Goal: Task Accomplishment & Management: Use online tool/utility

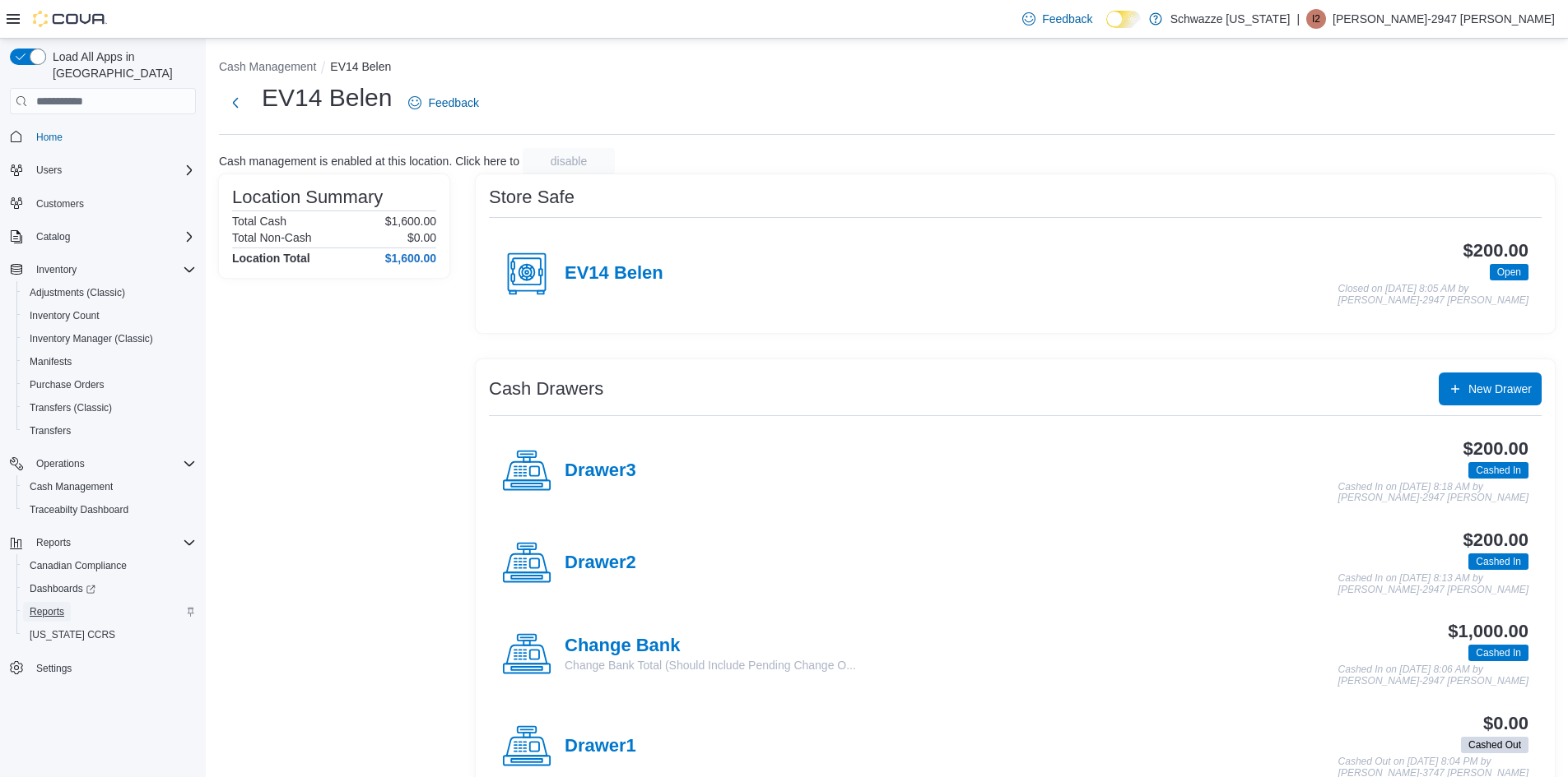
click at [37, 606] on span "Reports" at bounding box center [47, 612] width 35 height 13
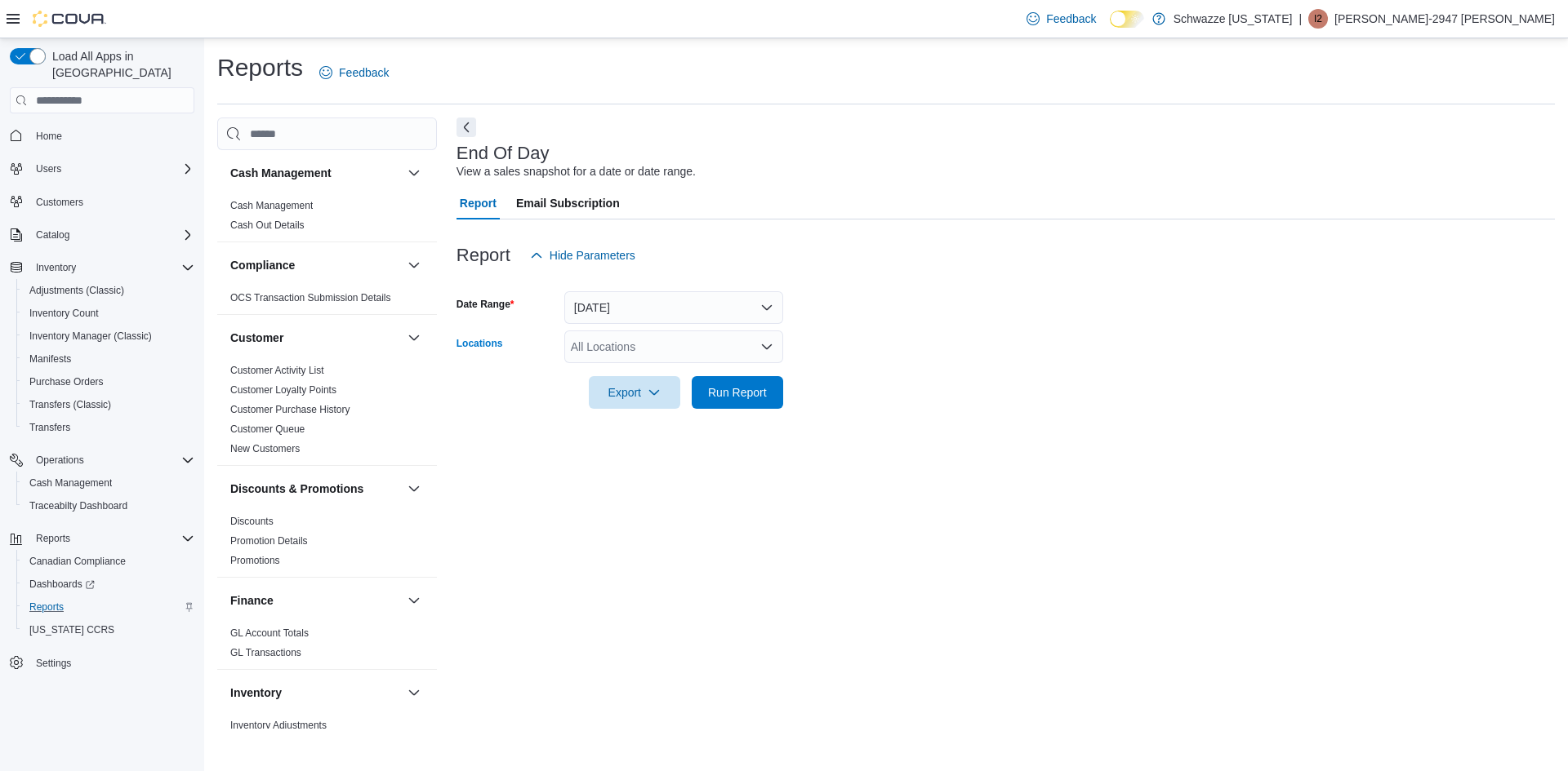
click at [611, 356] on div "All Locations" at bounding box center [673, 347] width 219 height 32
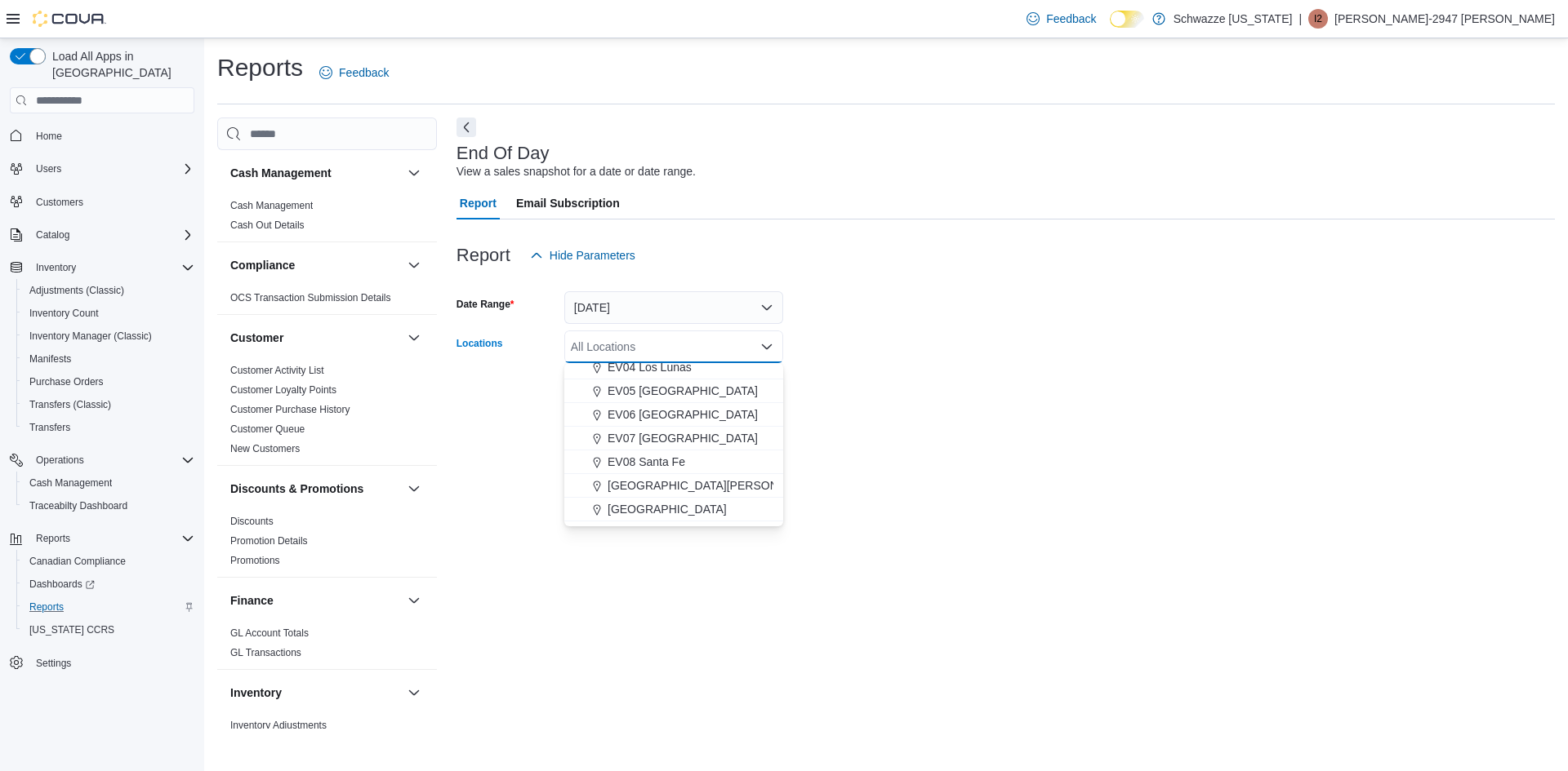
scroll to position [245, 0]
click at [664, 464] on span "EV14 Belen" at bounding box center [638, 461] width 61 height 16
drag, startPoint x: 1011, startPoint y: 472, endPoint x: 812, endPoint y: 461, distance: 199.3
click at [1003, 469] on div "End Of Day View a sales snapshot for a date or date range. Report Email Subscri…" at bounding box center [1005, 423] width 1098 height 611
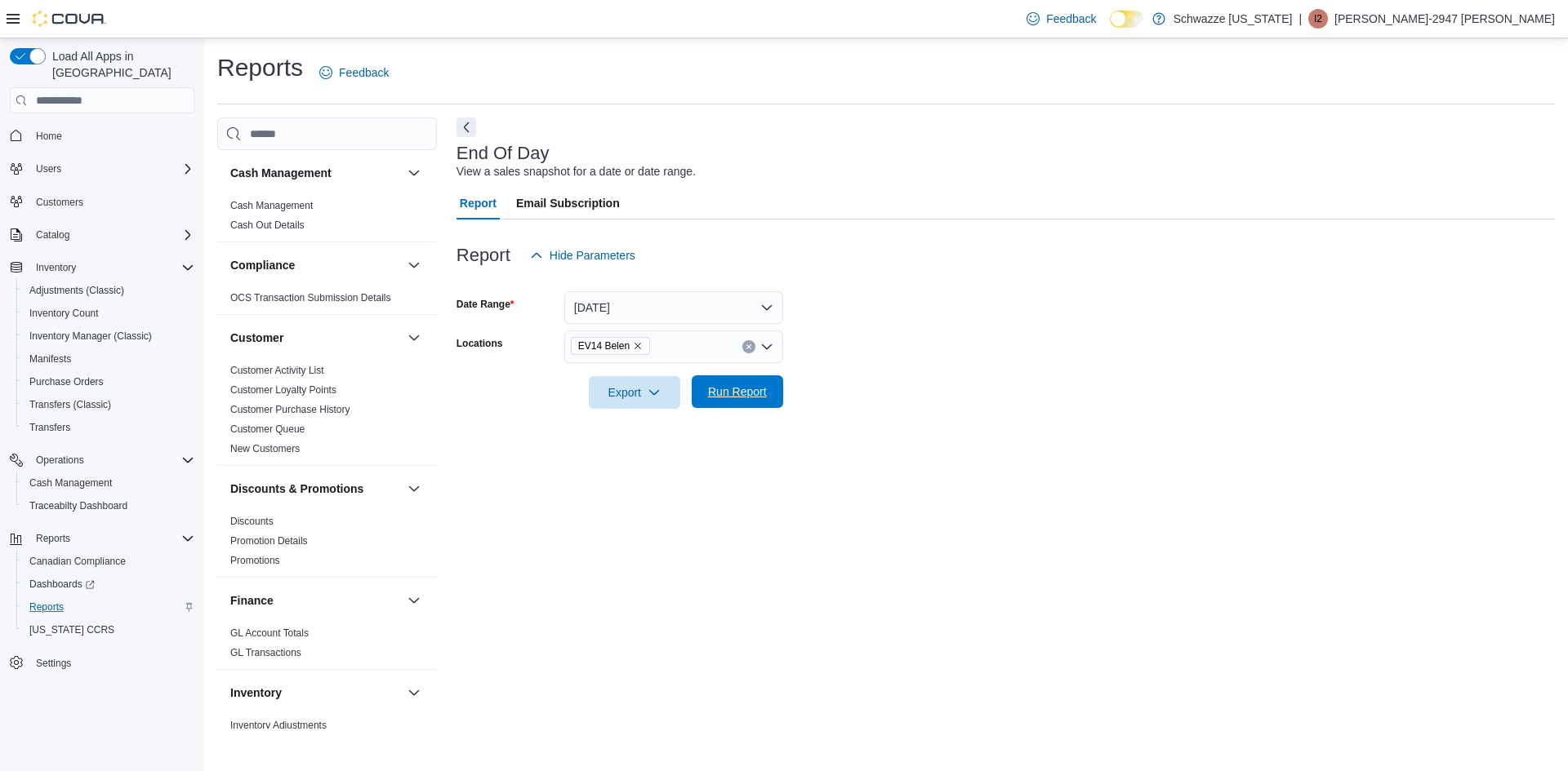
click at [771, 381] on span "Run Report" at bounding box center [738, 392] width 72 height 32
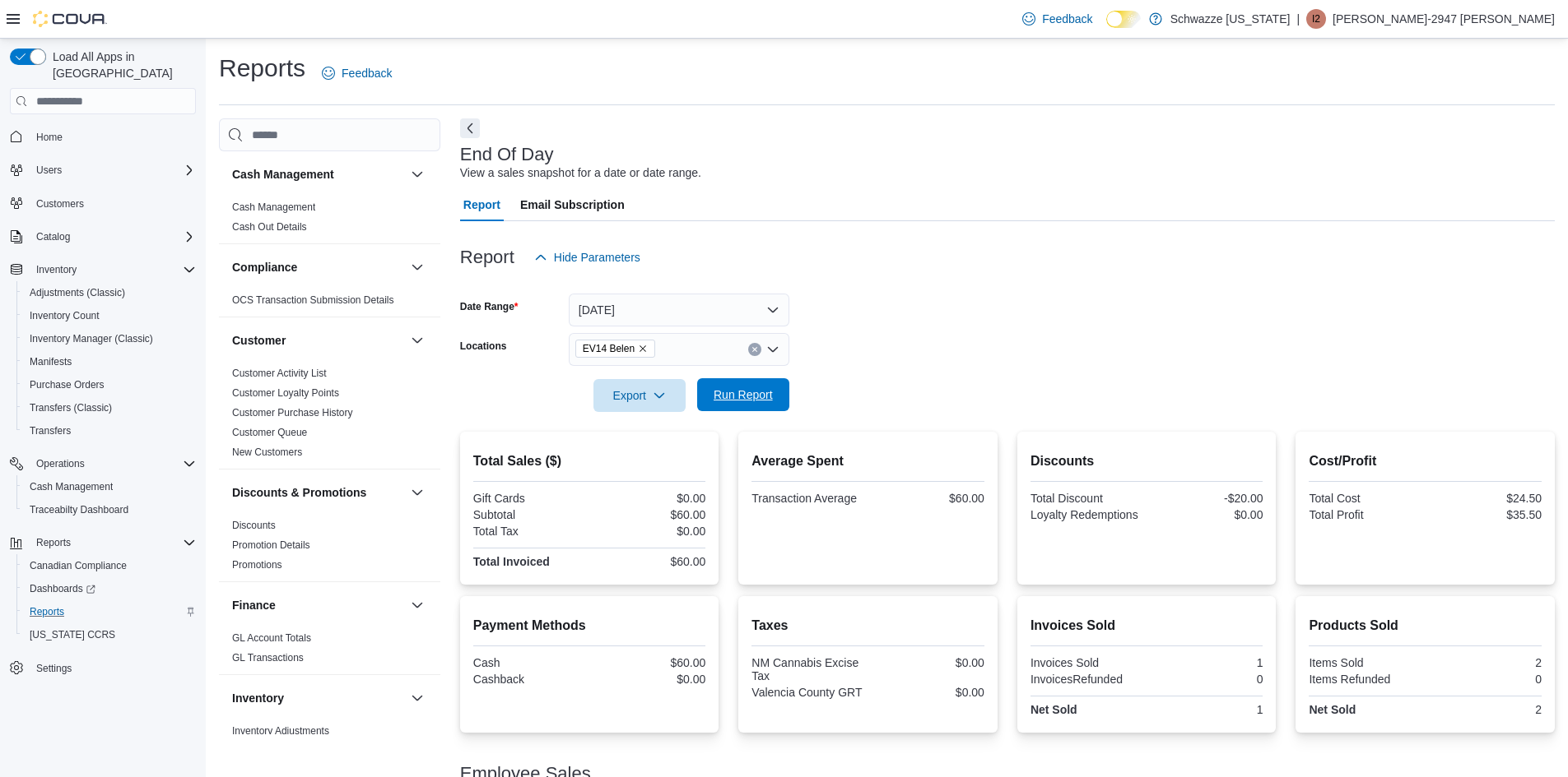
click at [758, 400] on span "Run Report" at bounding box center [743, 395] width 59 height 16
click at [786, 399] on button "Run Report" at bounding box center [743, 395] width 92 height 33
click at [87, 332] on span "Inventory Manager (Classic)" at bounding box center [91, 339] width 124 height 13
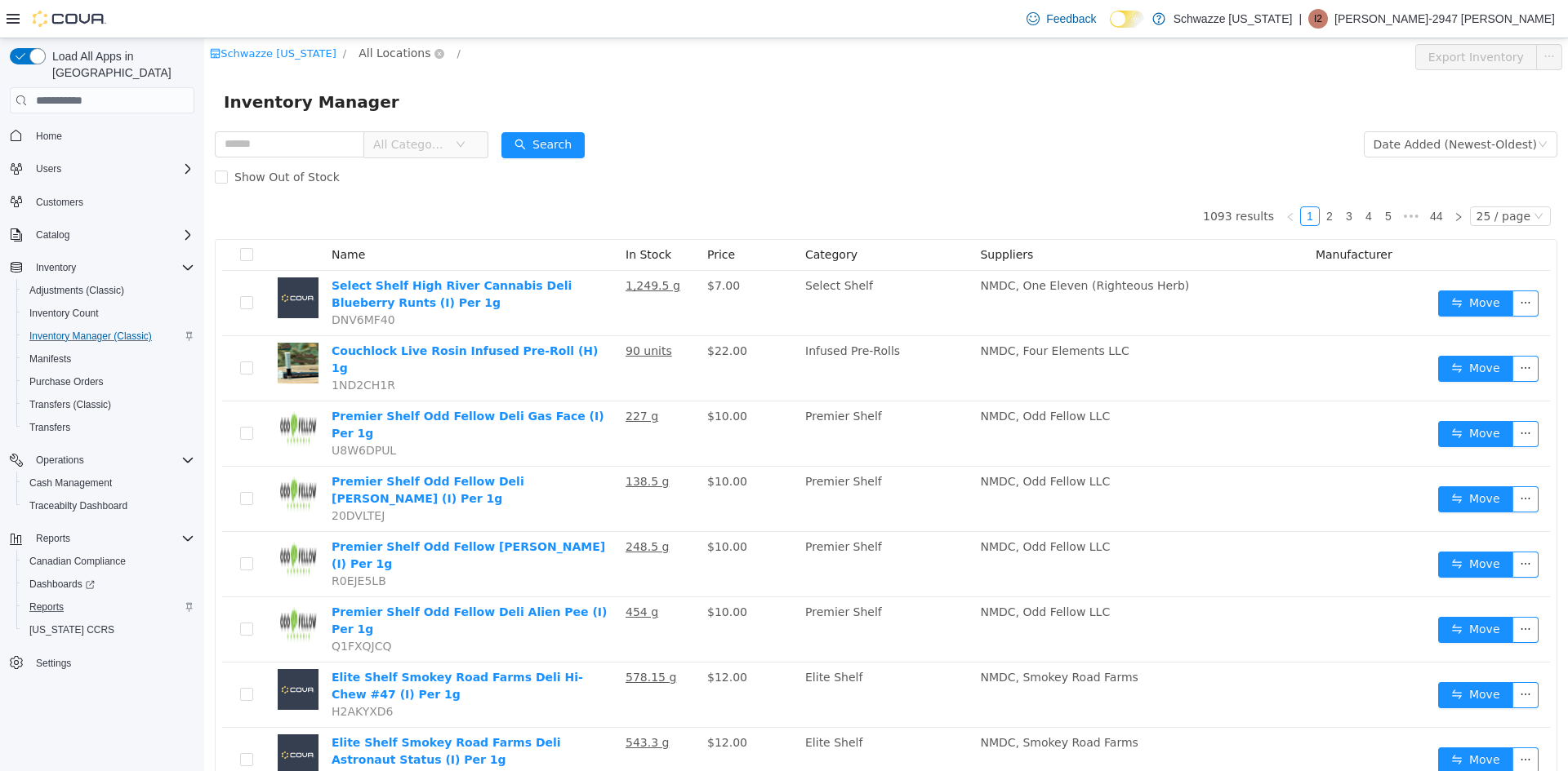
click at [361, 49] on span "All Locations" at bounding box center [395, 52] width 72 height 18
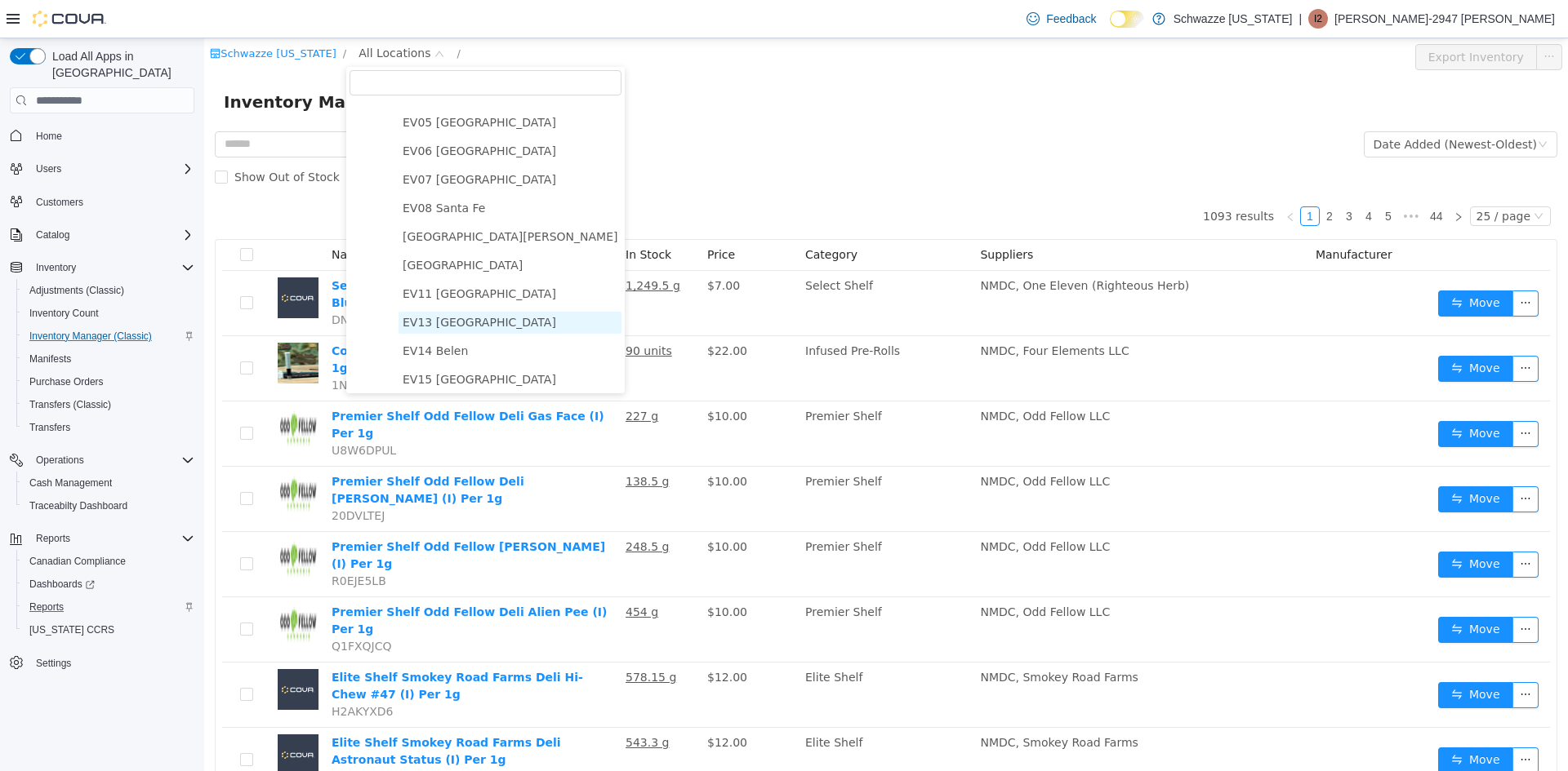
scroll to position [164, 0]
click at [470, 349] on span "EV14 Belen" at bounding box center [510, 349] width 223 height 22
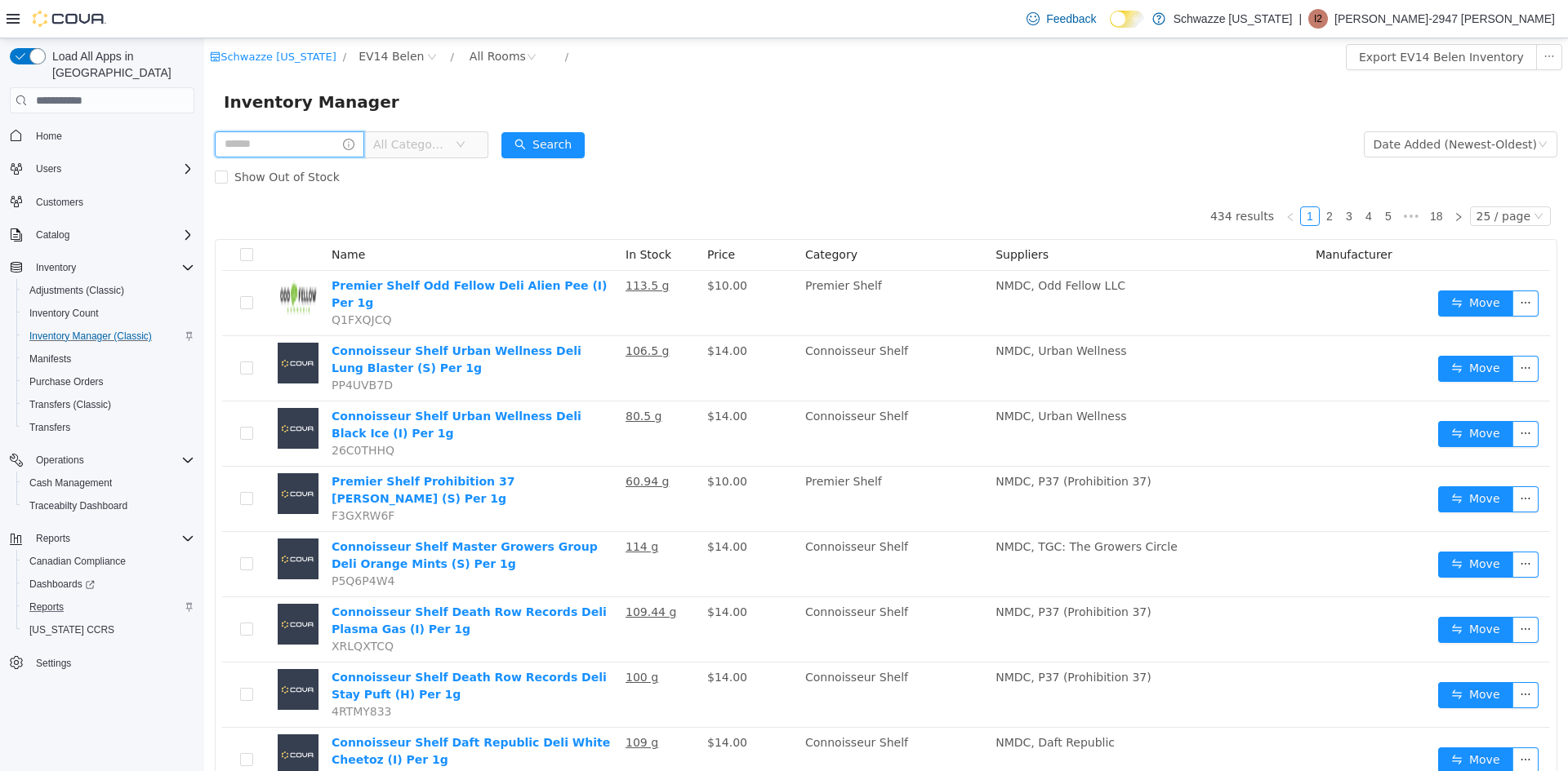
click at [298, 152] on input "text" at bounding box center [289, 144] width 149 height 26
type input "**********"
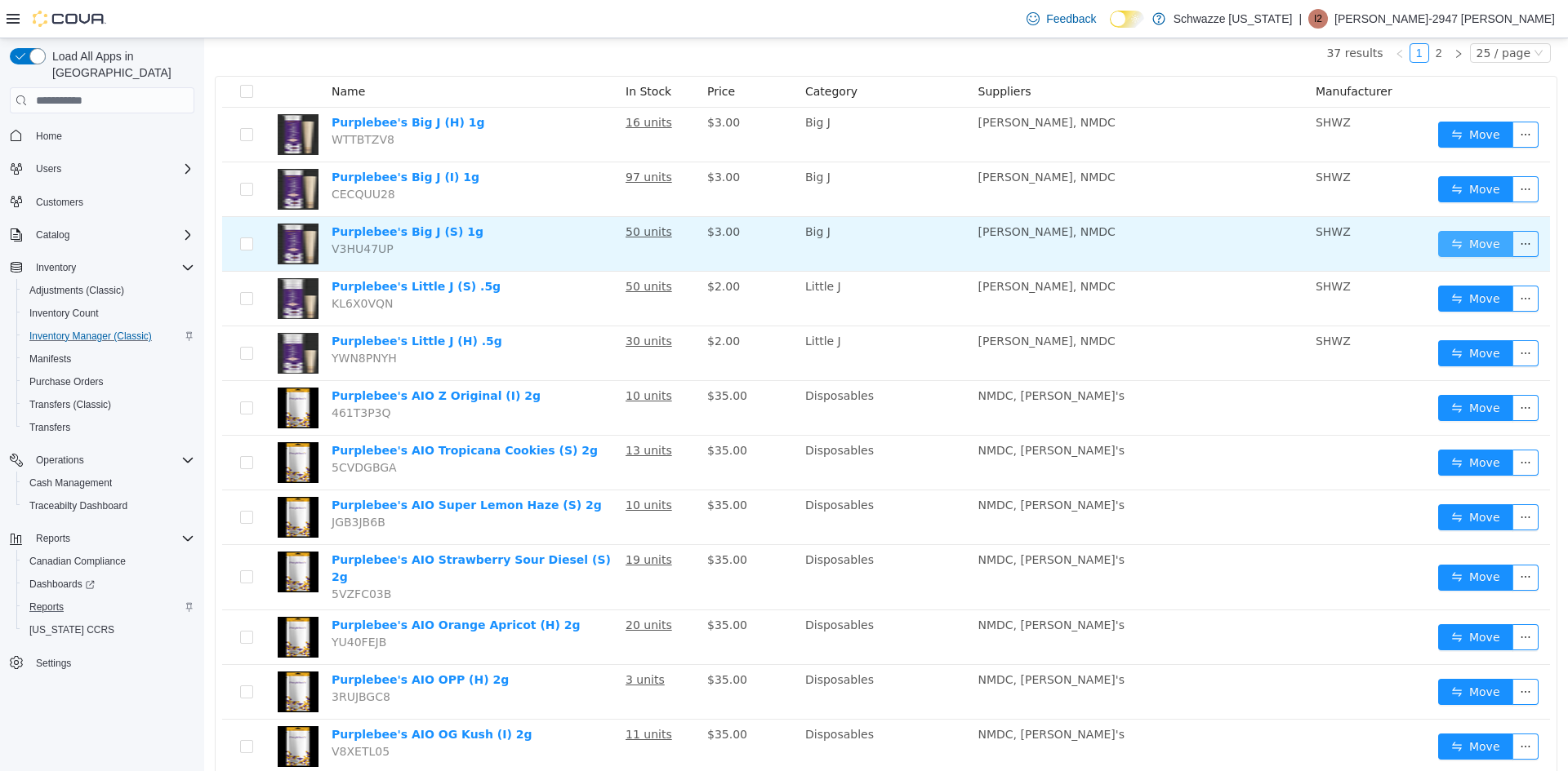
click at [1441, 240] on button "Move" at bounding box center [1475, 243] width 75 height 26
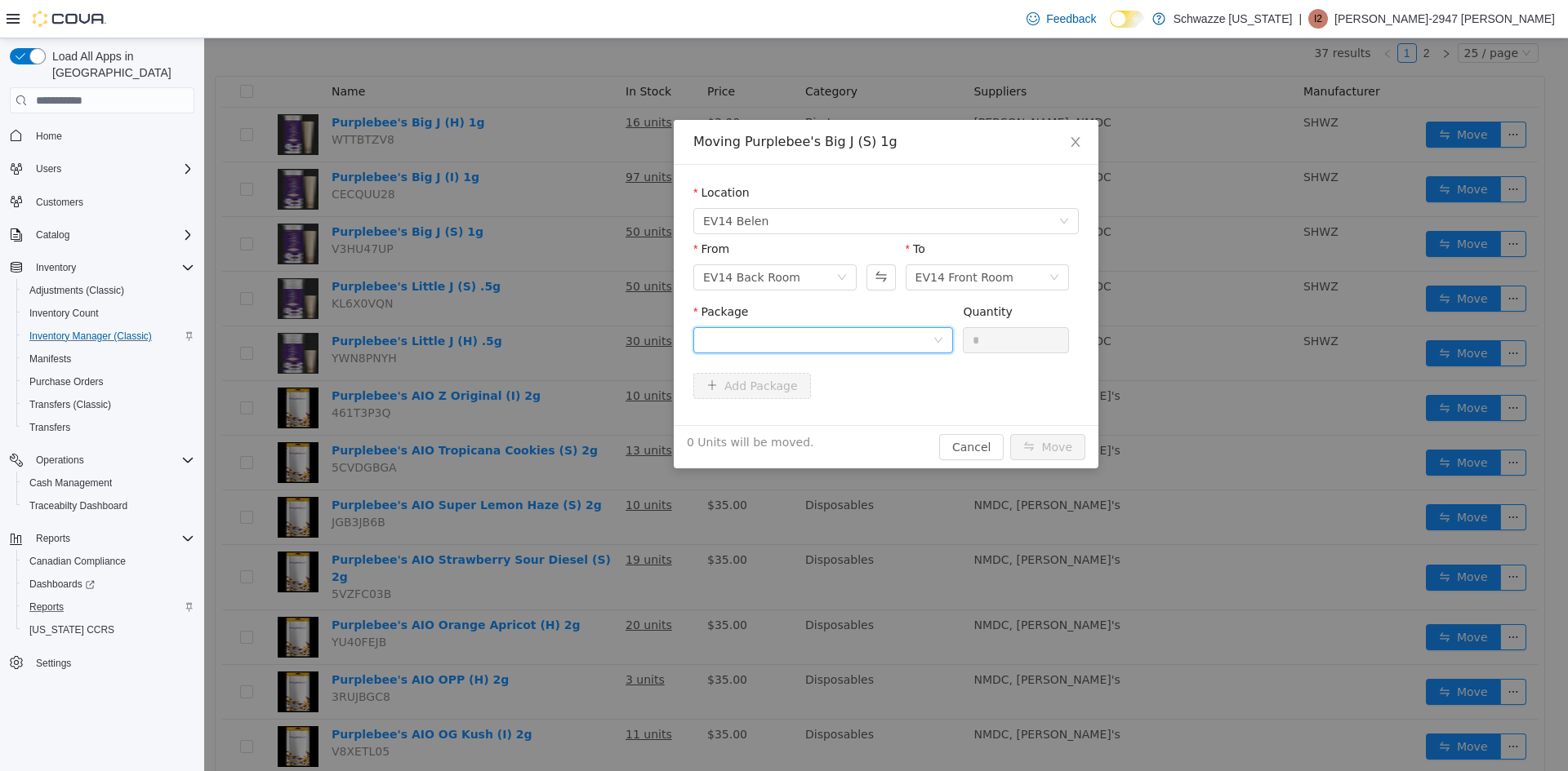
click at [822, 337] on div at bounding box center [817, 340] width 229 height 25
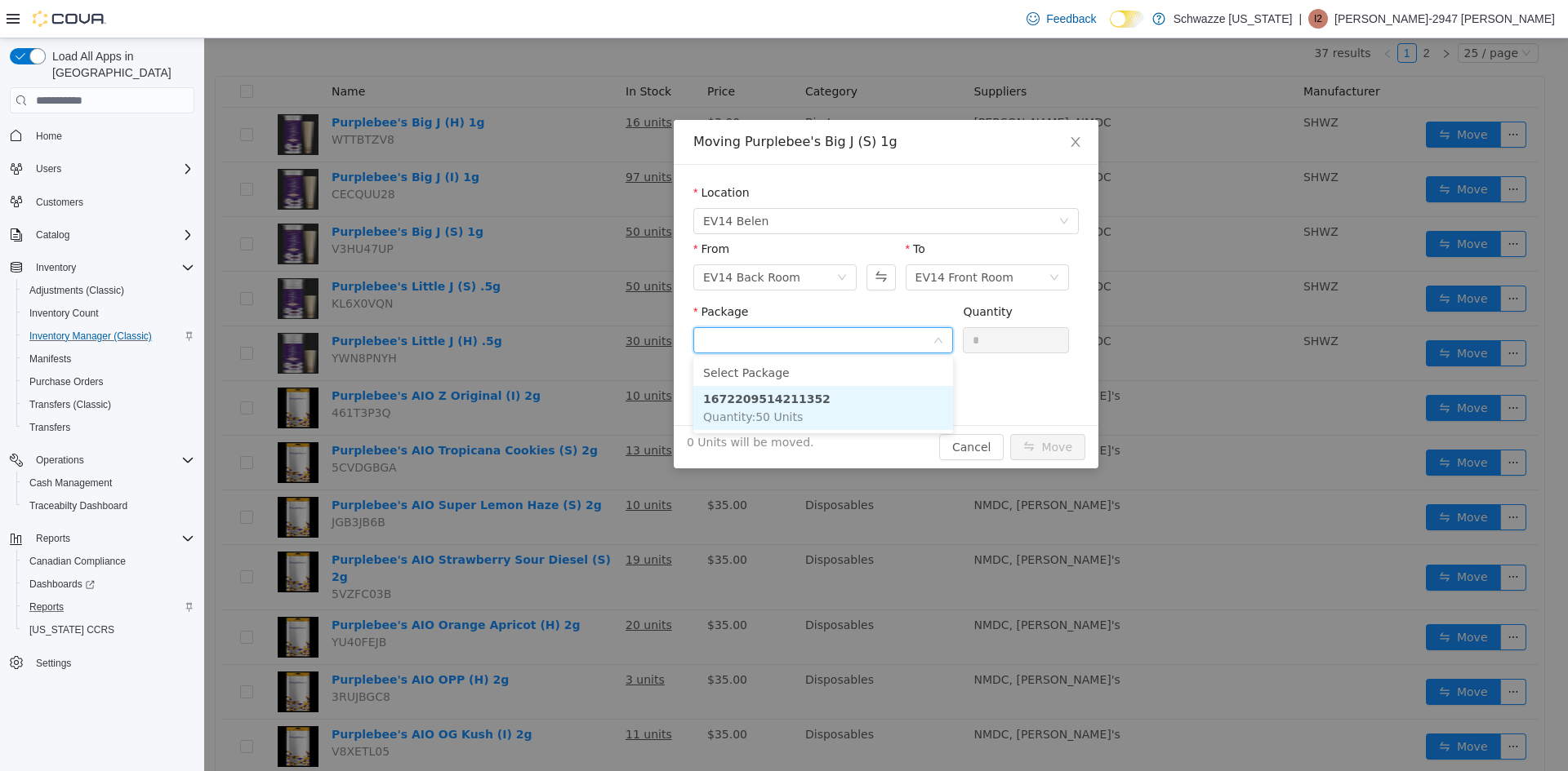
click at [828, 395] on li "1672209514211352 Quantity : 50 Units" at bounding box center [823, 408] width 260 height 44
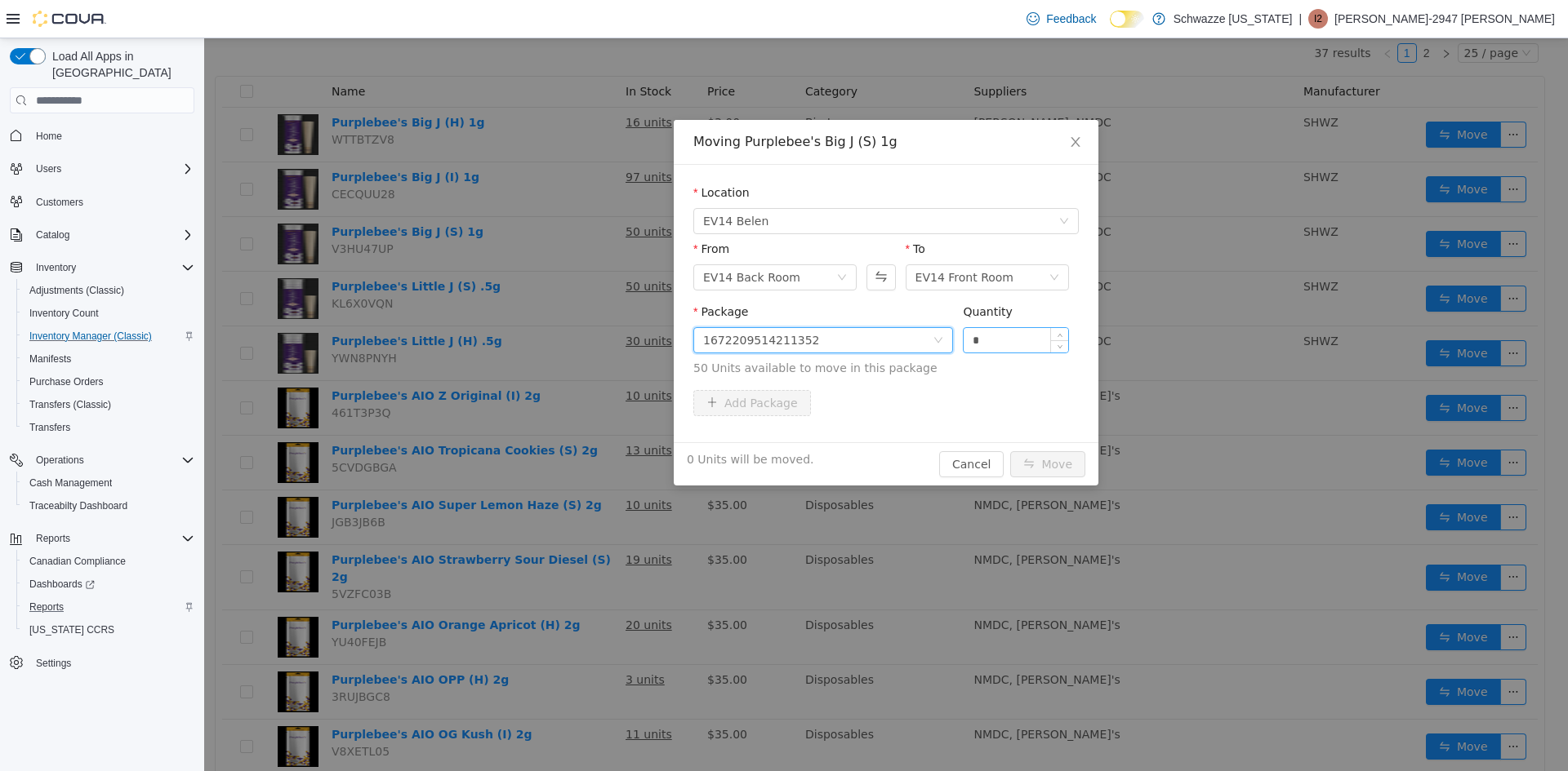
click at [990, 339] on input "*" at bounding box center [1016, 340] width 105 height 25
type input "**"
click at [1010, 452] on button "Move" at bounding box center [1047, 464] width 75 height 26
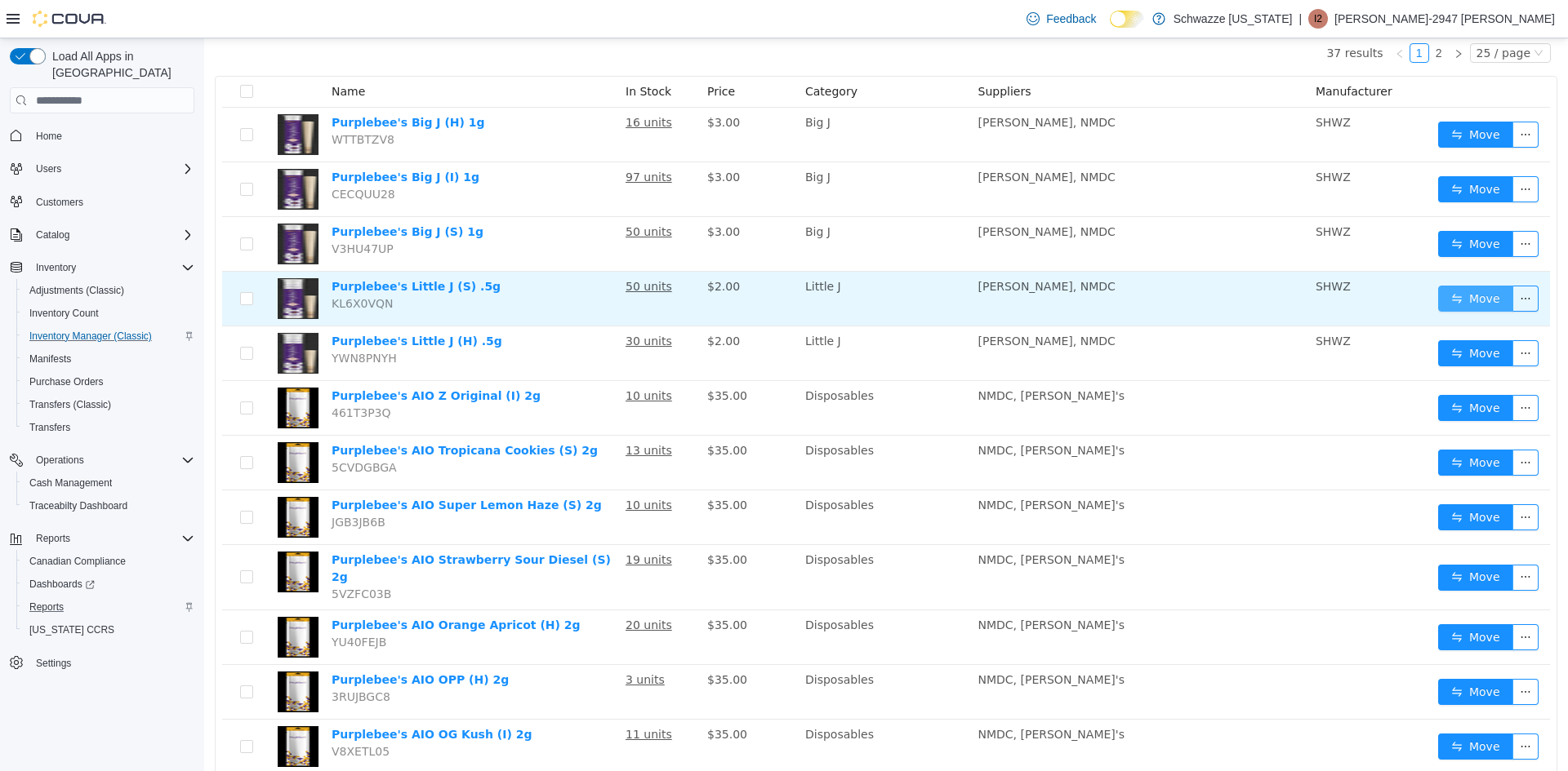
click at [1468, 294] on button "Move" at bounding box center [1475, 299] width 75 height 26
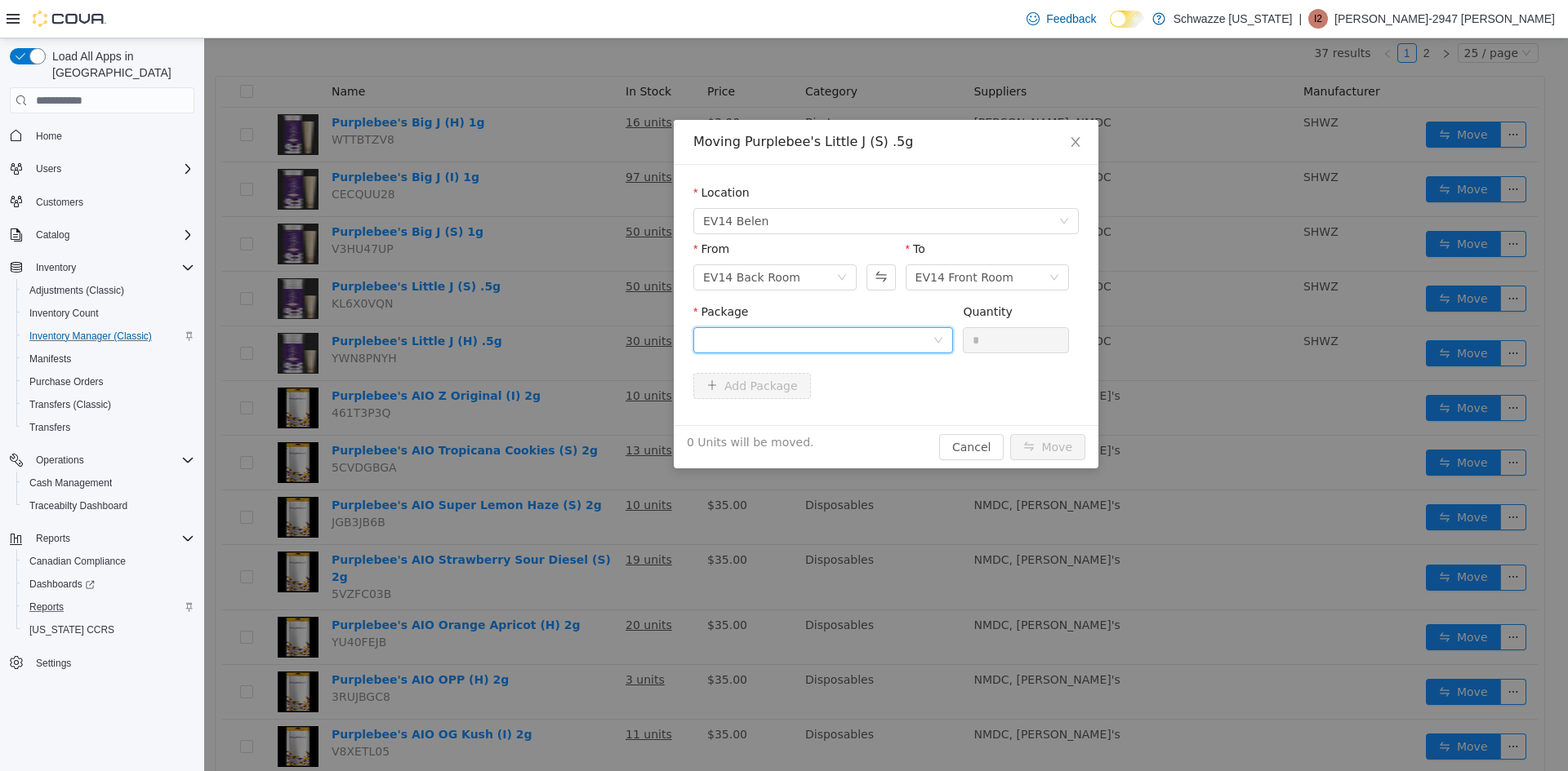
click at [876, 331] on div at bounding box center [817, 340] width 229 height 25
click at [799, 398] on strong "4544724491343186" at bounding box center [766, 399] width 127 height 13
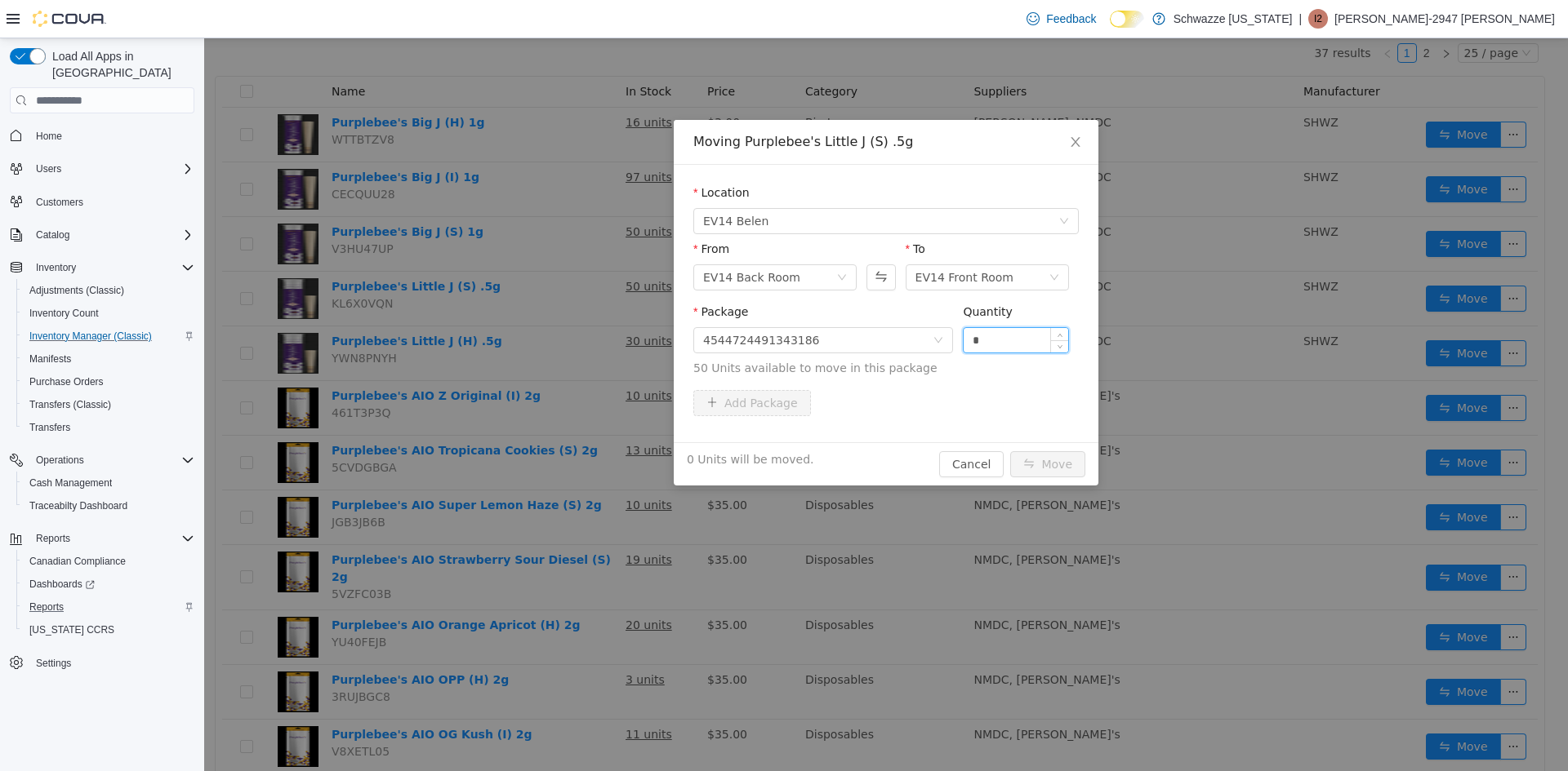
click at [964, 334] on input "*" at bounding box center [1016, 340] width 105 height 25
type input "**"
click at [1010, 452] on button "Move" at bounding box center [1047, 464] width 75 height 26
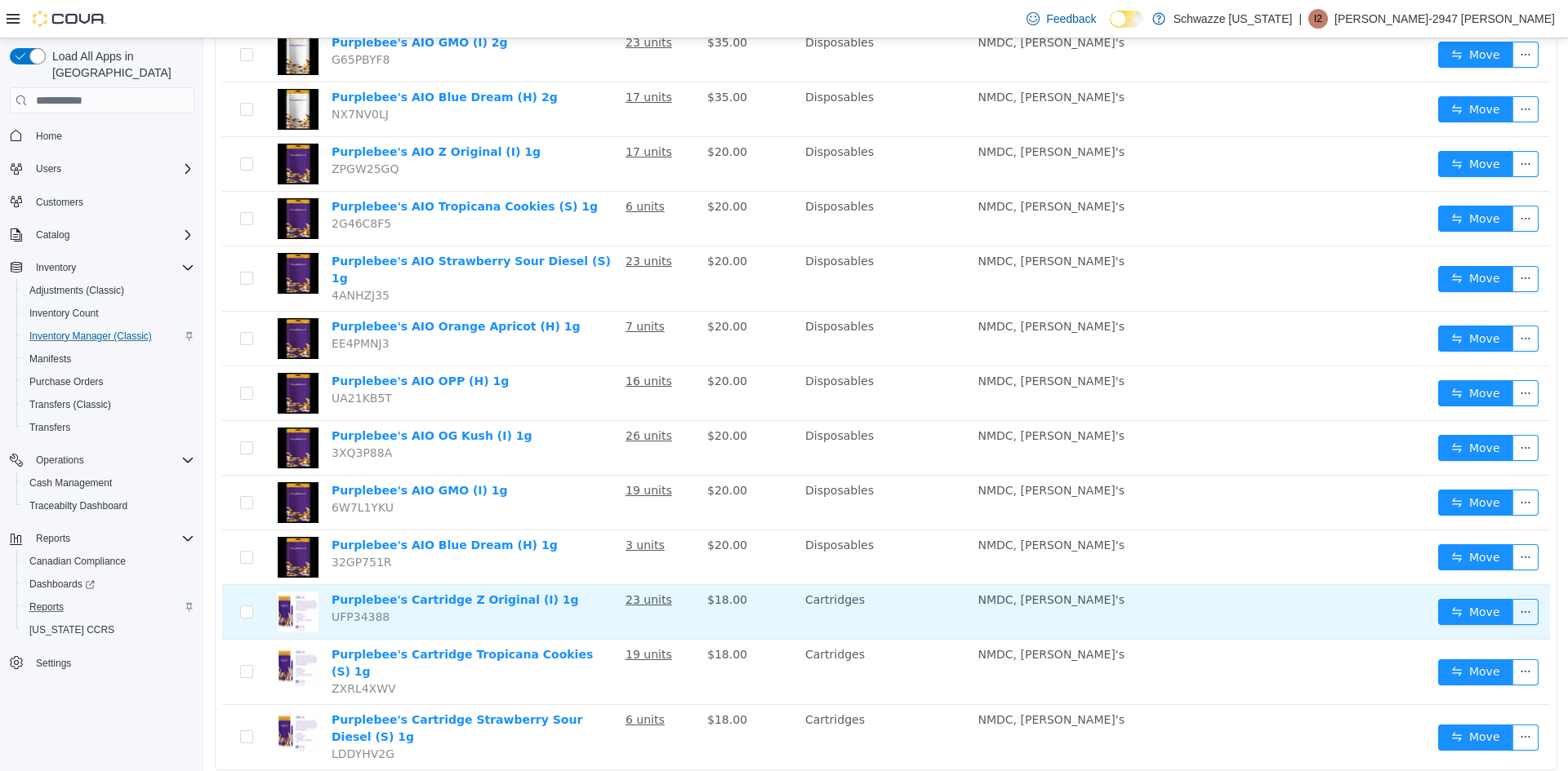
scroll to position [914, 0]
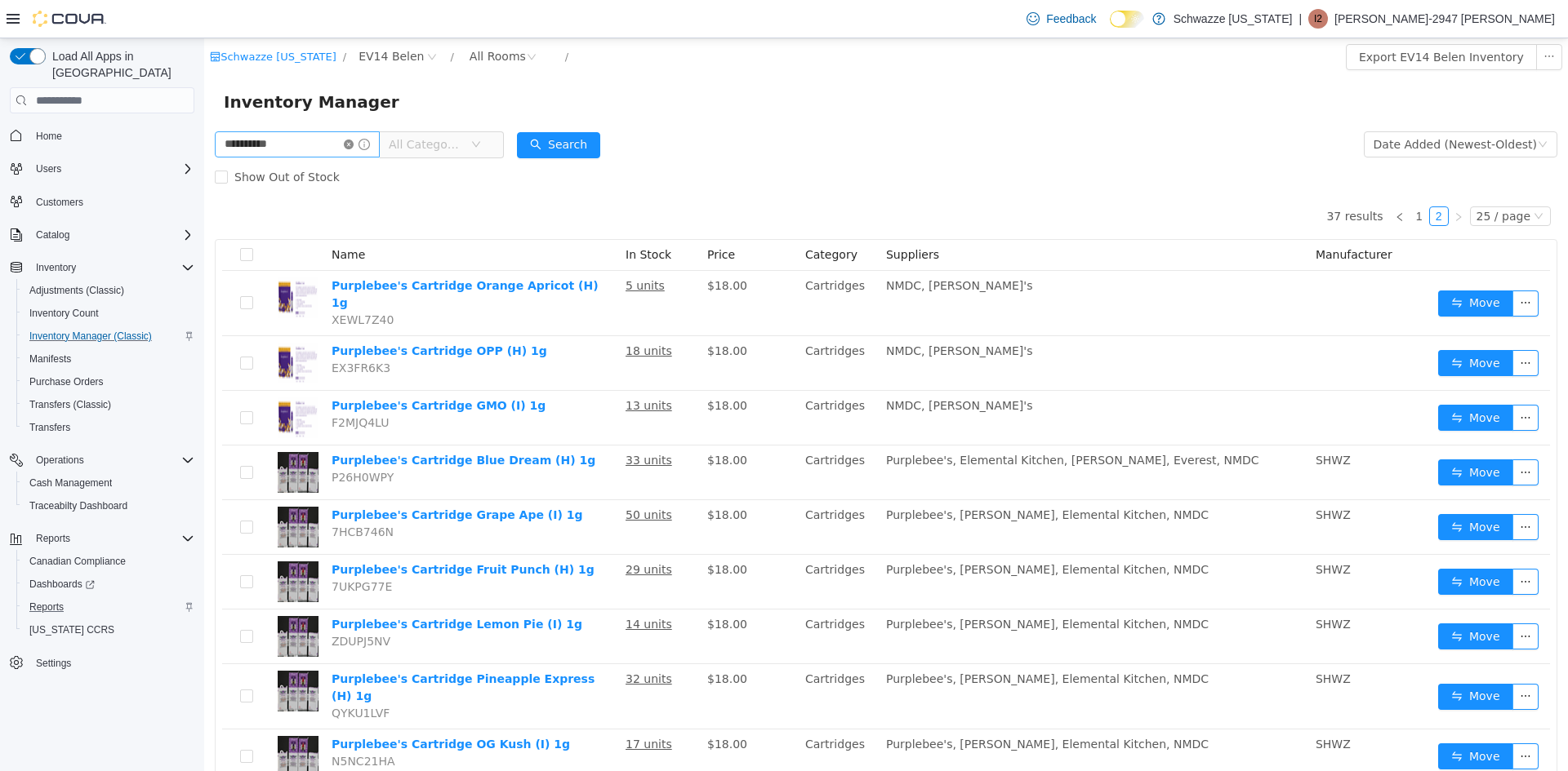
click at [354, 142] on icon "icon: close-circle" at bounding box center [348, 145] width 10 height 10
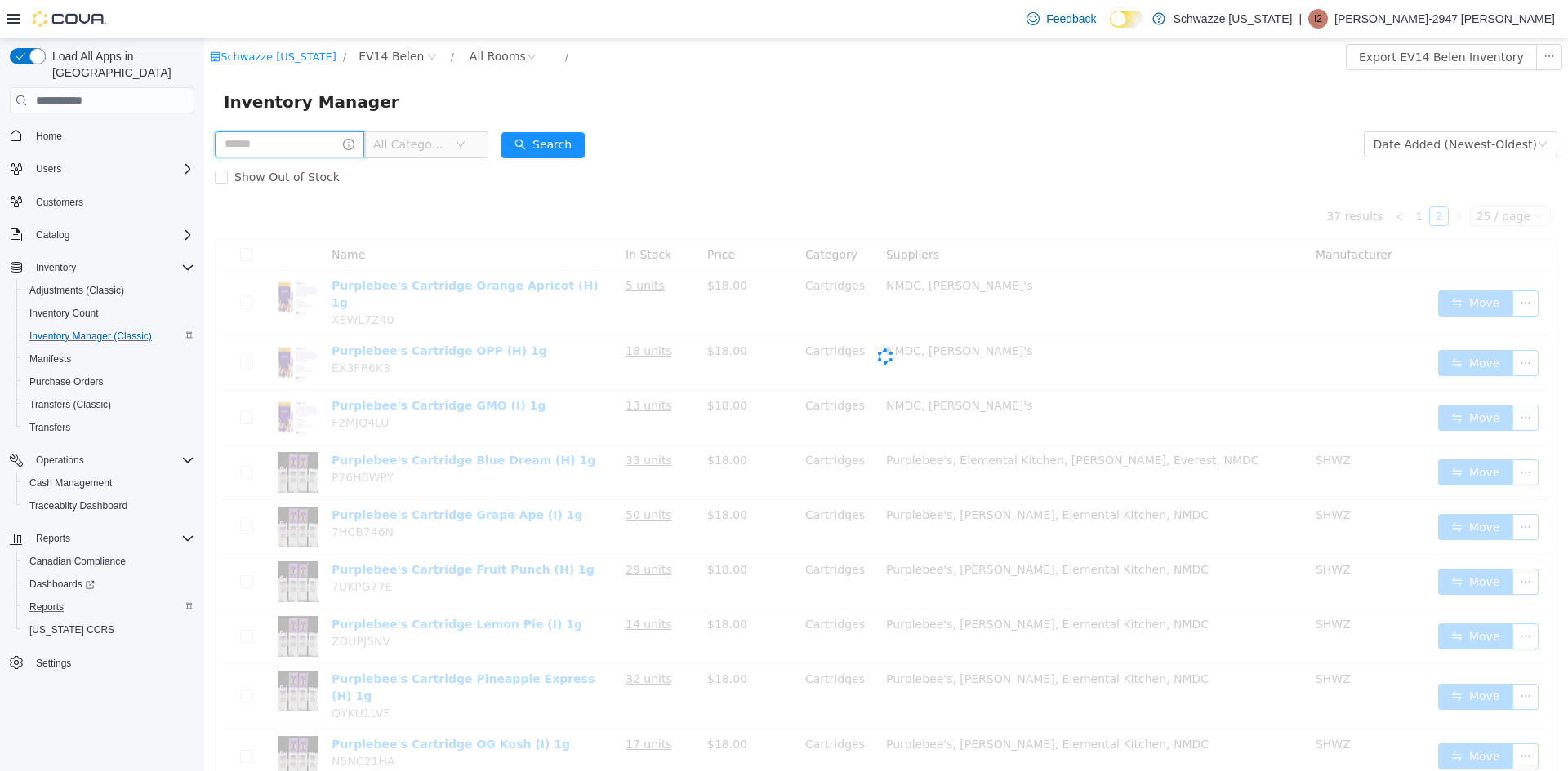
click at [293, 143] on input "text" at bounding box center [289, 144] width 149 height 26
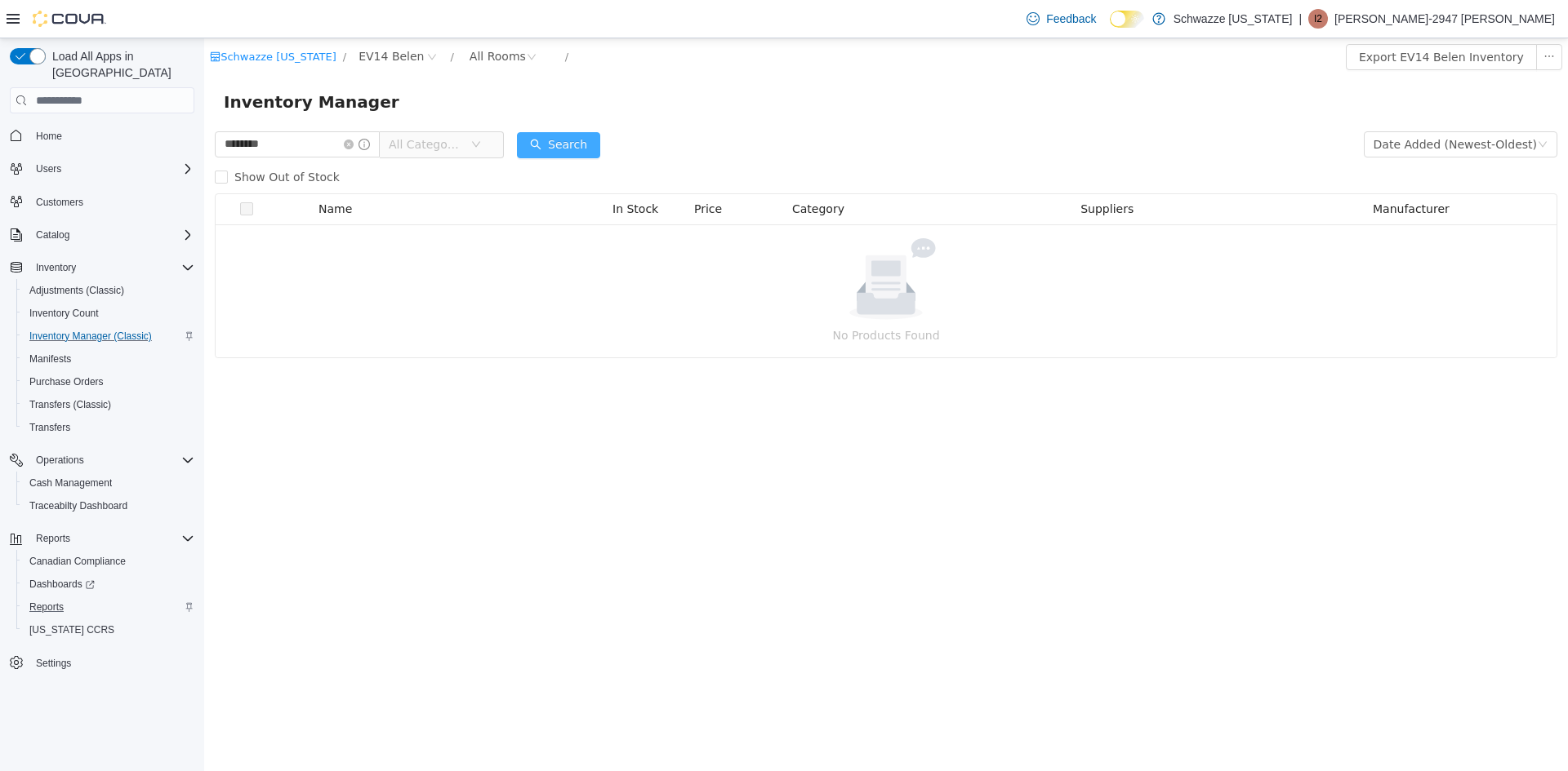
click at [549, 142] on button "Search" at bounding box center [558, 145] width 84 height 26
click at [563, 143] on button "Search" at bounding box center [558, 145] width 84 height 26
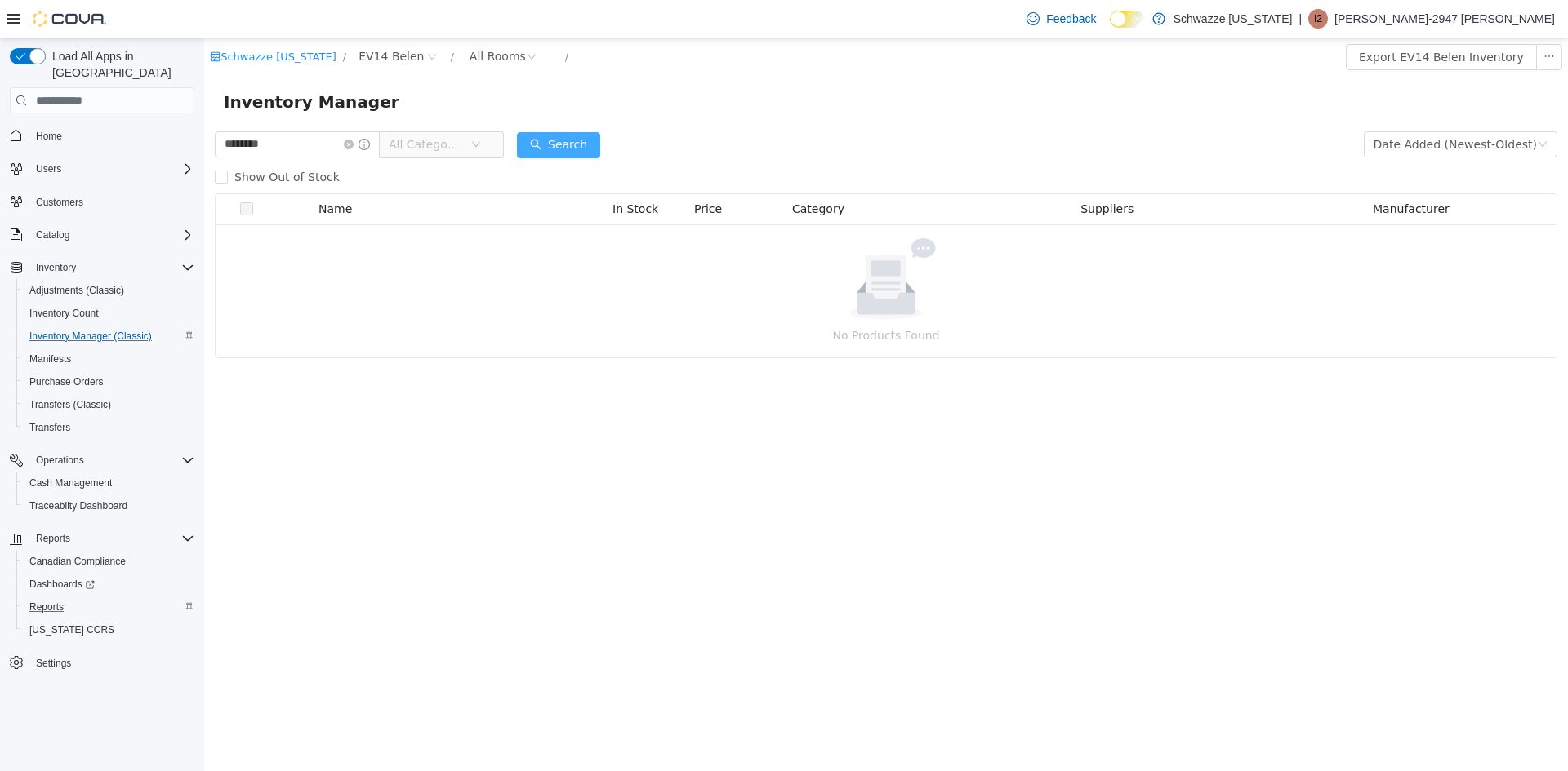
click at [563, 143] on button "Search" at bounding box center [558, 145] width 84 height 26
click at [363, 139] on span at bounding box center [356, 145] width 26 height 11
click at [333, 145] on input "********" at bounding box center [297, 144] width 165 height 26
type input "********"
click at [566, 161] on div "Show Out of Stock" at bounding box center [886, 177] width 1343 height 32
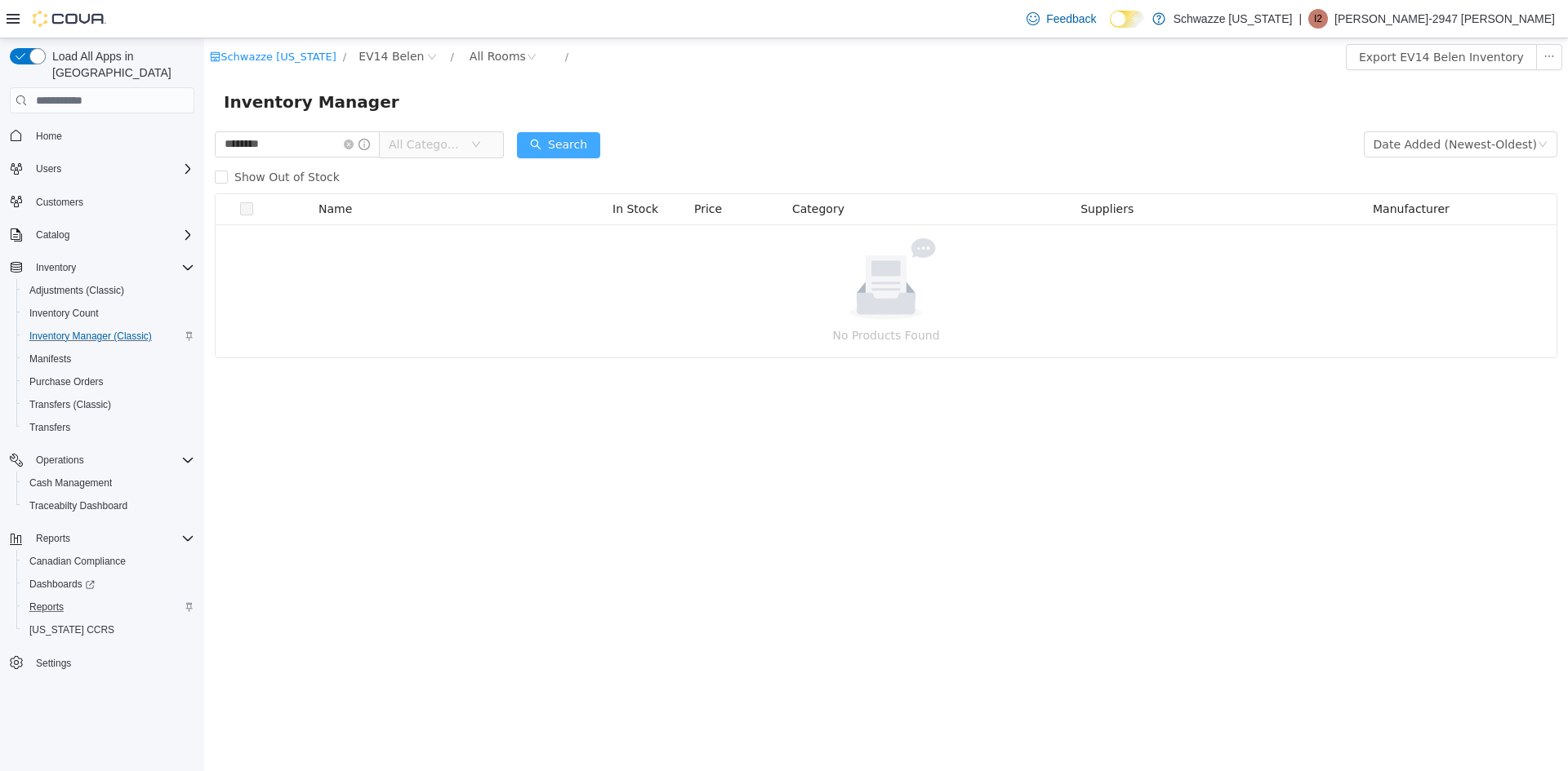
click at [566, 154] on button "Search" at bounding box center [558, 145] width 84 height 26
drag, startPoint x: 359, startPoint y: 139, endPoint x: 339, endPoint y: 145, distance: 20.9
click at [358, 139] on span "********" at bounding box center [297, 144] width 165 height 26
click at [296, 139] on input "********" at bounding box center [297, 144] width 165 height 26
click at [43, 130] on span "Home" at bounding box center [48, 137] width 26 height 13
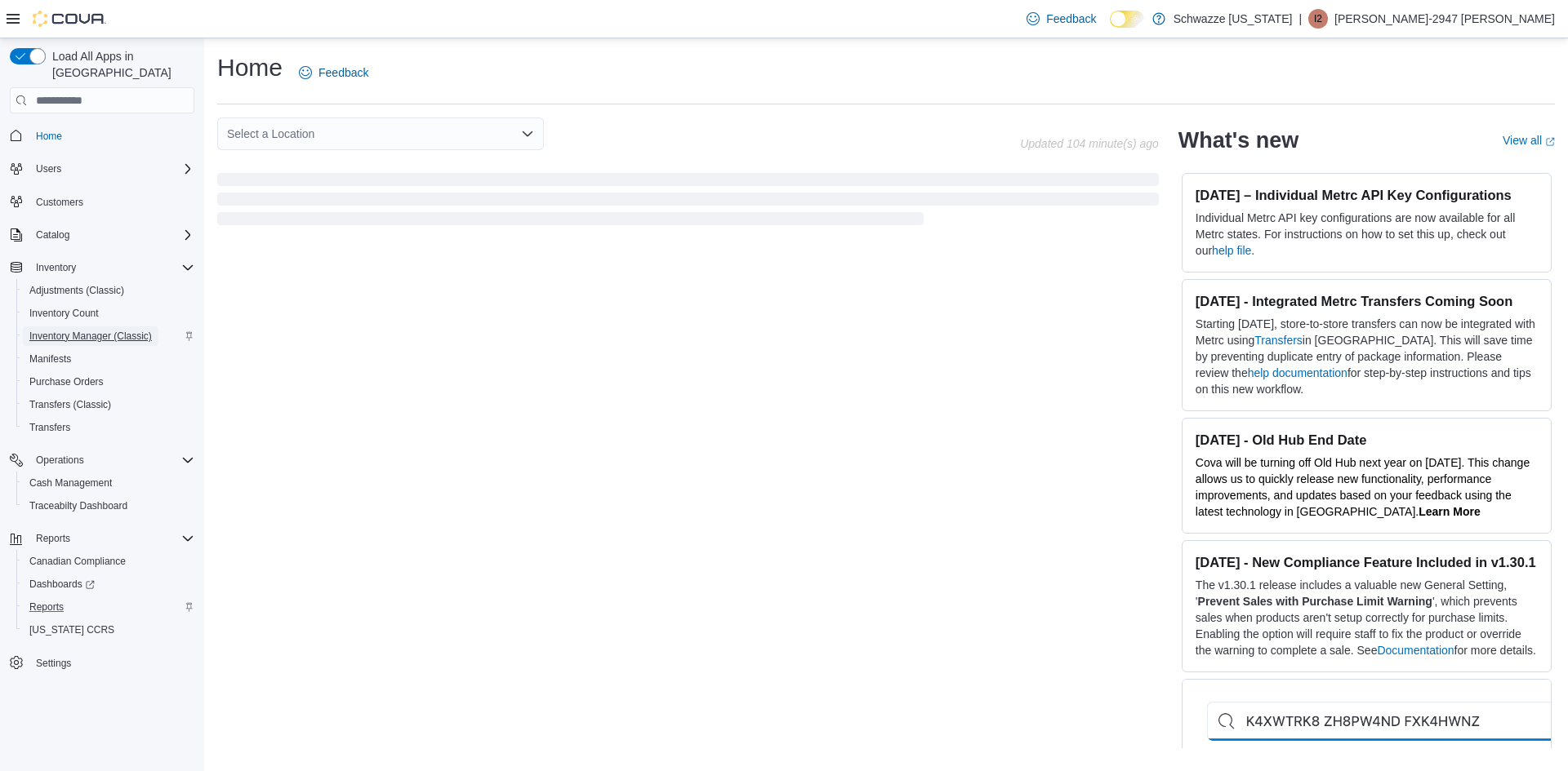
click at [78, 330] on span "Inventory Manager (Classic)" at bounding box center [90, 337] width 123 height 13
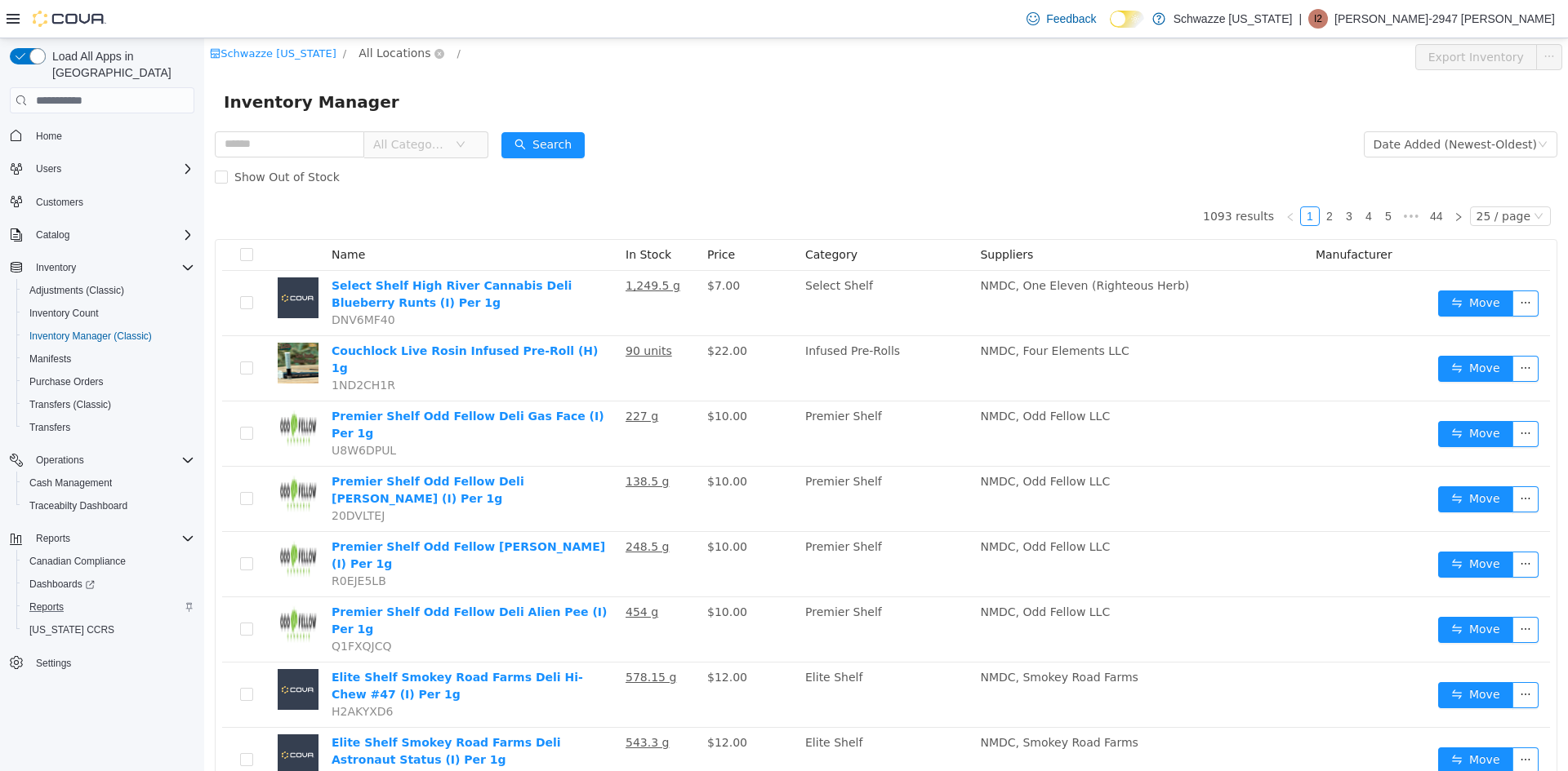
click at [399, 62] on span "All Locations" at bounding box center [401, 53] width 97 height 20
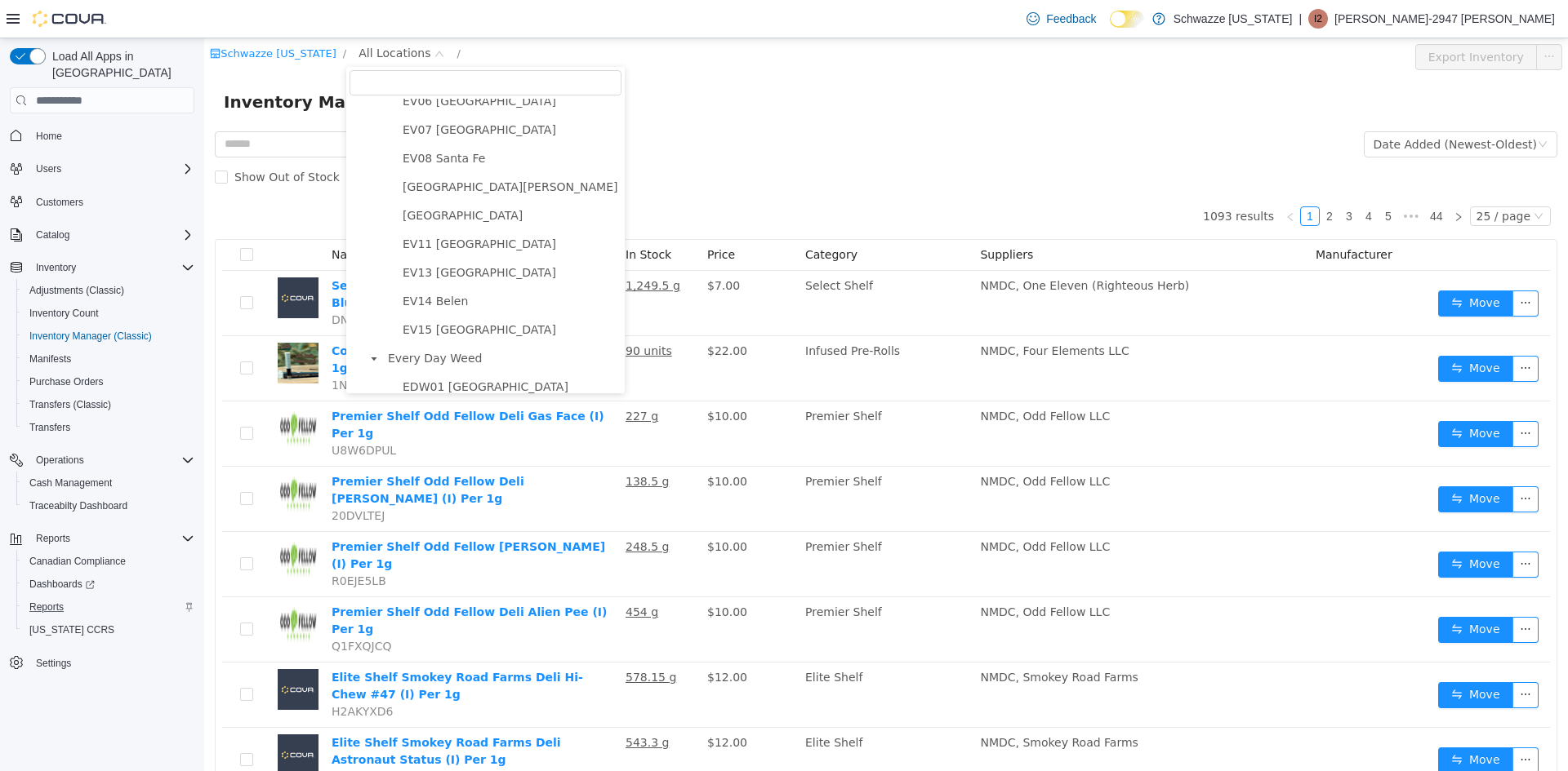
scroll to position [245, 0]
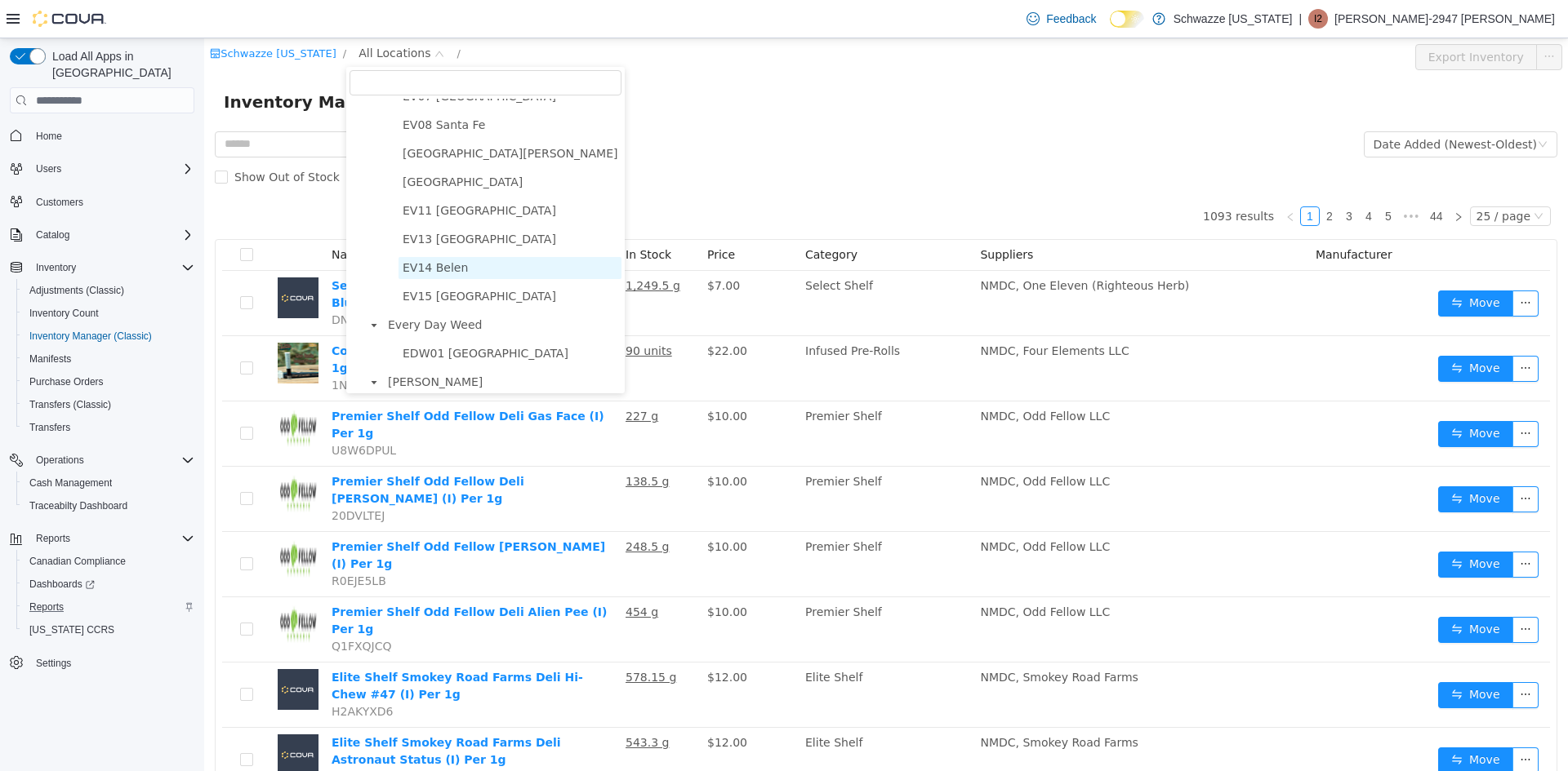
click at [457, 274] on span "EV14 Belen" at bounding box center [435, 268] width 66 height 13
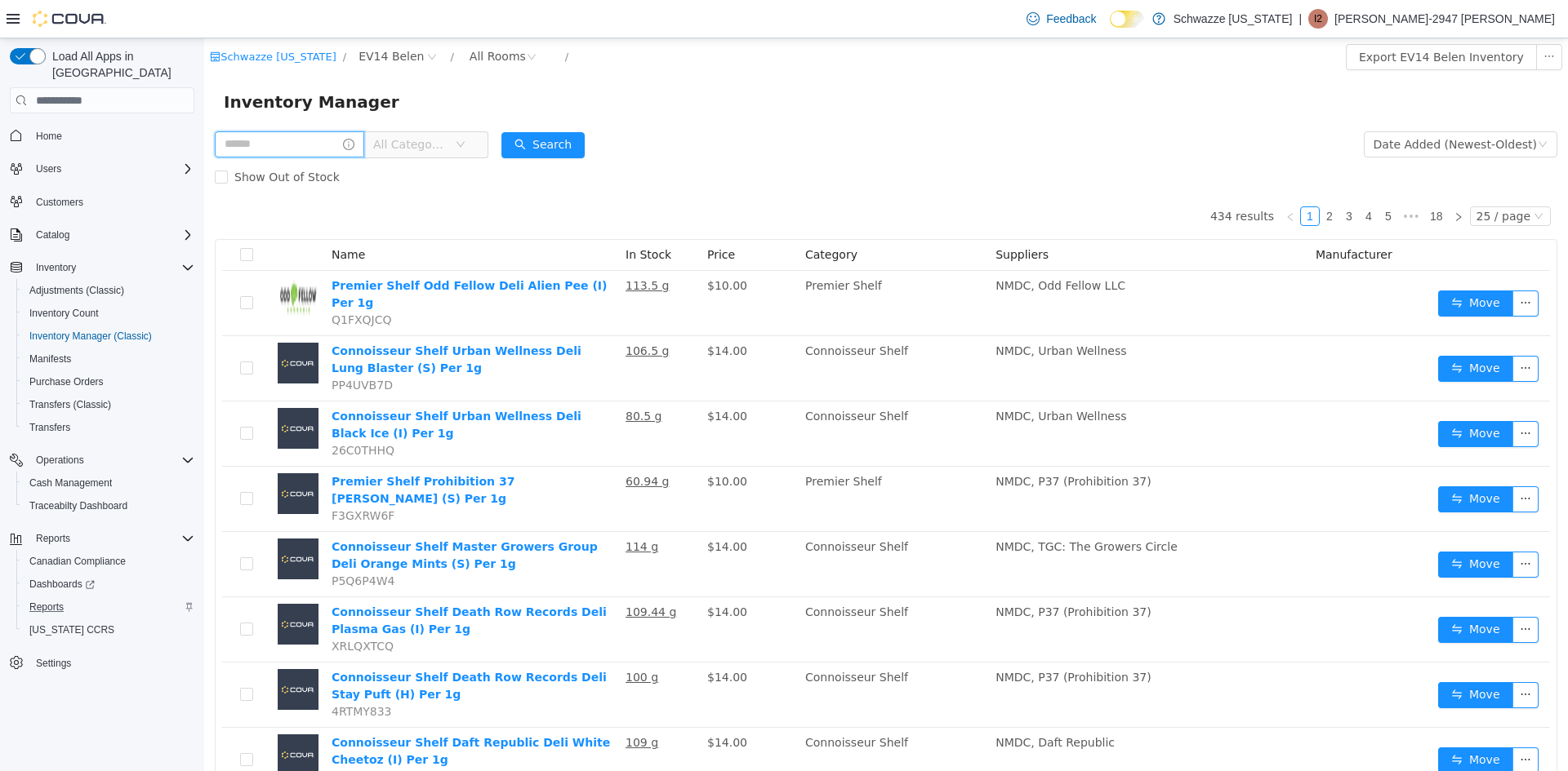
click at [276, 136] on input "text" at bounding box center [289, 144] width 149 height 26
type input "********"
click at [542, 151] on button "Search" at bounding box center [558, 145] width 84 height 26
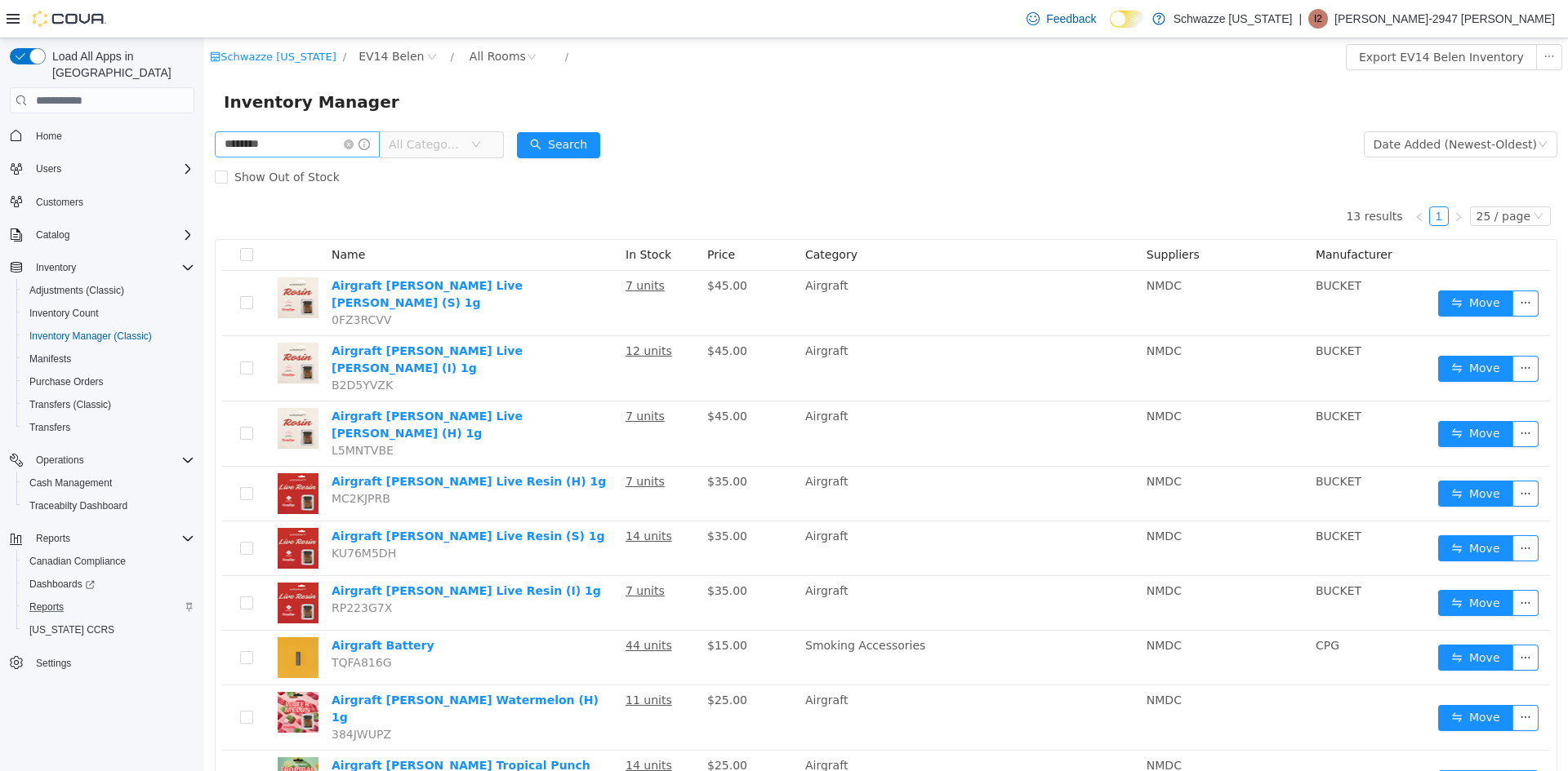
click at [354, 145] on icon "icon: close-circle" at bounding box center [348, 145] width 10 height 10
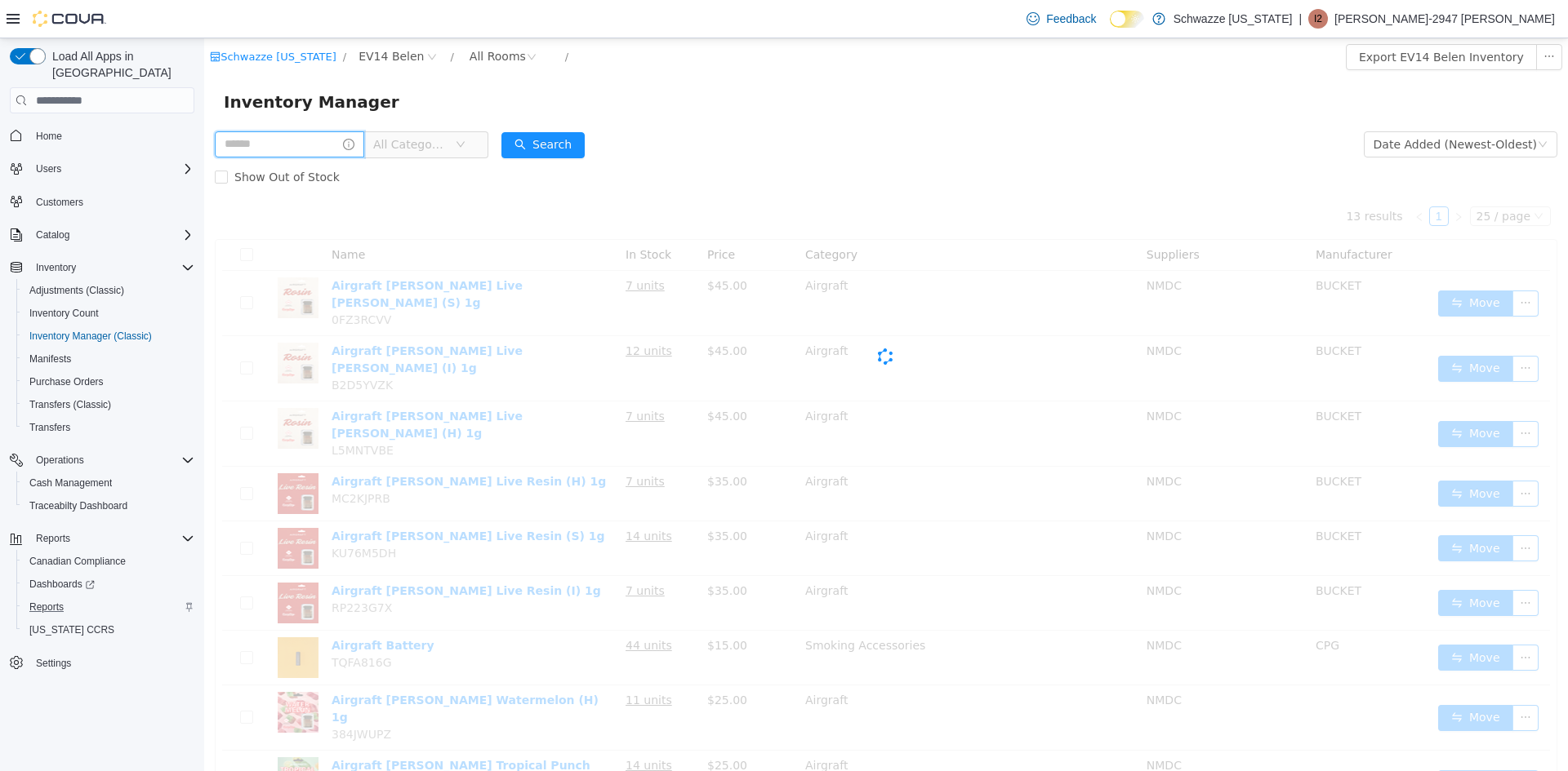
click at [304, 138] on input "text" at bounding box center [289, 144] width 149 height 26
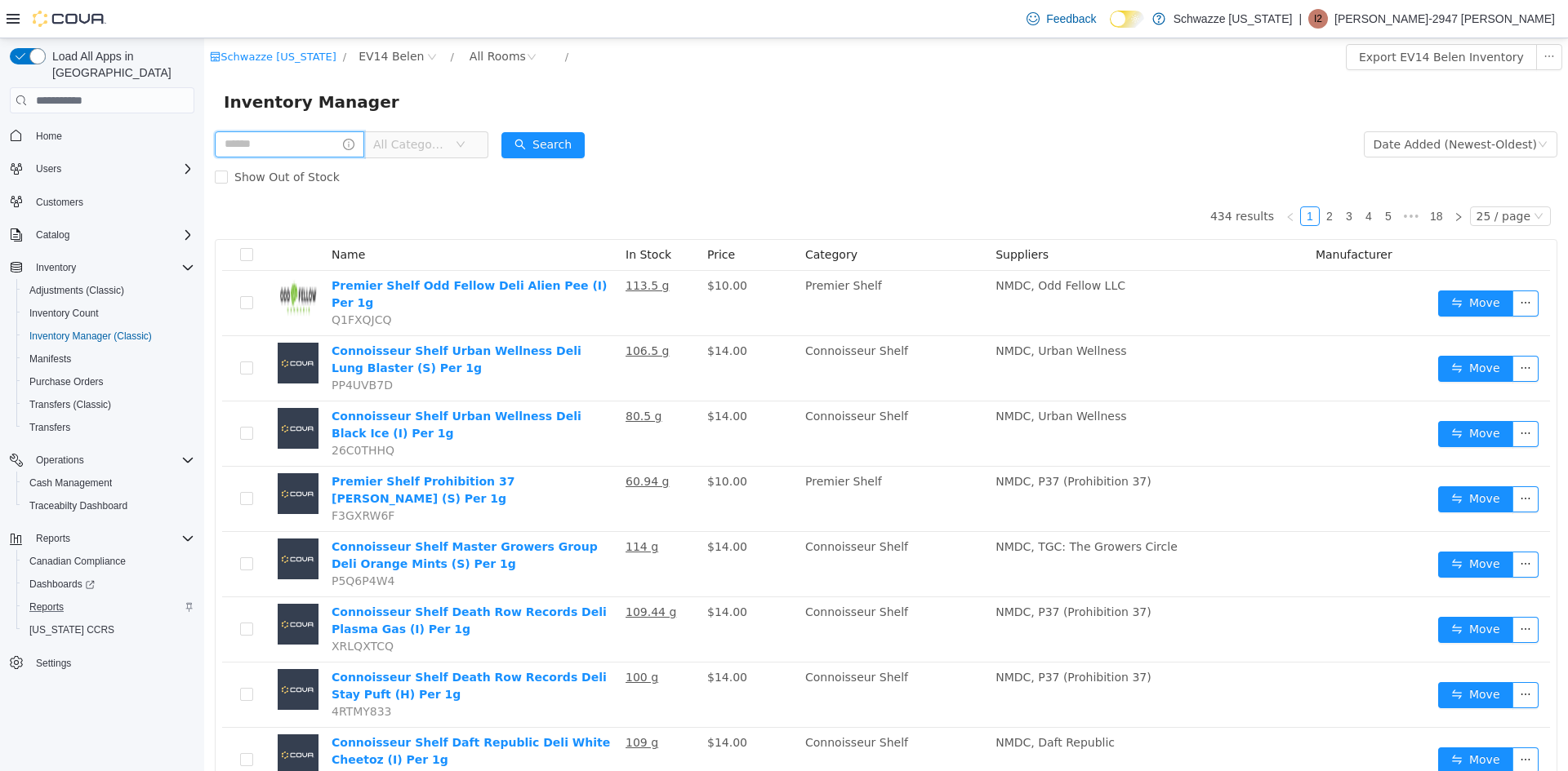
click at [269, 147] on input "text" at bounding box center [289, 144] width 149 height 26
type input "**********"
click at [580, 133] on button "Search" at bounding box center [558, 145] width 84 height 26
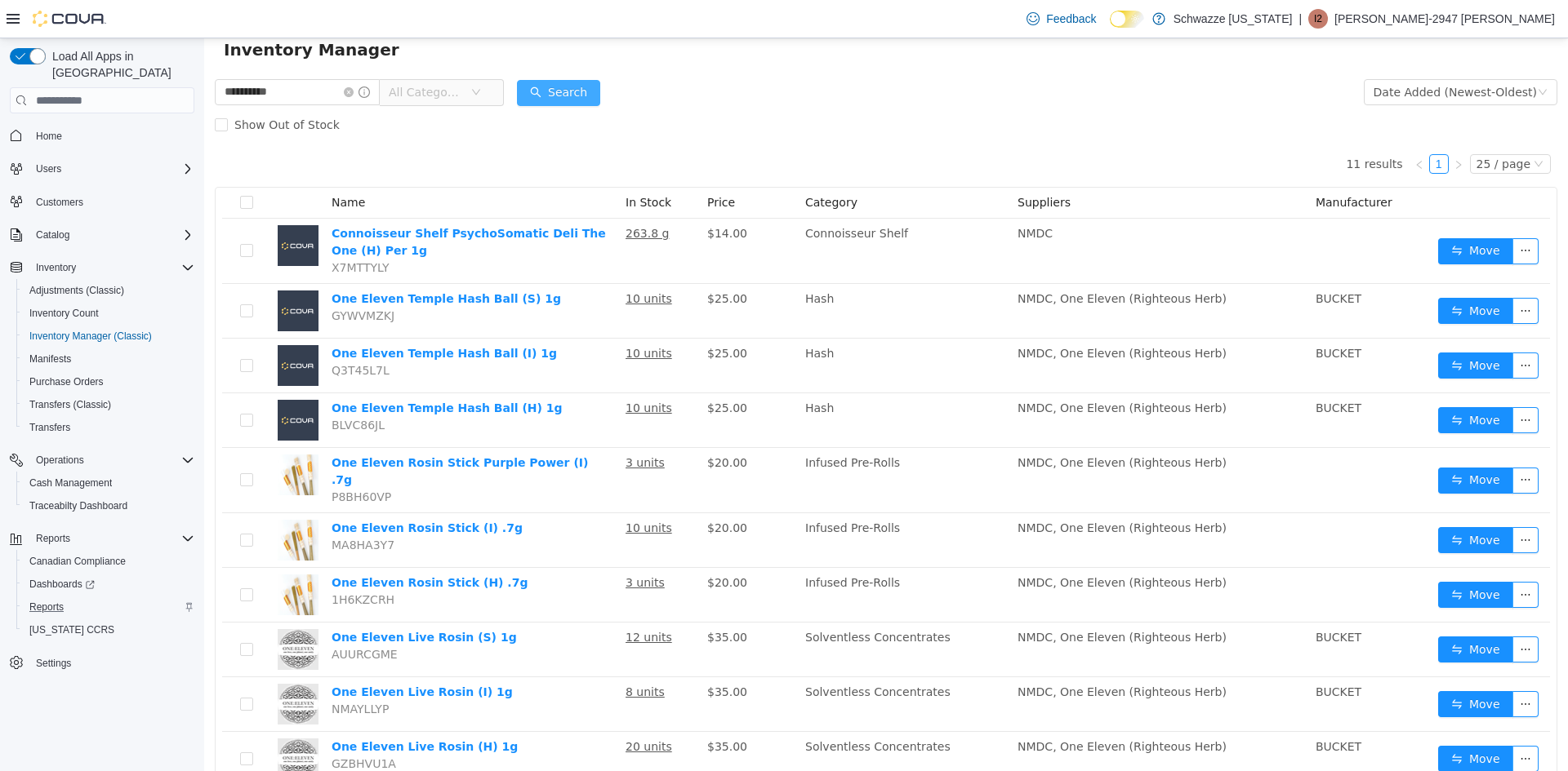
scroll to position [82, 0]
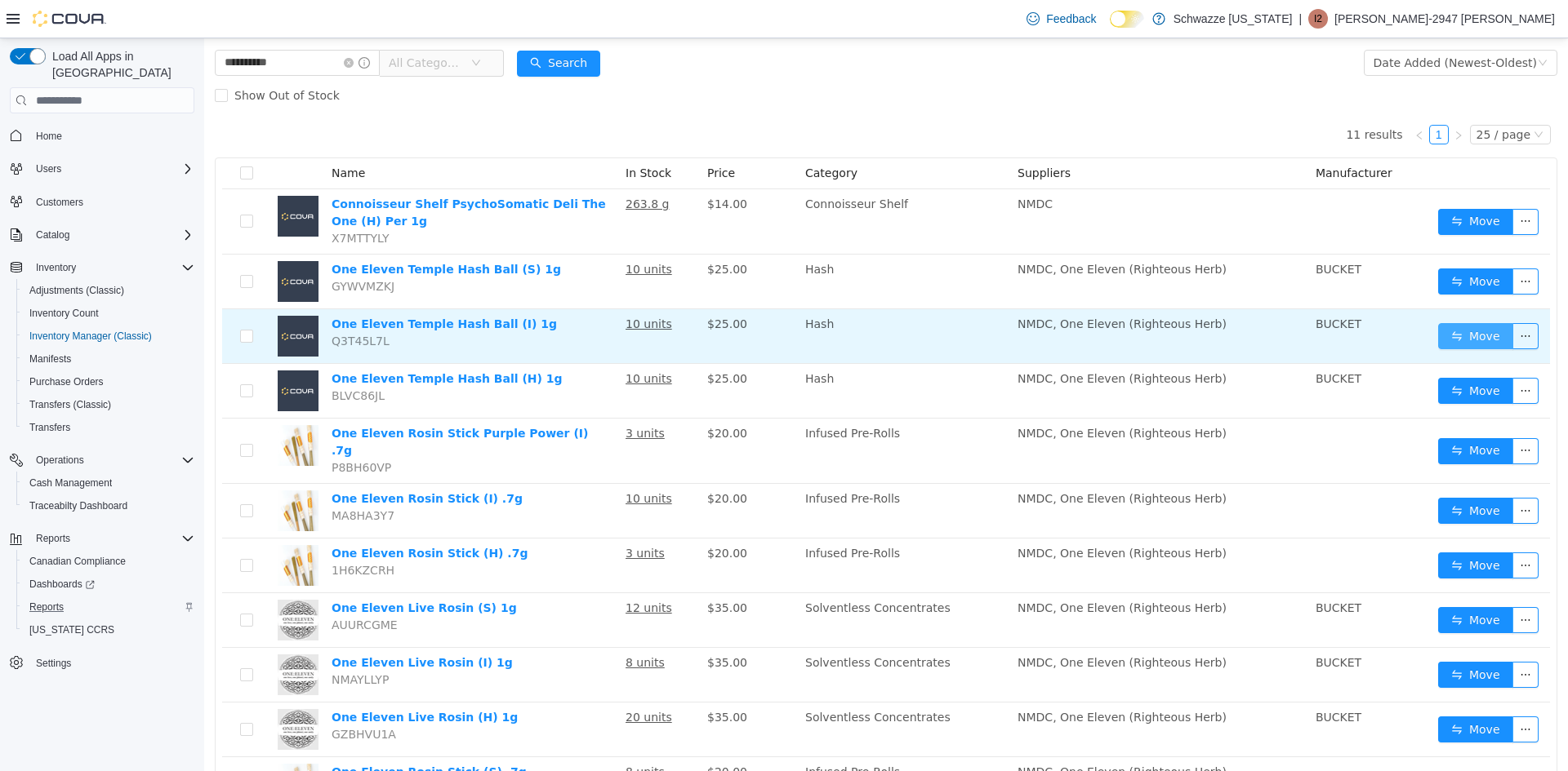
click at [1441, 335] on button "Move" at bounding box center [1475, 336] width 75 height 26
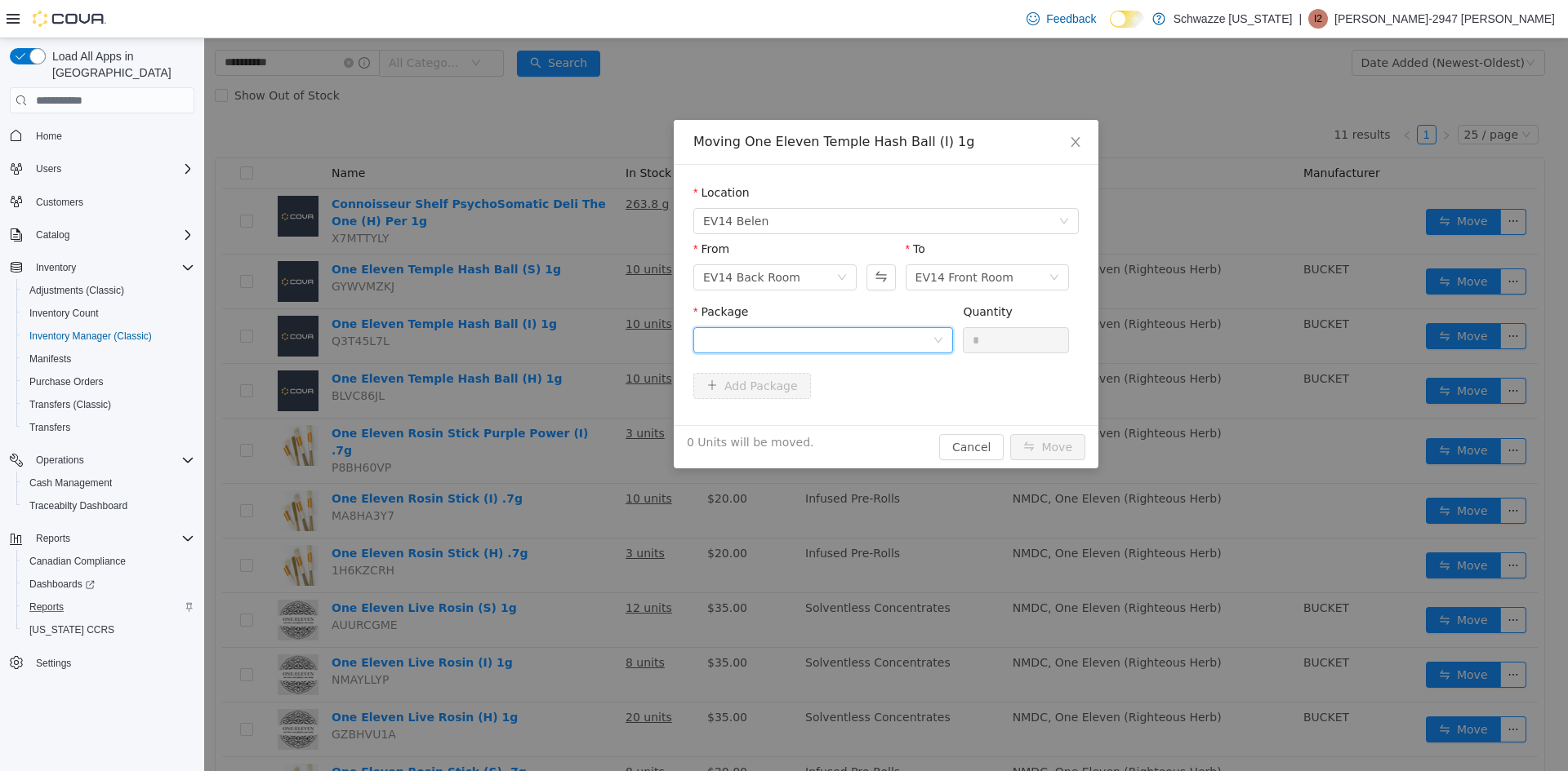
click at [765, 337] on div at bounding box center [817, 340] width 229 height 25
drag, startPoint x: 823, startPoint y: 411, endPoint x: 871, endPoint y: 399, distance: 49.5
click at [824, 411] on li "7637207478814647 Quantity : 10 Units" at bounding box center [823, 408] width 260 height 44
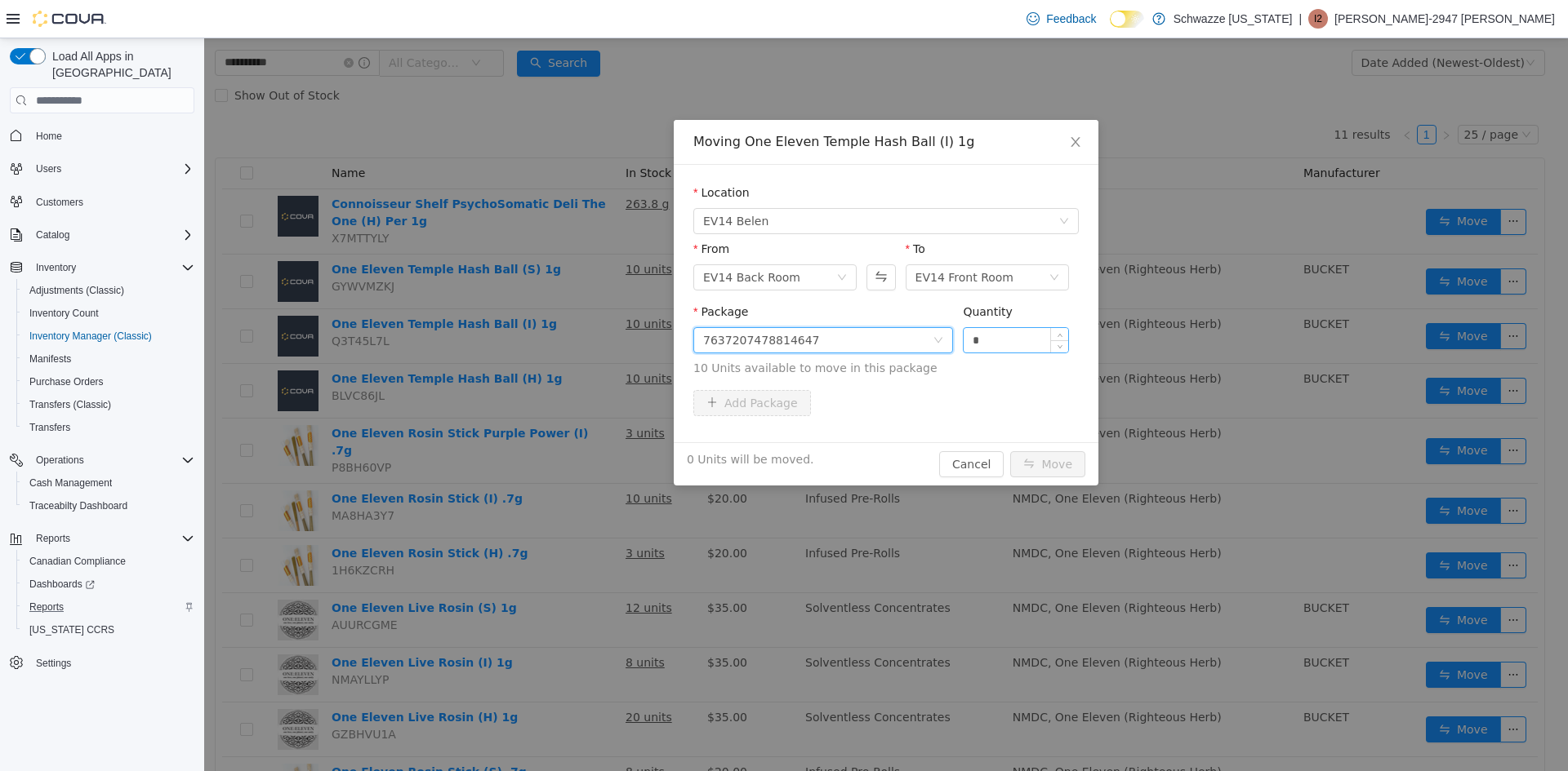
click at [979, 334] on input "*" at bounding box center [1016, 340] width 105 height 25
type input "**"
click at [1010, 452] on button "Move" at bounding box center [1047, 464] width 75 height 26
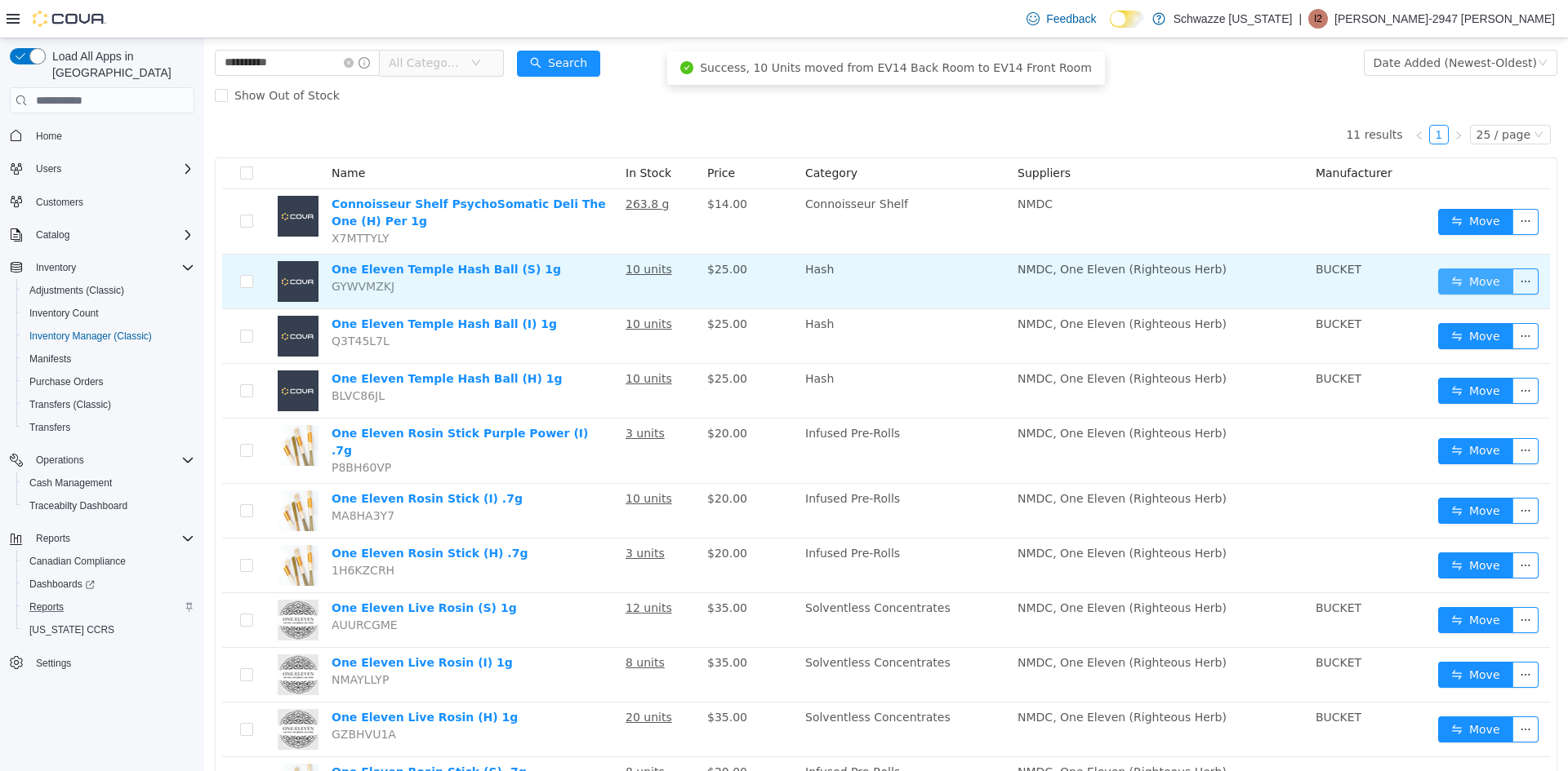
click at [1467, 289] on button "Move" at bounding box center [1475, 280] width 75 height 26
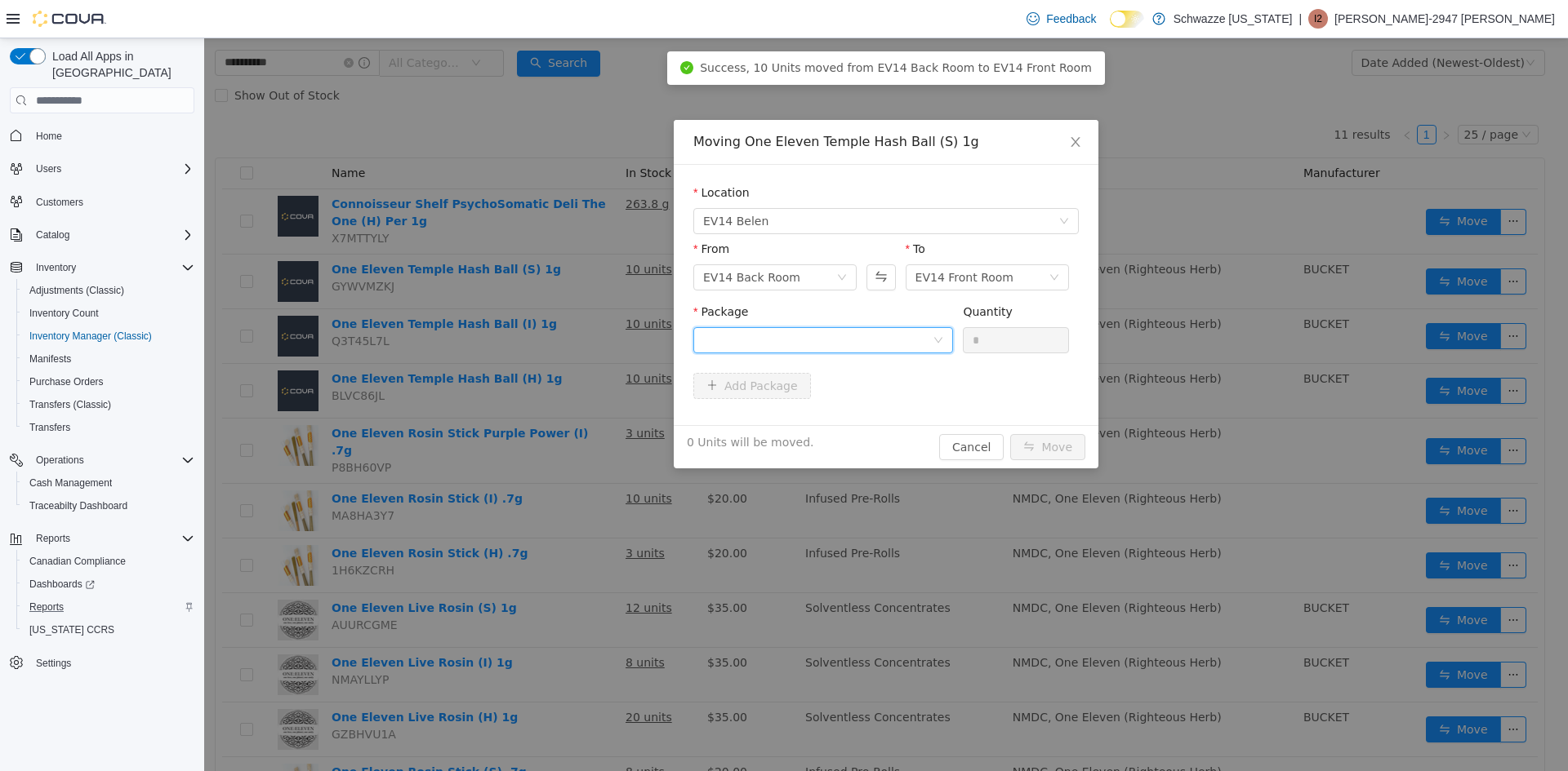
click at [801, 339] on div at bounding box center [817, 340] width 229 height 25
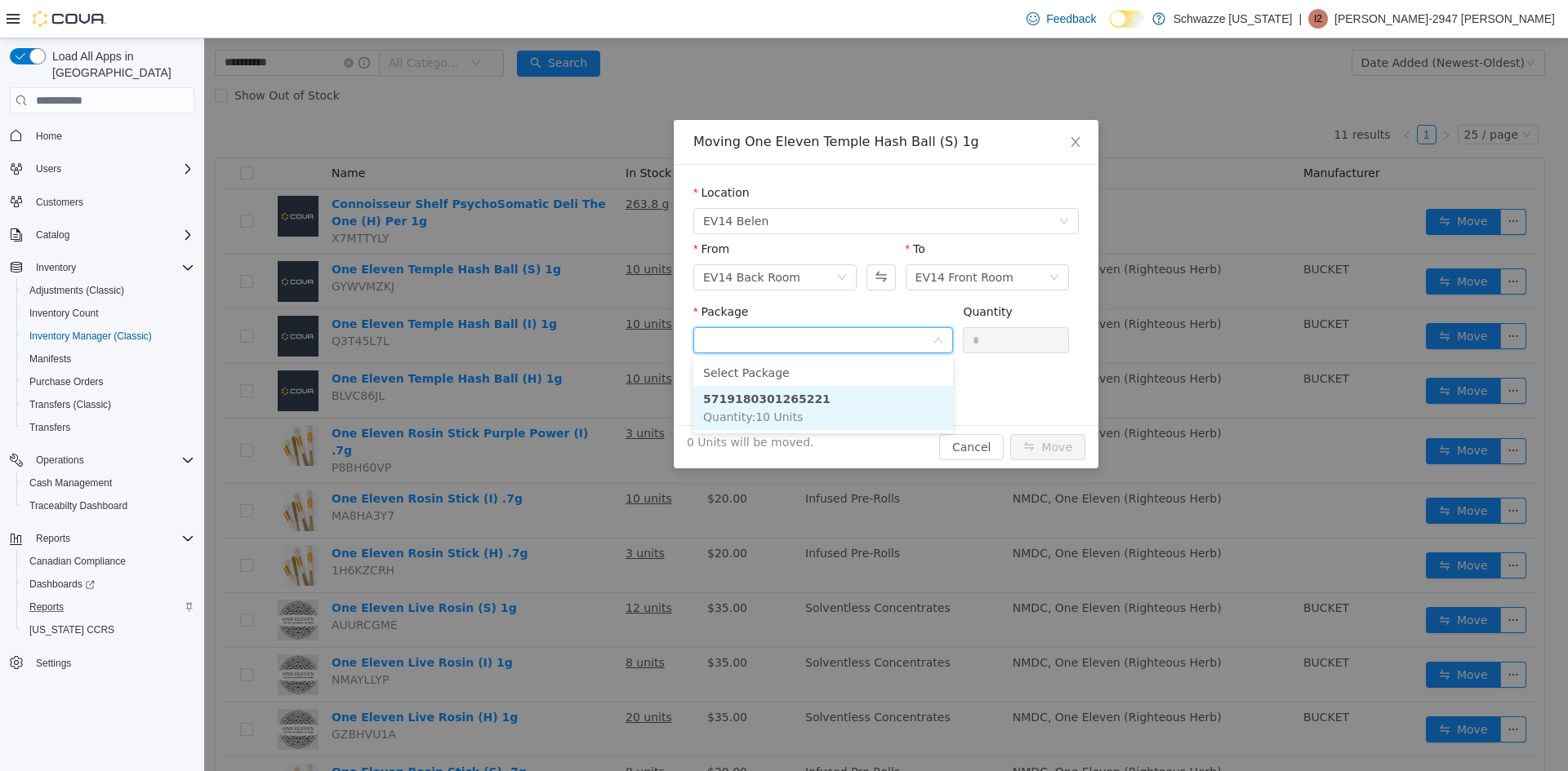
click at [837, 408] on li "5719180301265221 Quantity : 10 Units" at bounding box center [823, 408] width 260 height 44
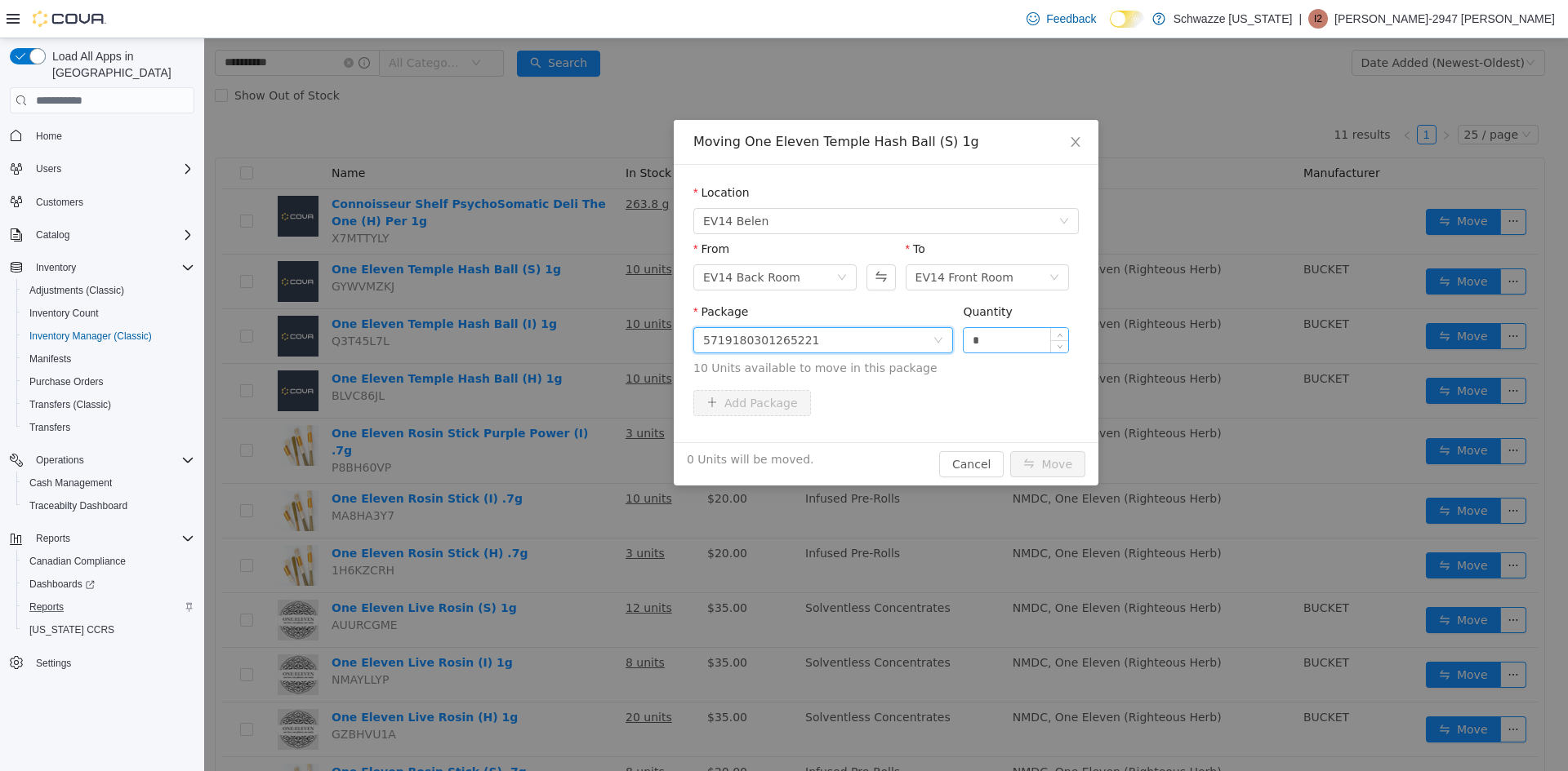
click at [967, 342] on input "*" at bounding box center [1016, 340] width 105 height 25
type input "**"
click at [1010, 452] on button "Move" at bounding box center [1047, 464] width 75 height 26
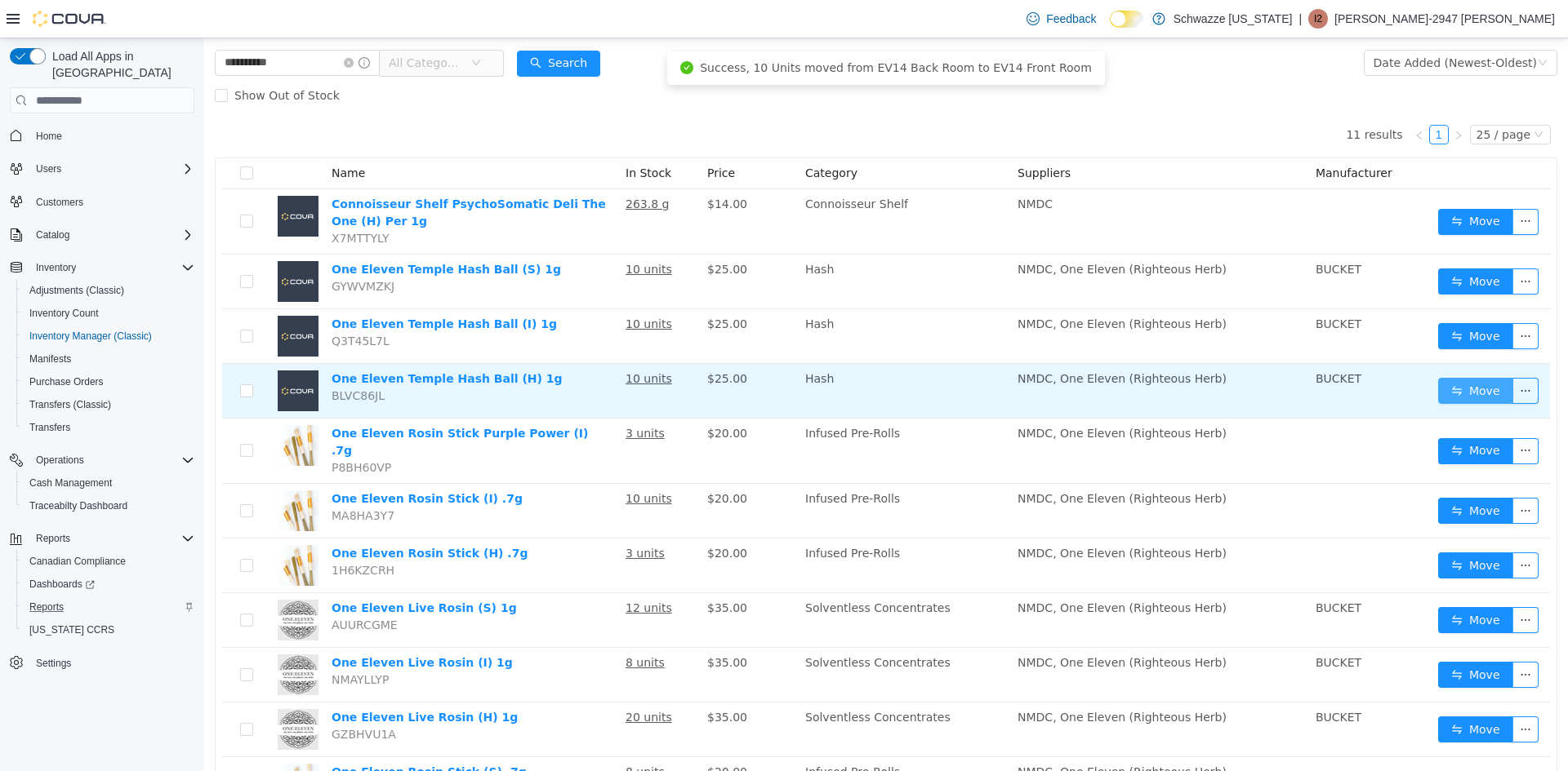
click at [1441, 390] on button "Move" at bounding box center [1475, 391] width 75 height 26
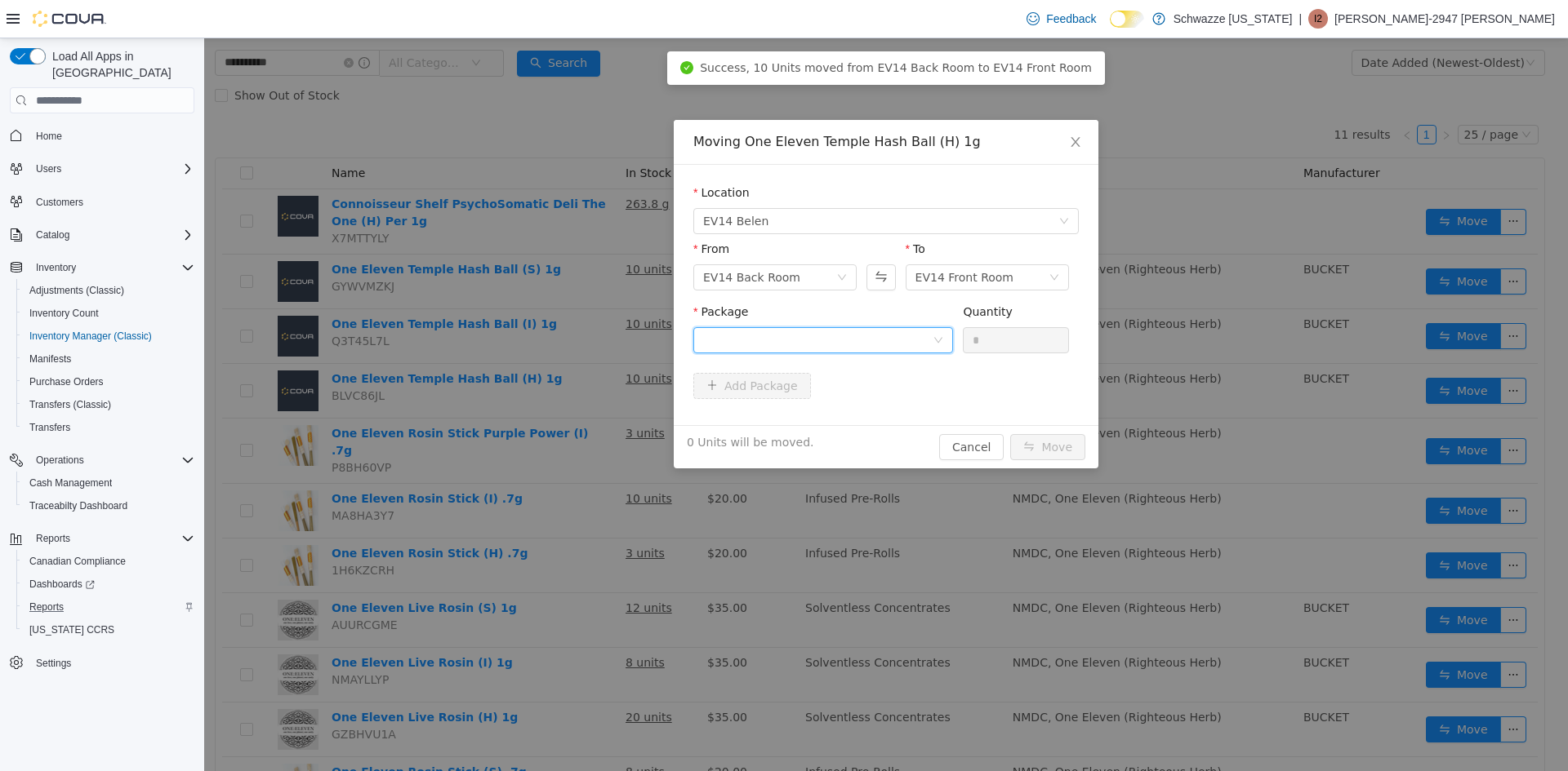
click at [742, 338] on div at bounding box center [817, 340] width 229 height 25
drag, startPoint x: 812, startPoint y: 413, endPoint x: 865, endPoint y: 401, distance: 54.3
click at [814, 413] on li "9872133980612334 Quantity : 10 Units" at bounding box center [823, 408] width 260 height 44
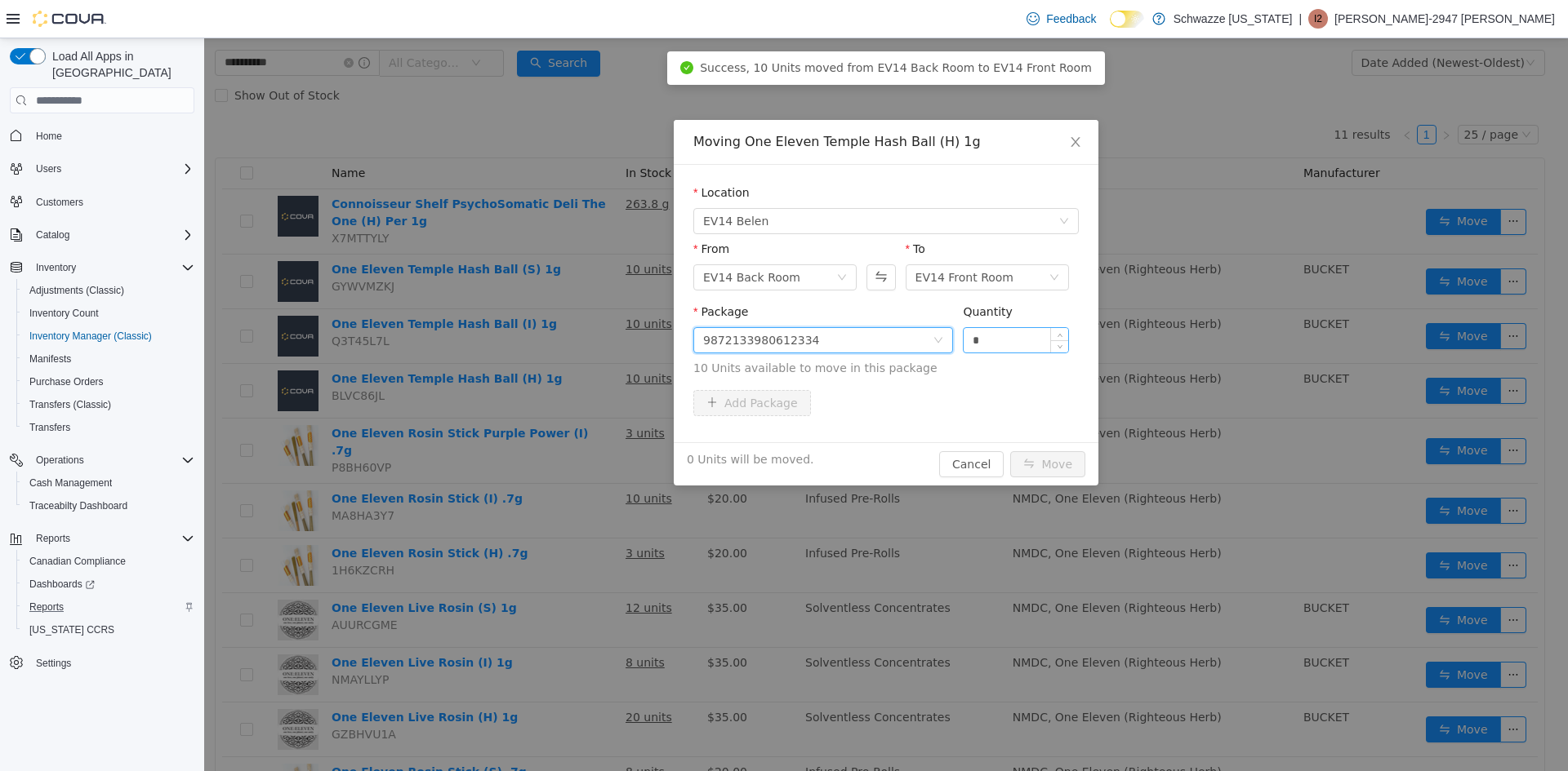
click at [967, 337] on input "*" at bounding box center [1016, 340] width 105 height 25
type input "**"
click at [1010, 452] on button "Move" at bounding box center [1047, 464] width 75 height 26
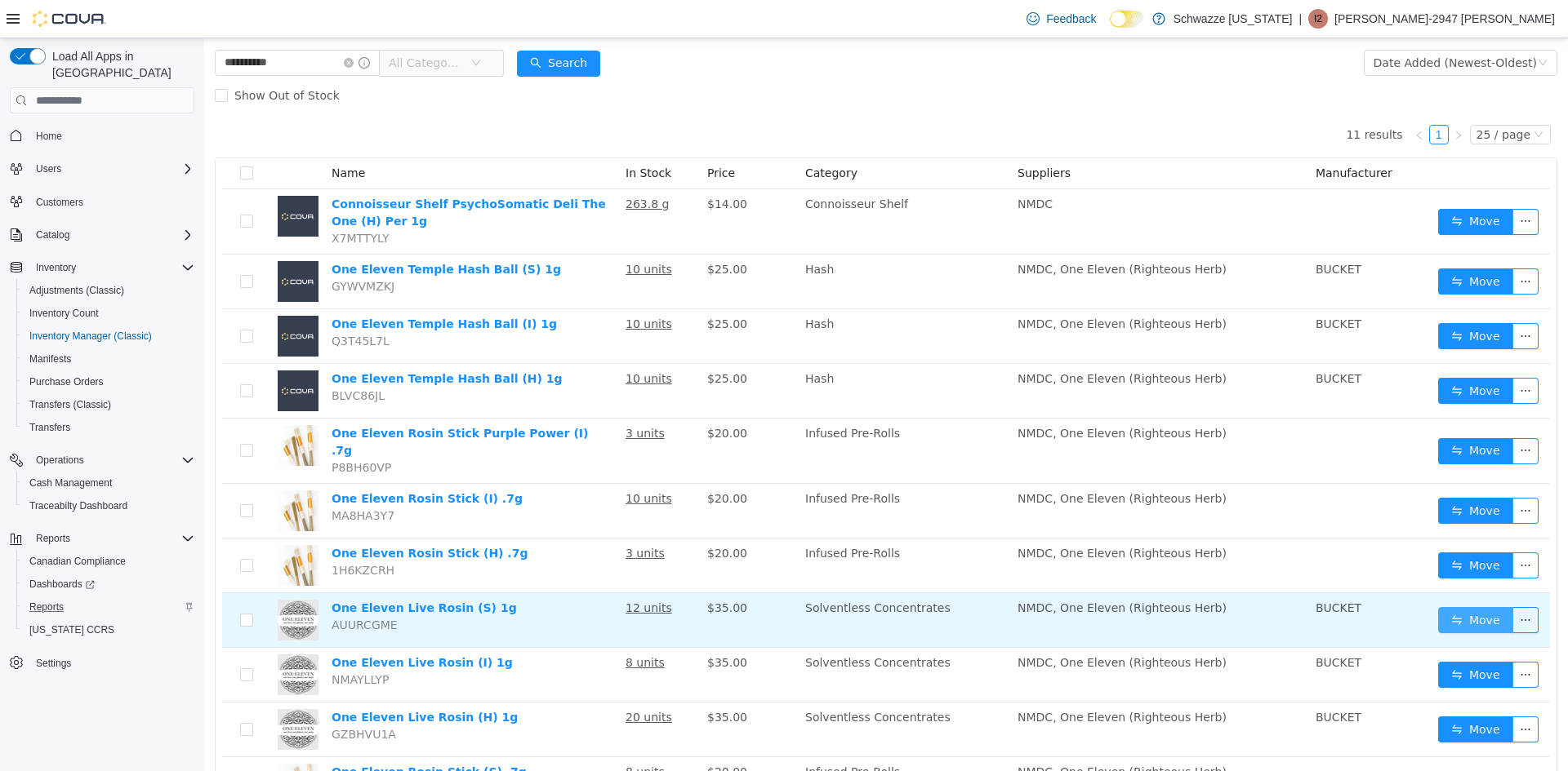
click at [1456, 609] on button "Move" at bounding box center [1475, 620] width 75 height 26
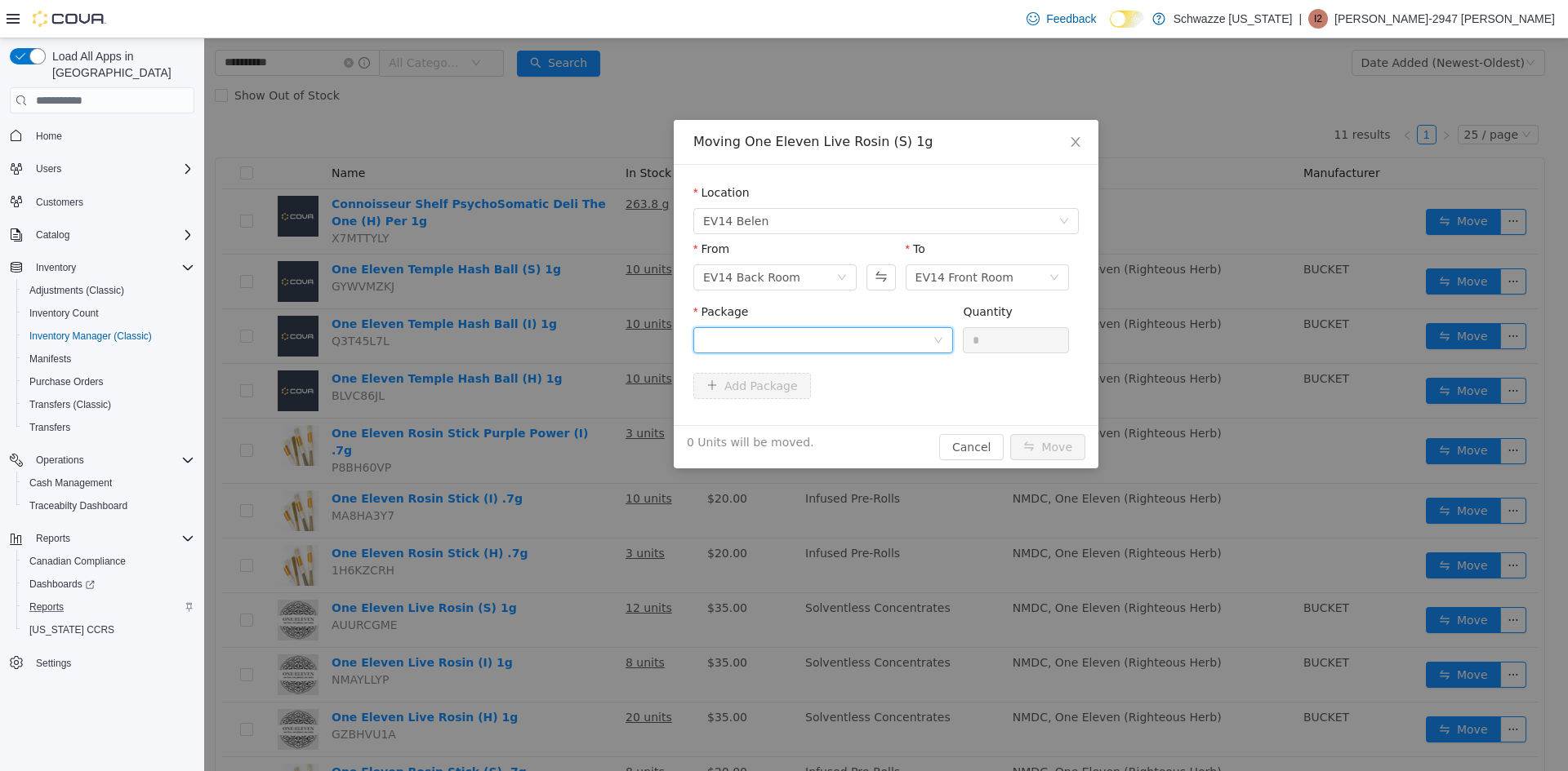
click at [805, 335] on div at bounding box center [817, 340] width 229 height 25
click at [834, 312] on div "Package" at bounding box center [823, 315] width 260 height 24
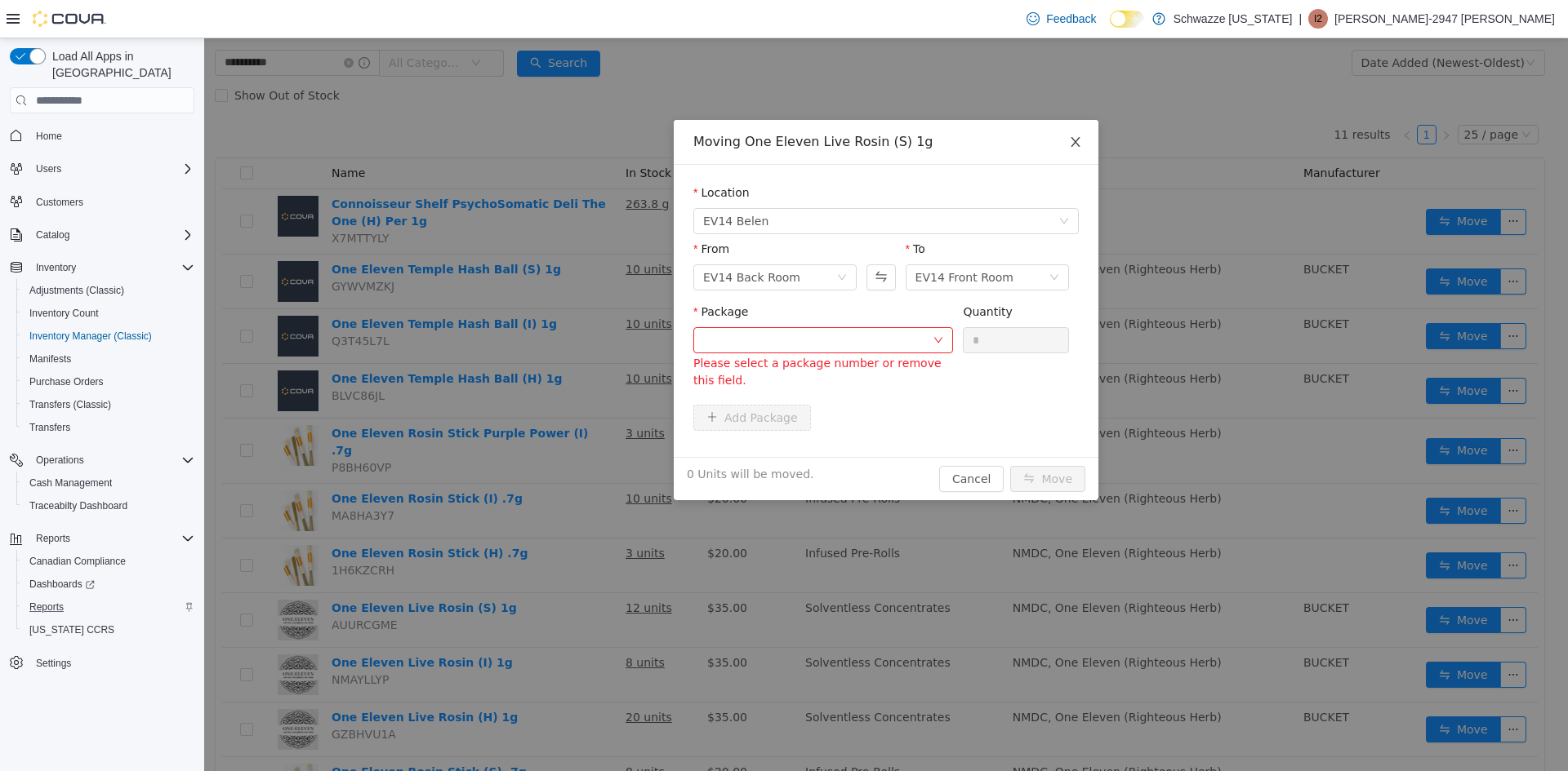
click at [1077, 137] on icon "icon: close" at bounding box center [1075, 143] width 13 height 13
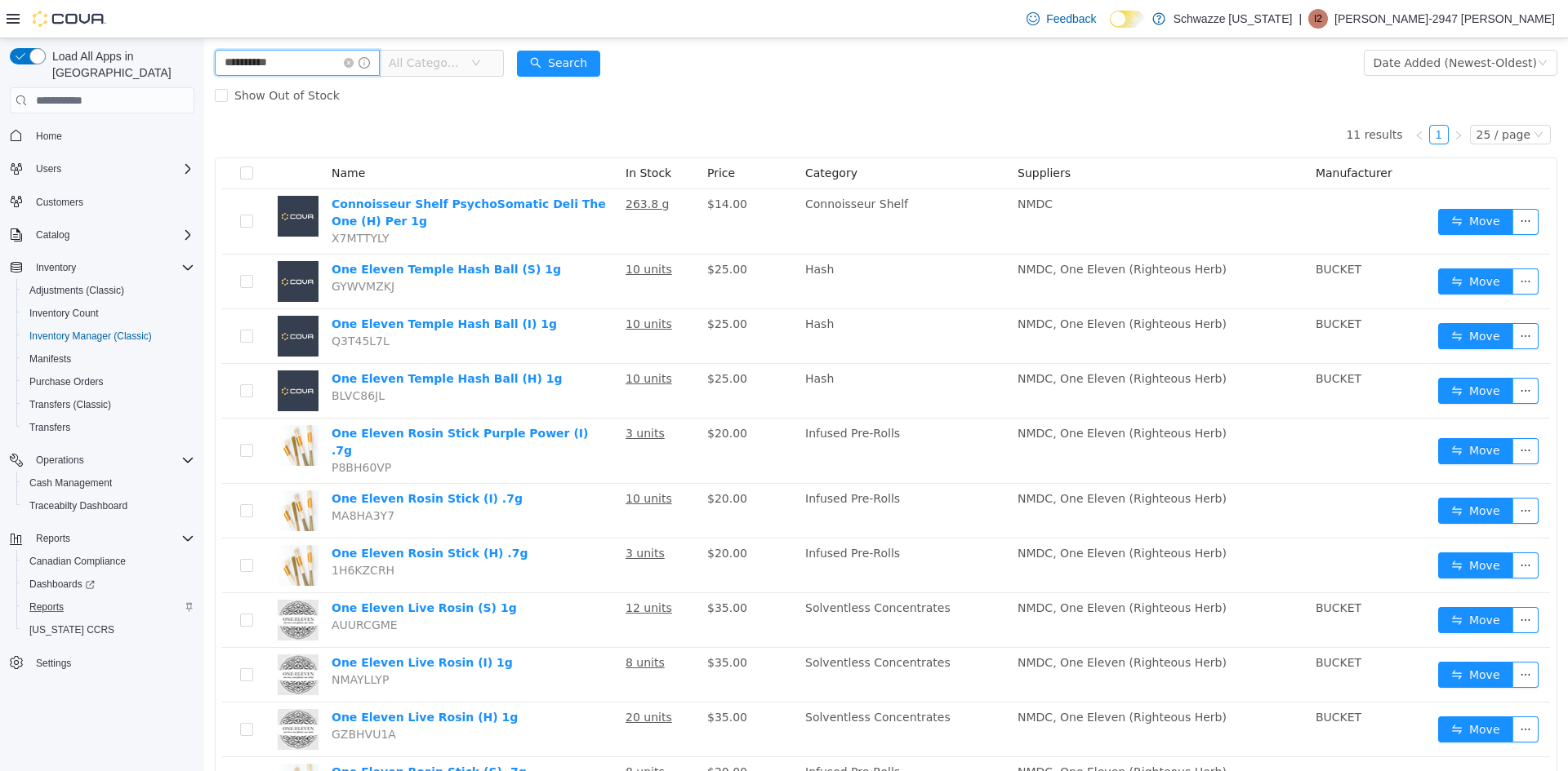
click at [358, 57] on input "**********" at bounding box center [297, 62] width 165 height 26
click at [354, 65] on icon "icon: close-circle" at bounding box center [348, 63] width 10 height 10
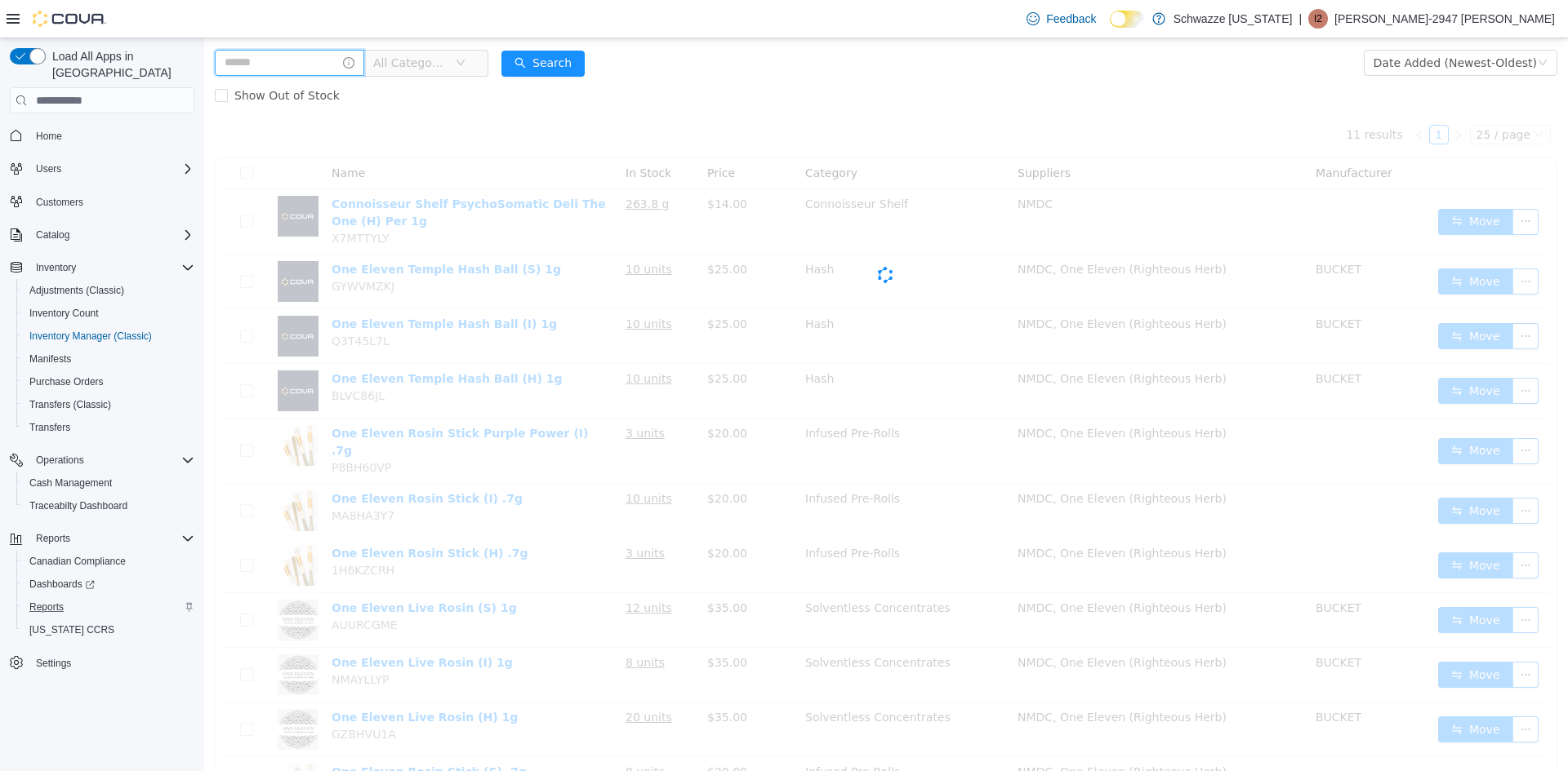
click at [301, 63] on input "text" at bounding box center [289, 62] width 149 height 26
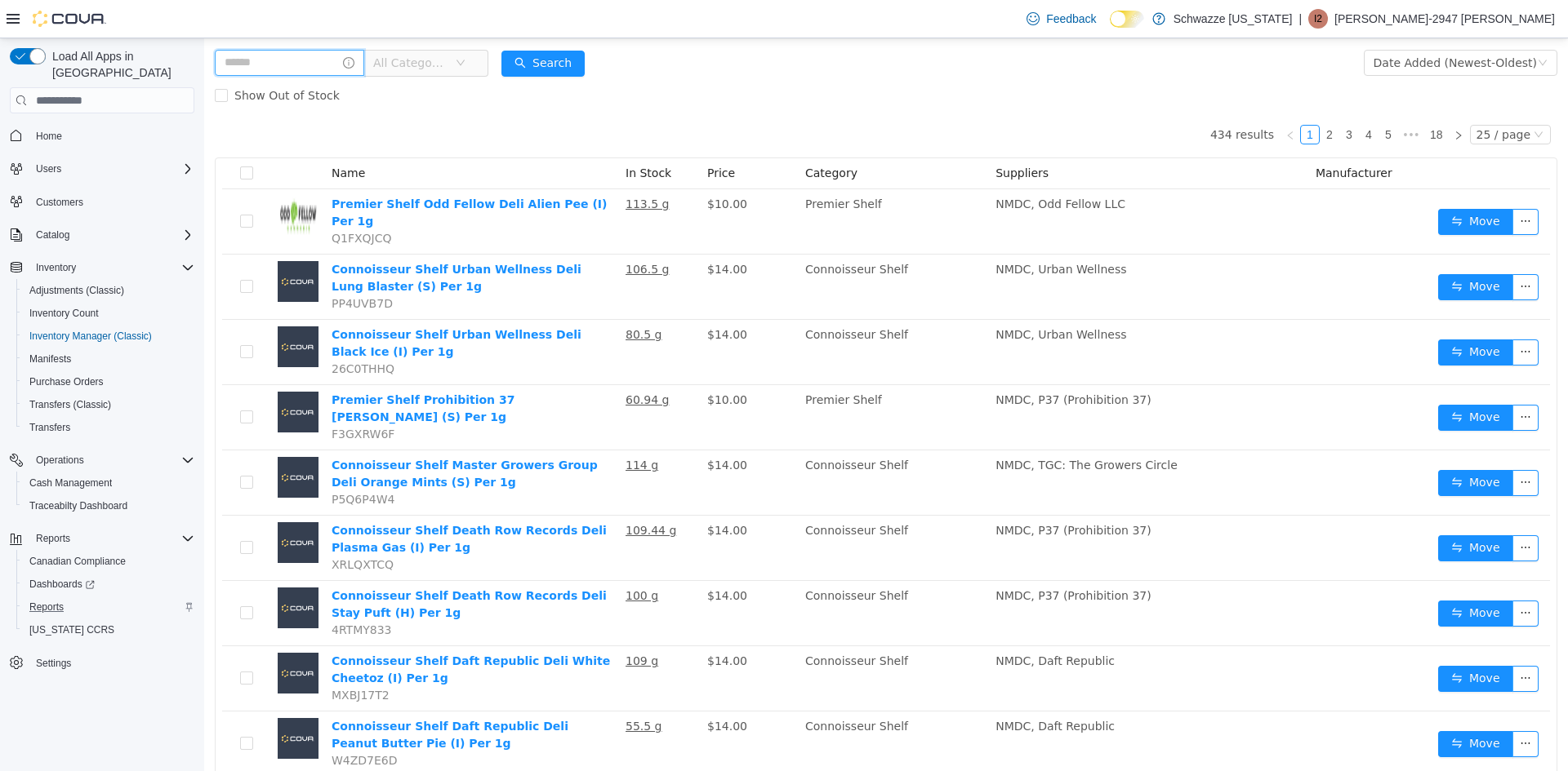
click at [268, 60] on input "text" at bounding box center [289, 62] width 149 height 26
type input "*****"
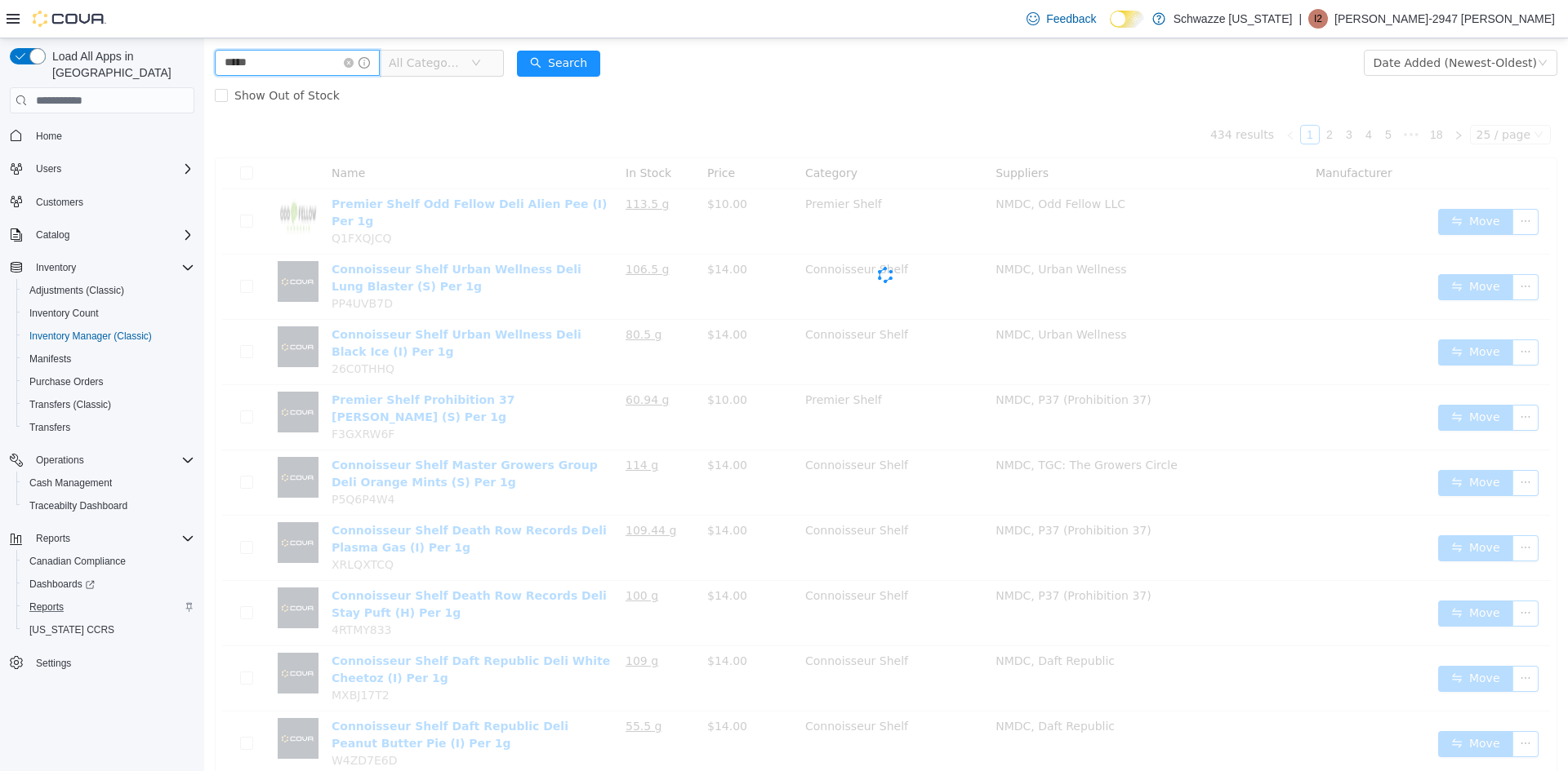
scroll to position [5, 0]
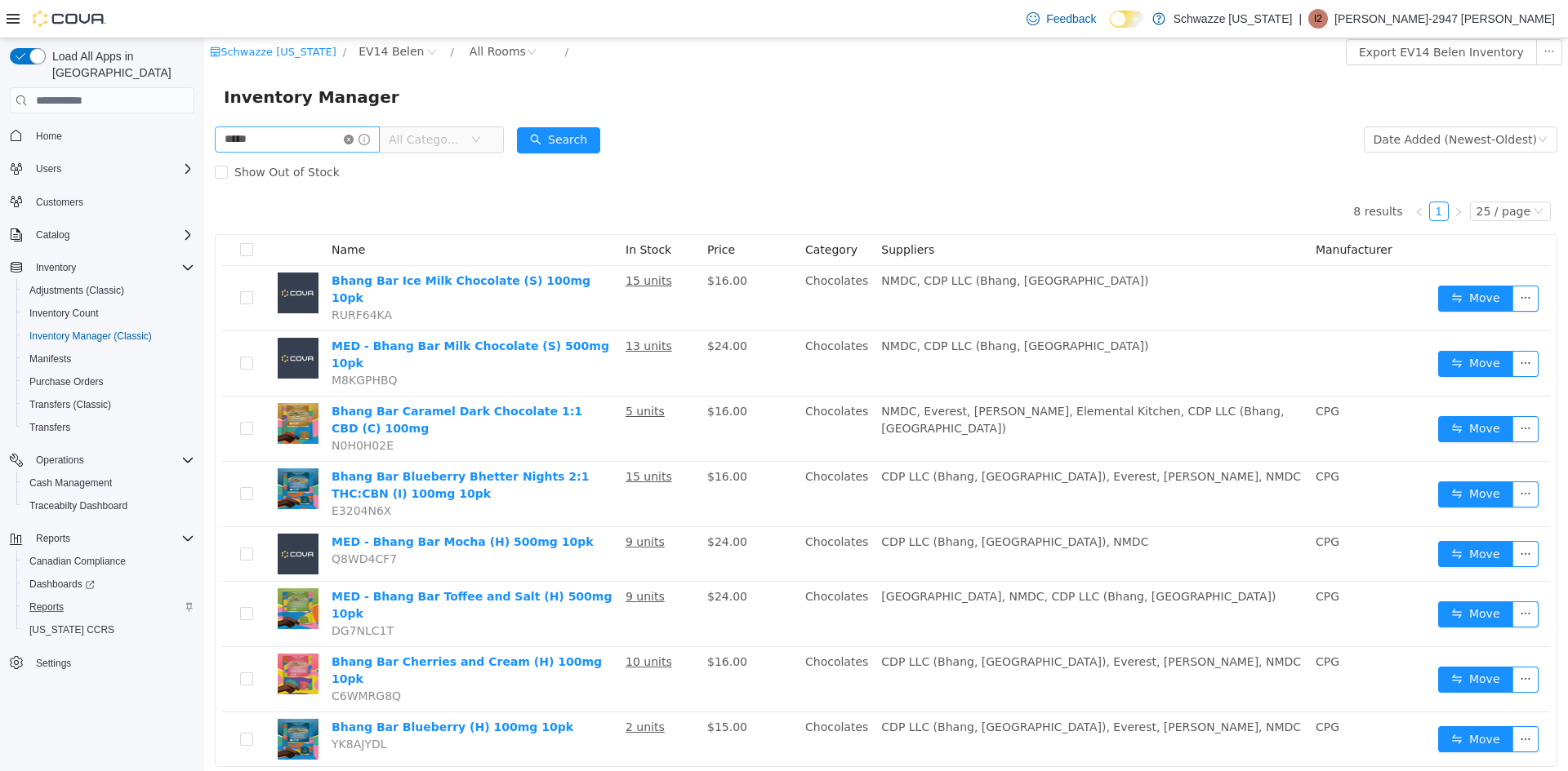
click at [354, 142] on icon "icon: close-circle" at bounding box center [348, 140] width 10 height 10
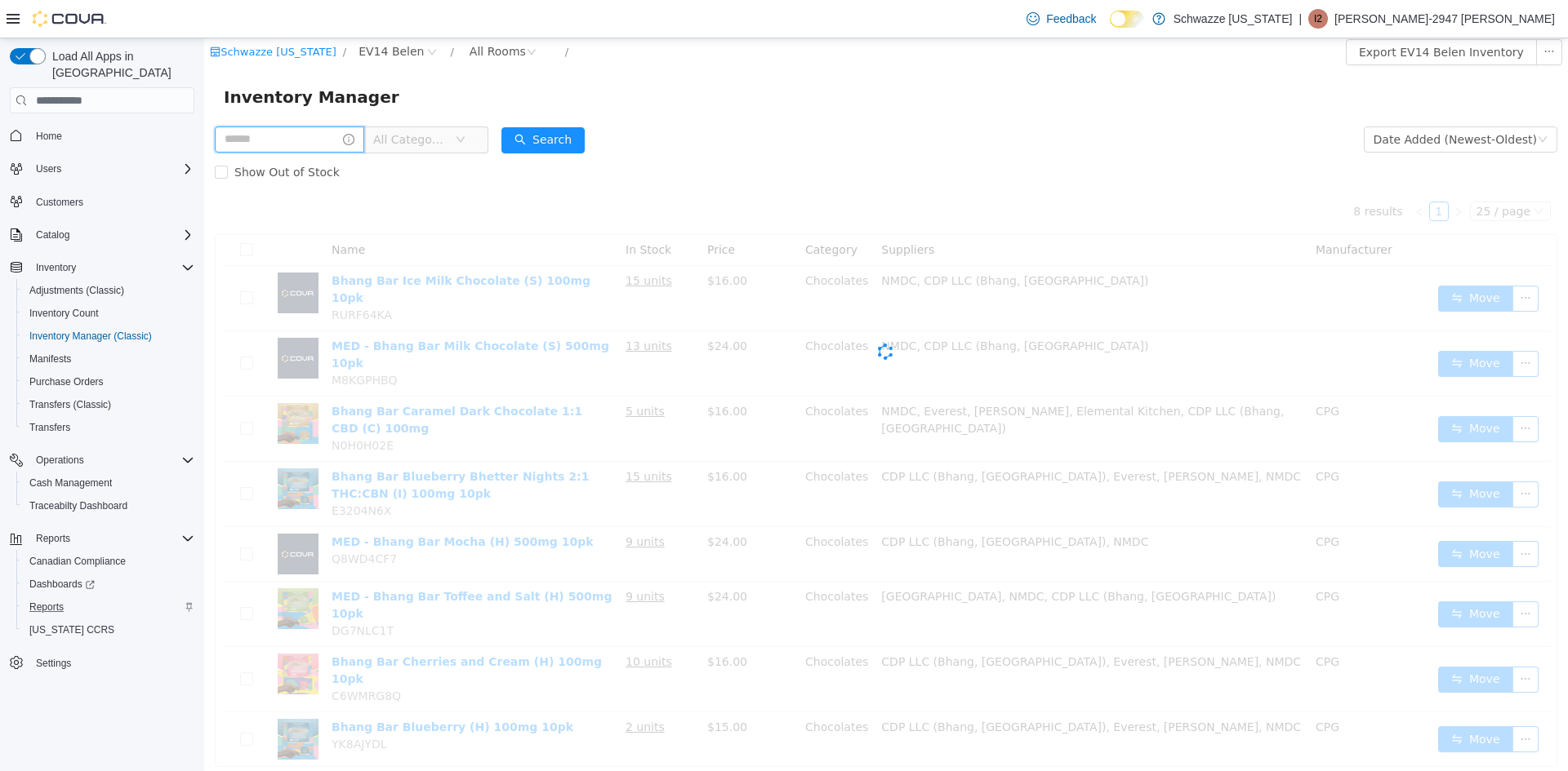
click at [308, 132] on input "text" at bounding box center [289, 139] width 149 height 26
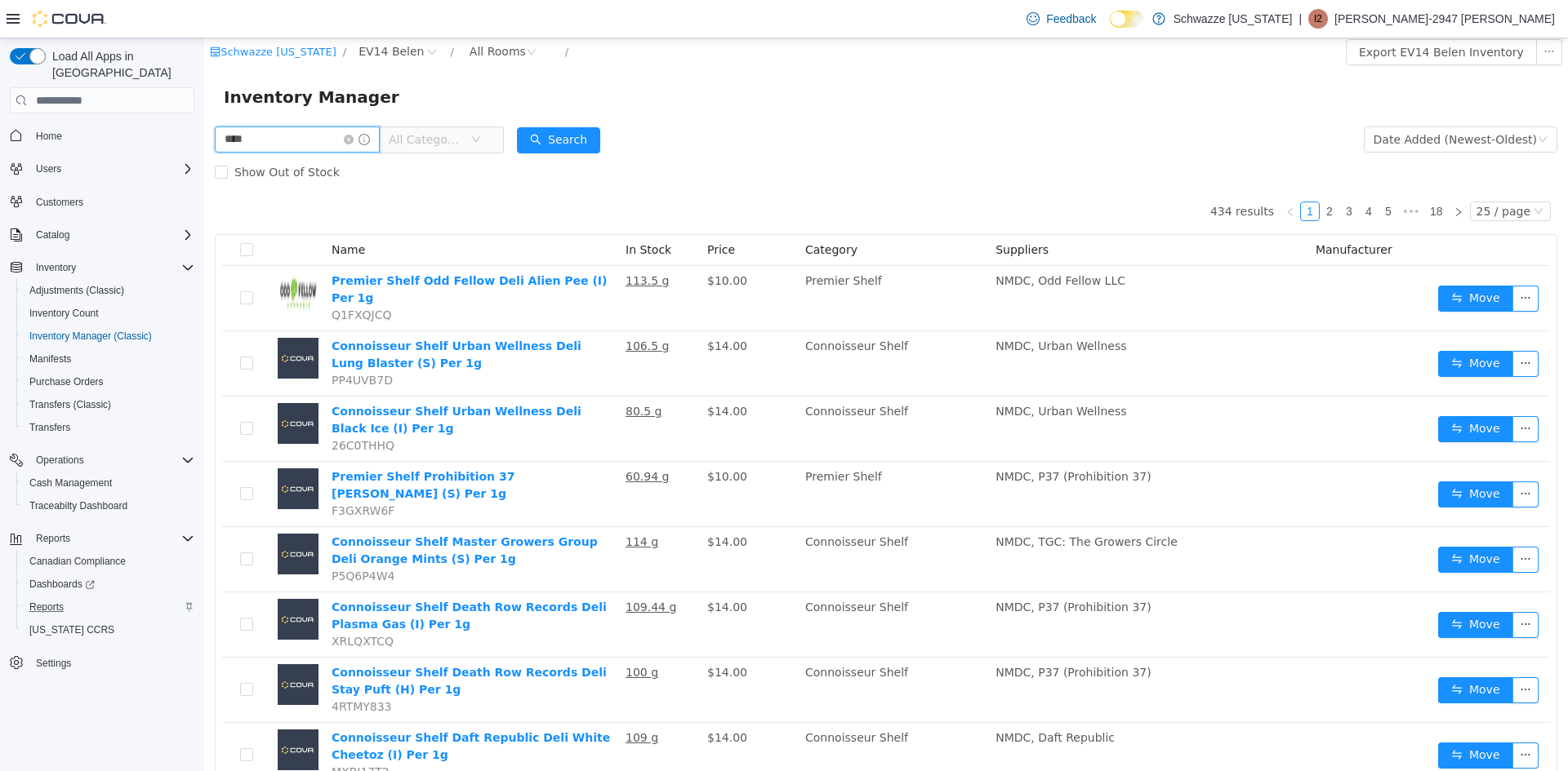
type input "*******"
click at [592, 134] on button "Search" at bounding box center [558, 140] width 84 height 26
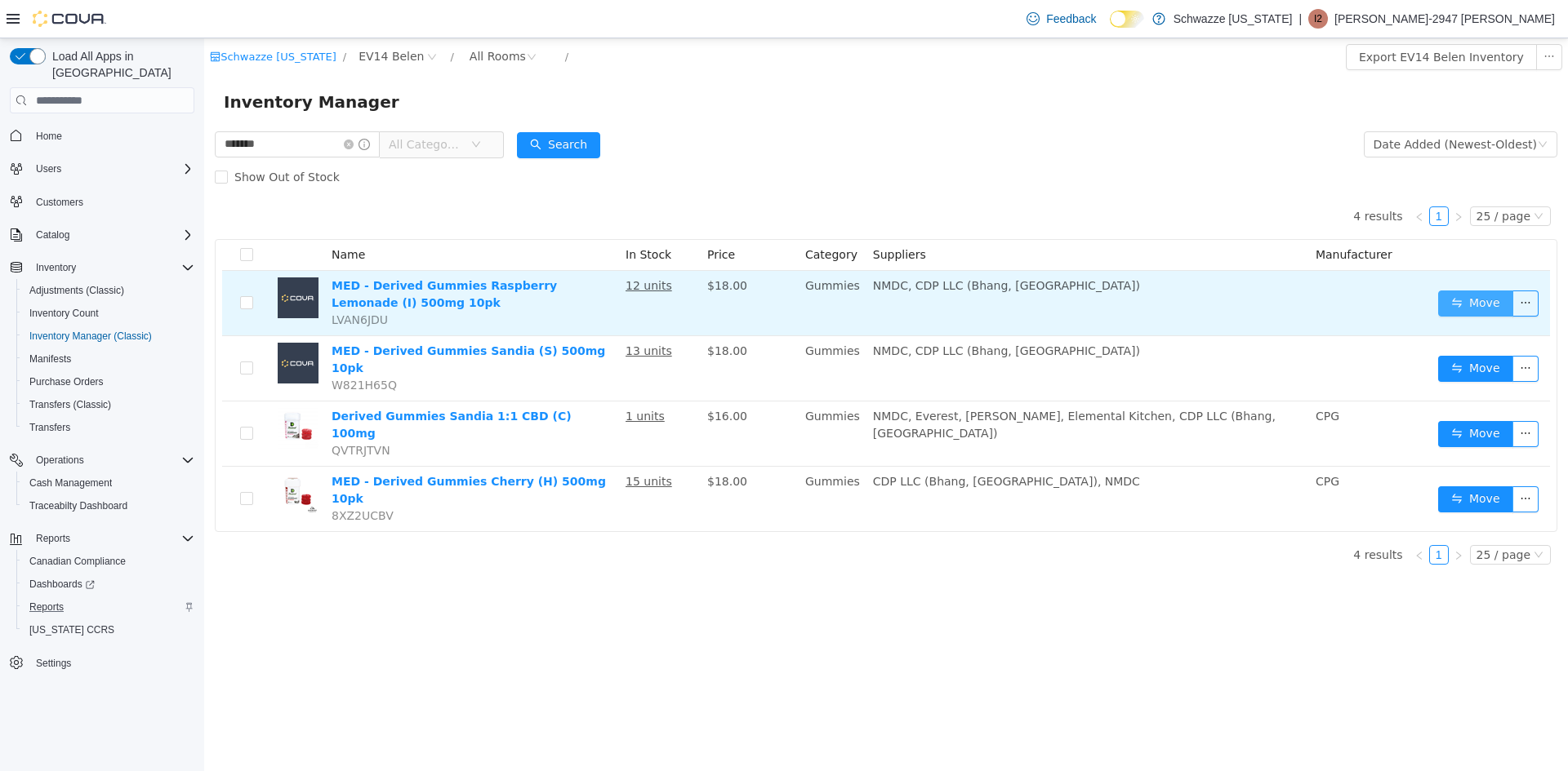
click at [1459, 295] on button "Move" at bounding box center [1475, 303] width 75 height 26
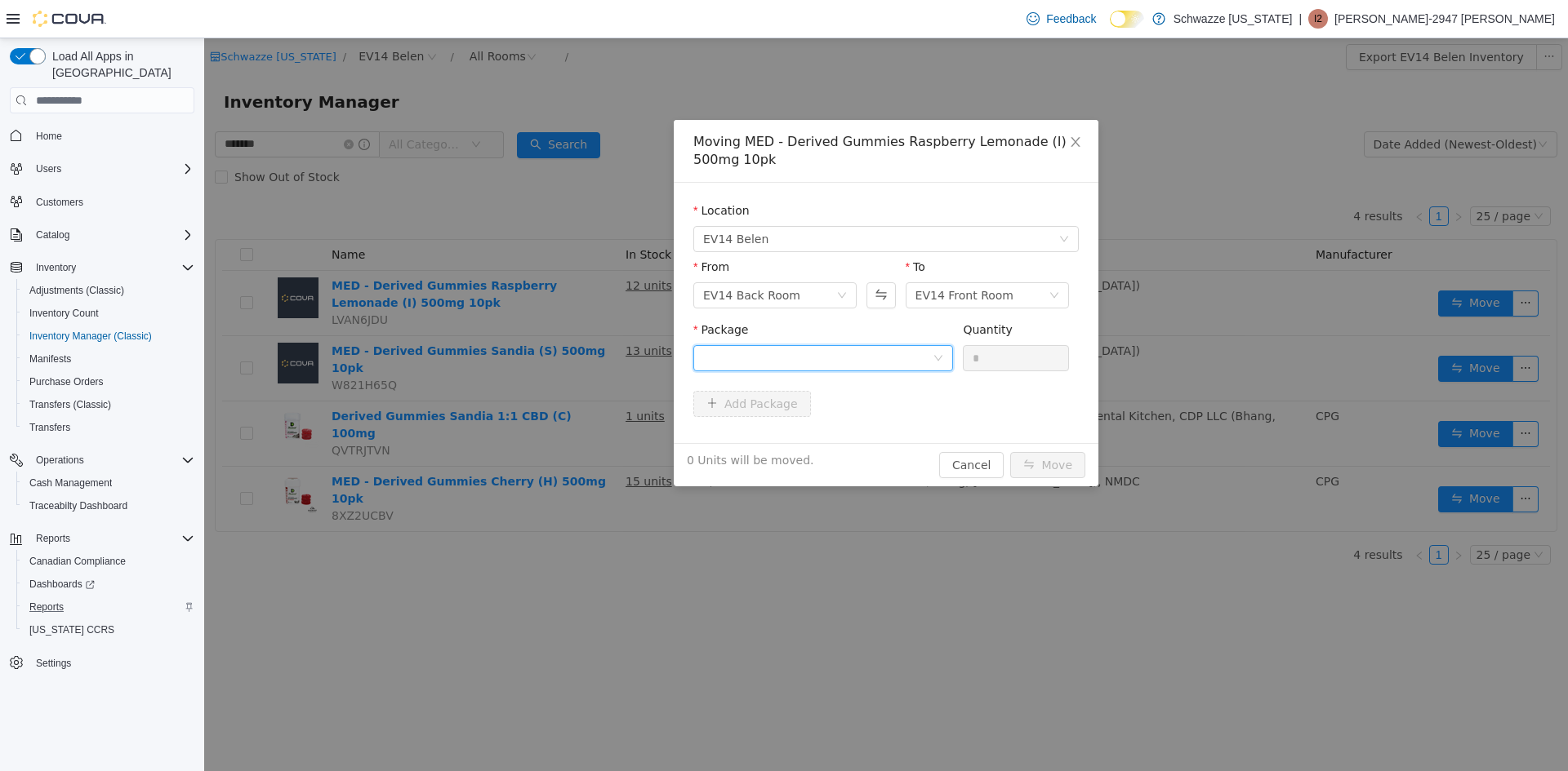
click at [790, 353] on div at bounding box center [817, 358] width 229 height 25
click at [851, 428] on li "1992043471623945 Quantity : 12 Units" at bounding box center [823, 426] width 260 height 44
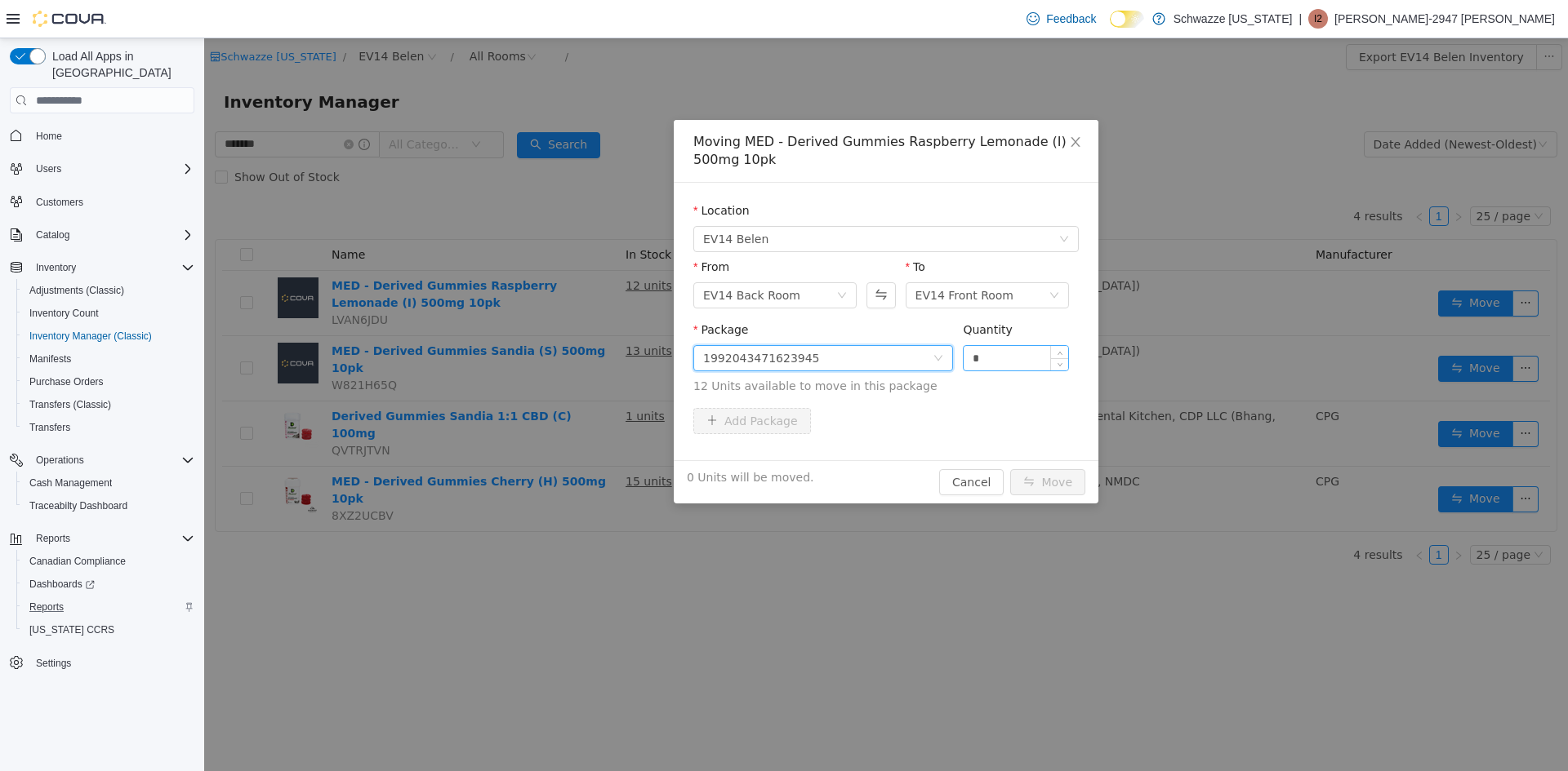
click at [989, 357] on input "*" at bounding box center [1016, 358] width 105 height 25
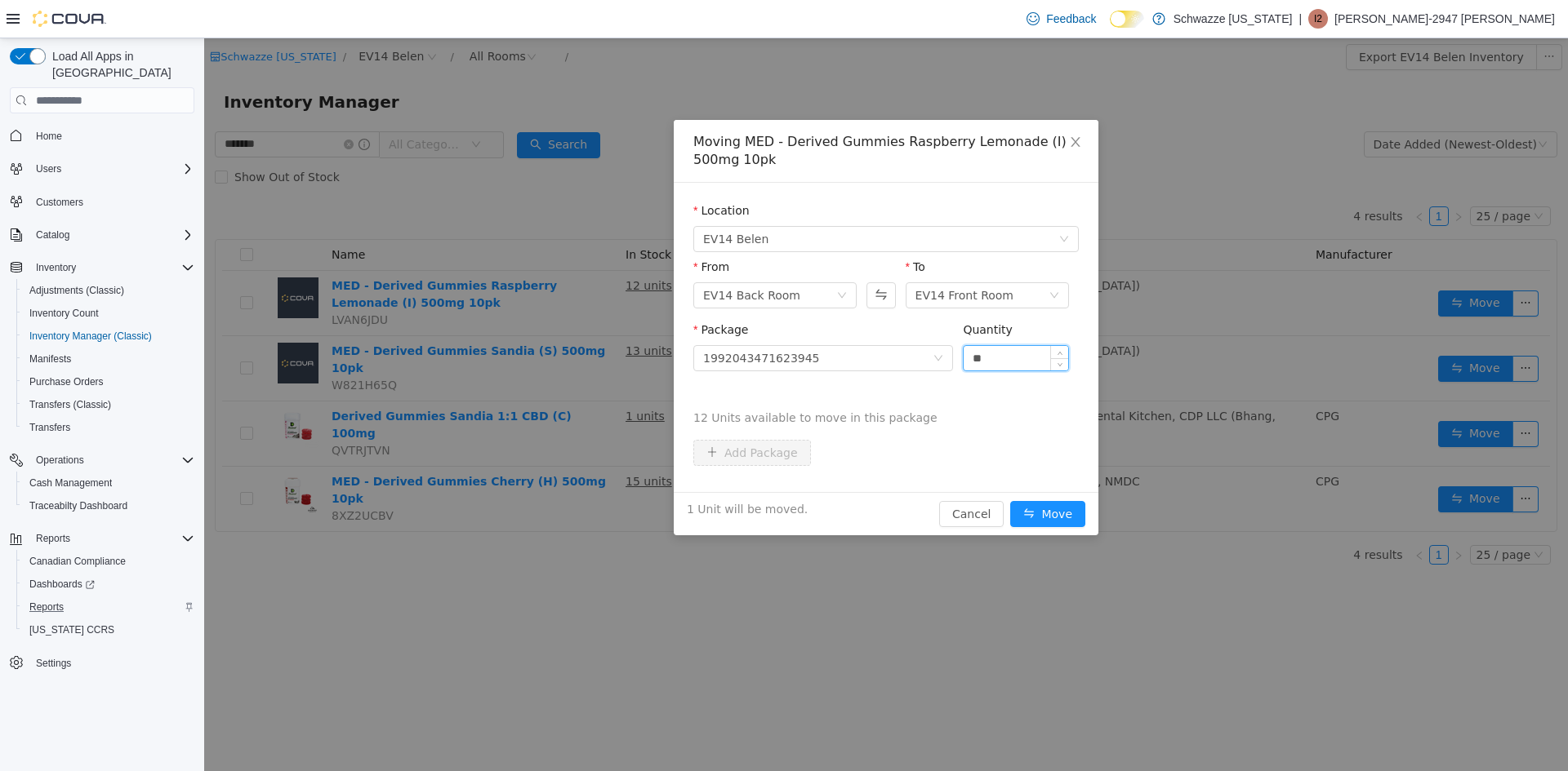
type input "**"
click at [1010, 501] on button "Move" at bounding box center [1047, 513] width 75 height 26
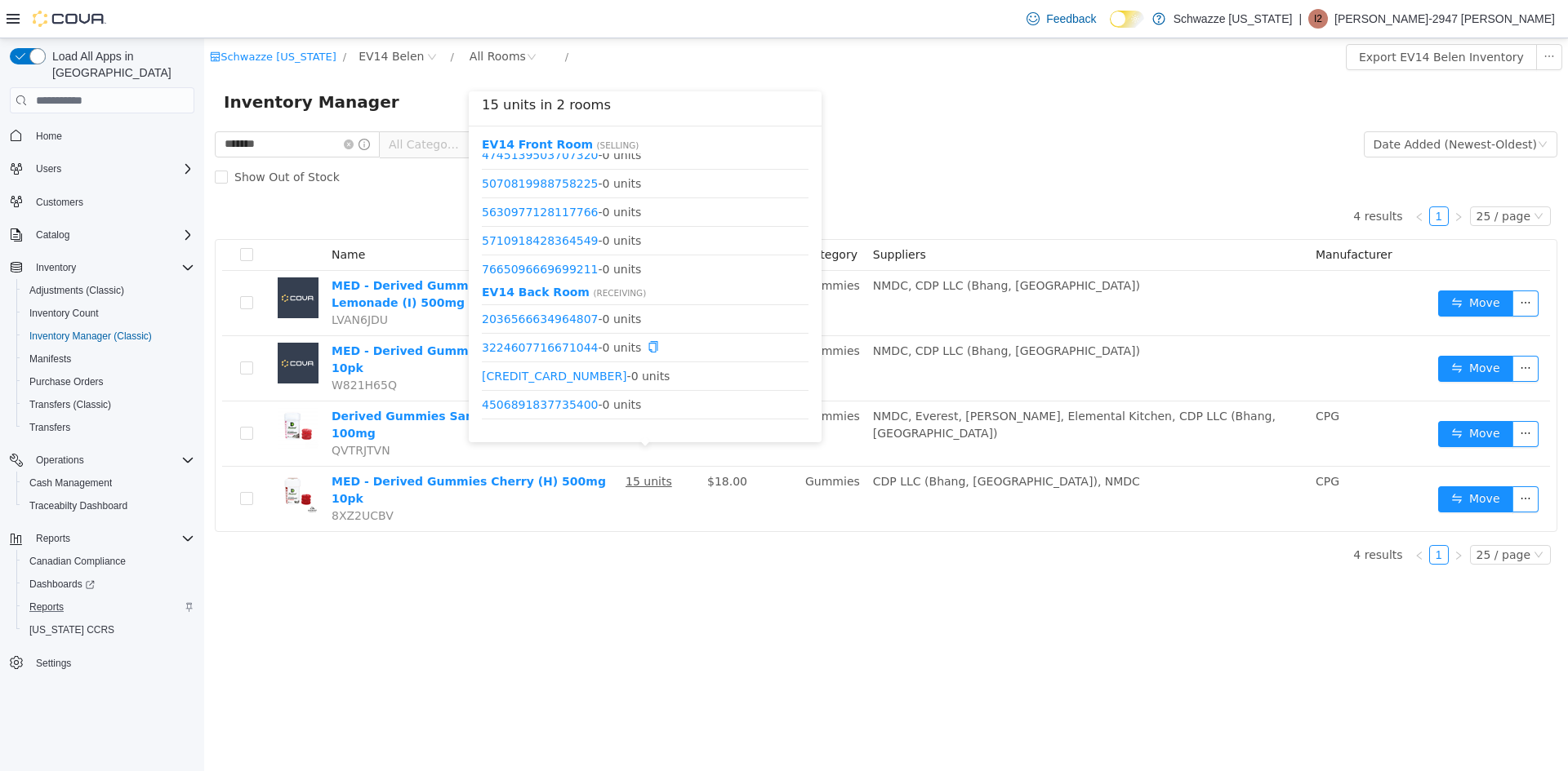
scroll to position [164, 0]
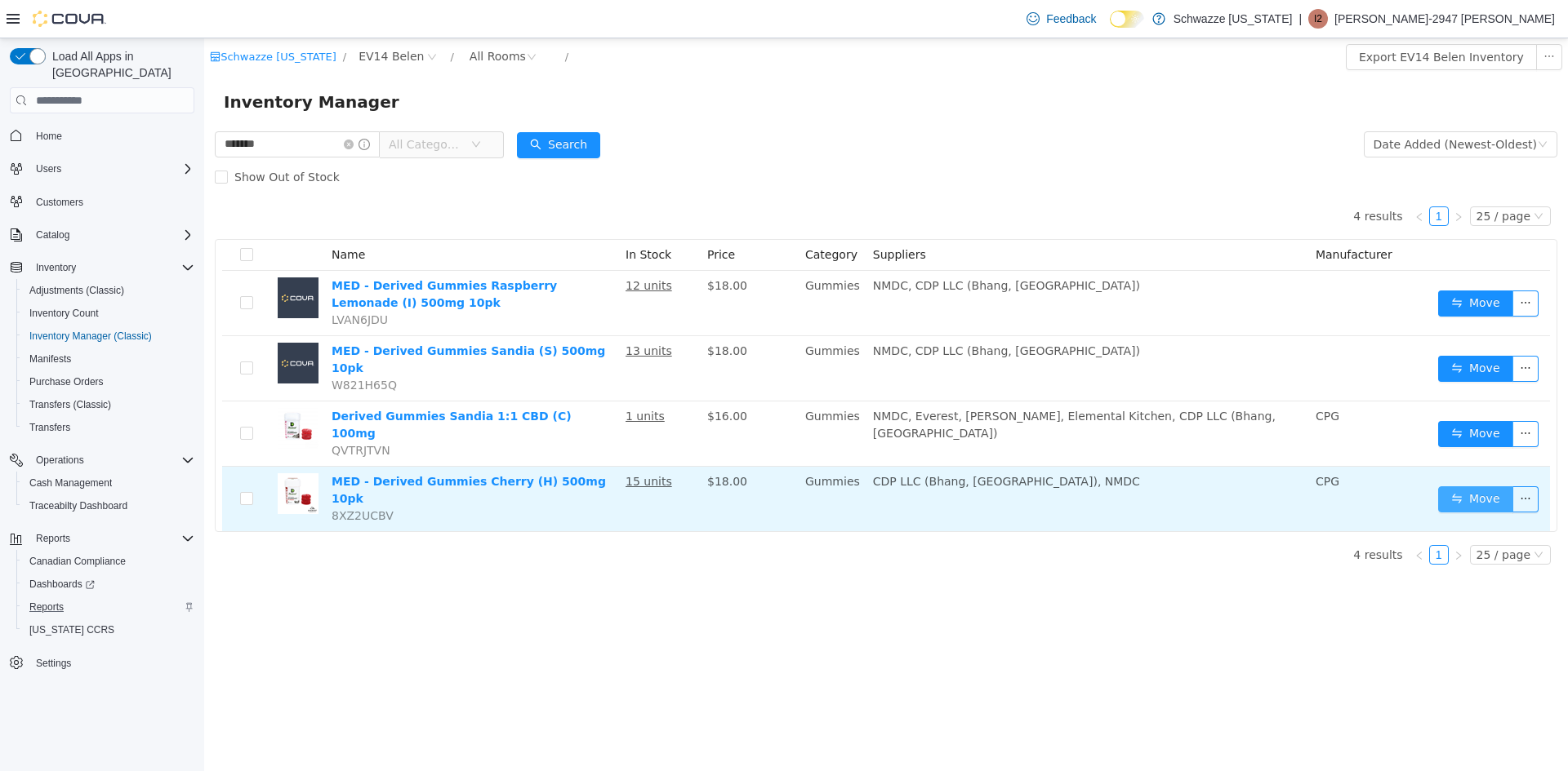
click at [1480, 487] on button "Move" at bounding box center [1475, 499] width 75 height 26
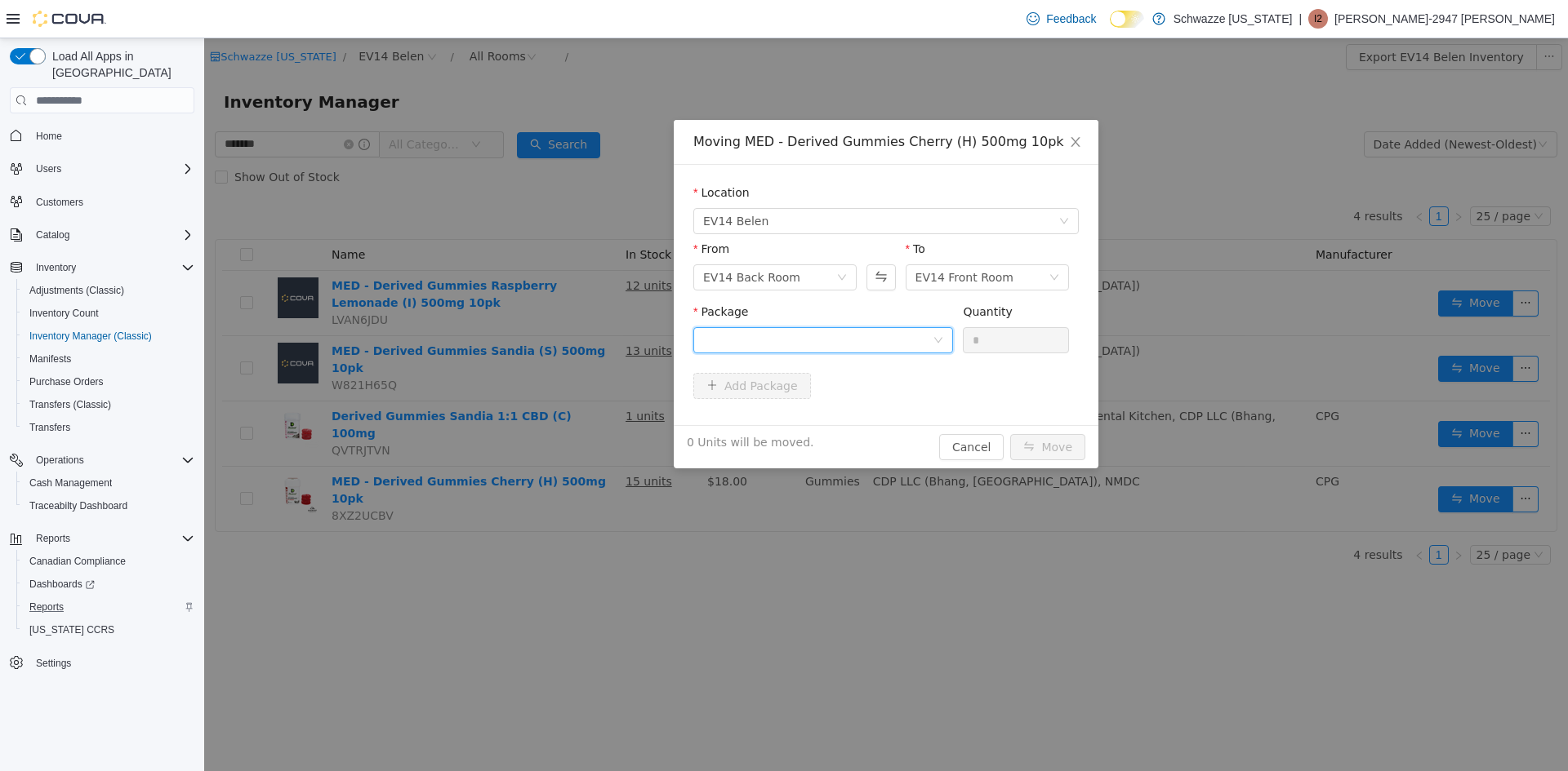
click at [809, 341] on div at bounding box center [817, 340] width 229 height 25
click at [818, 414] on li "4985128444122111 Quantity : 12 Units" at bounding box center [823, 408] width 260 height 44
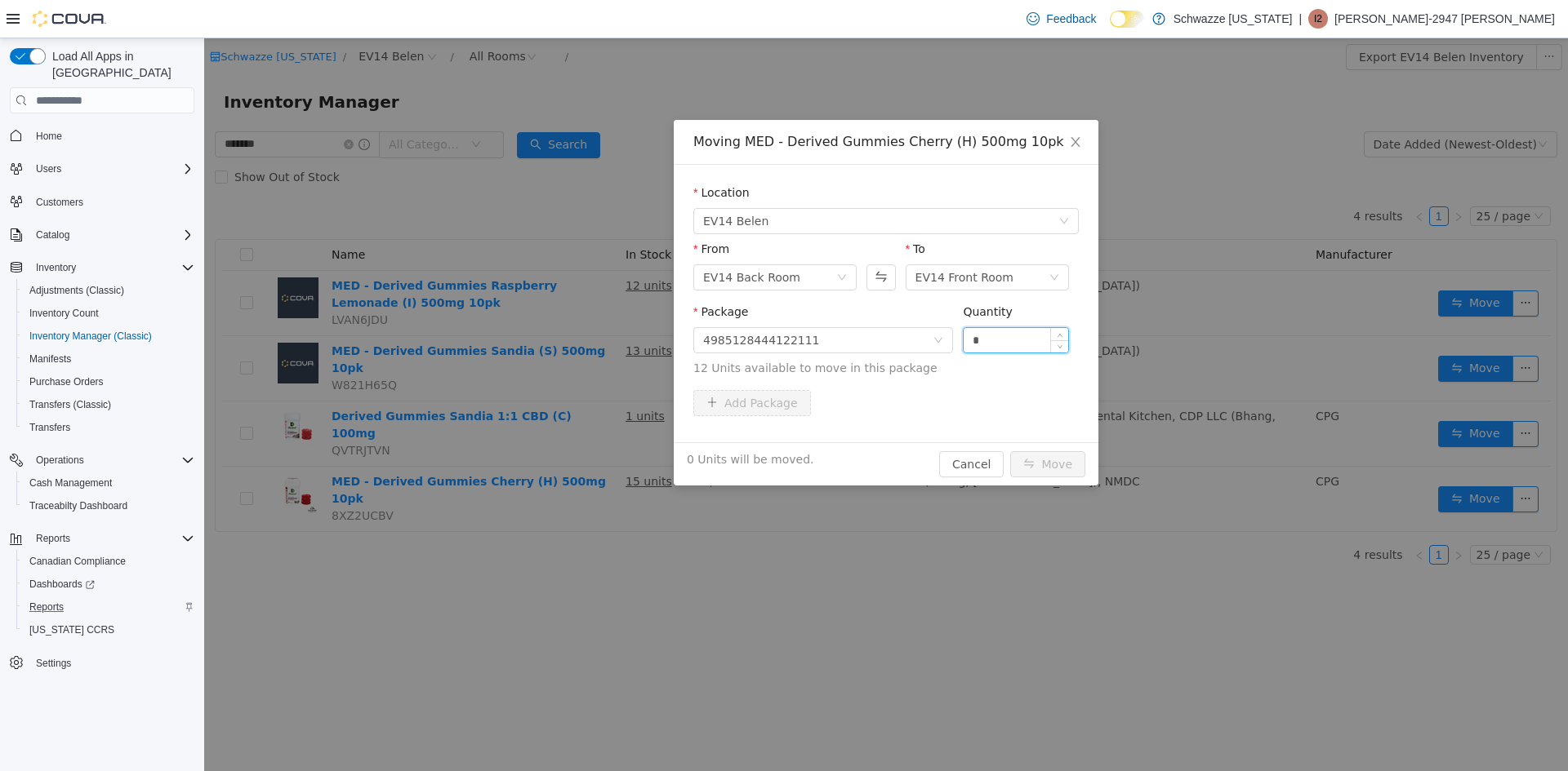
click at [1012, 343] on input "*" at bounding box center [1016, 340] width 105 height 25
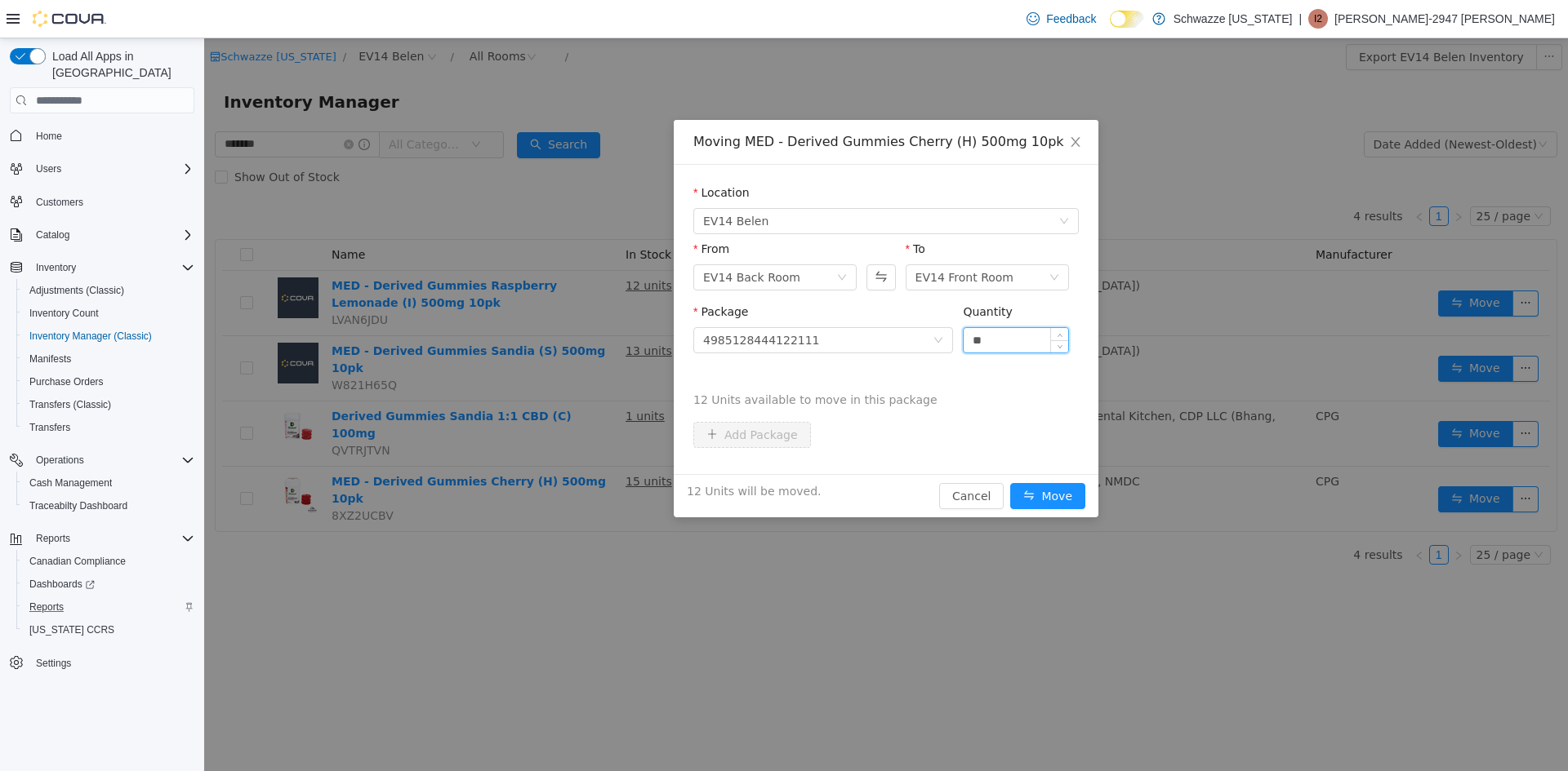
type input "**"
click at [1010, 483] on button "Move" at bounding box center [1047, 495] width 75 height 26
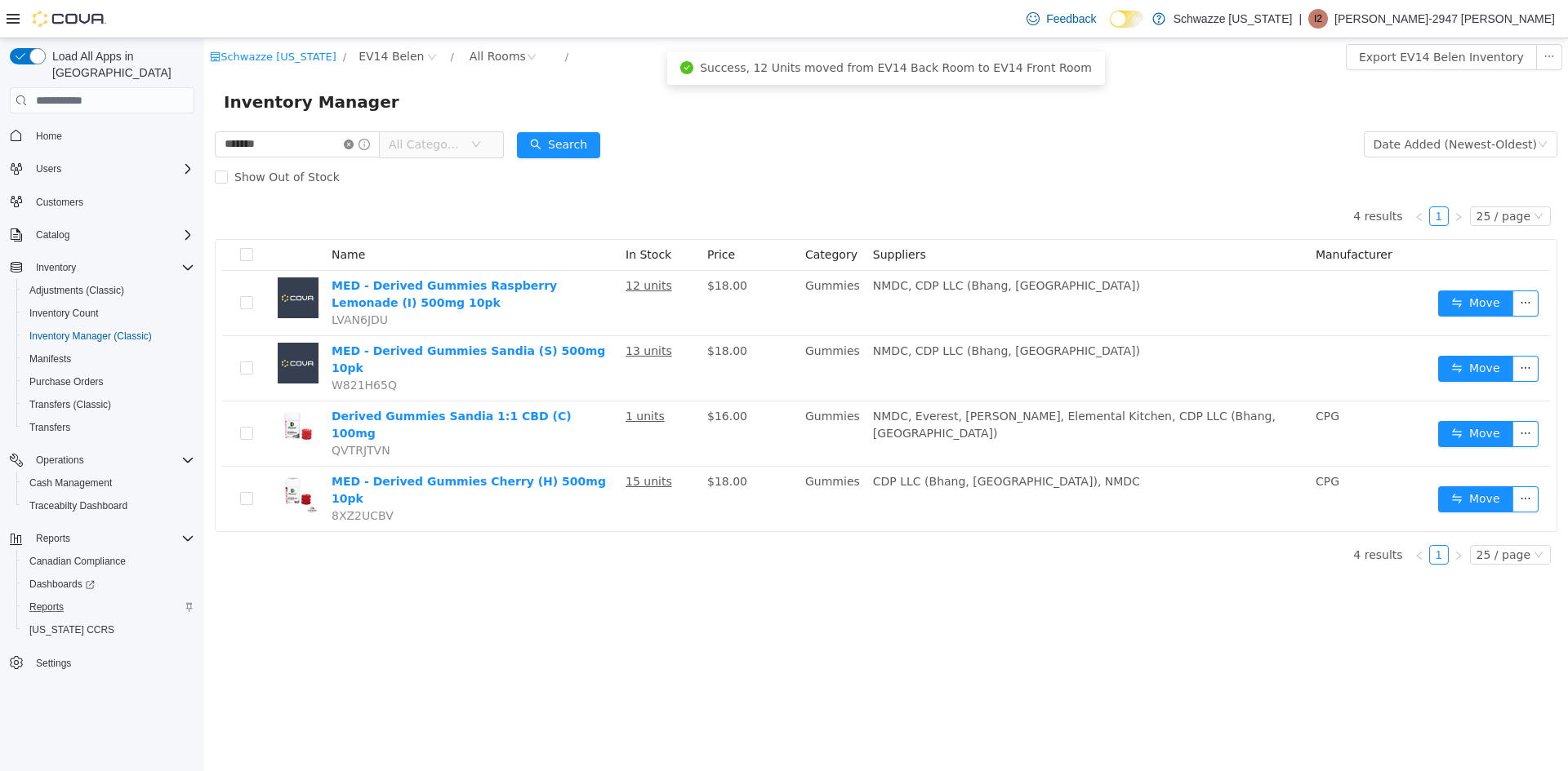
click at [354, 144] on icon "icon: close-circle" at bounding box center [348, 145] width 10 height 10
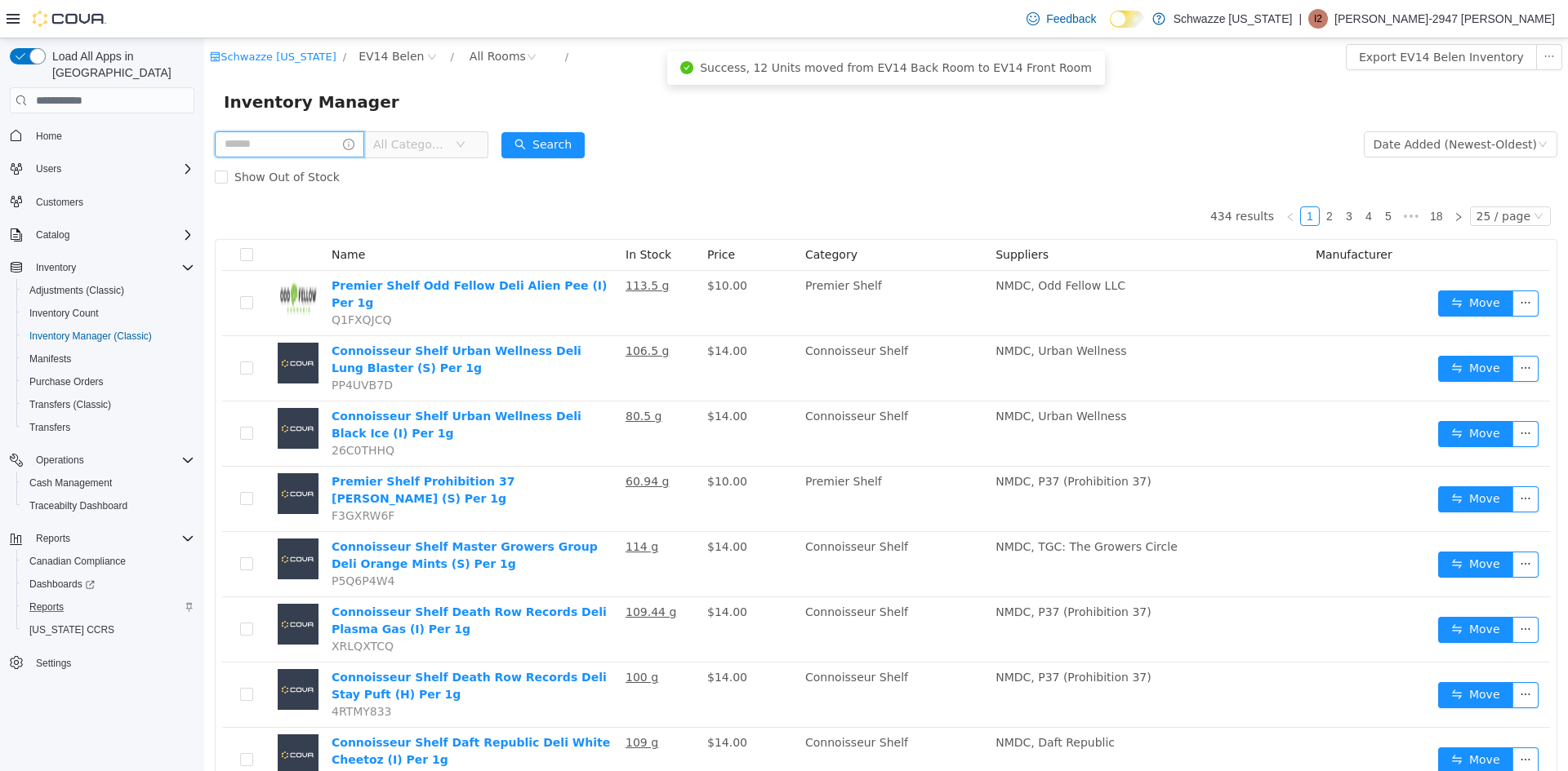
click at [317, 147] on input "text" at bounding box center [289, 144] width 149 height 26
type input "******"
click at [574, 150] on button "Search" at bounding box center [558, 145] width 84 height 26
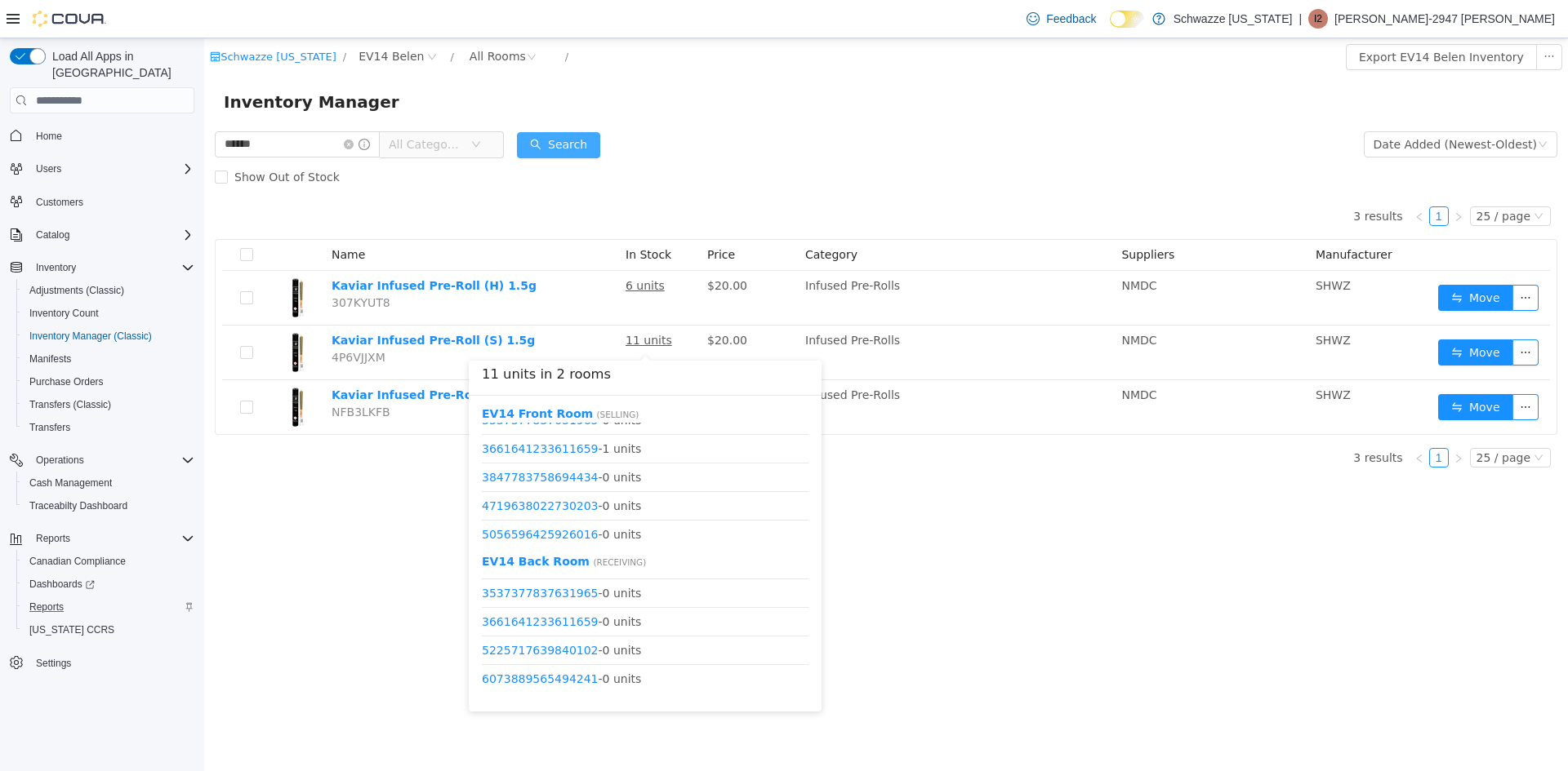
scroll to position [164, 0]
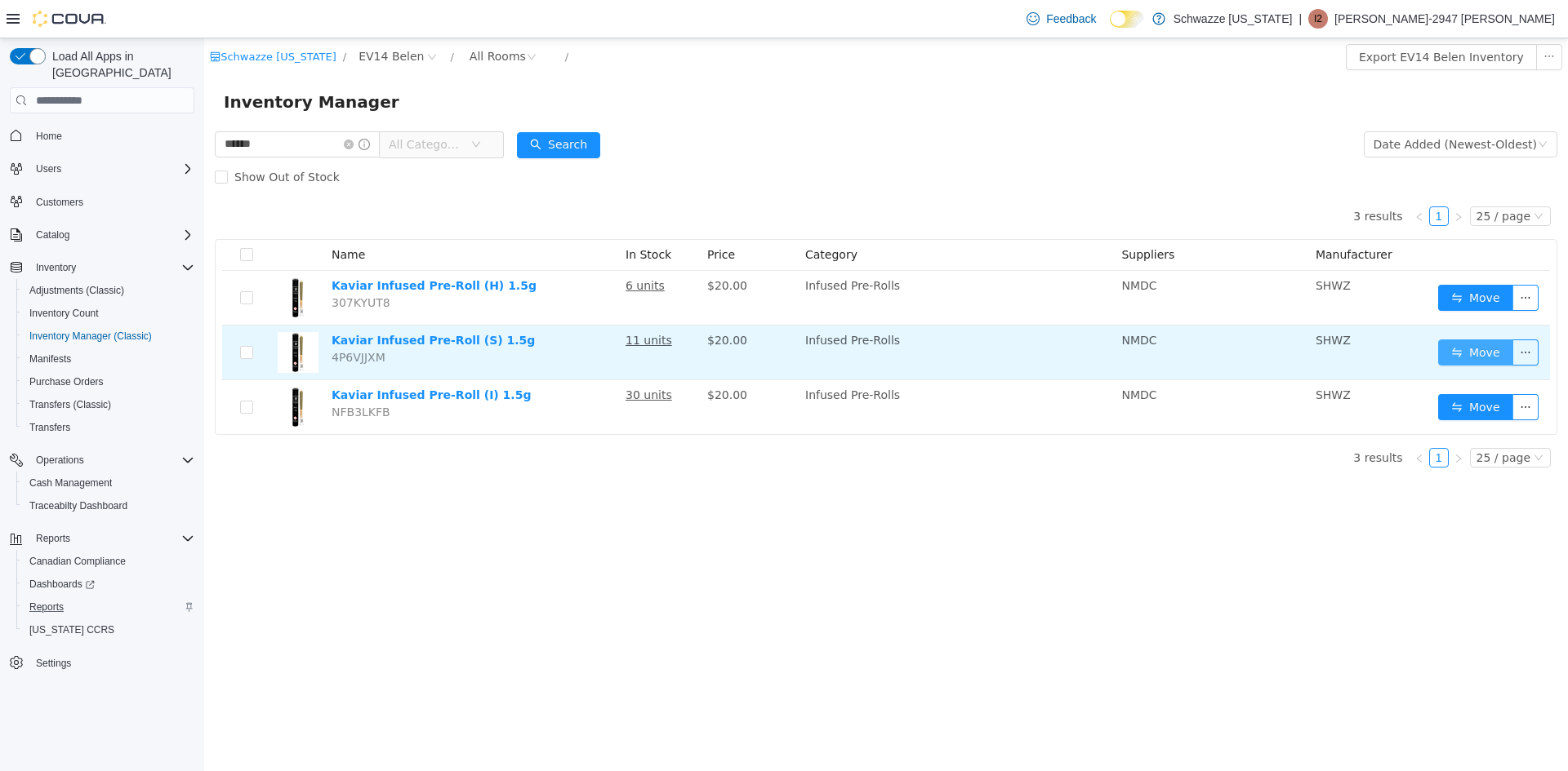
click at [1456, 346] on button "Move" at bounding box center [1475, 352] width 75 height 26
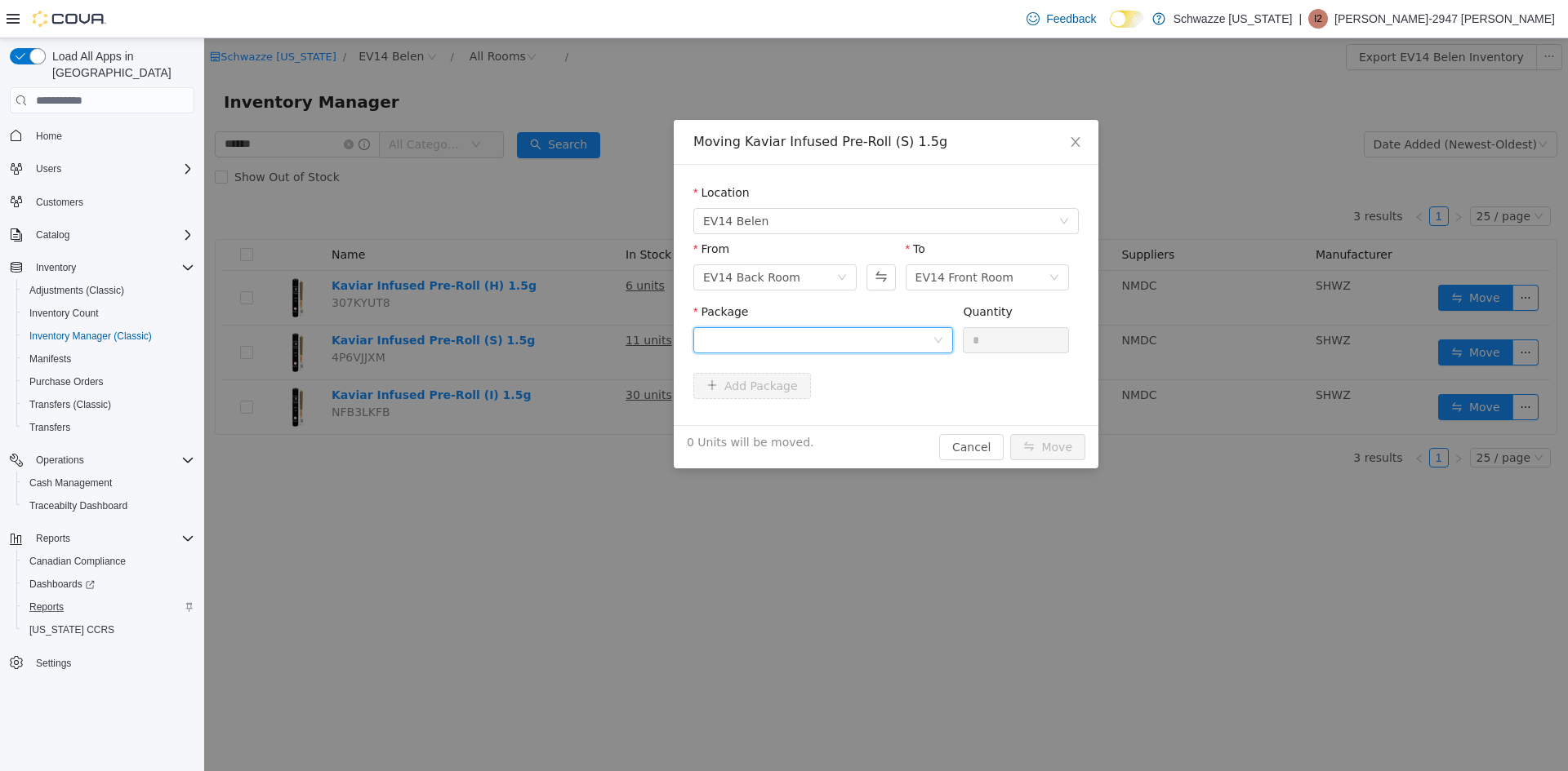
click at [802, 337] on div at bounding box center [817, 340] width 229 height 25
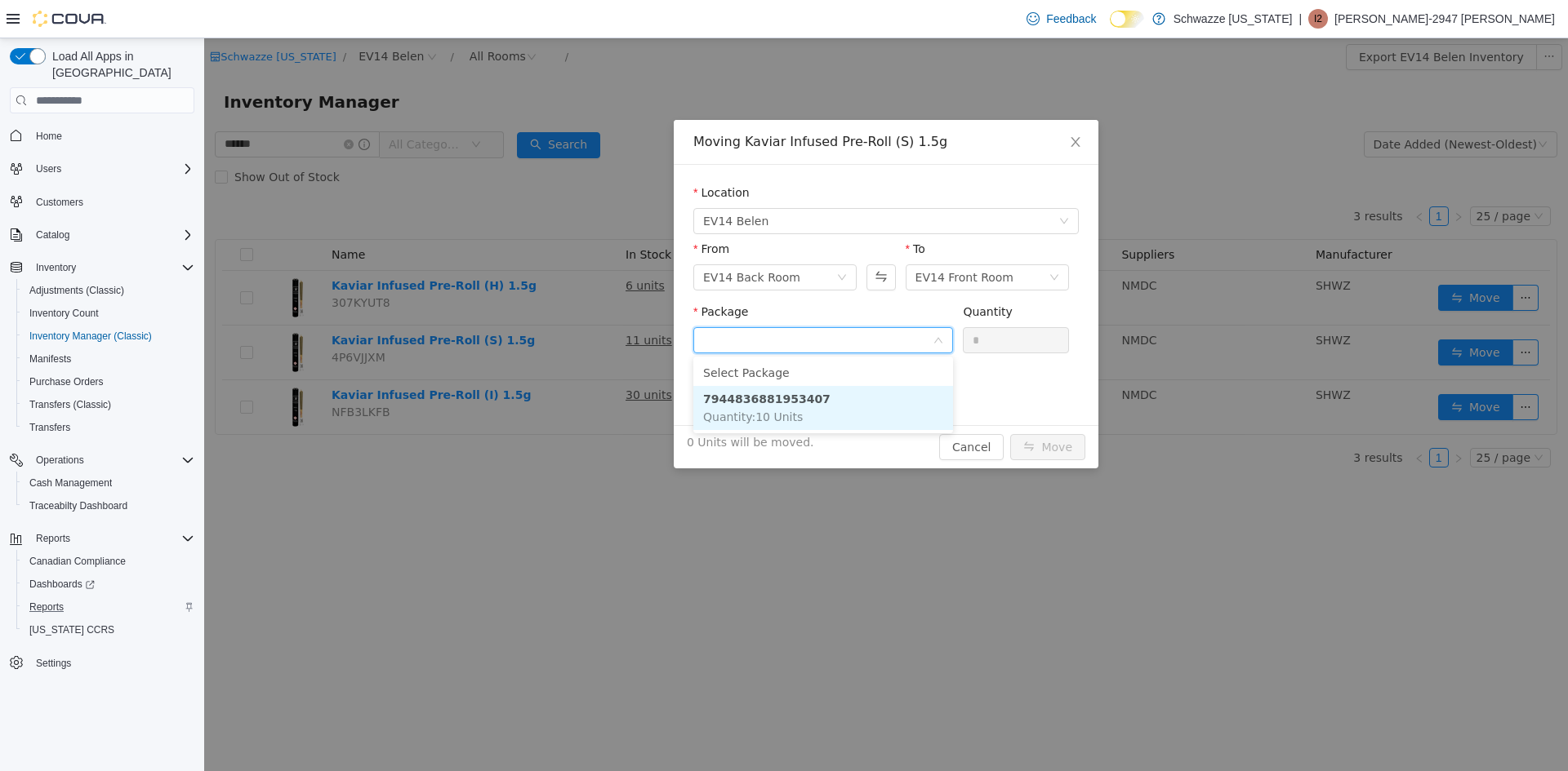
click at [840, 412] on li "7944836881953407 Quantity : 10 Units" at bounding box center [823, 408] width 260 height 44
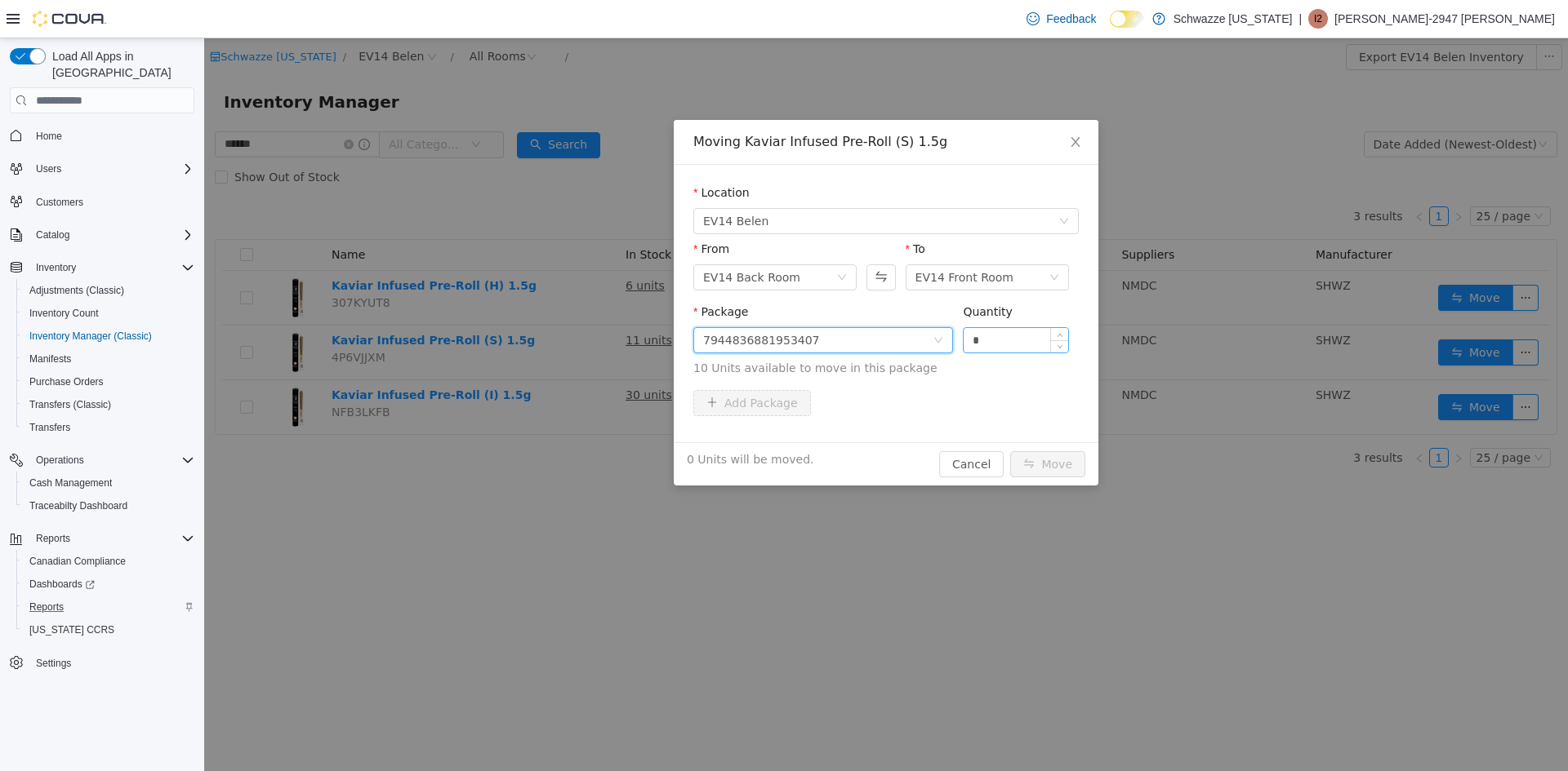
click at [962, 340] on div "*" at bounding box center [1016, 339] width 106 height 26
click at [966, 338] on input "*" at bounding box center [1016, 340] width 105 height 25
type input "**"
click at [1010, 452] on button "Move" at bounding box center [1047, 464] width 75 height 26
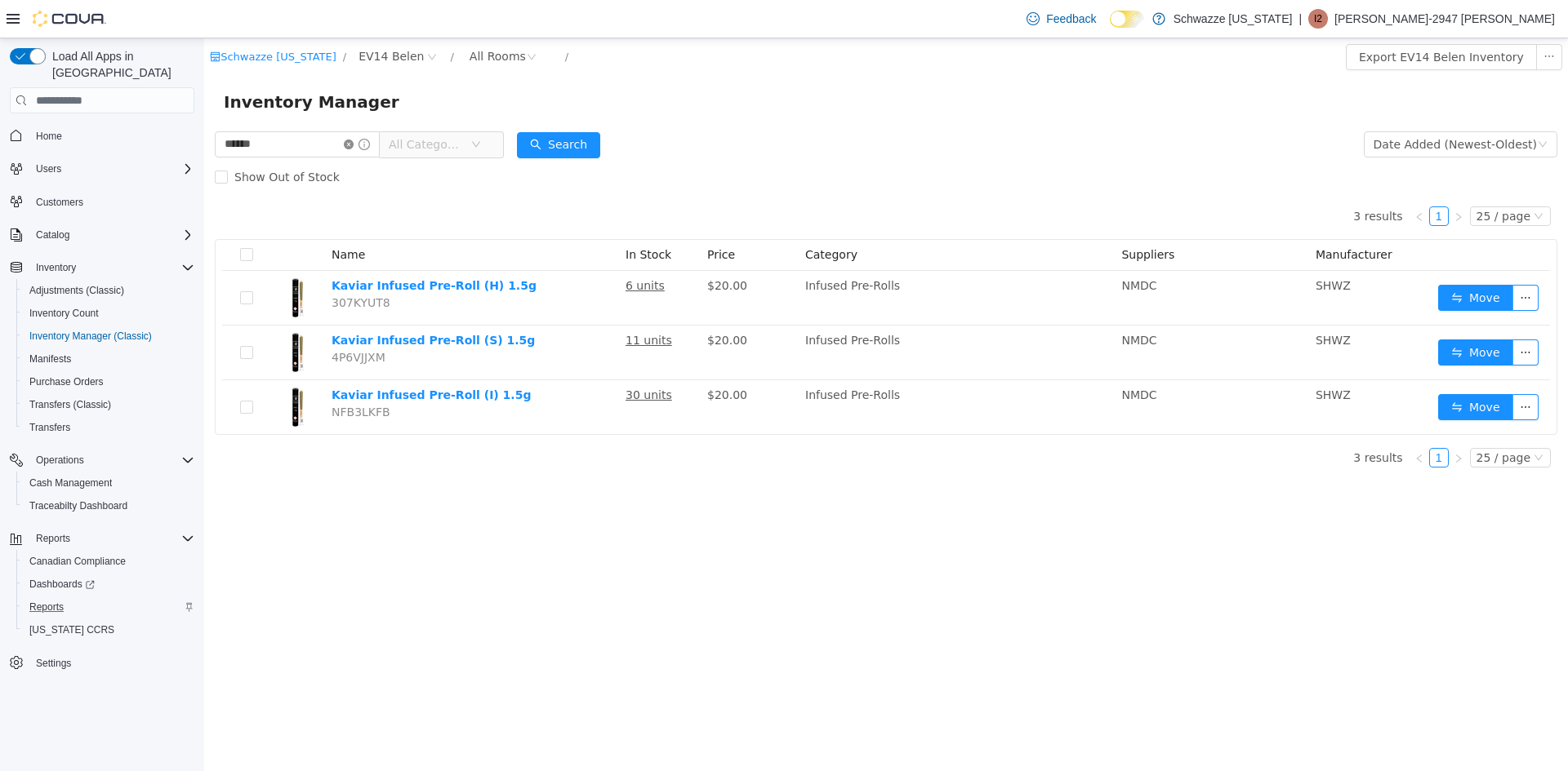
click at [354, 145] on icon "icon: close-circle" at bounding box center [348, 145] width 10 height 10
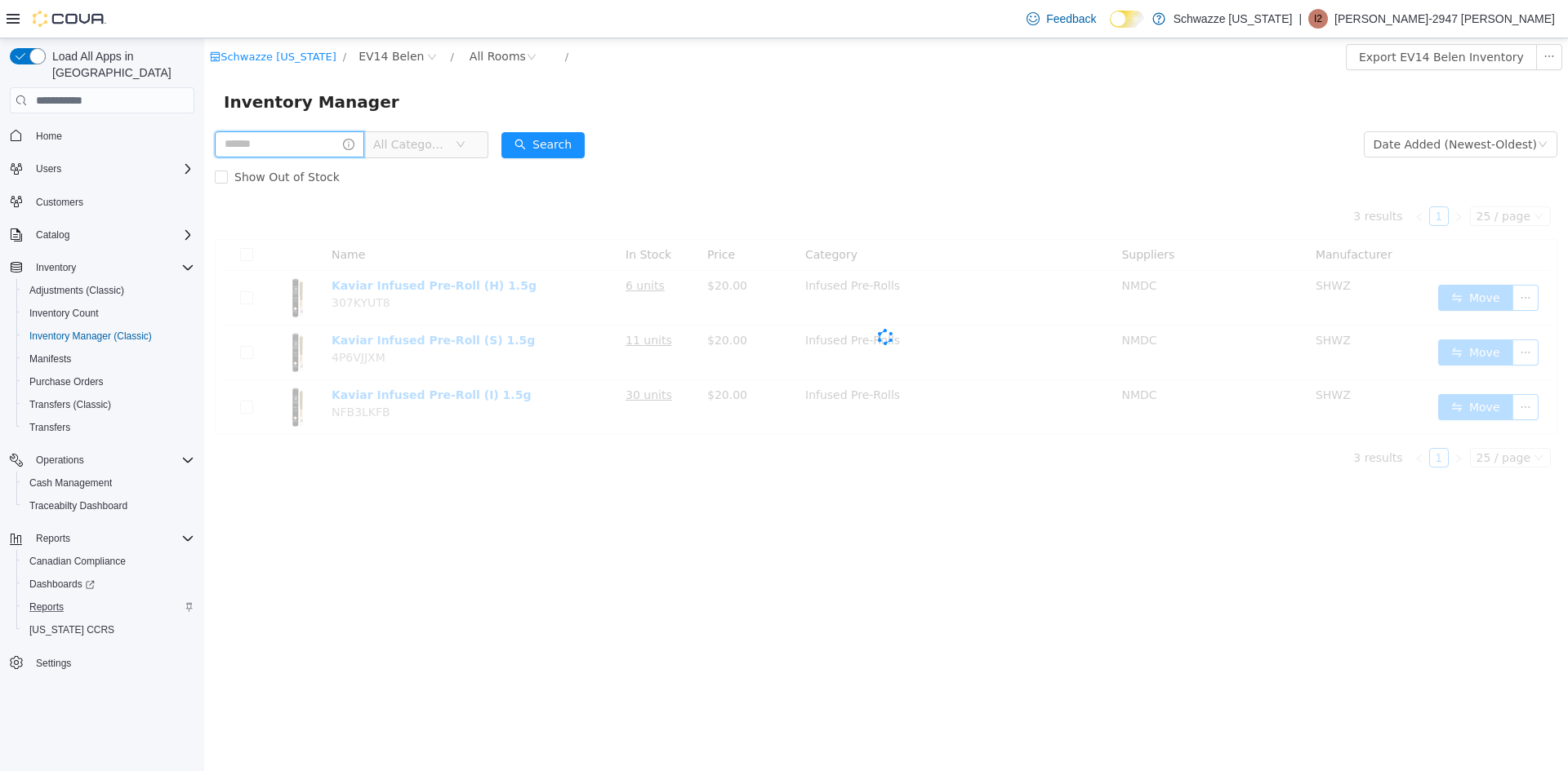
click at [315, 153] on input "text" at bounding box center [289, 144] width 149 height 26
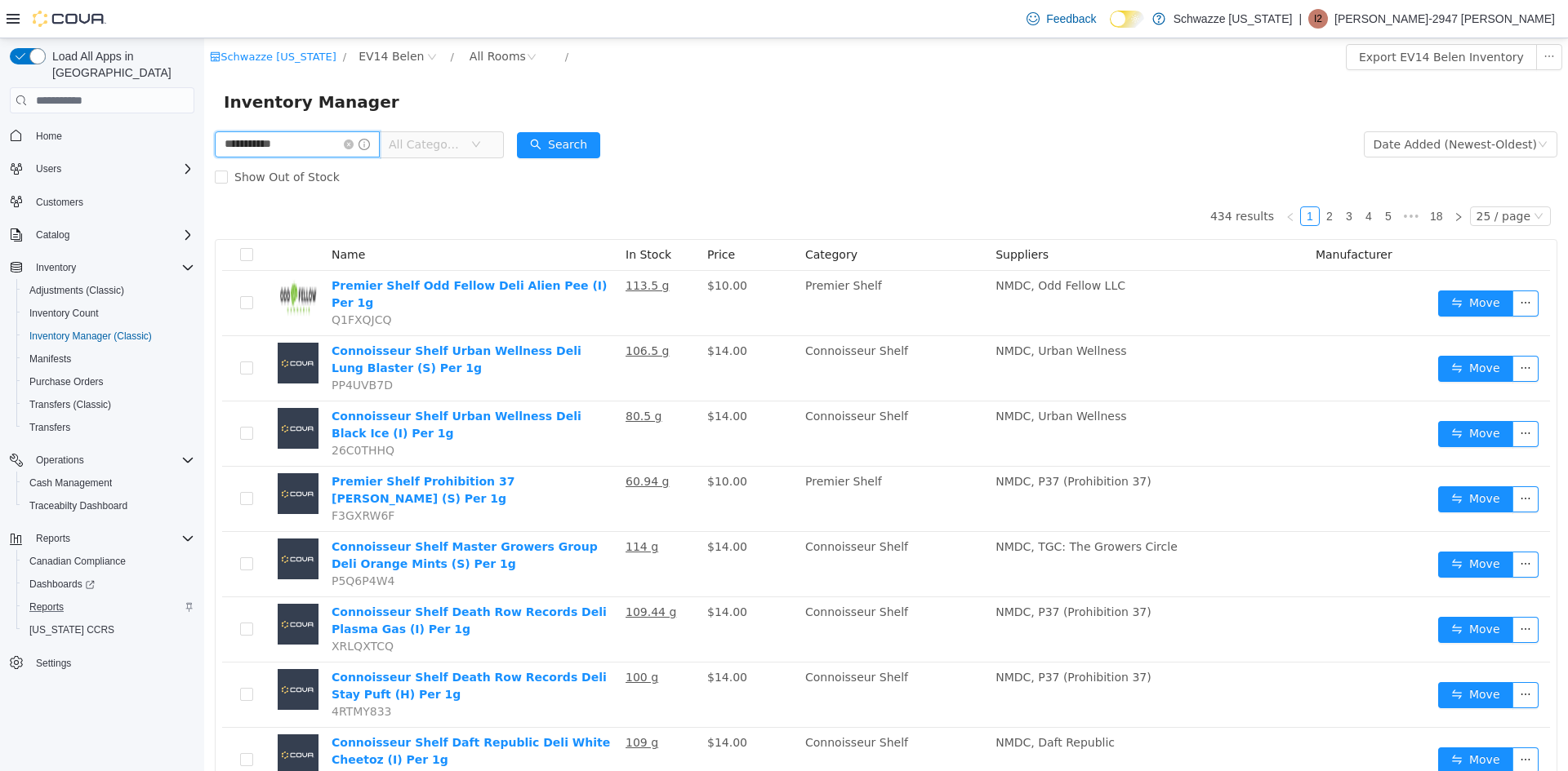
type input "**********"
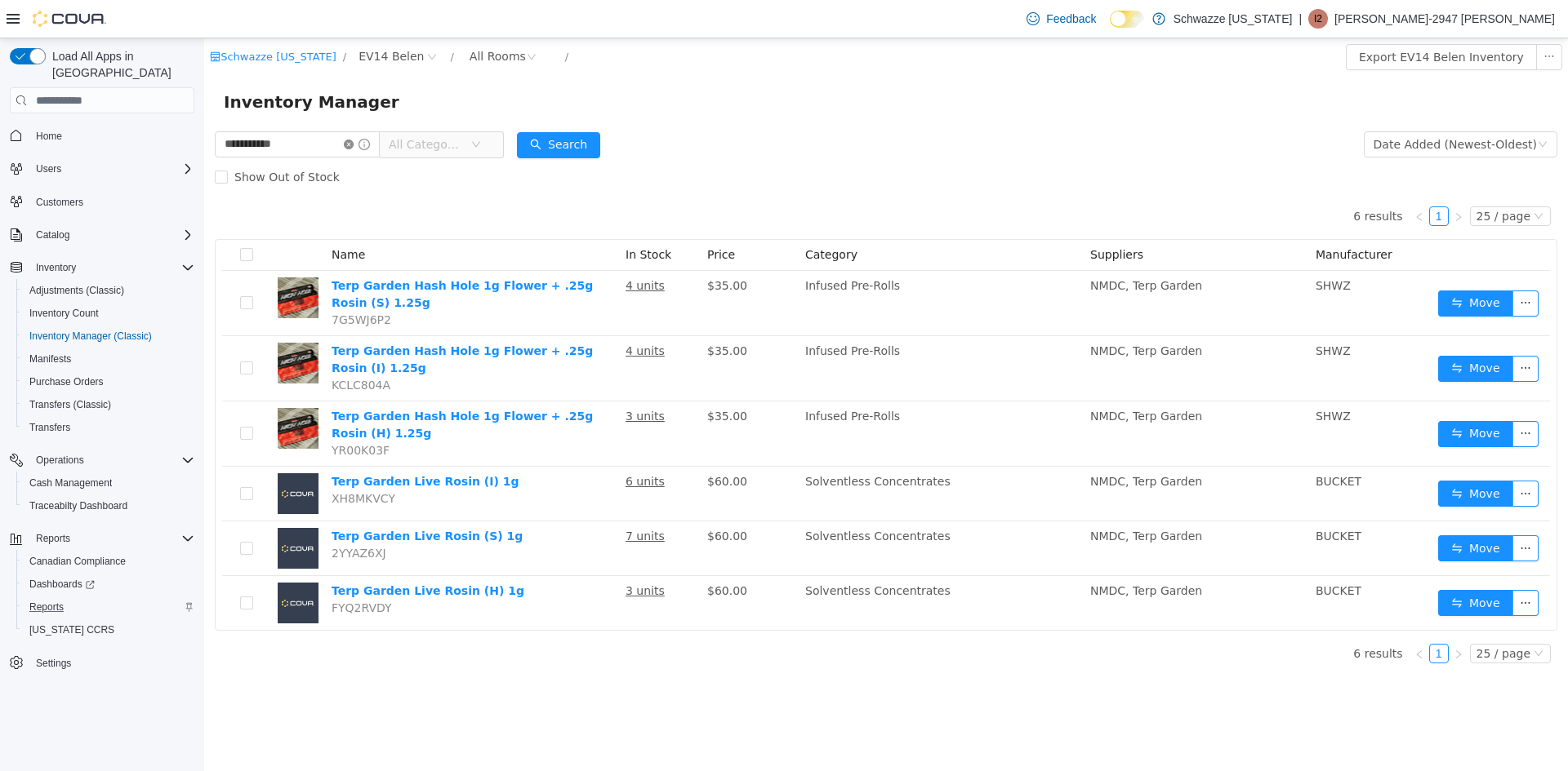
click at [354, 147] on icon "icon: close-circle" at bounding box center [348, 145] width 10 height 10
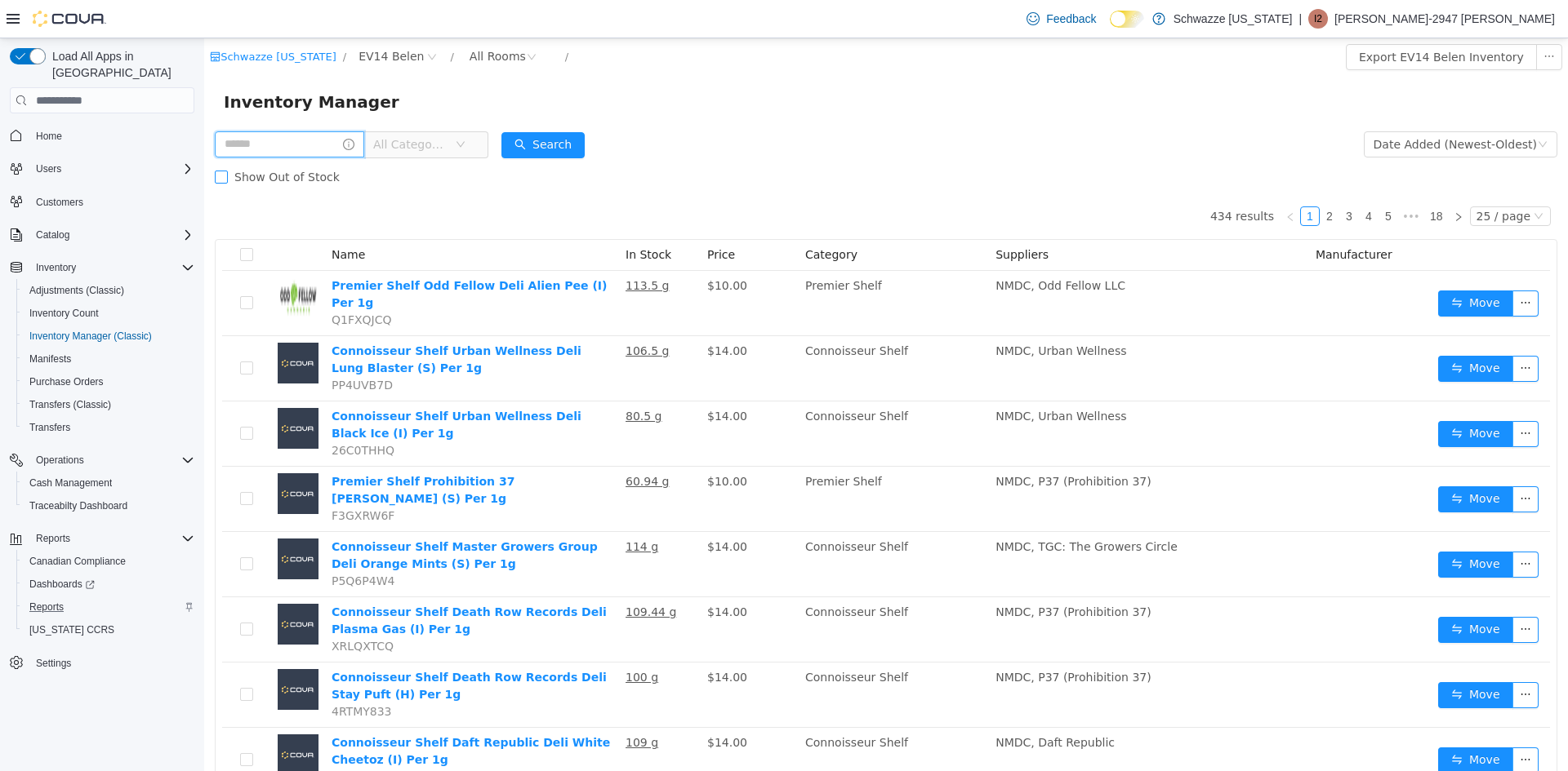
drag, startPoint x: 255, startPoint y: 143, endPoint x: 268, endPoint y: 161, distance: 22.2
click at [255, 143] on input "text" at bounding box center [289, 144] width 149 height 26
type input "*******"
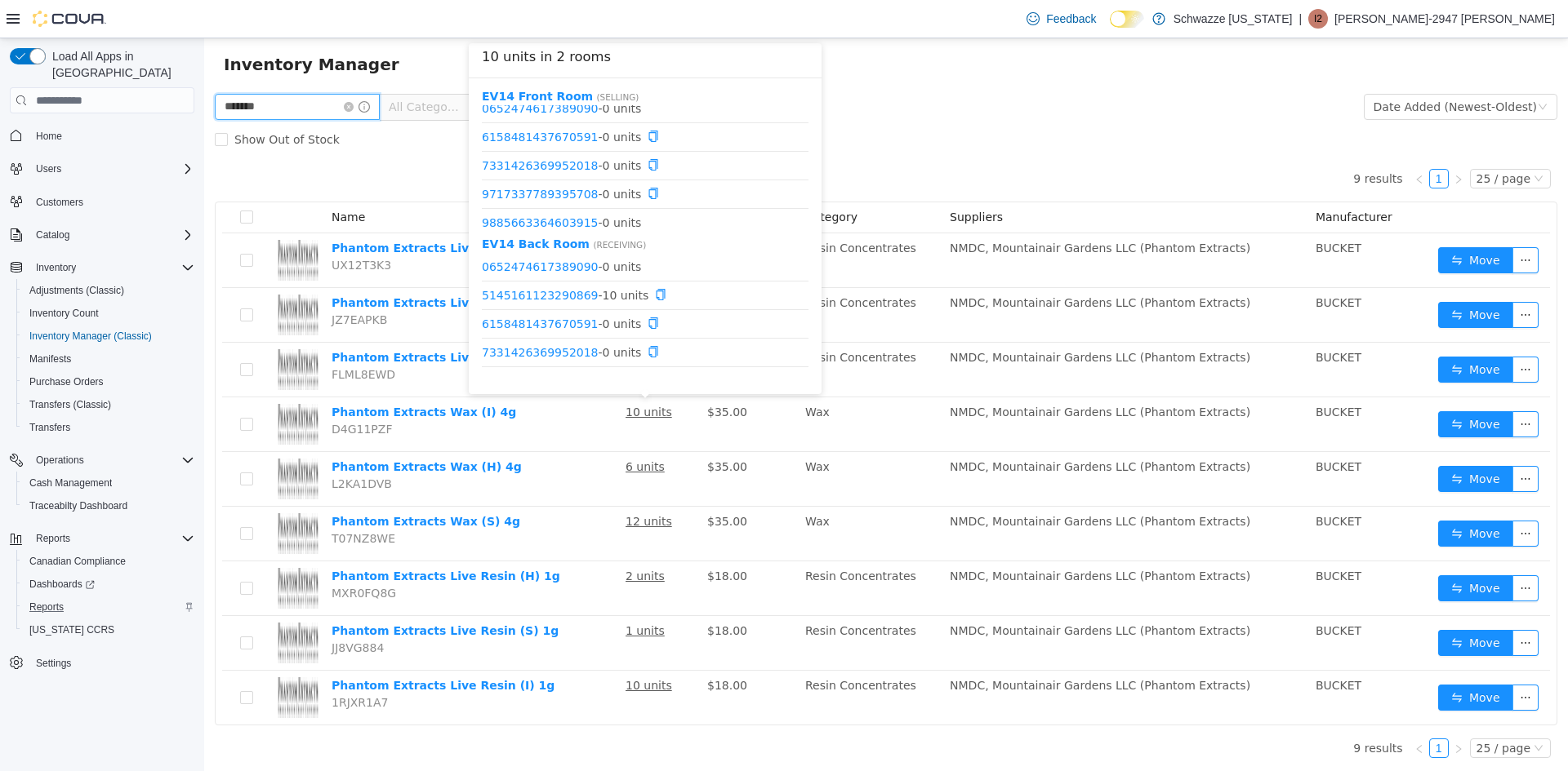
scroll to position [20, 0]
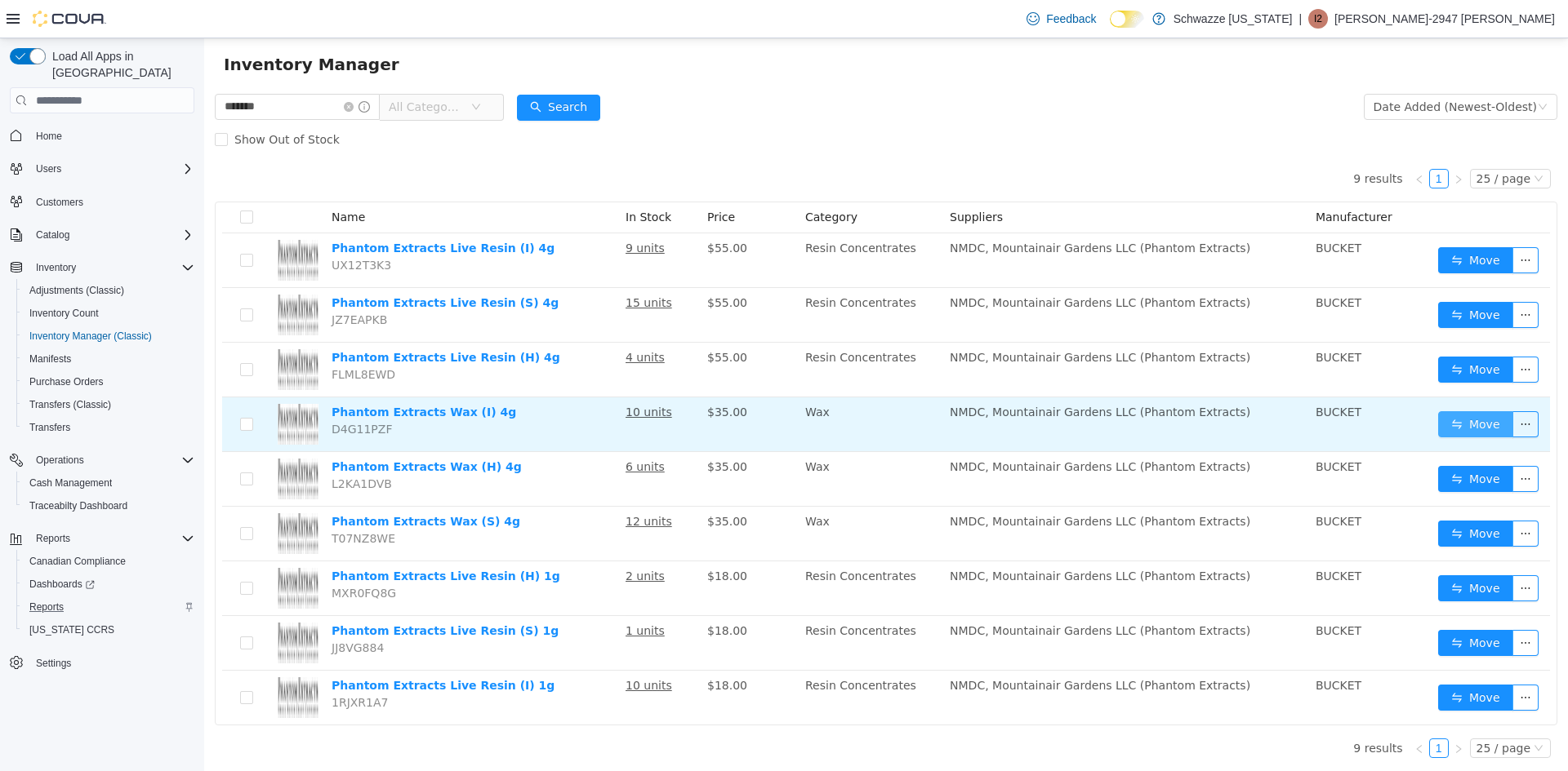
click at [1463, 418] on button "Move" at bounding box center [1475, 424] width 75 height 26
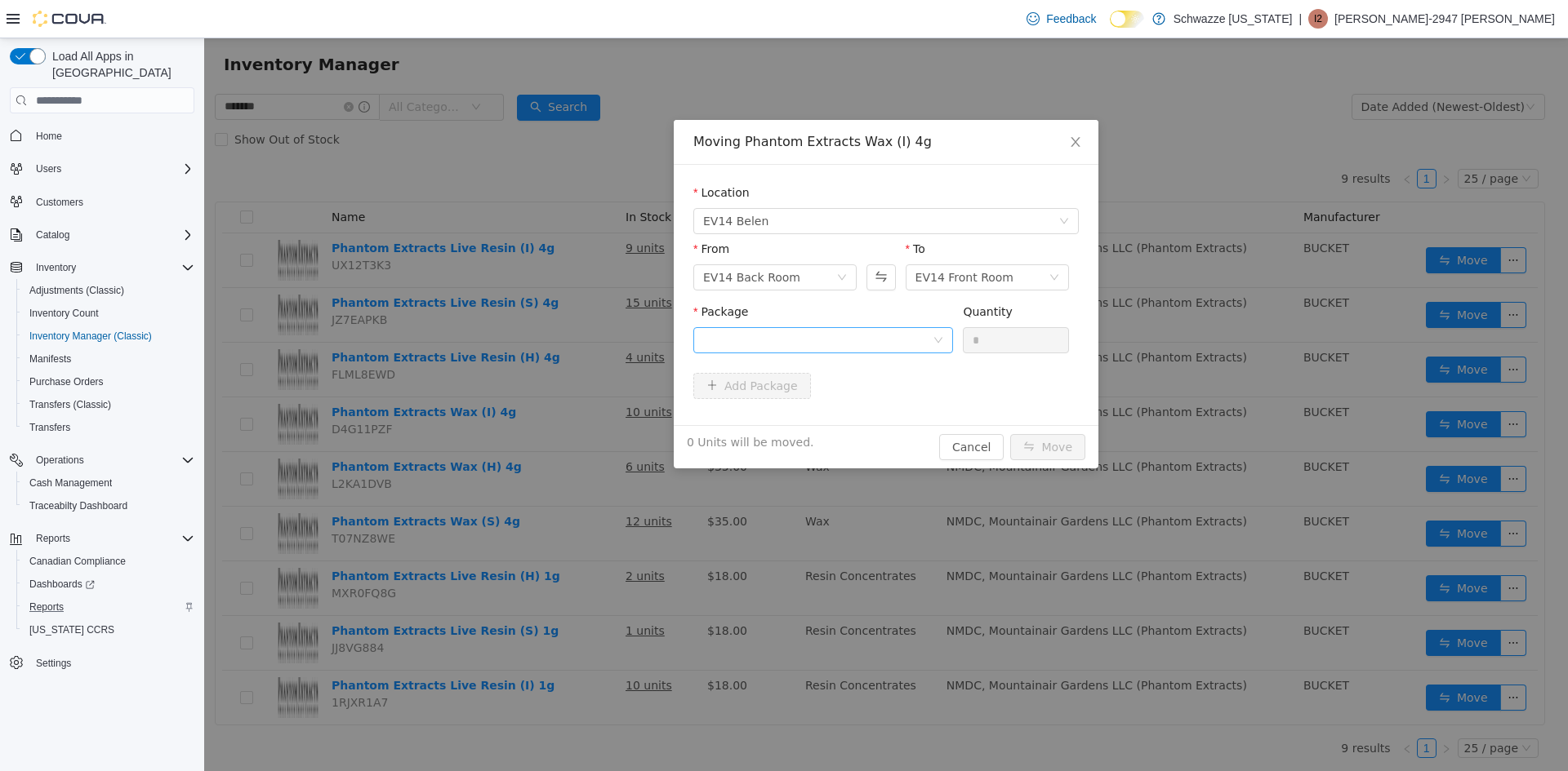
click at [789, 328] on div "Package" at bounding box center [823, 331] width 260 height 56
click at [788, 331] on div at bounding box center [817, 340] width 229 height 25
click at [835, 409] on li "5145161123290869 Quantity : 10 Units" at bounding box center [823, 409] width 260 height 44
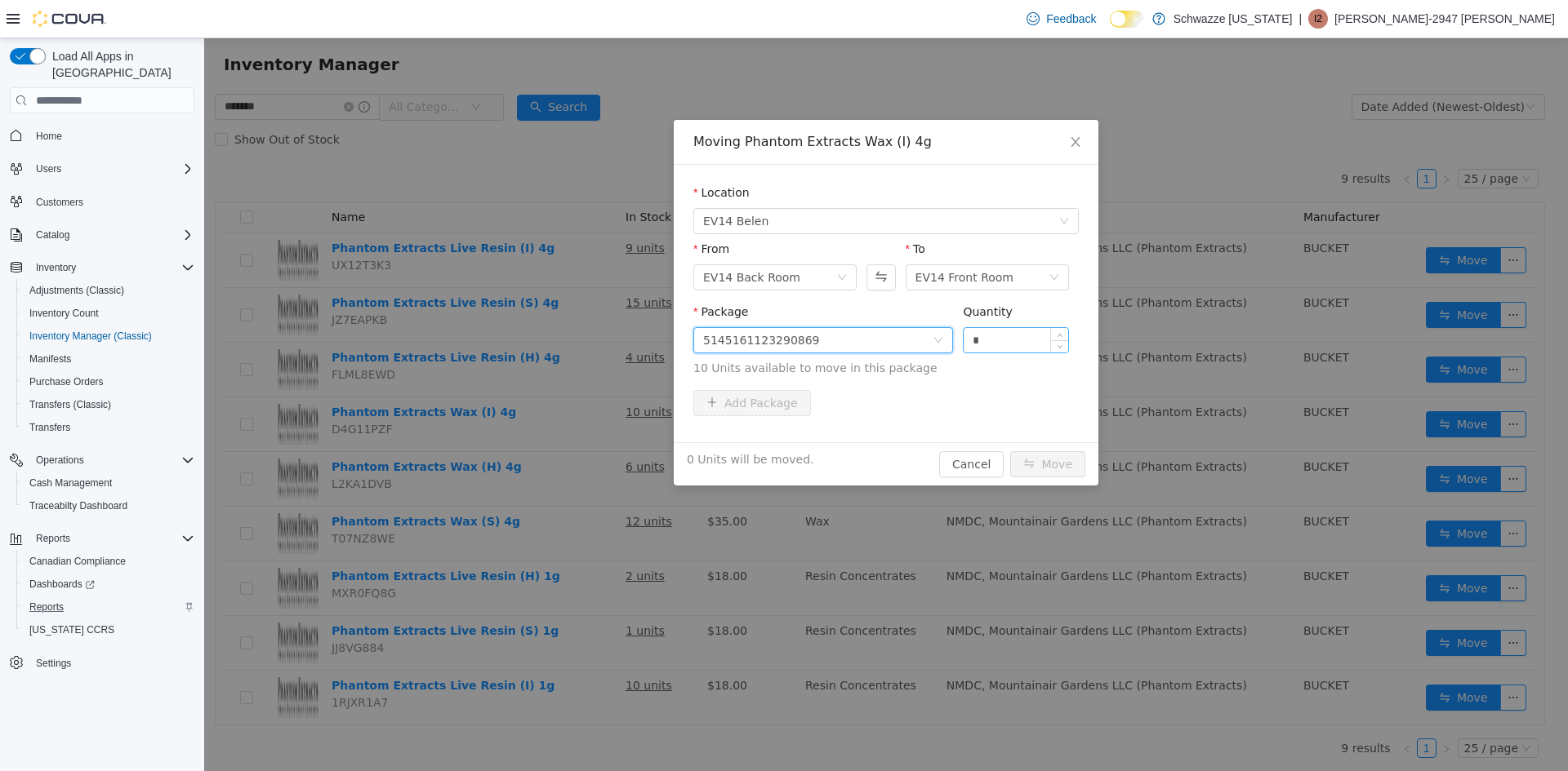
click at [964, 349] on input "*" at bounding box center [1016, 340] width 105 height 25
type input "**"
click at [1010, 452] on button "Move" at bounding box center [1047, 464] width 75 height 26
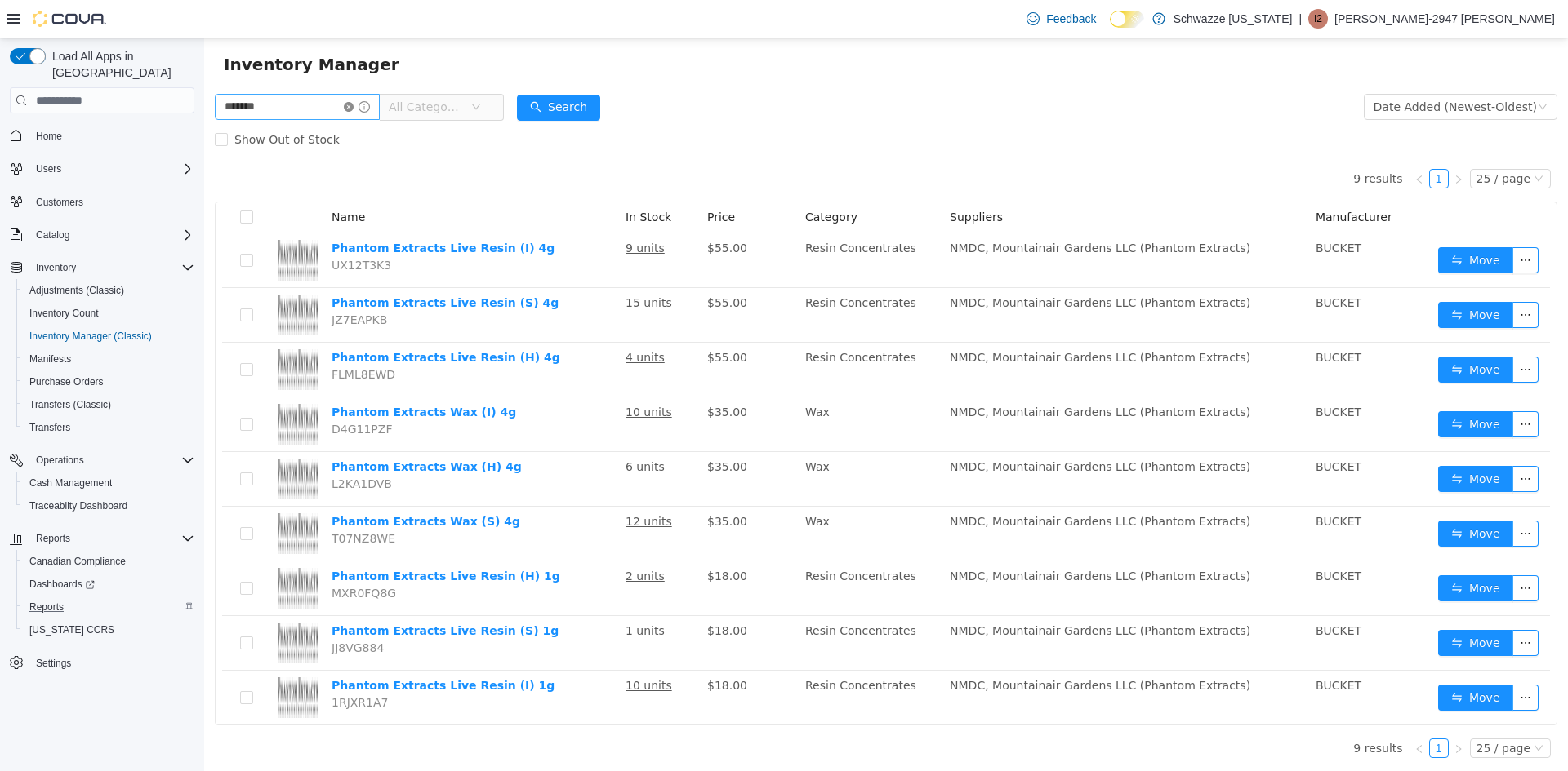
click at [354, 106] on icon "icon: close-circle" at bounding box center [348, 106] width 10 height 10
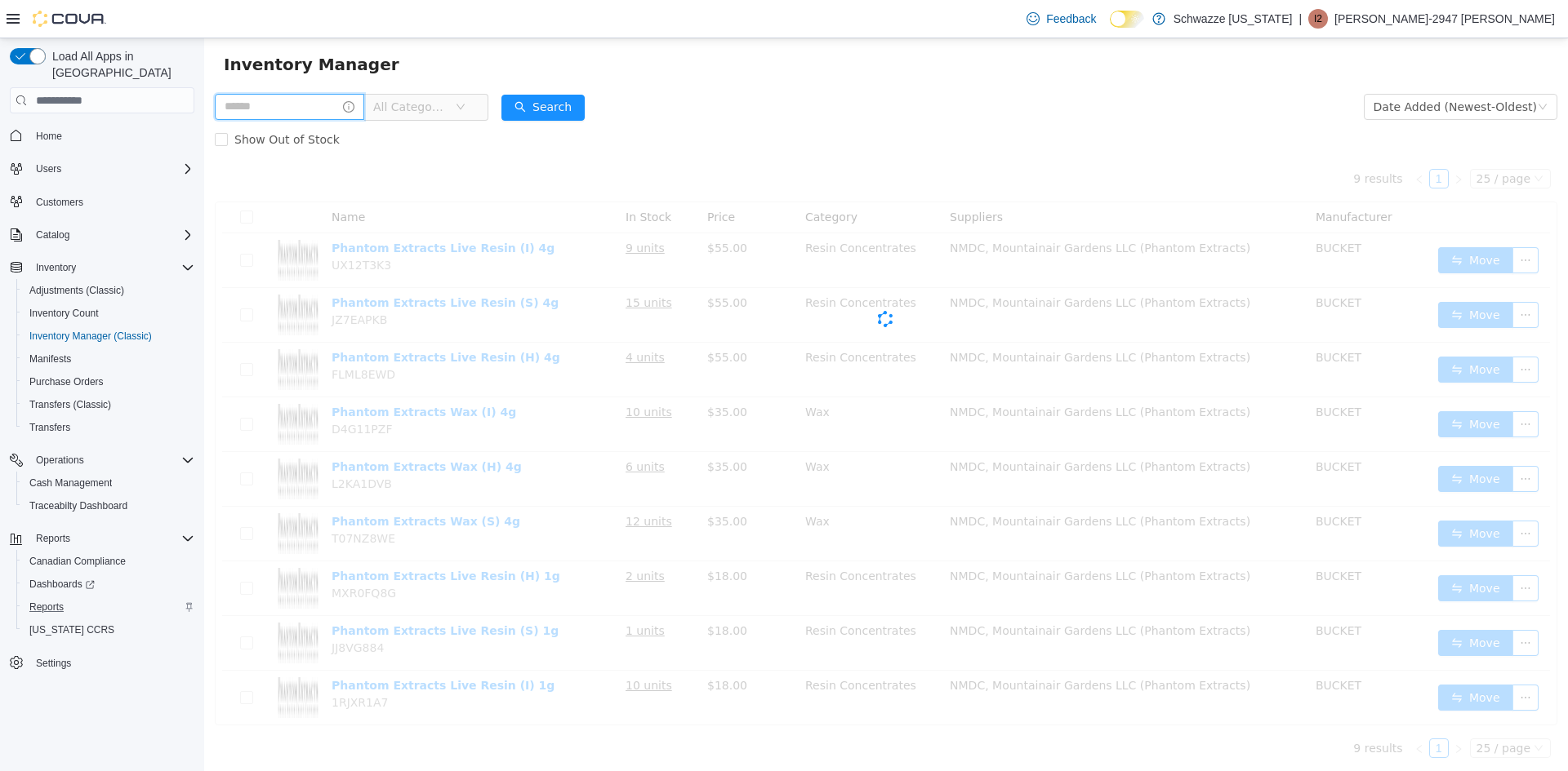
click at [276, 106] on input "text" at bounding box center [289, 106] width 149 height 26
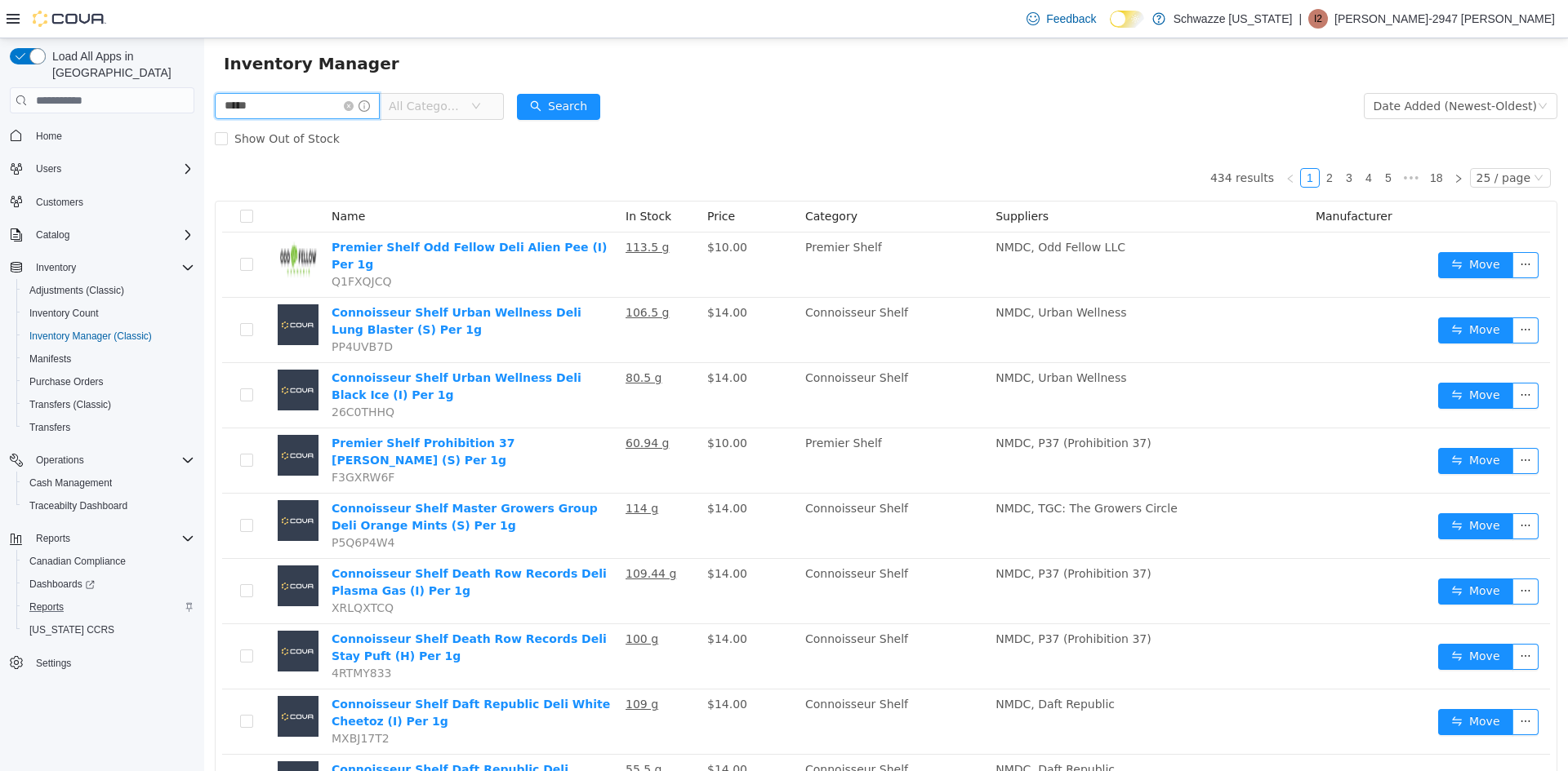
type input "*****"
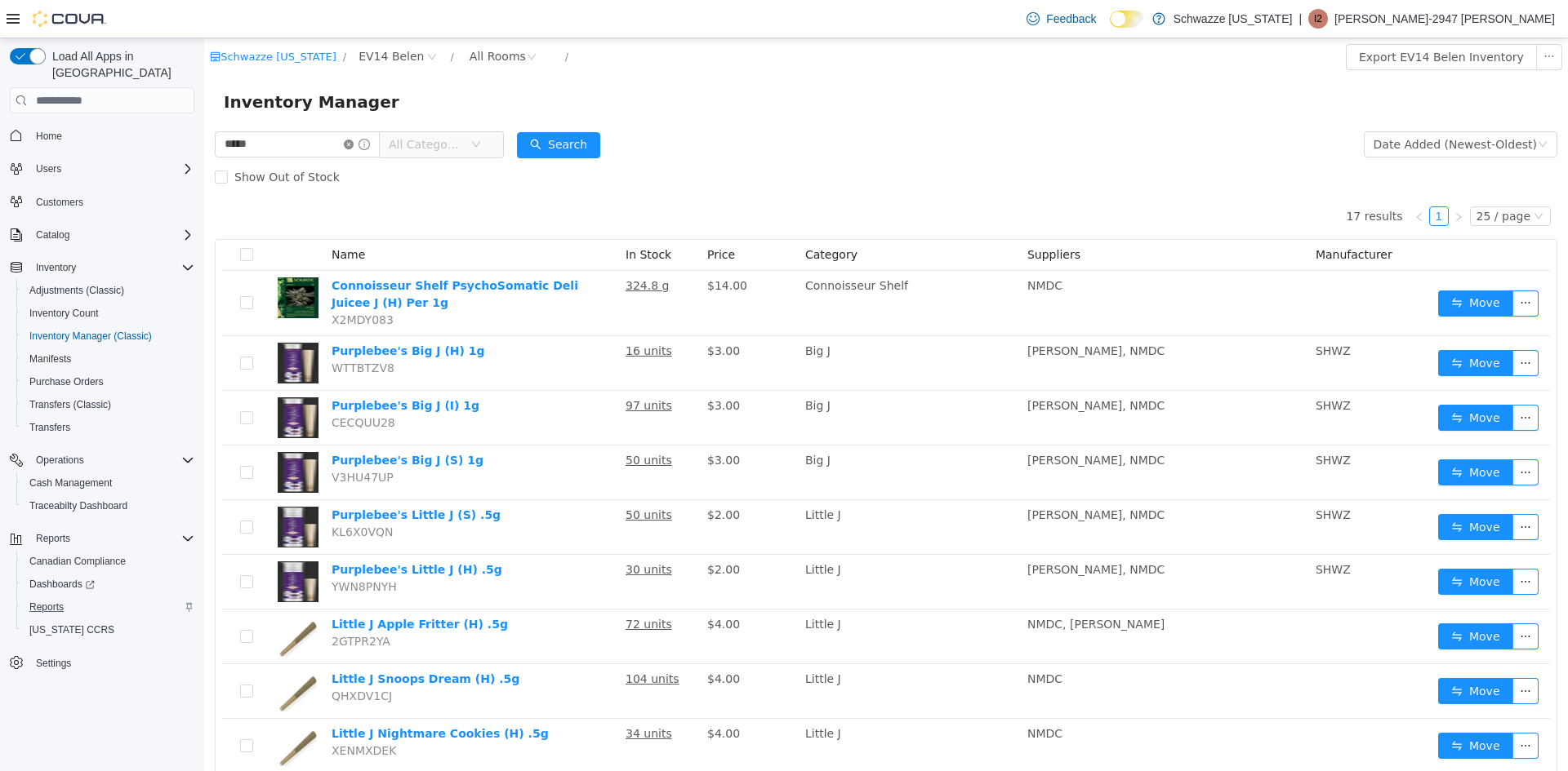
click at [354, 147] on icon "icon: close-circle" at bounding box center [348, 145] width 10 height 10
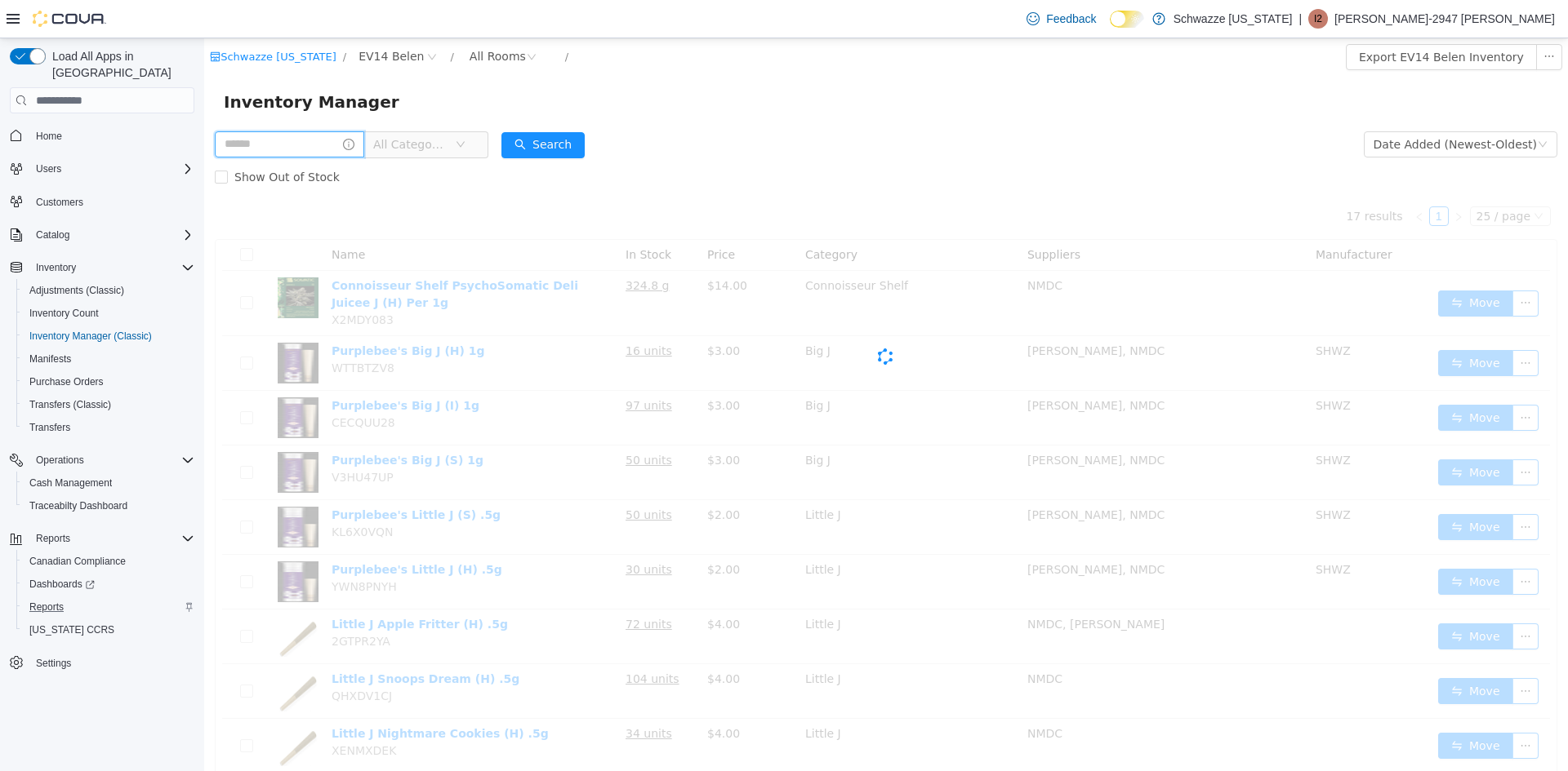
click at [339, 148] on input "text" at bounding box center [289, 144] width 149 height 26
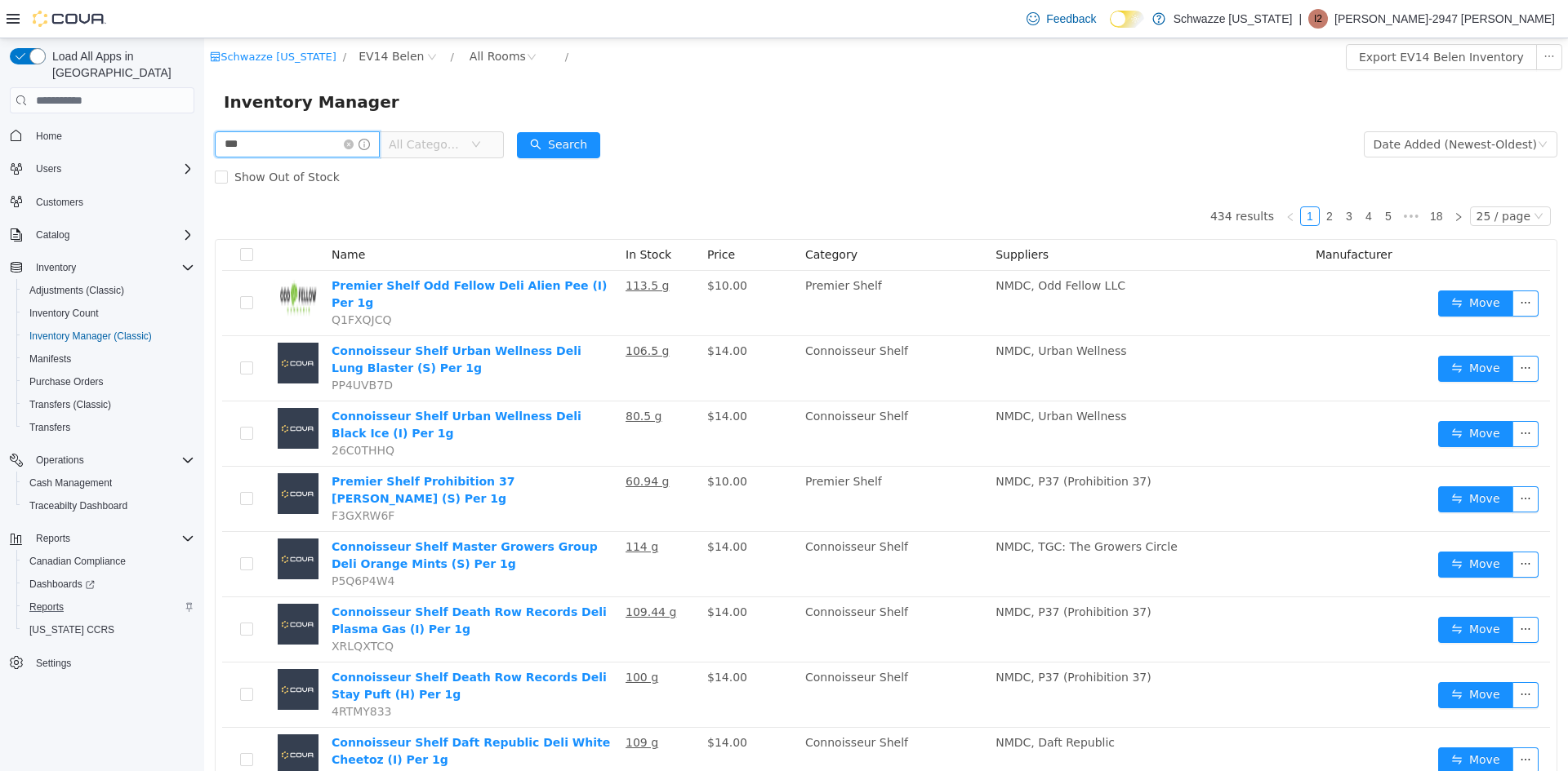
type input "***"
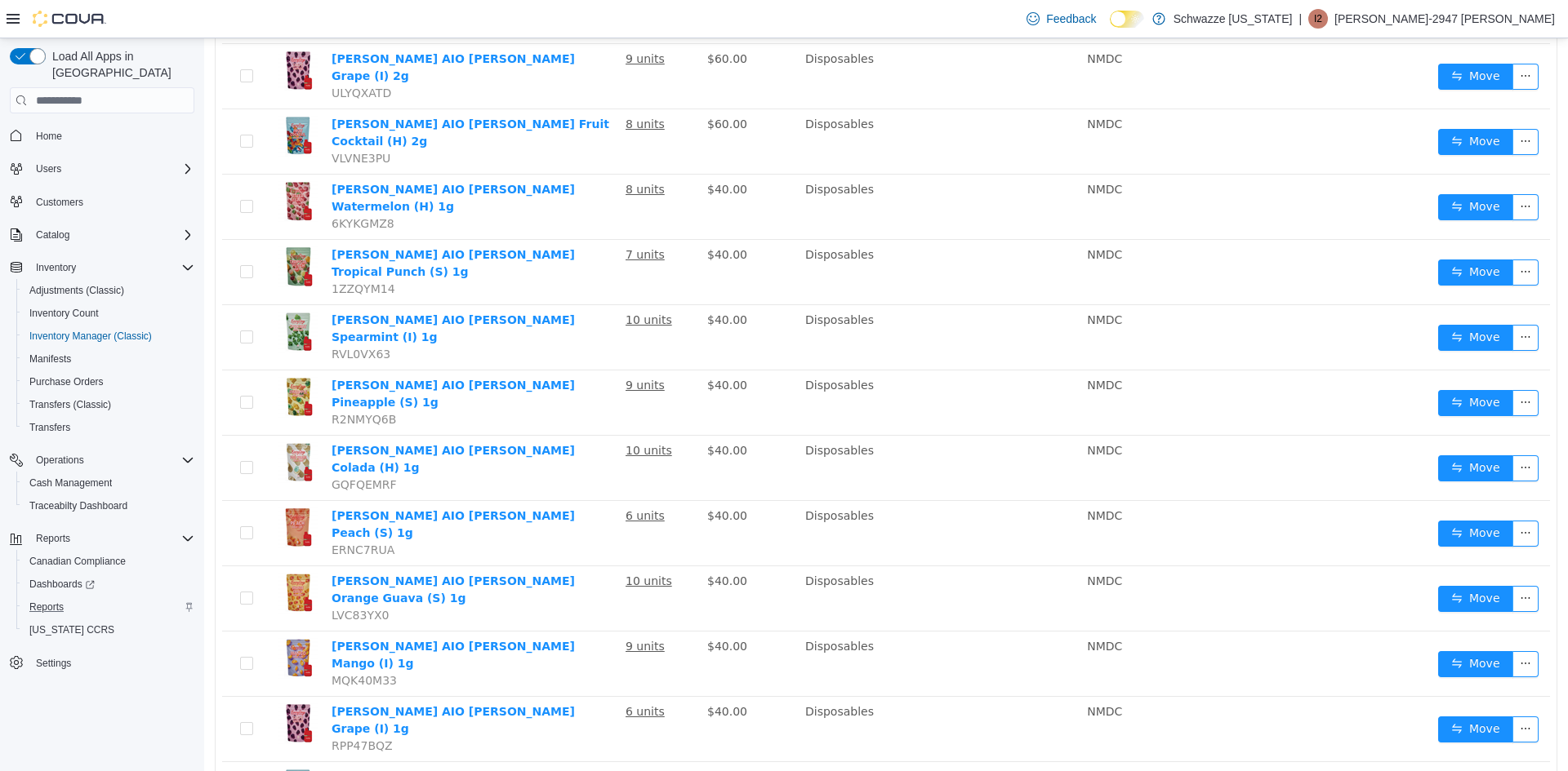
scroll to position [914, 0]
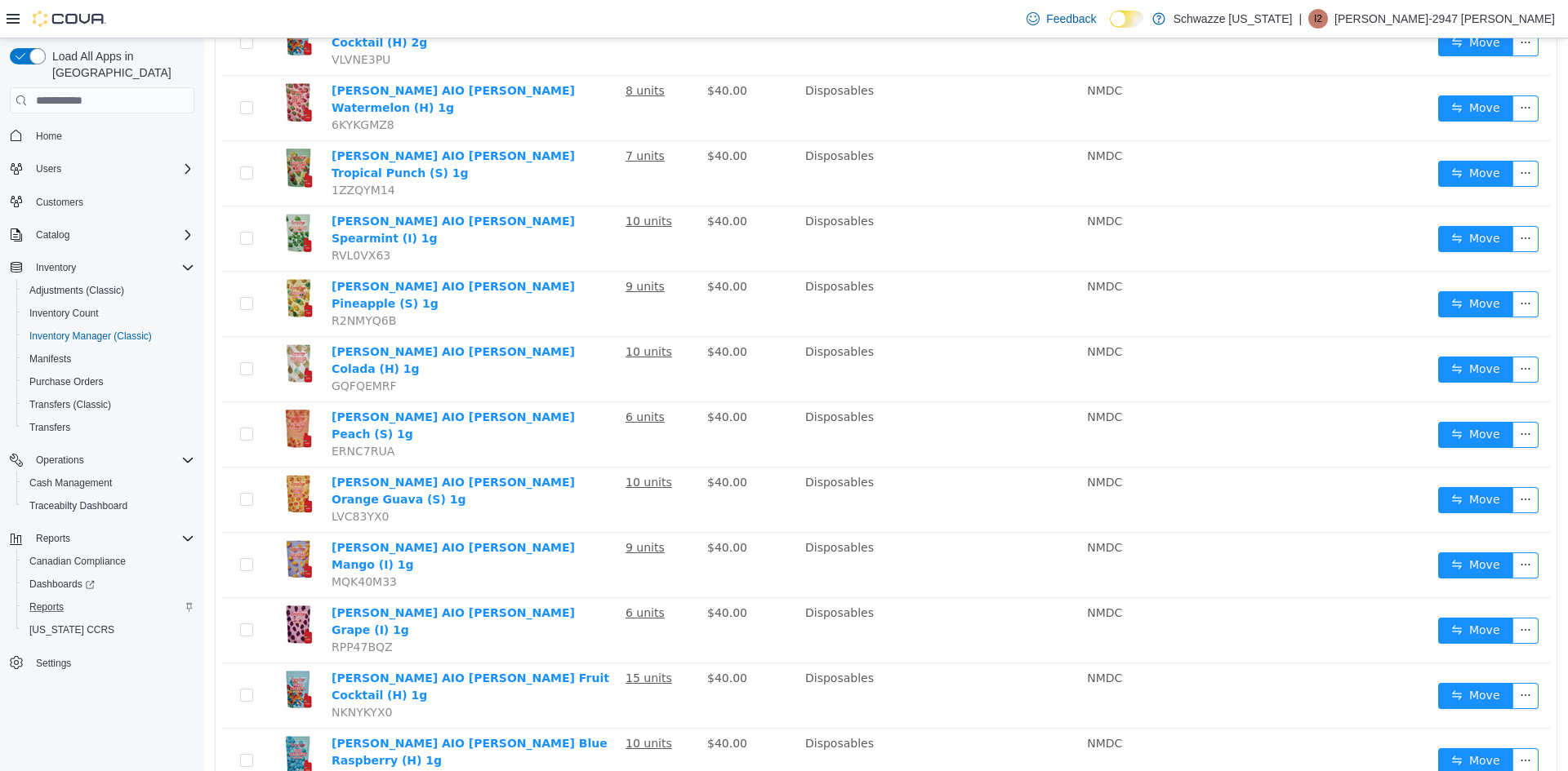
drag, startPoint x: 1428, startPoint y: 747, endPoint x: 1421, endPoint y: 743, distance: 8.1
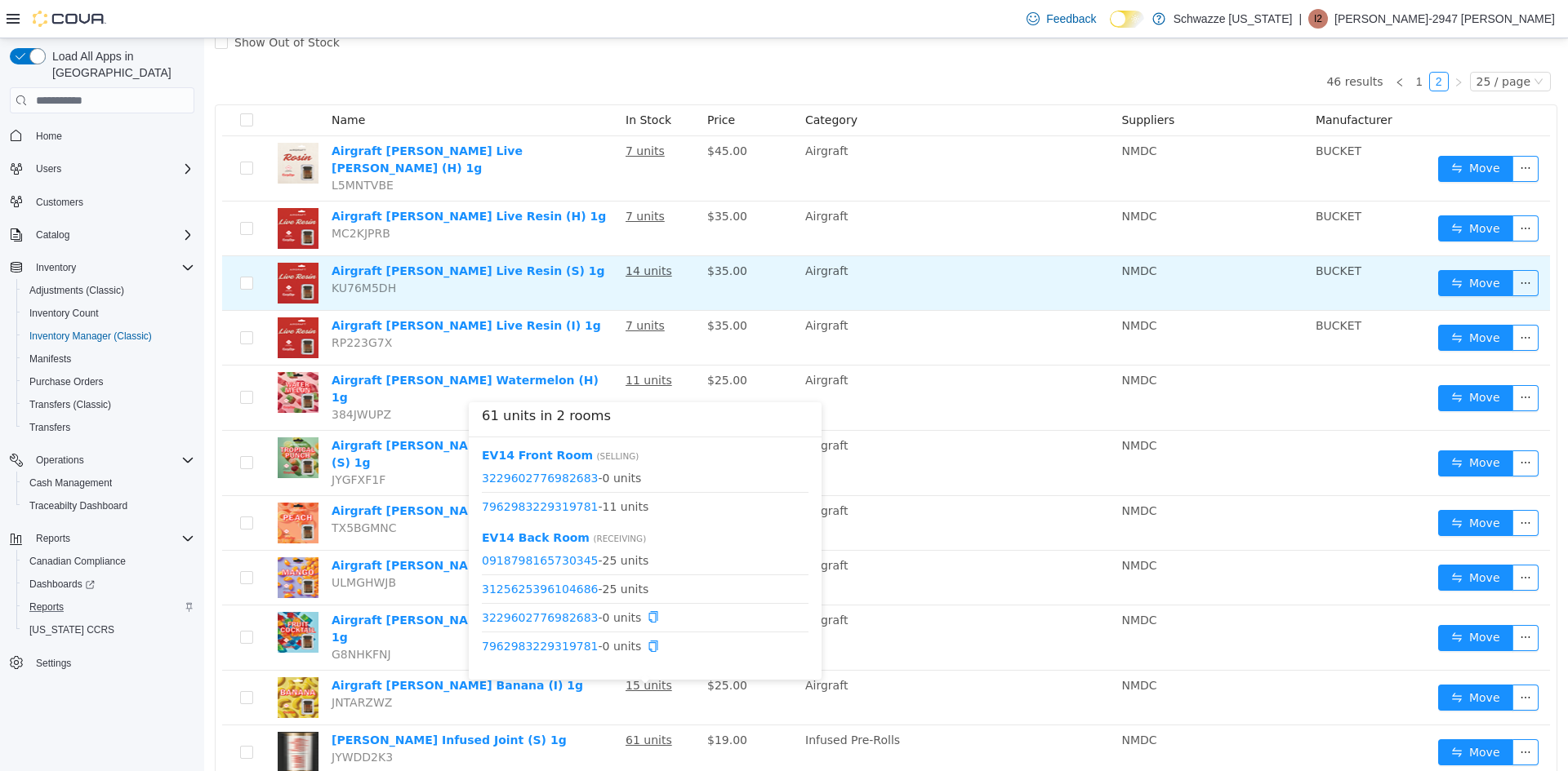
scroll to position [42, 0]
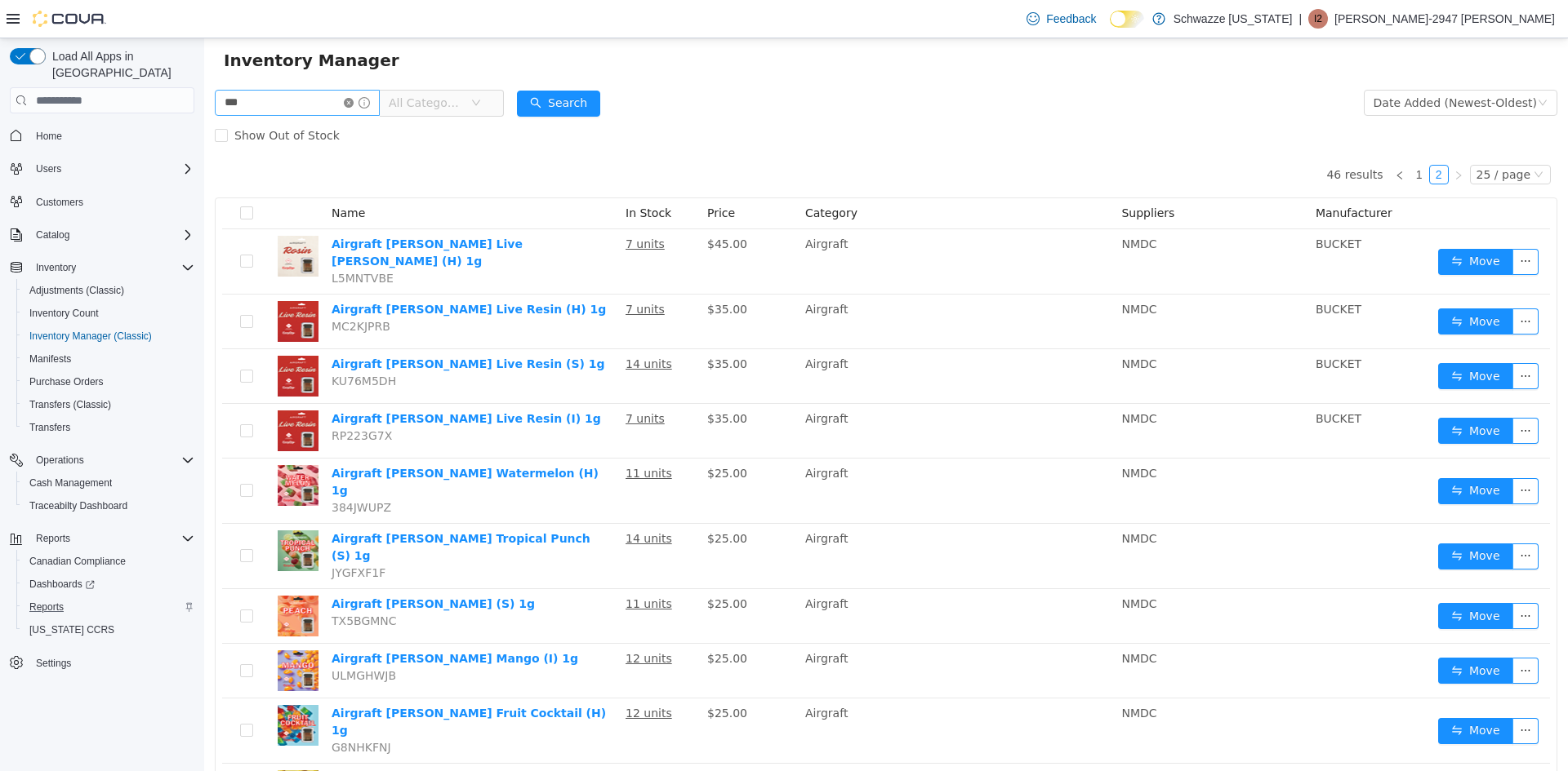
click at [354, 103] on icon "icon: close-circle" at bounding box center [348, 103] width 10 height 10
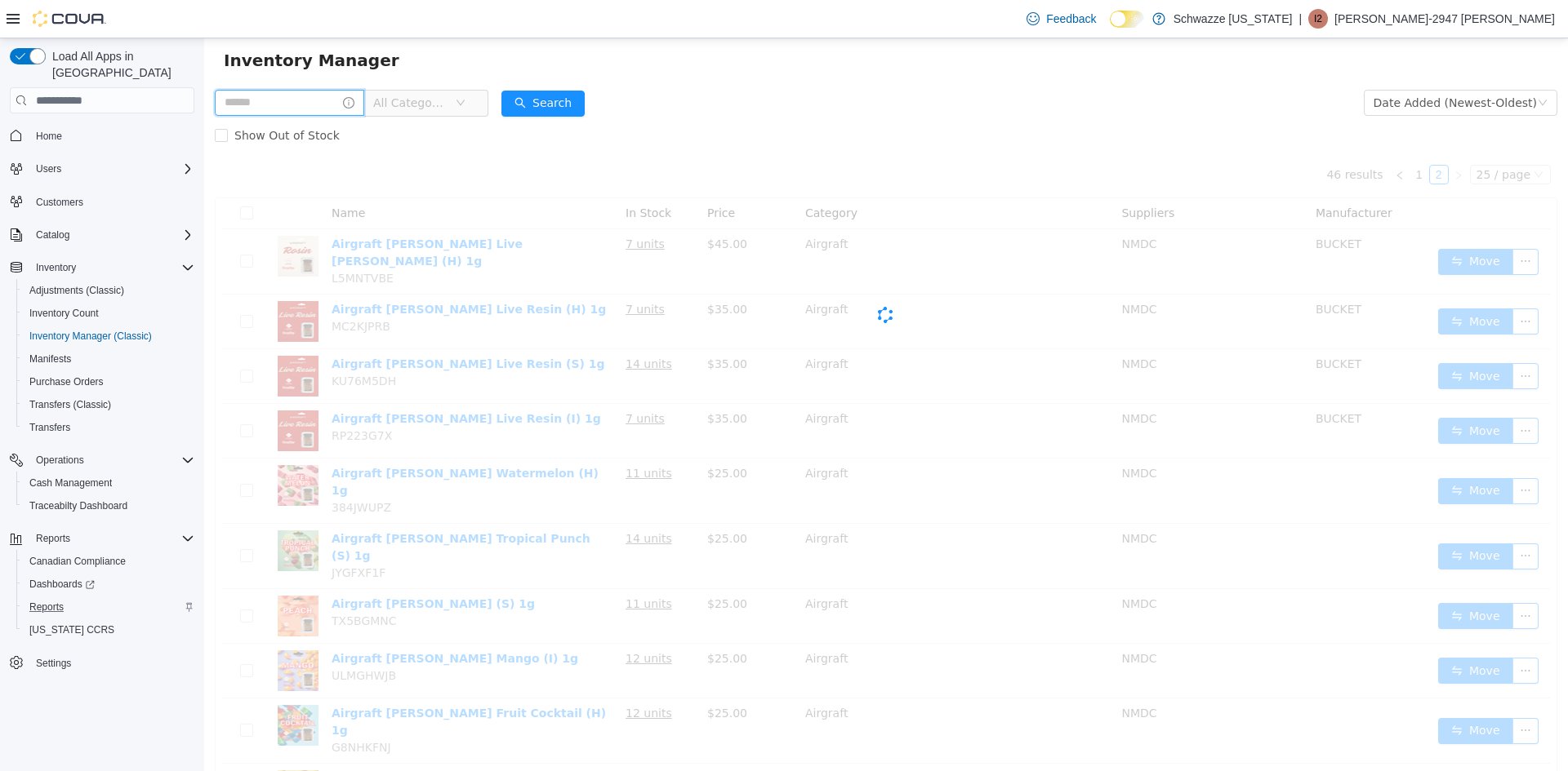
click at [330, 102] on input "text" at bounding box center [289, 102] width 149 height 26
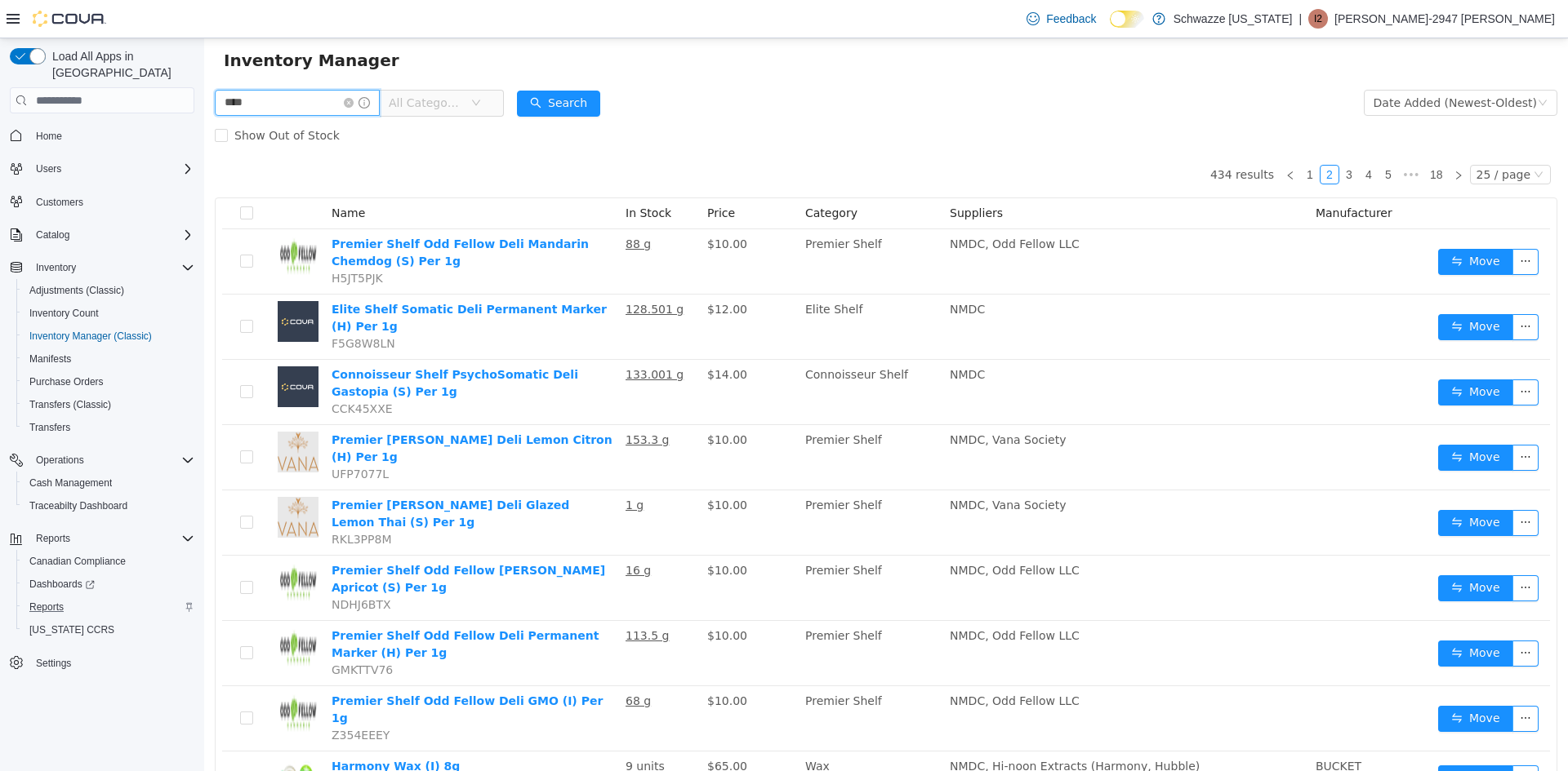
type input "****"
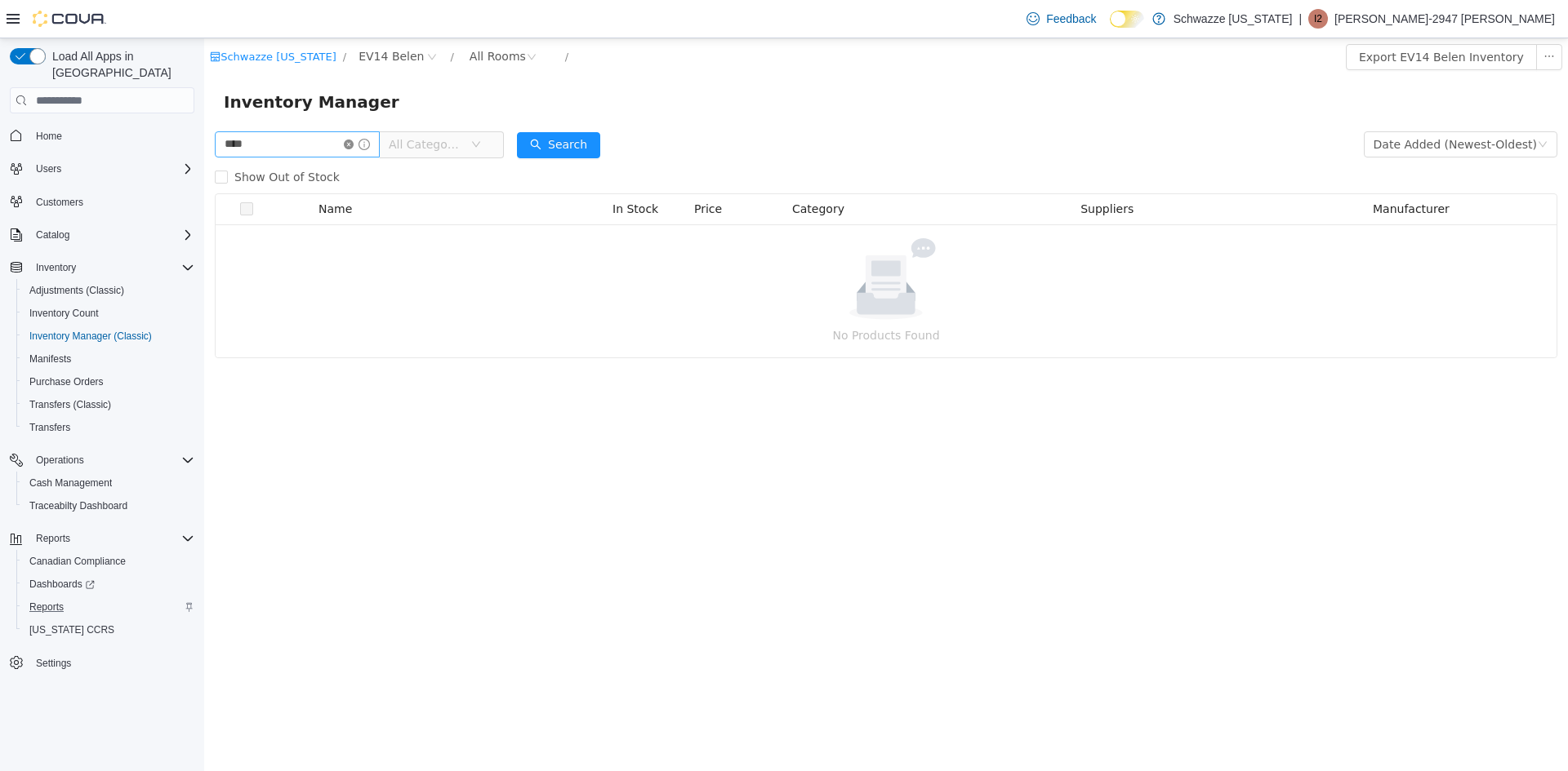
click at [354, 142] on icon "icon: close-circle" at bounding box center [348, 145] width 10 height 10
click at [324, 142] on input "text" at bounding box center [289, 144] width 149 height 26
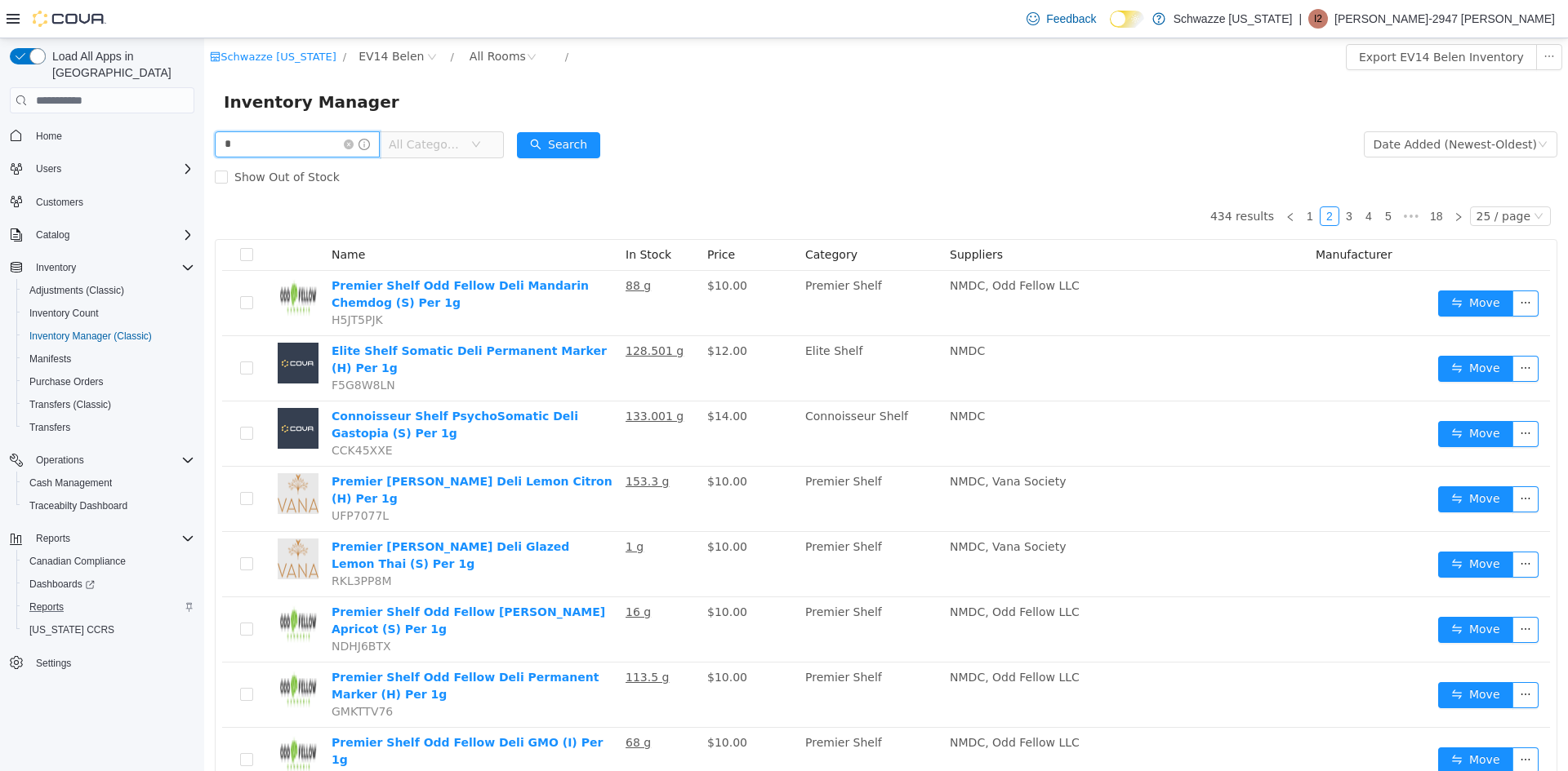
click at [323, 142] on input "*" at bounding box center [297, 144] width 165 height 26
type input "*"
click at [354, 143] on icon "icon: close-circle" at bounding box center [348, 145] width 10 height 10
click at [70, 330] on span "Inventory Manager (Classic)" at bounding box center [90, 337] width 123 height 13
click at [107, 476] on span "Cash Management" at bounding box center [70, 483] width 83 height 13
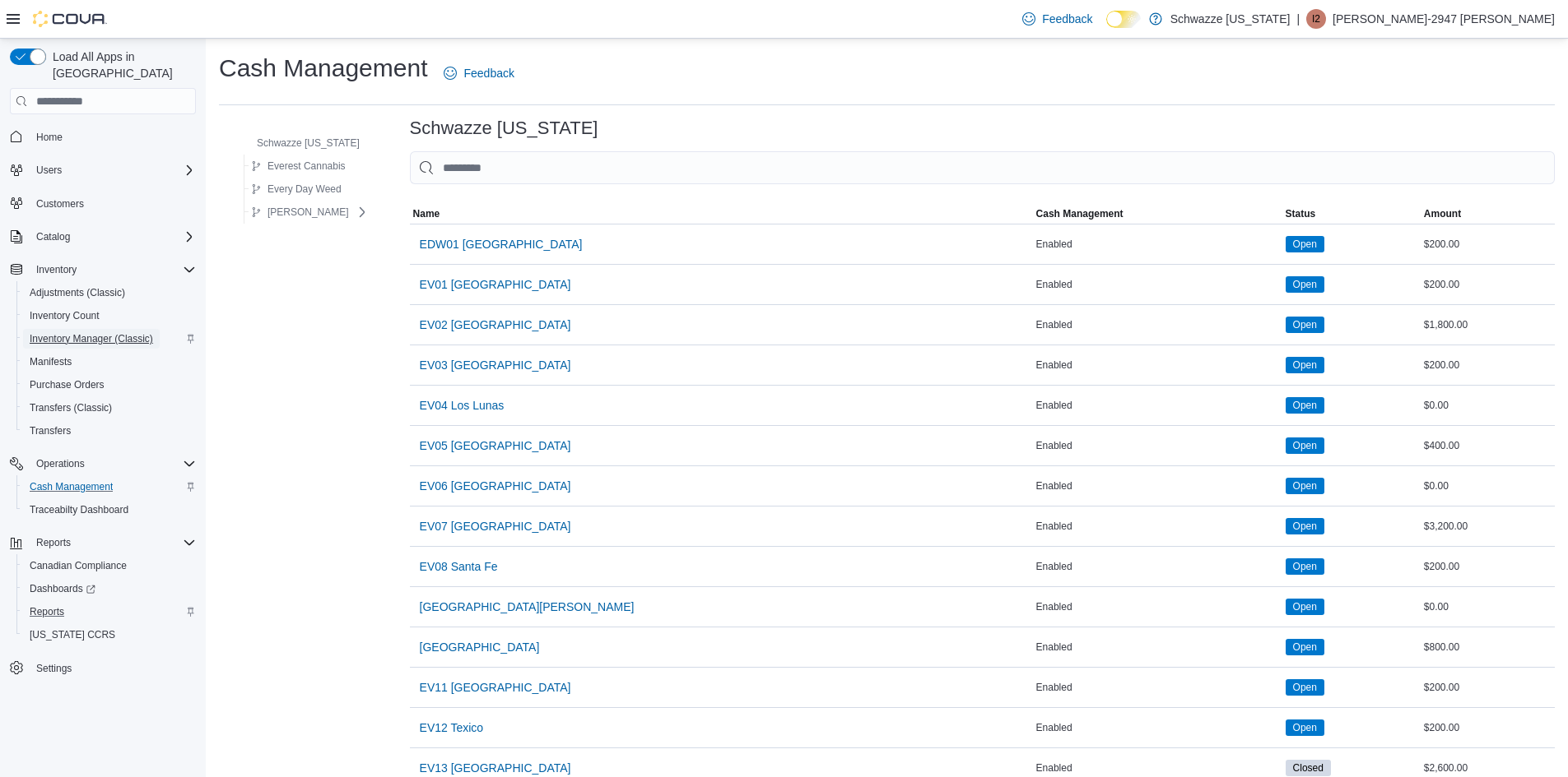
click at [68, 332] on span "Inventory Manager (Classic)" at bounding box center [91, 339] width 124 height 13
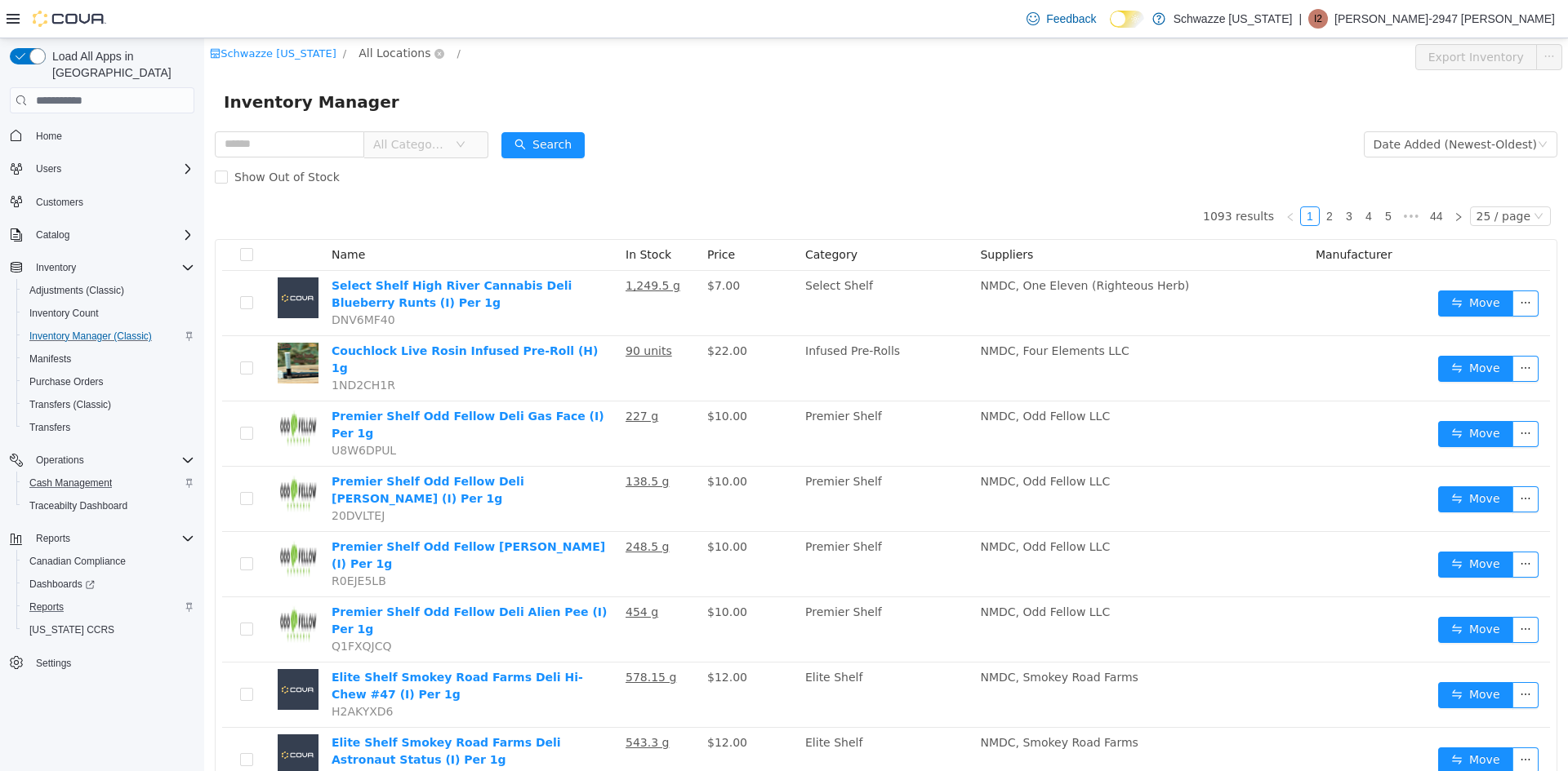
click at [386, 56] on span "All Locations" at bounding box center [395, 52] width 72 height 18
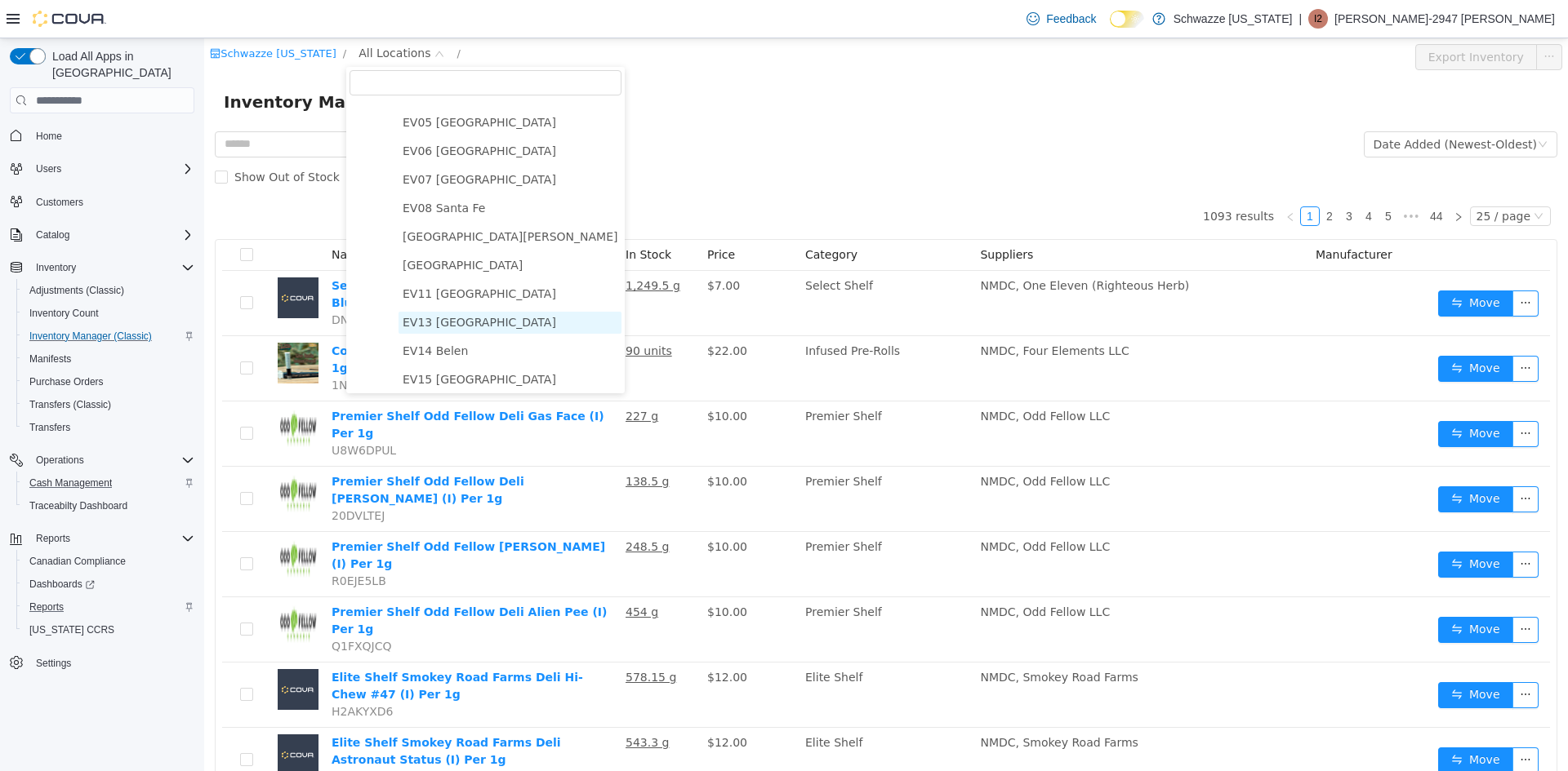
scroll to position [164, 0]
click at [452, 356] on span "EV14 Belen" at bounding box center [435, 350] width 66 height 13
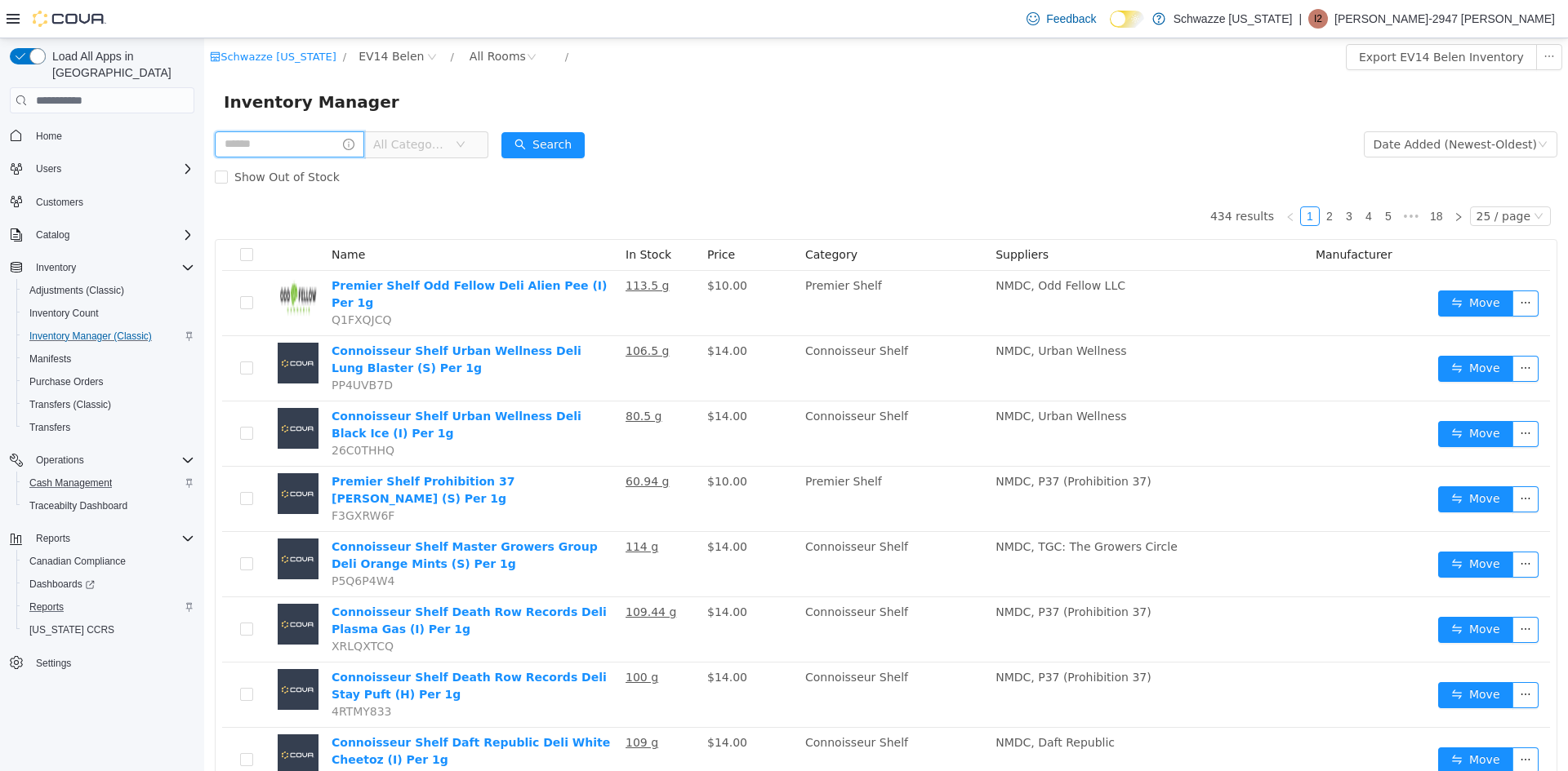
click at [314, 143] on input "text" at bounding box center [289, 144] width 149 height 26
type input "****"
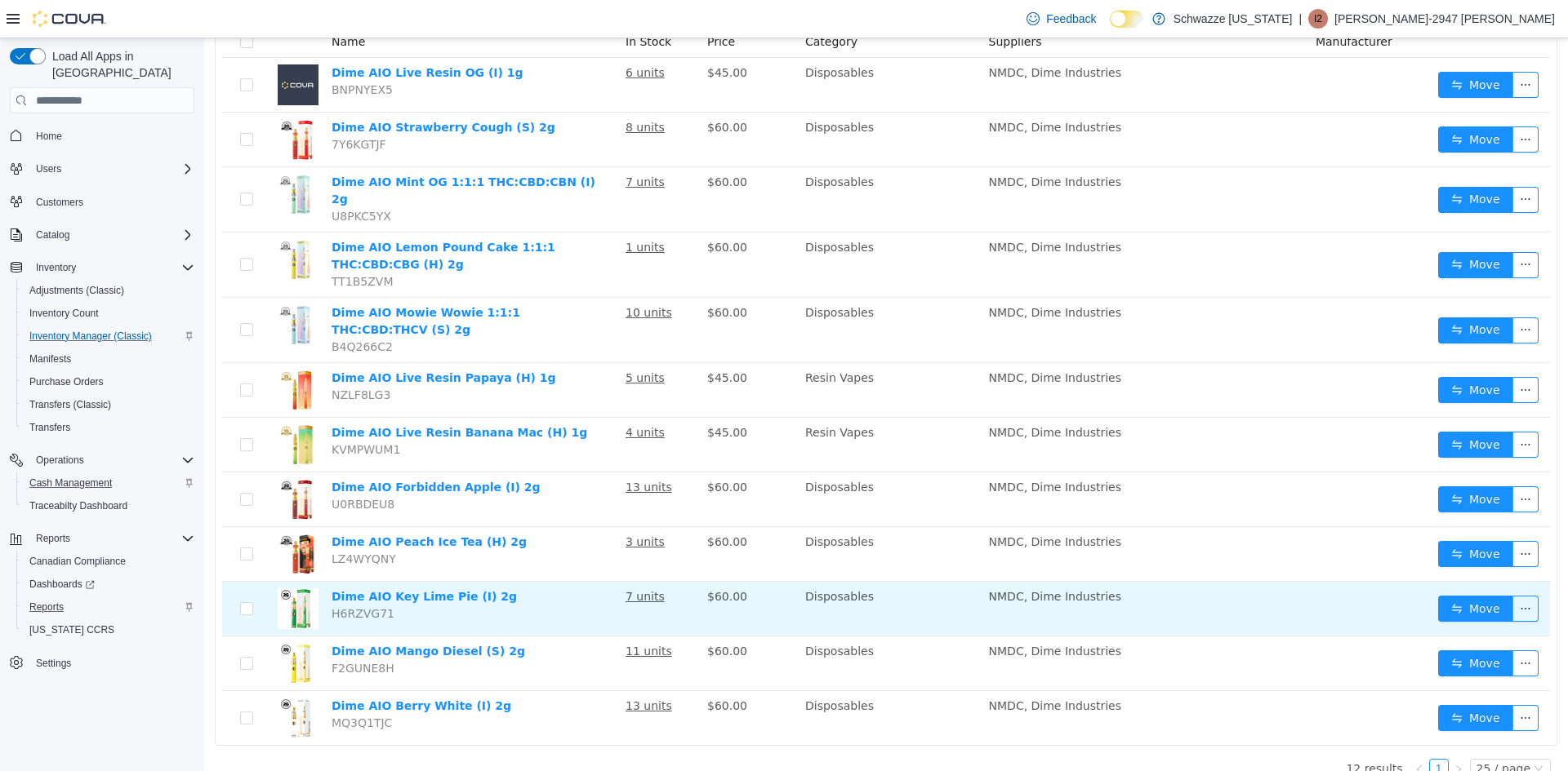
scroll to position [131, 0]
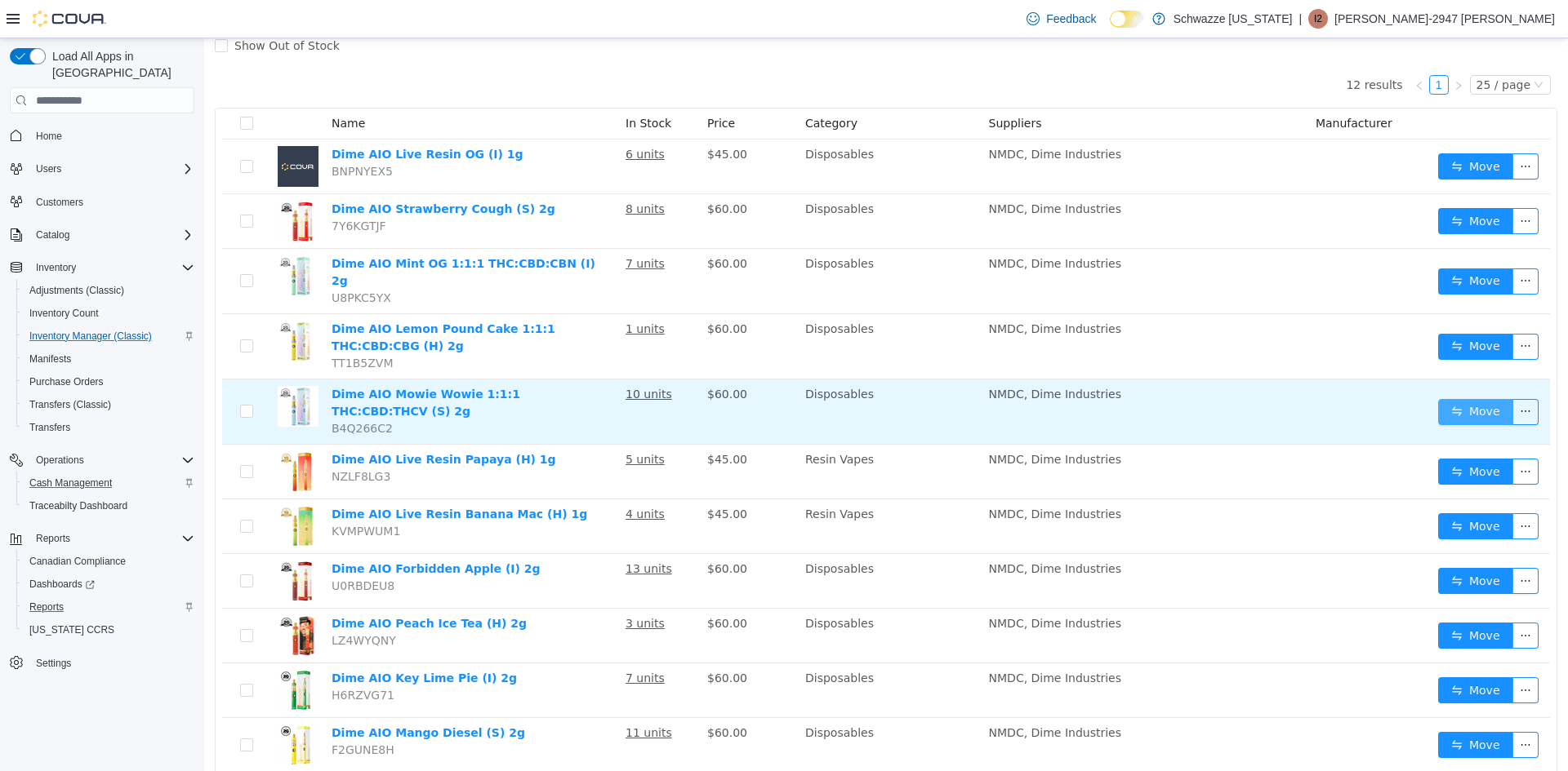
click at [1453, 399] on button "Move" at bounding box center [1475, 412] width 75 height 26
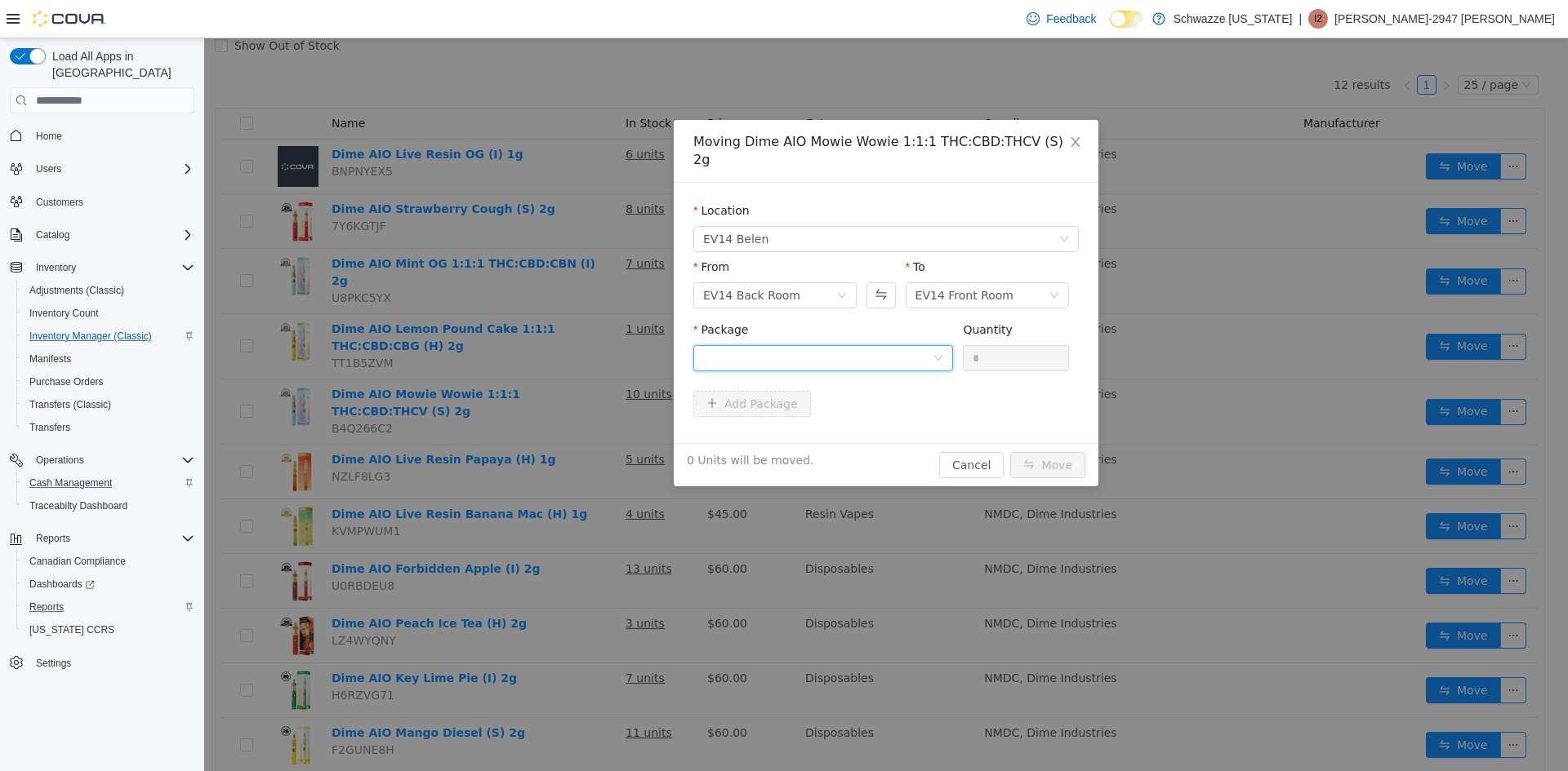
click at [726, 349] on div at bounding box center [817, 358] width 229 height 25
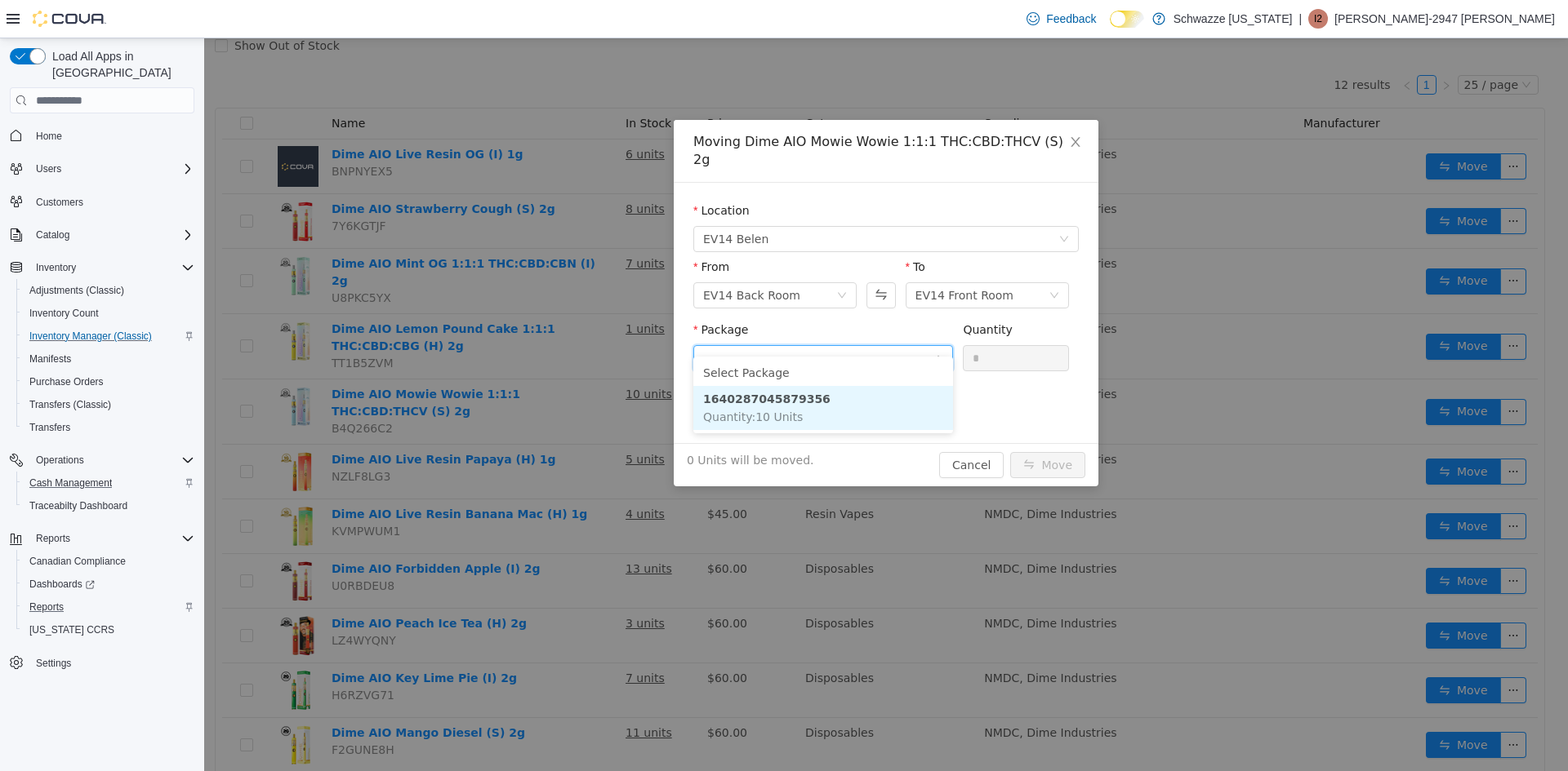
click at [757, 411] on span "Quantity : 10 Units" at bounding box center [752, 417] width 100 height 13
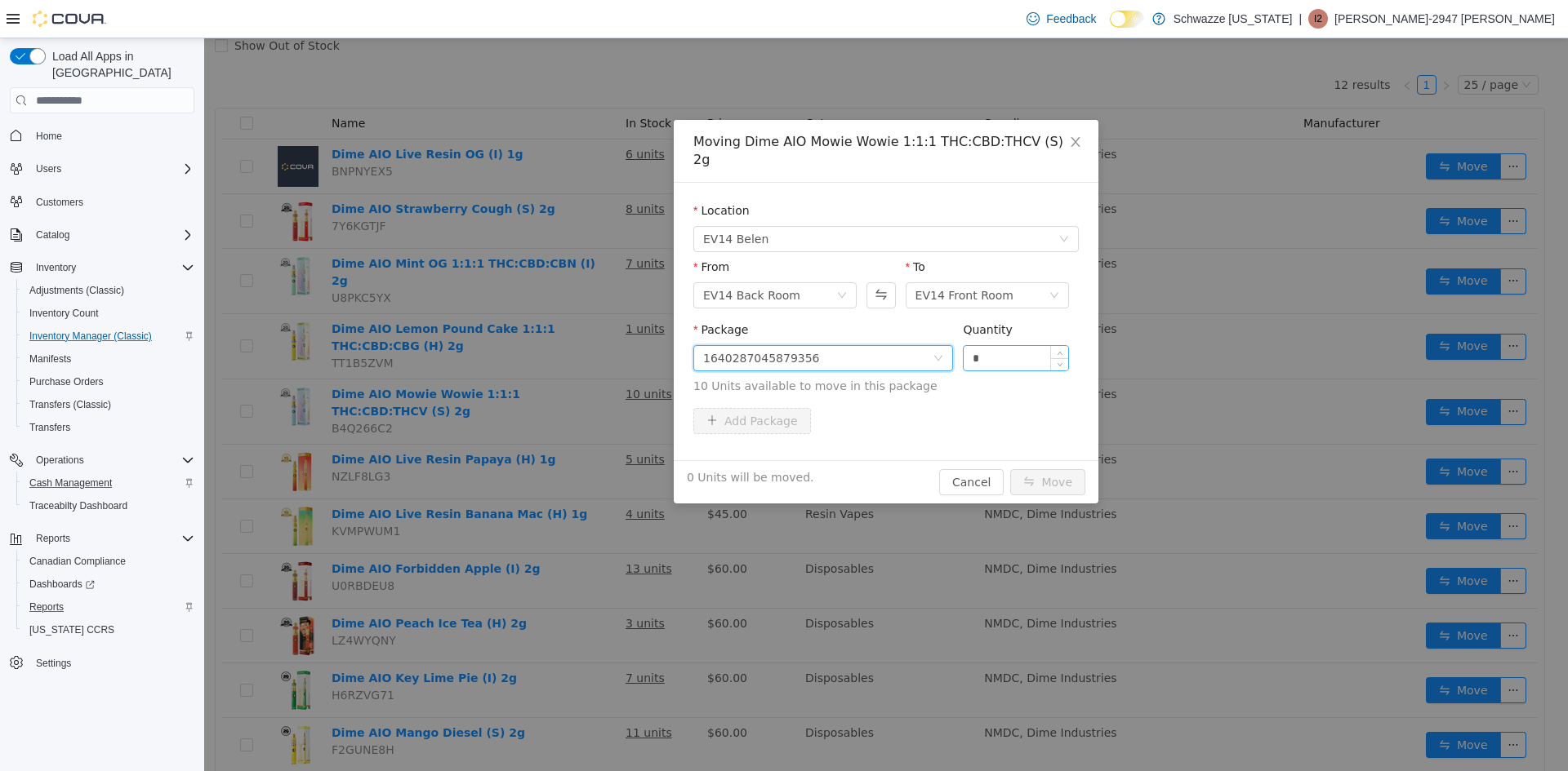
click at [967, 346] on input "*" at bounding box center [1016, 358] width 105 height 25
type input "**"
click at [1010, 470] on button "Move" at bounding box center [1047, 482] width 75 height 26
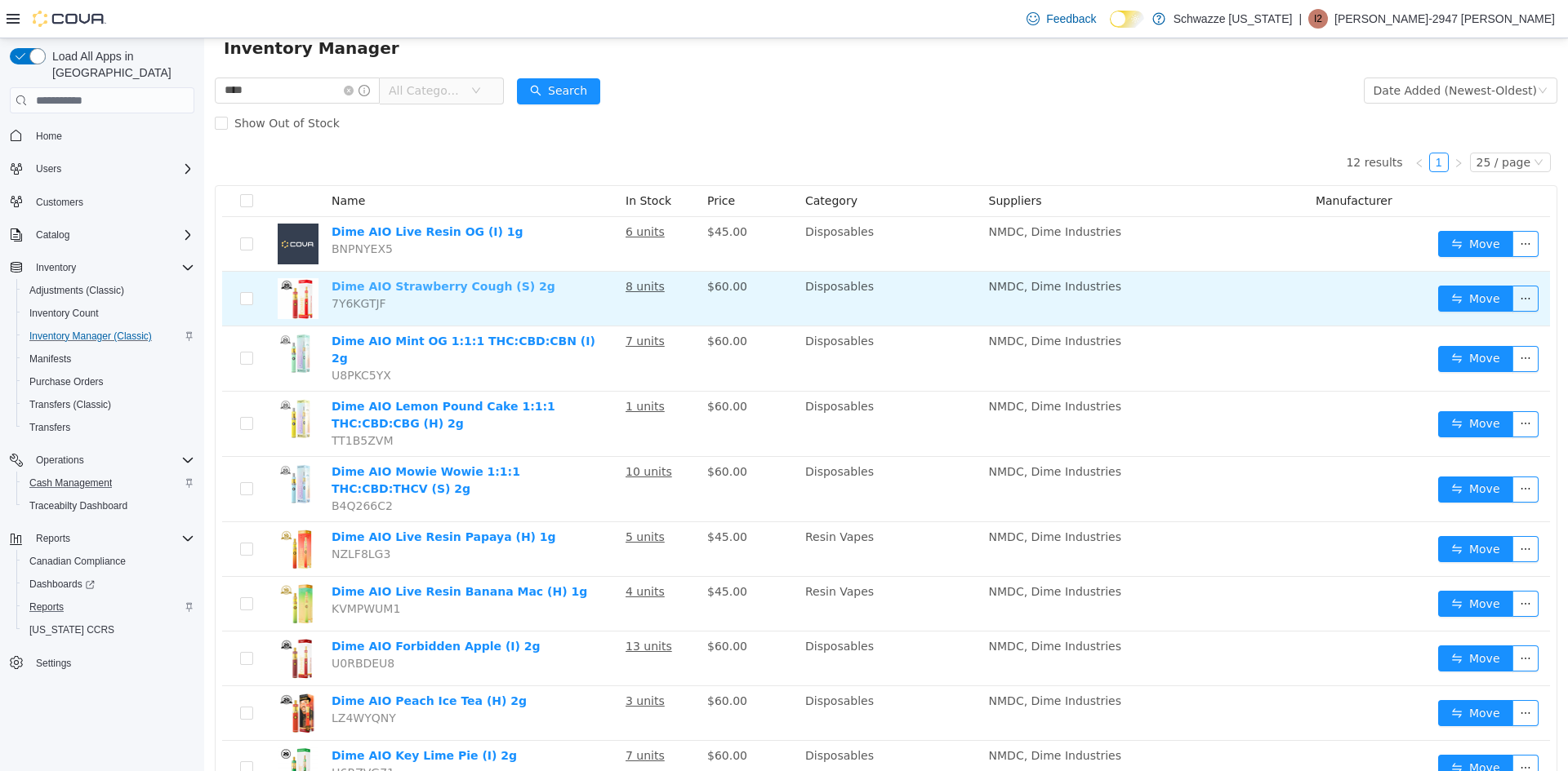
scroll to position [0, 0]
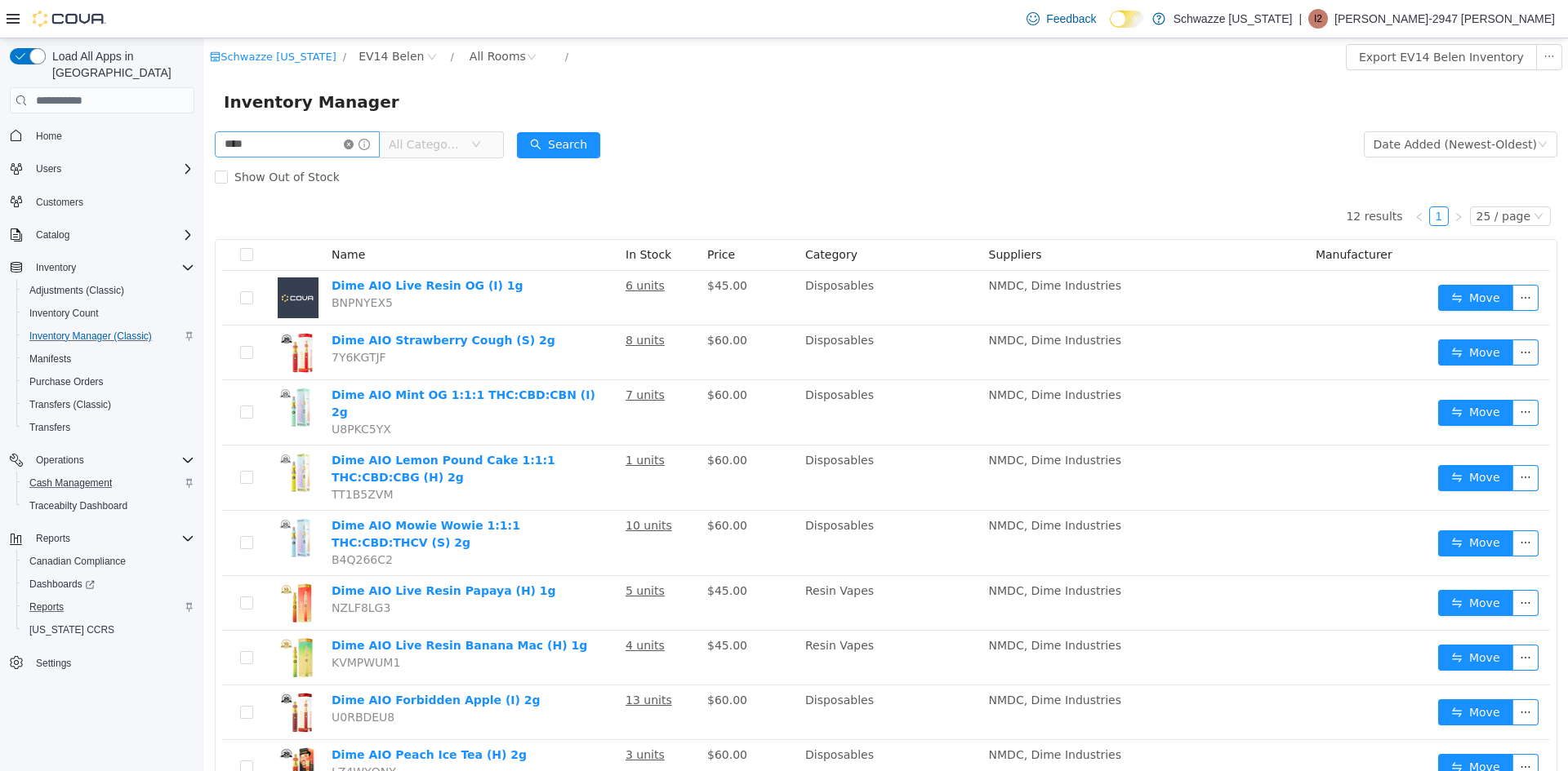
click at [354, 140] on icon "icon: close-circle" at bounding box center [348, 145] width 10 height 10
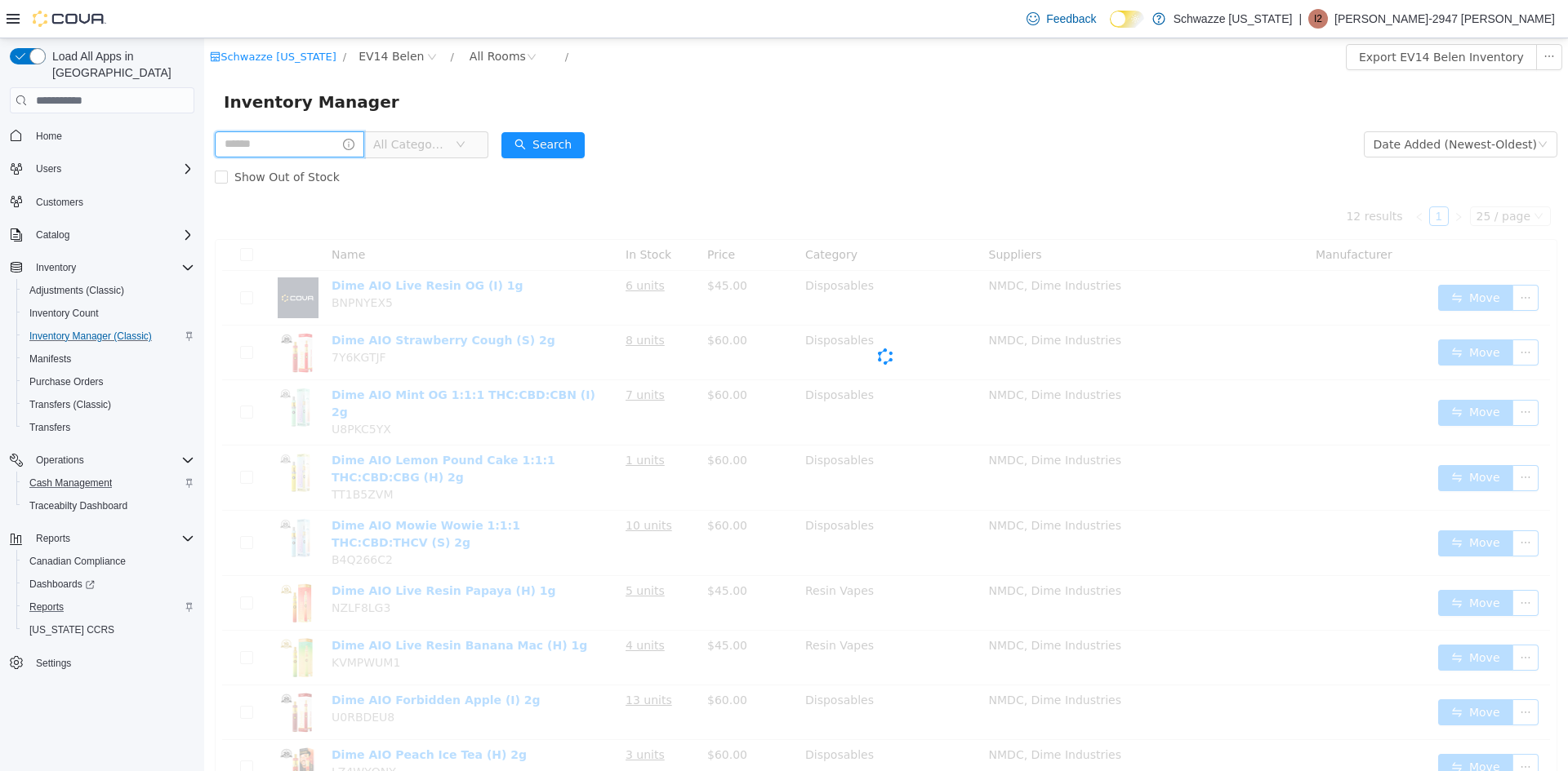
click at [343, 142] on input "text" at bounding box center [289, 144] width 149 height 26
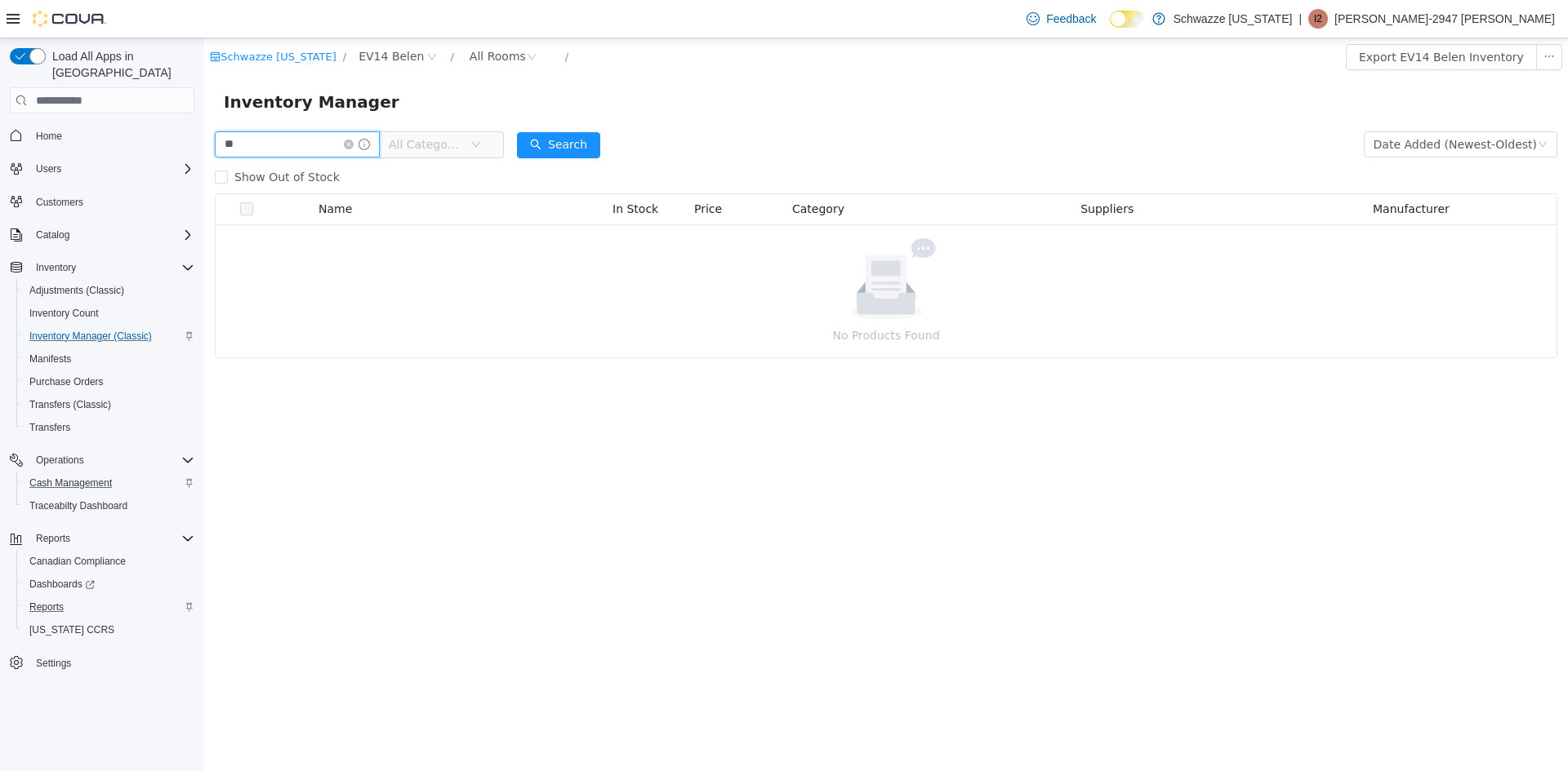
type input "*"
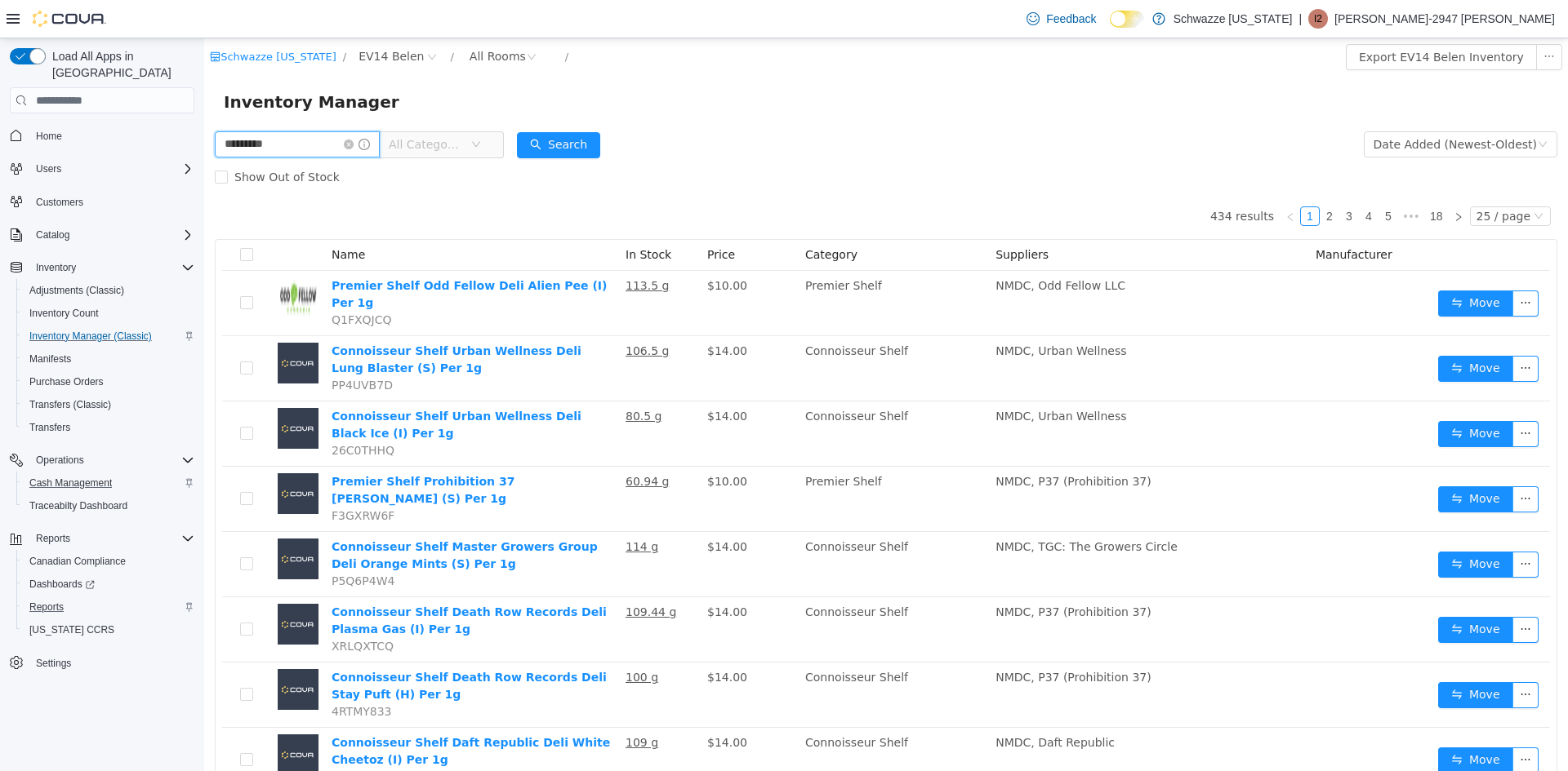
type input "*********"
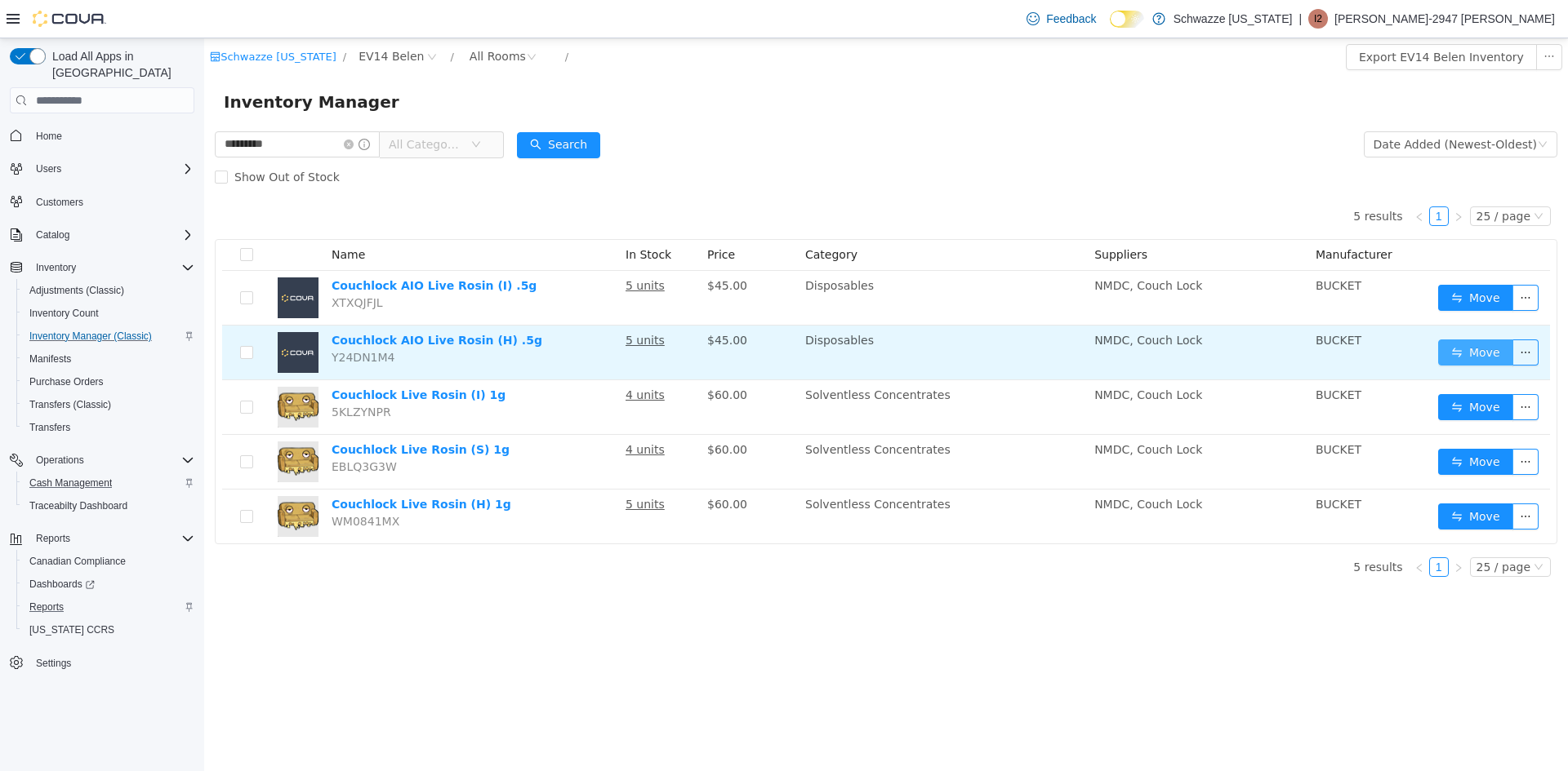
click at [1448, 352] on button "Move" at bounding box center [1475, 352] width 75 height 26
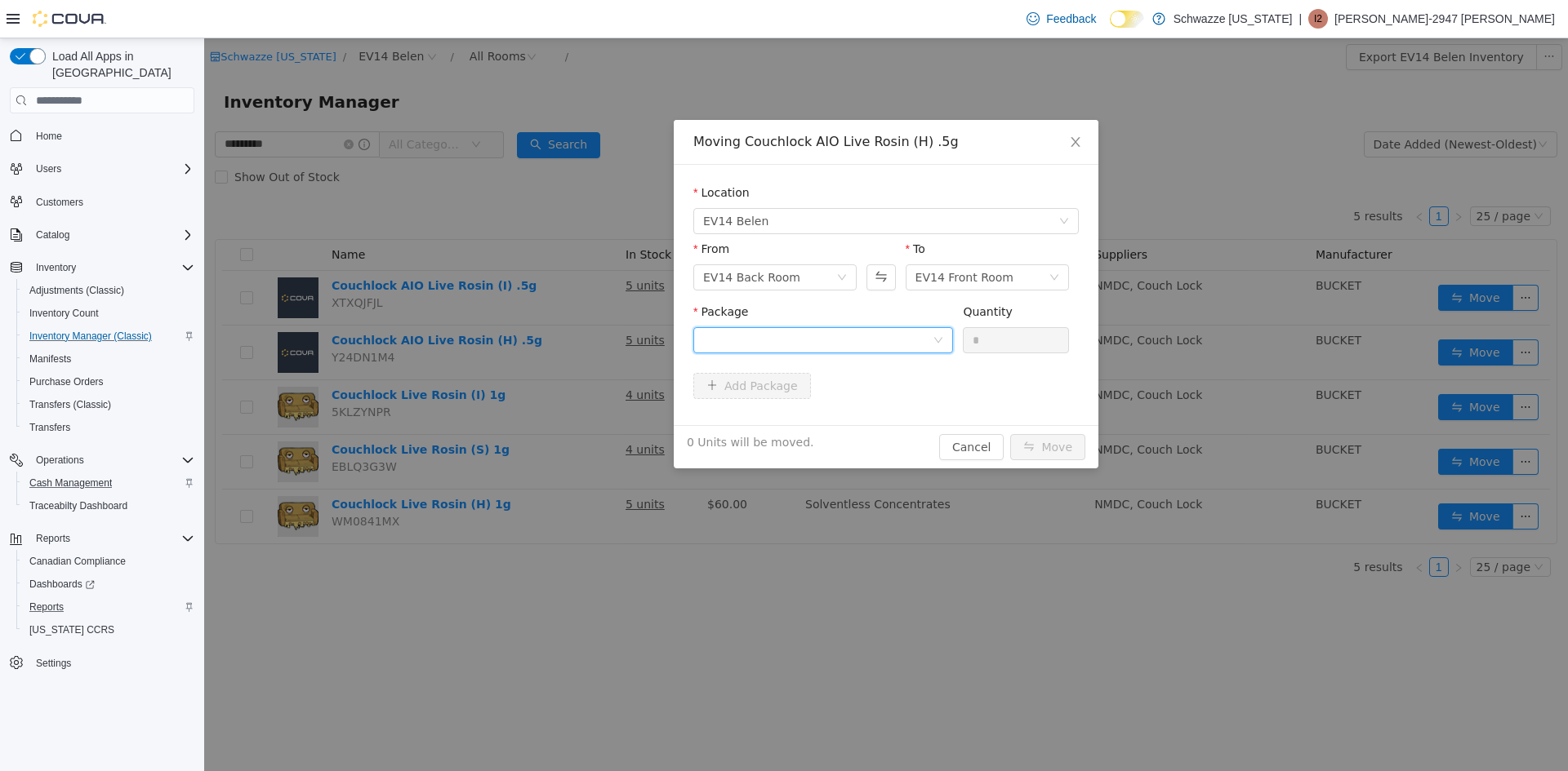
click at [894, 334] on div at bounding box center [817, 340] width 229 height 25
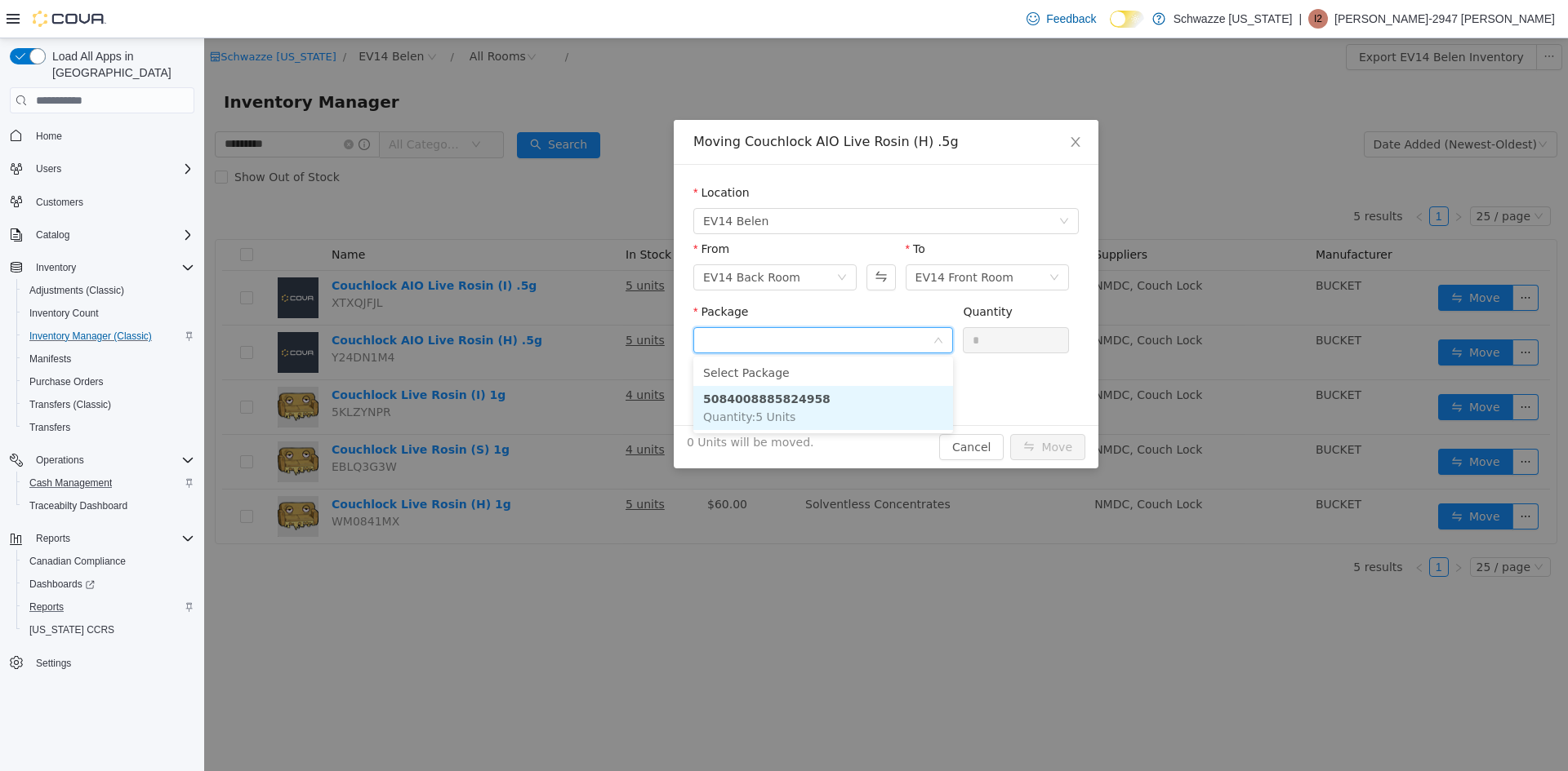
click at [823, 407] on li "5084008885824958 Quantity : 5 Units" at bounding box center [823, 408] width 260 height 44
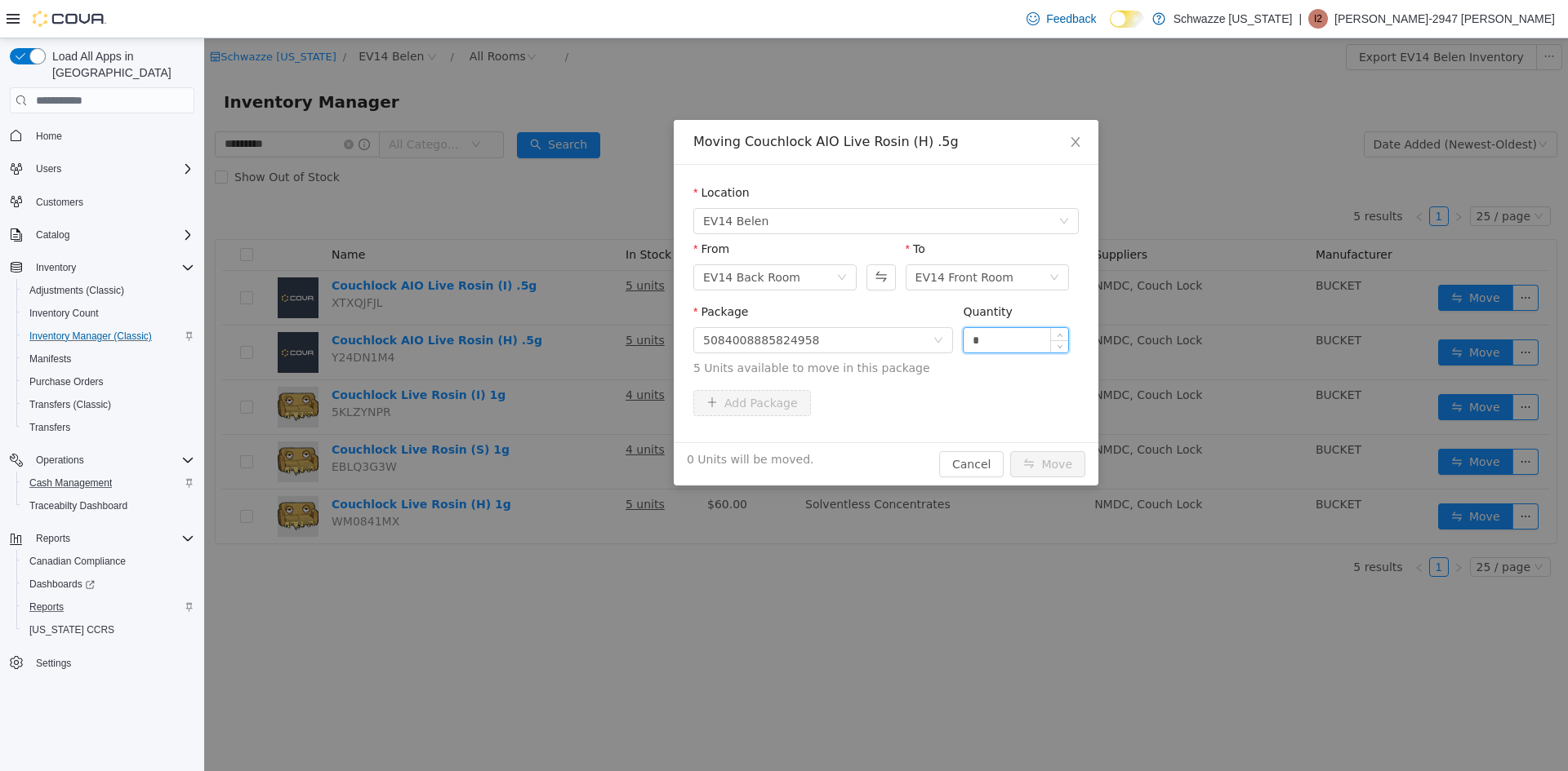
click at [990, 337] on input "*" at bounding box center [1016, 340] width 105 height 25
type input "*"
click at [1060, 468] on button "Move" at bounding box center [1047, 464] width 75 height 26
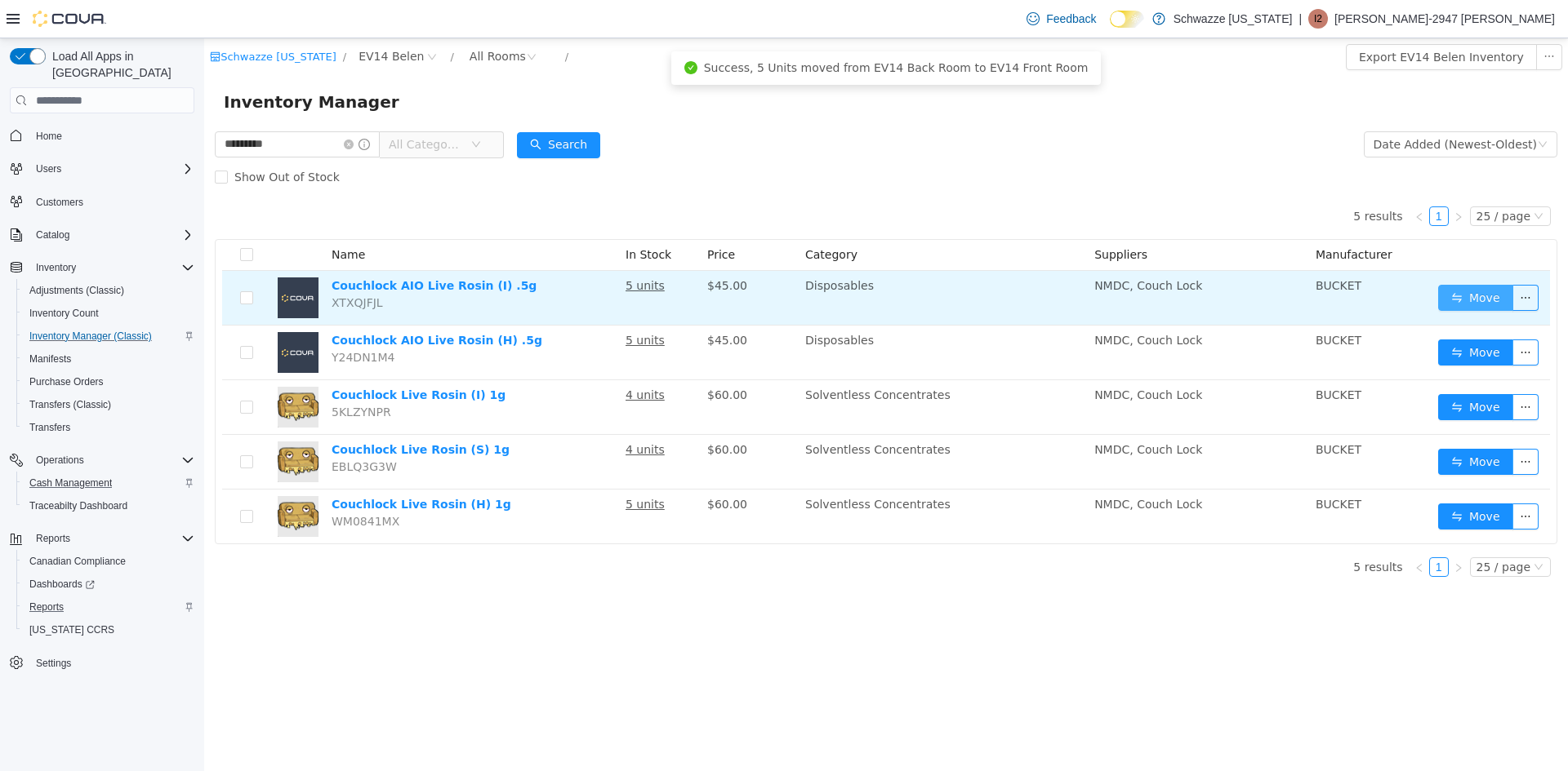
click at [1458, 302] on button "Move" at bounding box center [1475, 298] width 75 height 26
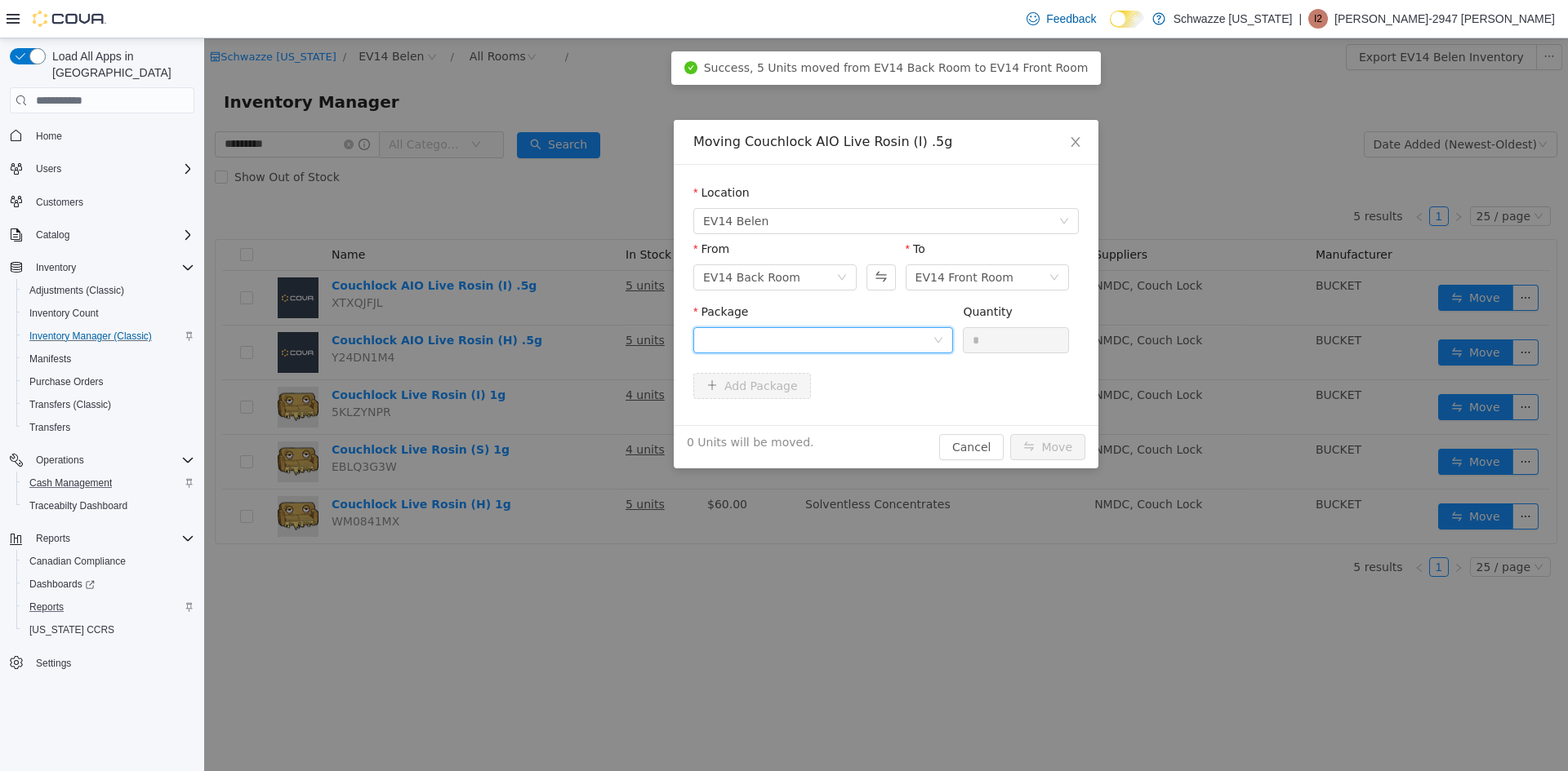
click at [732, 332] on div at bounding box center [817, 340] width 229 height 25
click at [808, 406] on li "2081644871641680 Quantity : 5 Units" at bounding box center [823, 408] width 260 height 44
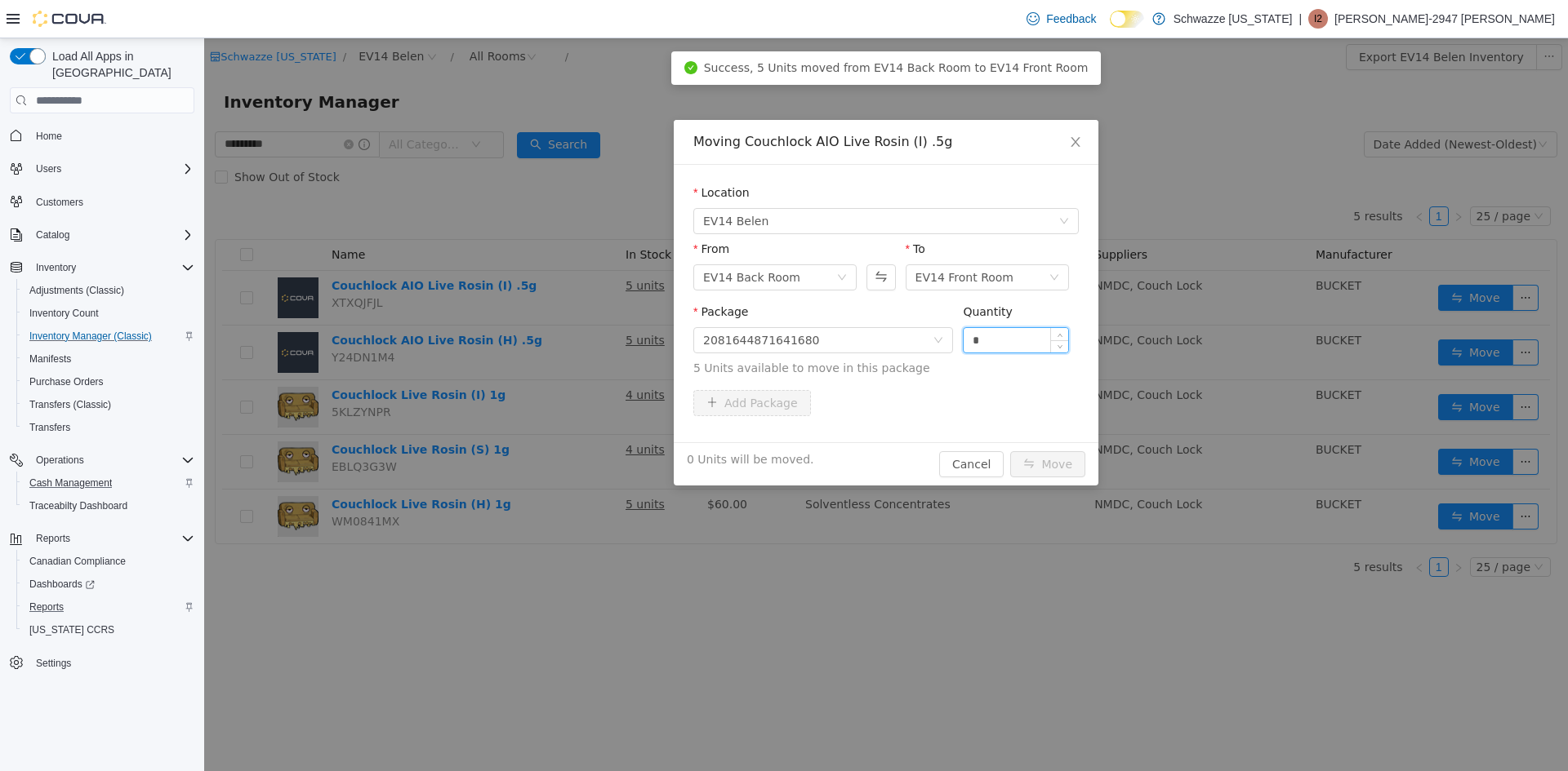
click at [1031, 340] on input "*" at bounding box center [1016, 340] width 105 height 25
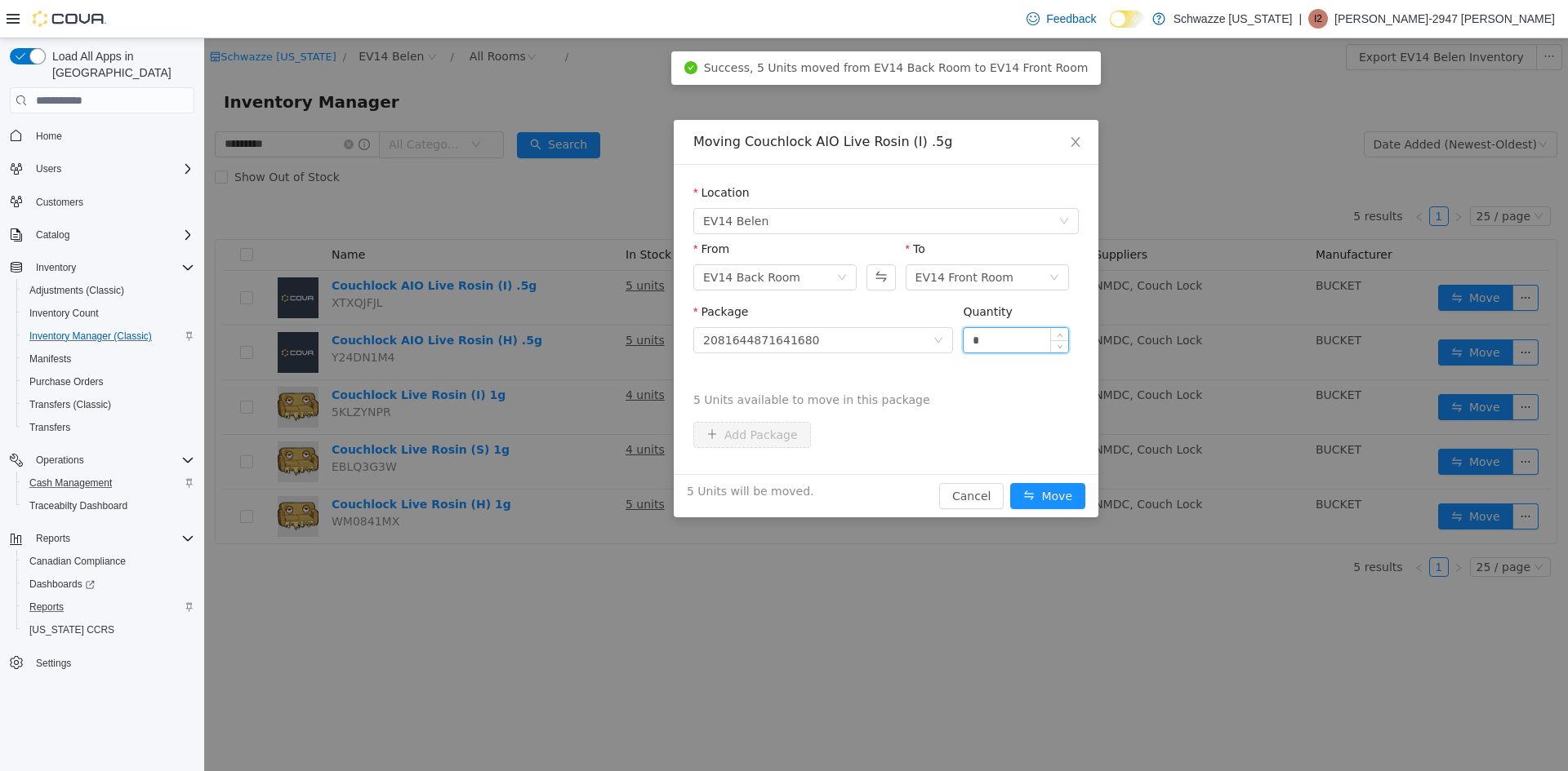
type input "*"
click at [1010, 483] on button "Move" at bounding box center [1047, 495] width 75 height 26
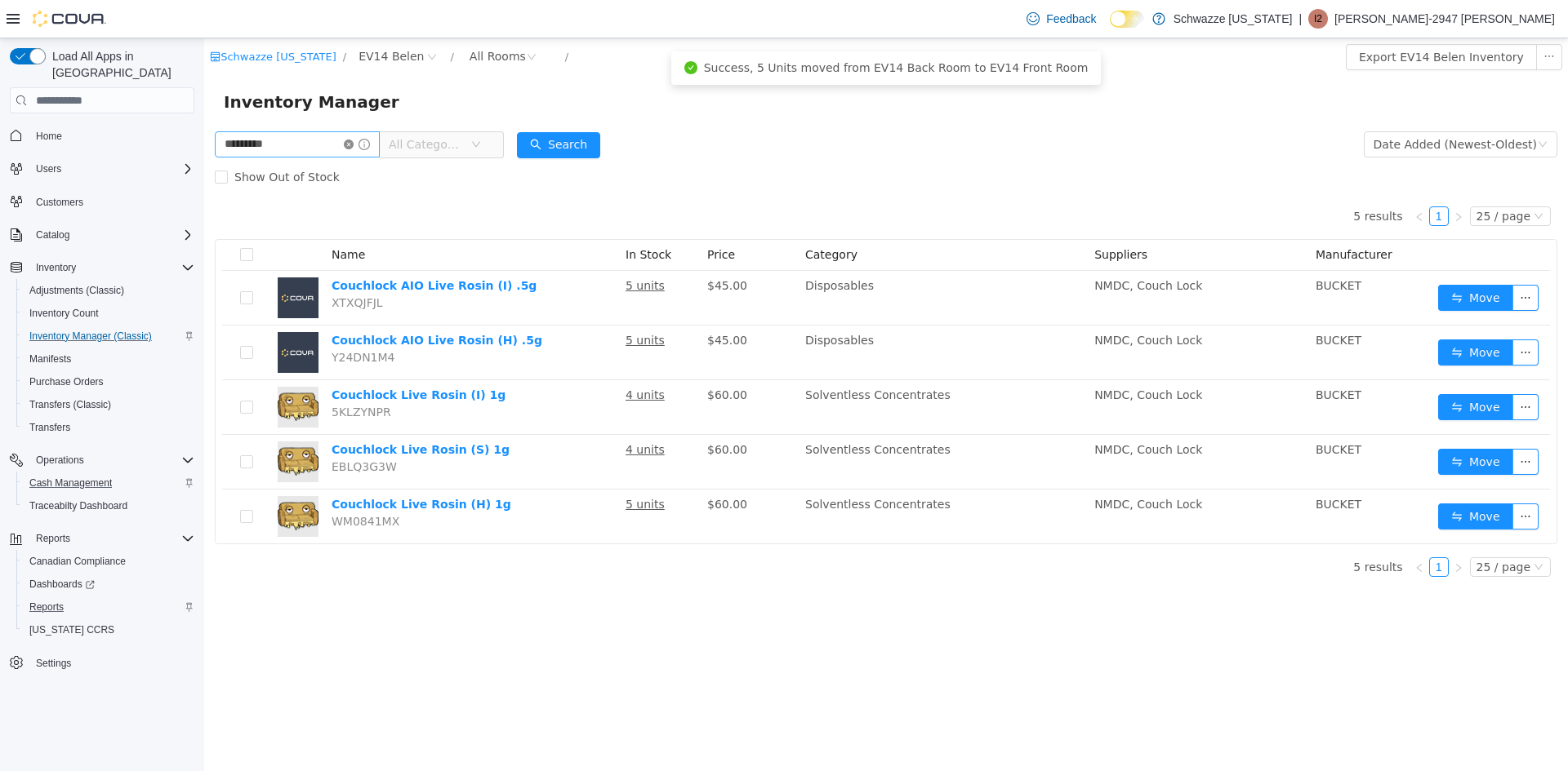
click at [364, 142] on span at bounding box center [356, 145] width 26 height 11
click at [354, 142] on icon "icon: close-circle" at bounding box center [348, 145] width 10 height 10
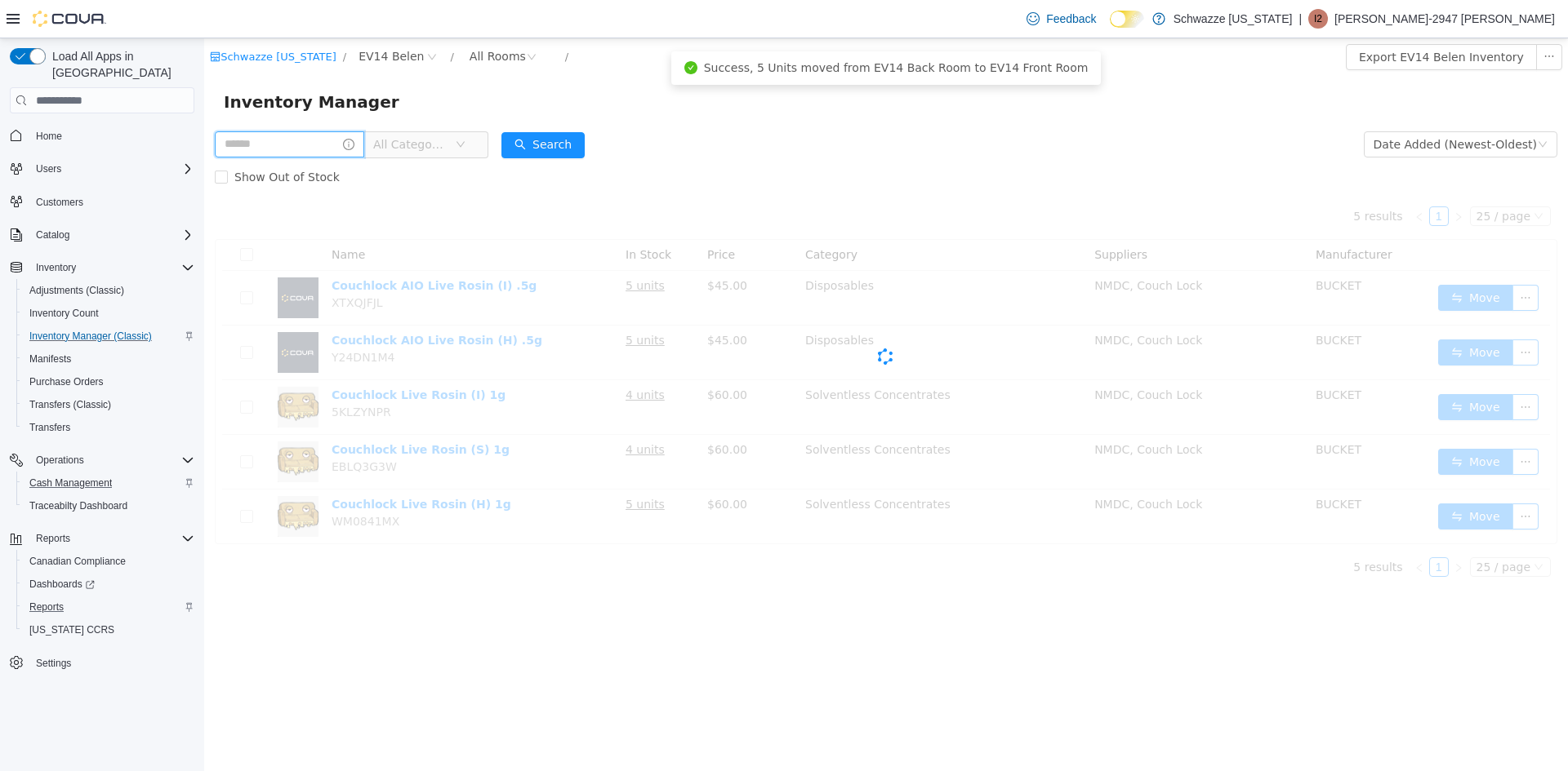
click at [320, 154] on input "text" at bounding box center [289, 144] width 149 height 26
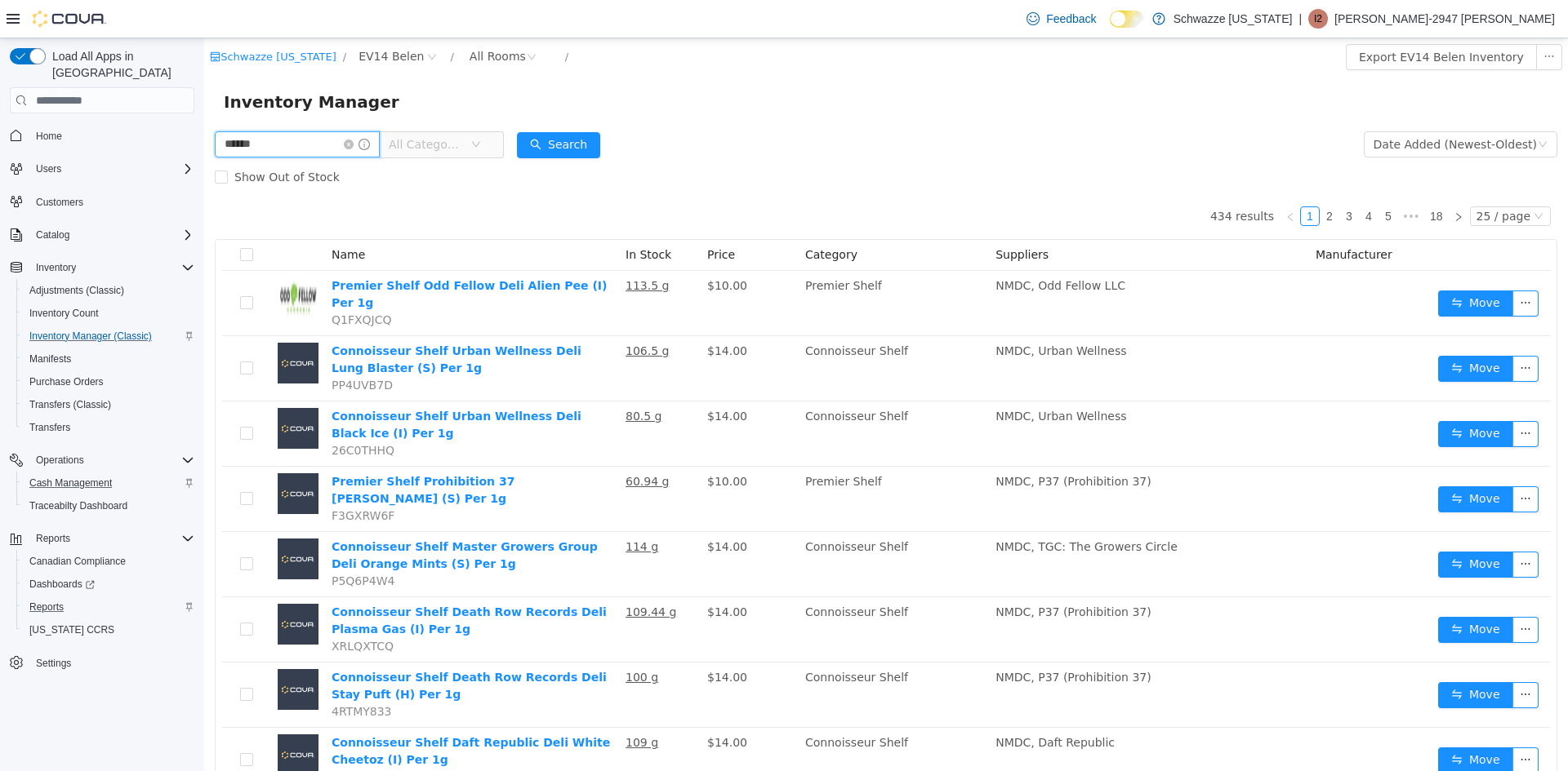
type input "******"
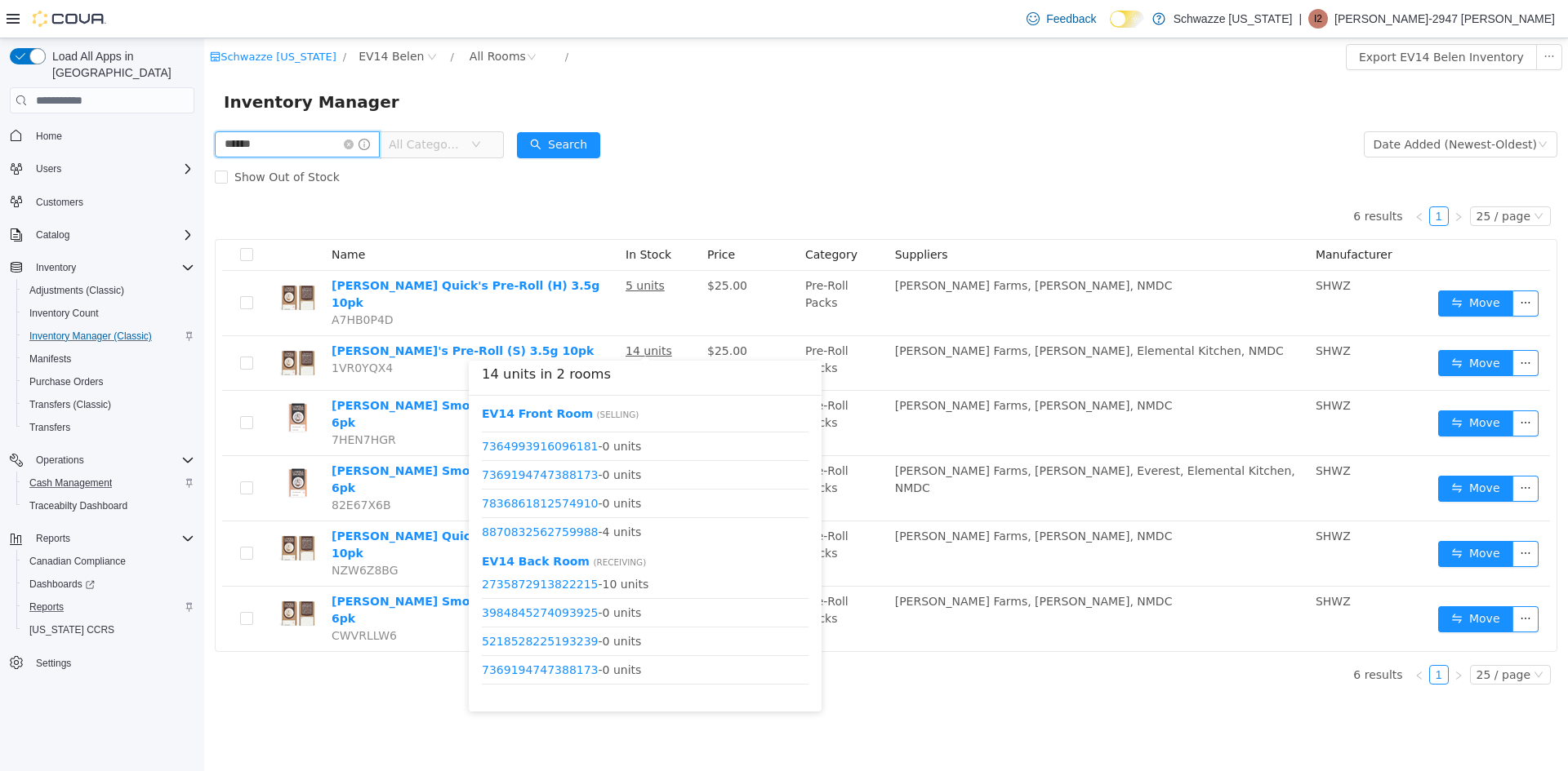
scroll to position [164, 0]
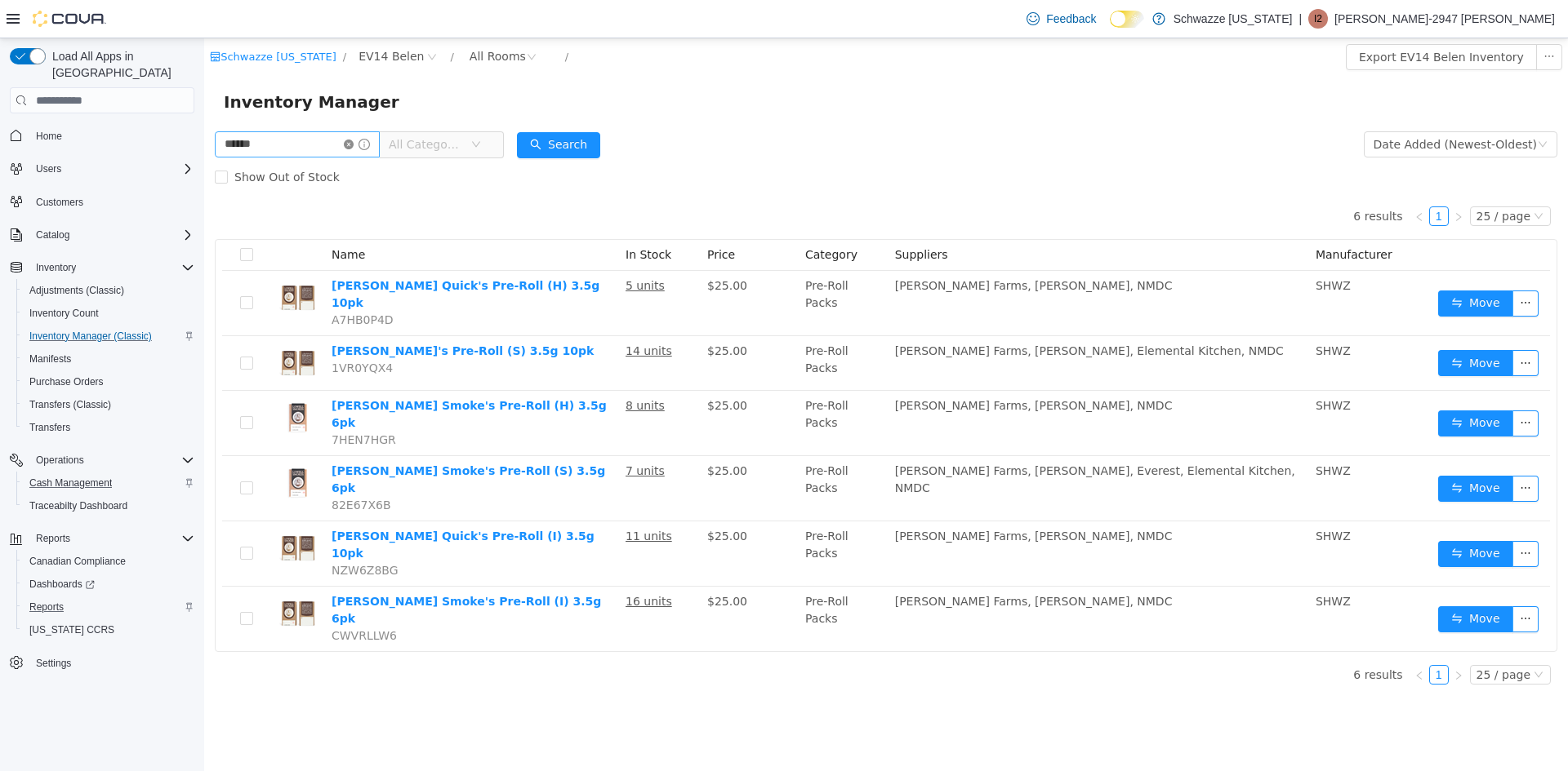
click at [354, 145] on icon "icon: close-circle" at bounding box center [348, 145] width 10 height 10
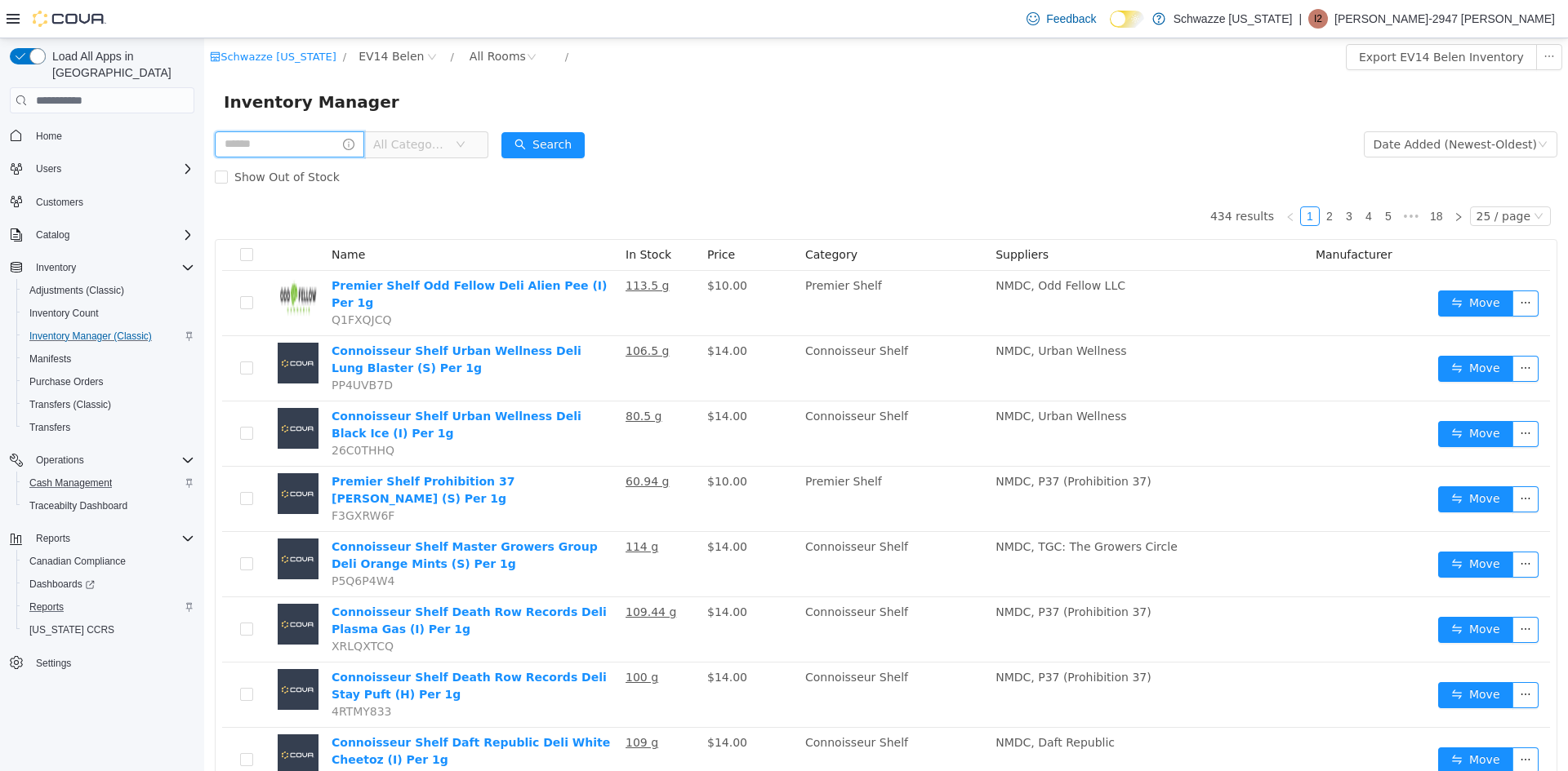
click at [263, 142] on input "text" at bounding box center [289, 144] width 149 height 26
type input "******"
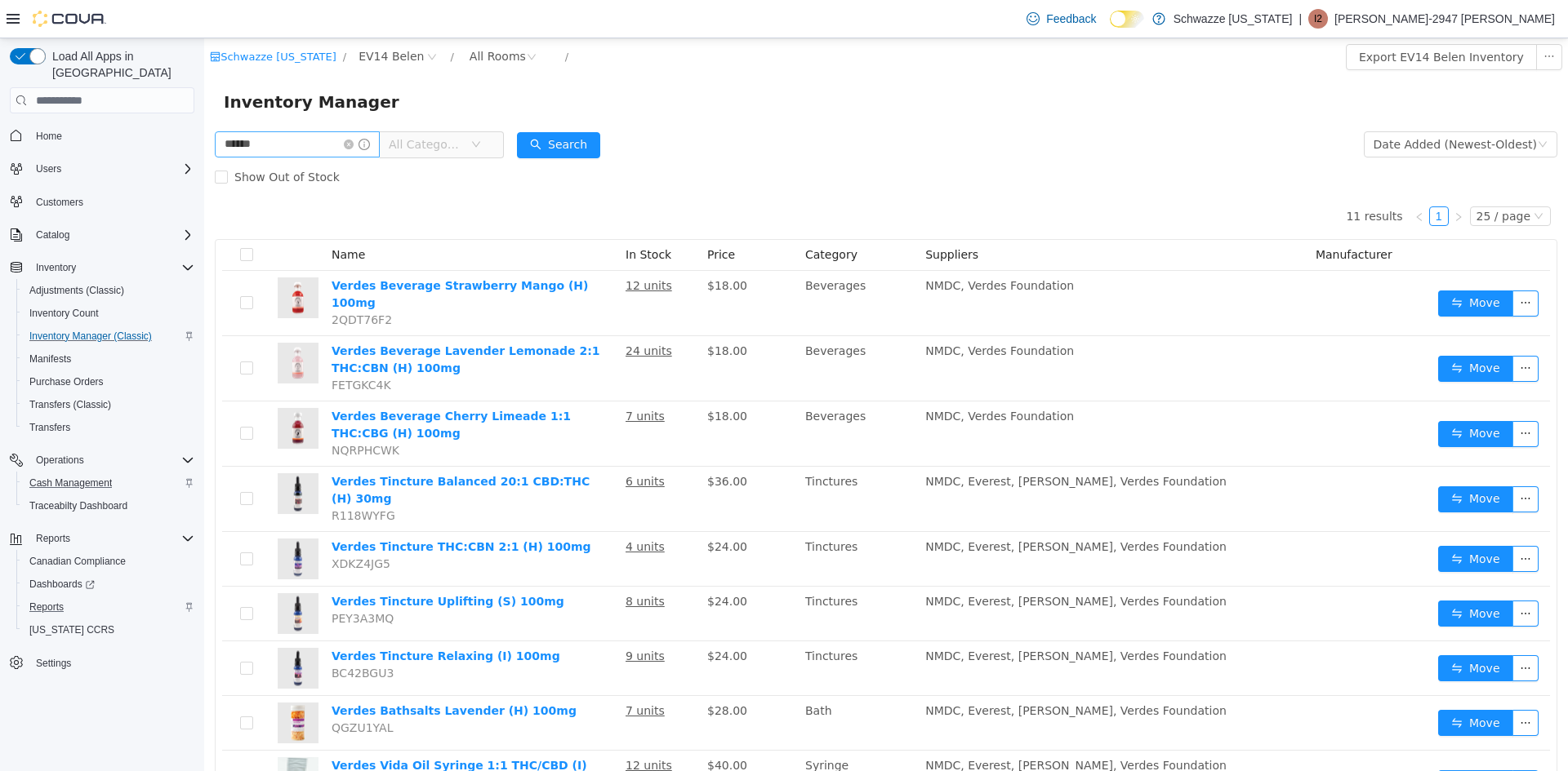
drag, startPoint x: 367, startPoint y: 142, endPoint x: 353, endPoint y: 142, distance: 14.0
click at [354, 142] on icon "icon: close-circle" at bounding box center [348, 145] width 10 height 10
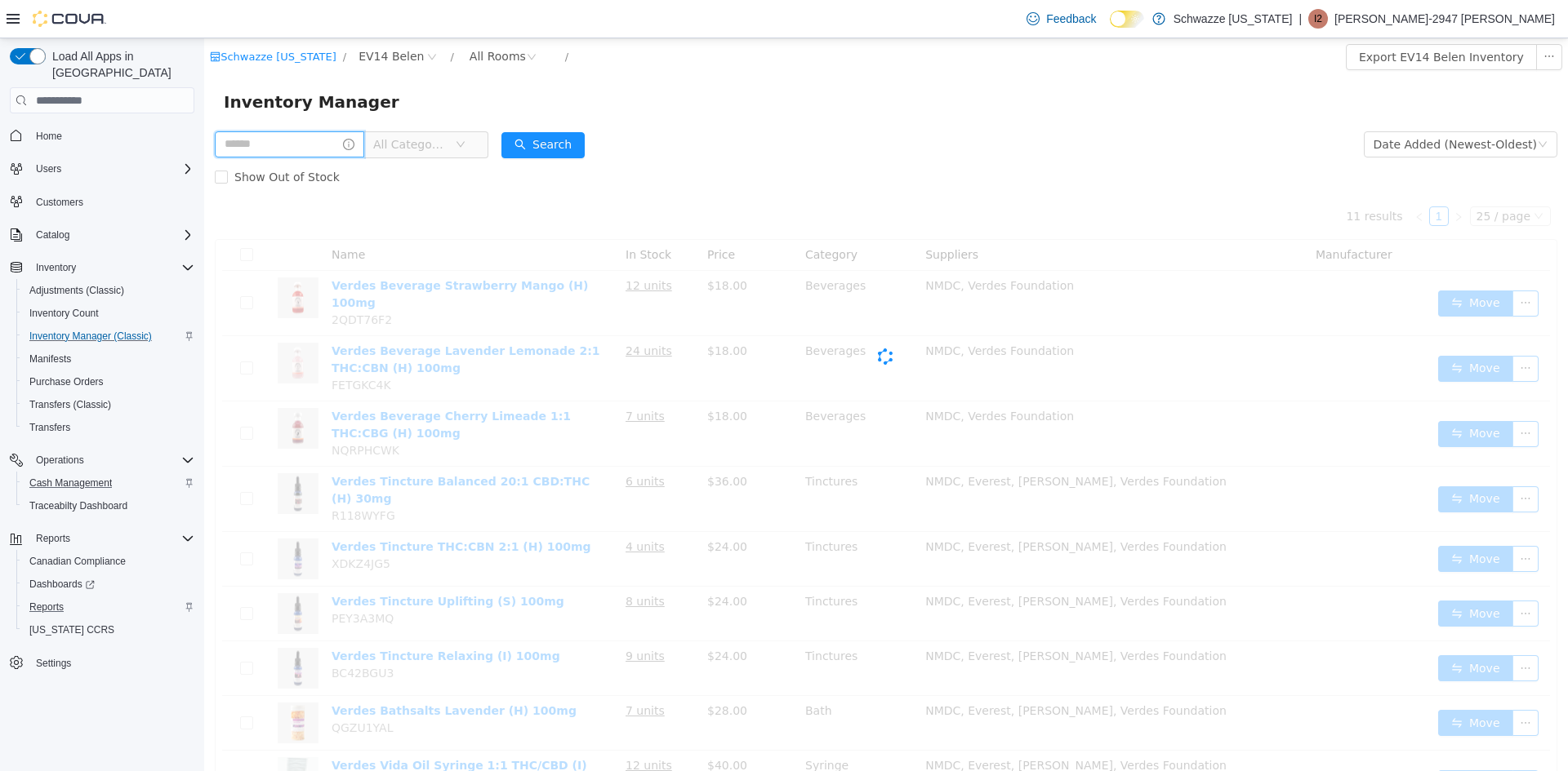
click at [349, 141] on input "text" at bounding box center [289, 144] width 149 height 26
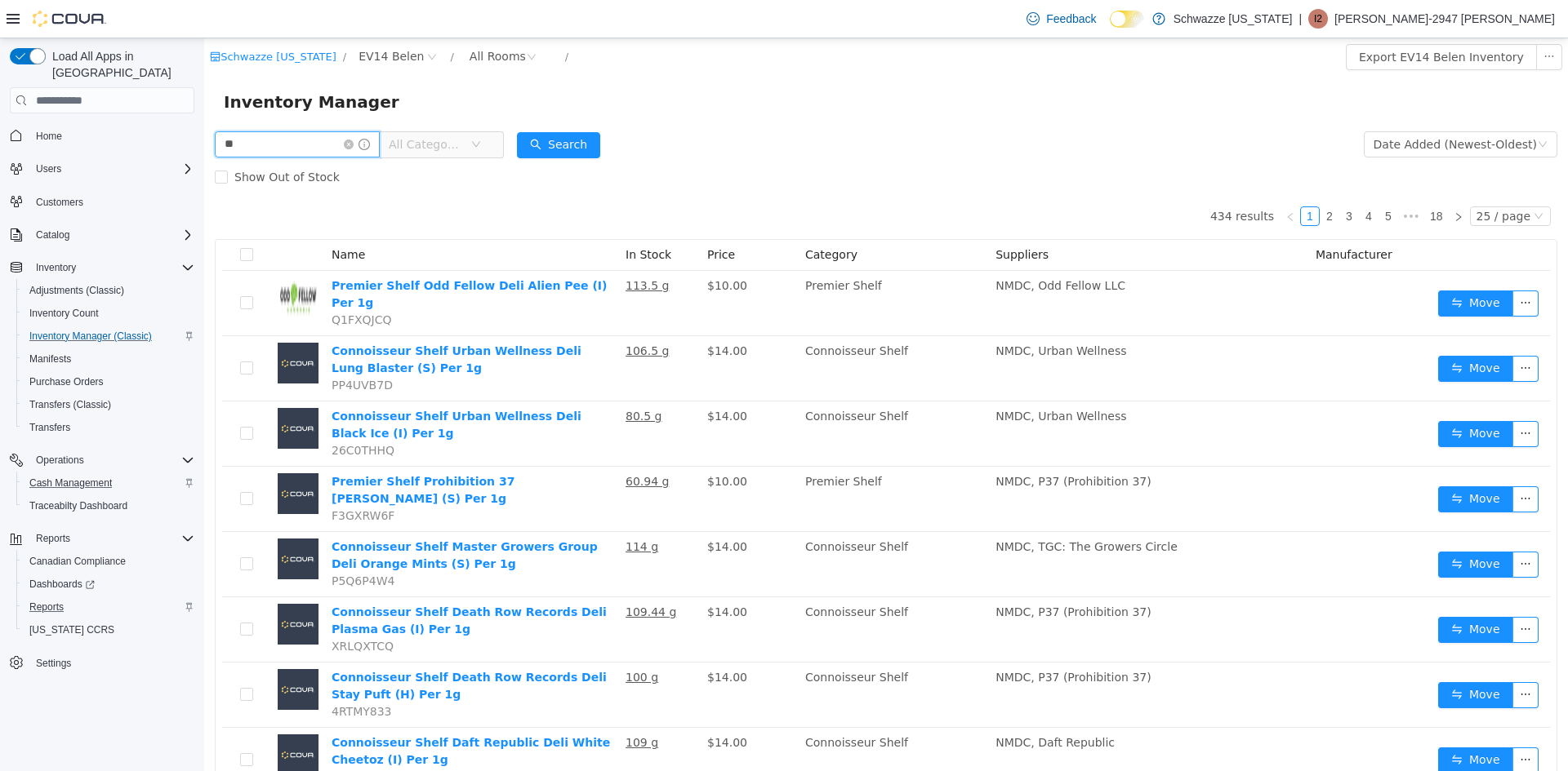
type input "**"
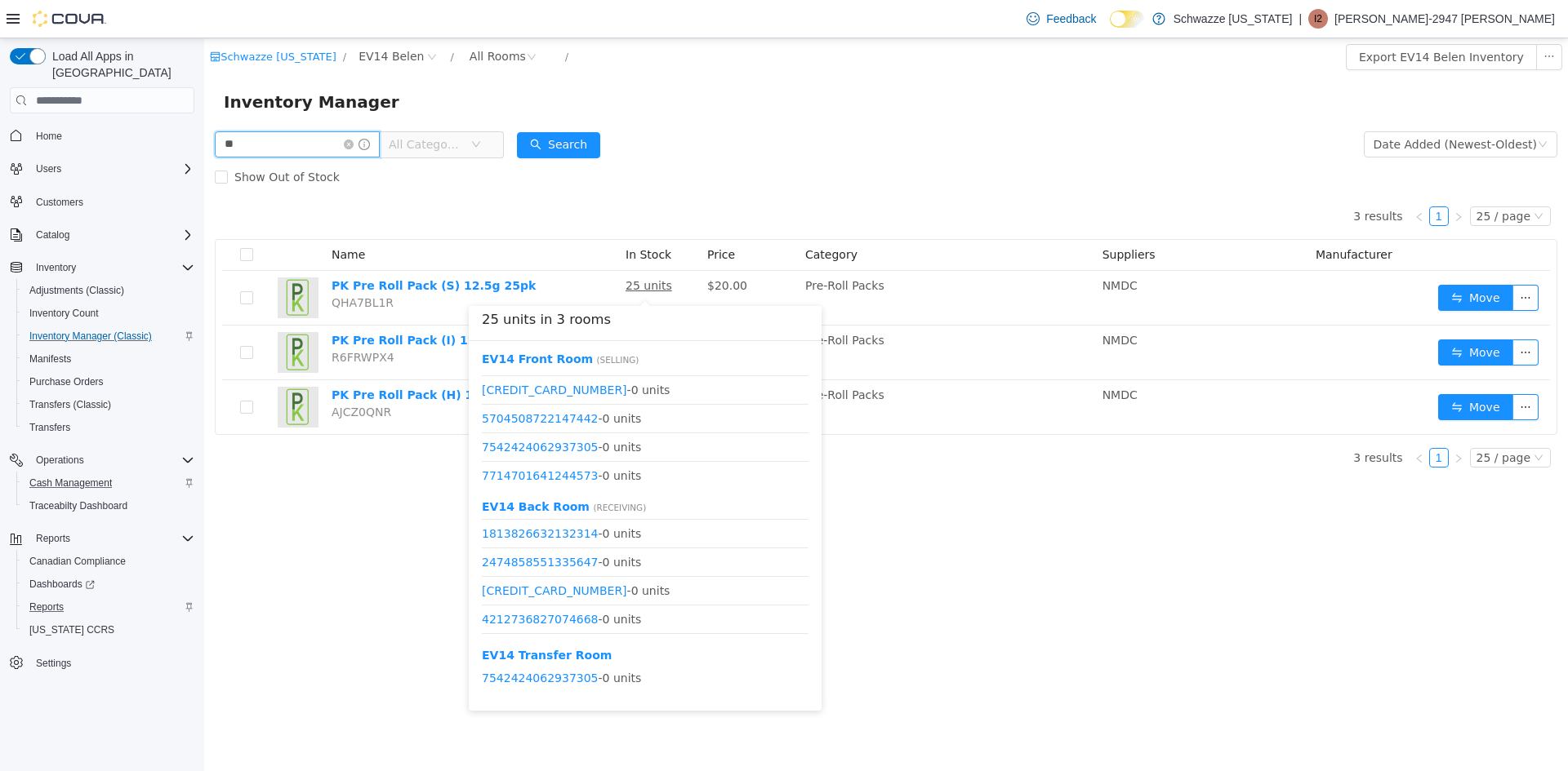
scroll to position [82, 0]
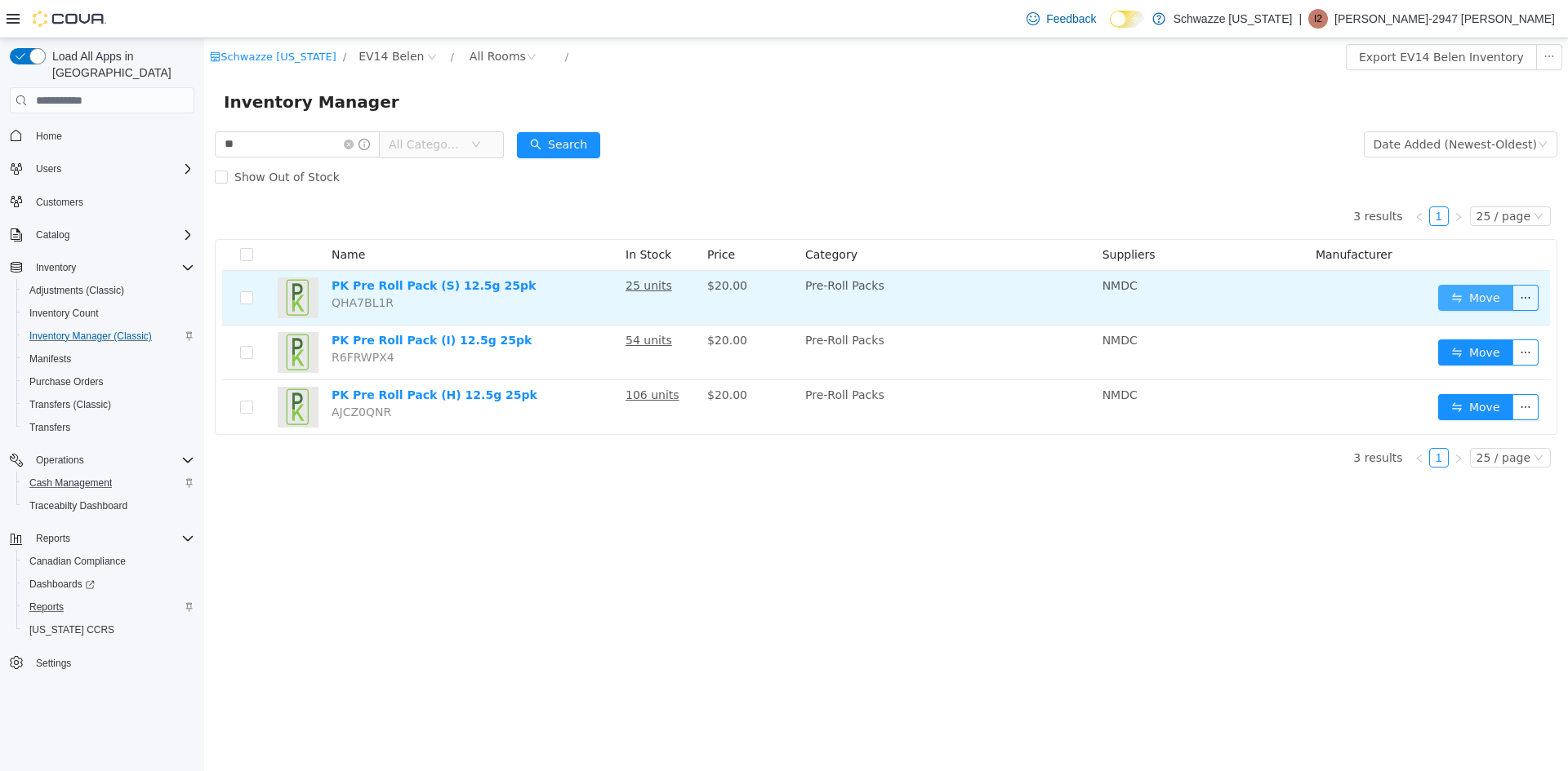
click at [1478, 301] on button "Move" at bounding box center [1475, 298] width 75 height 26
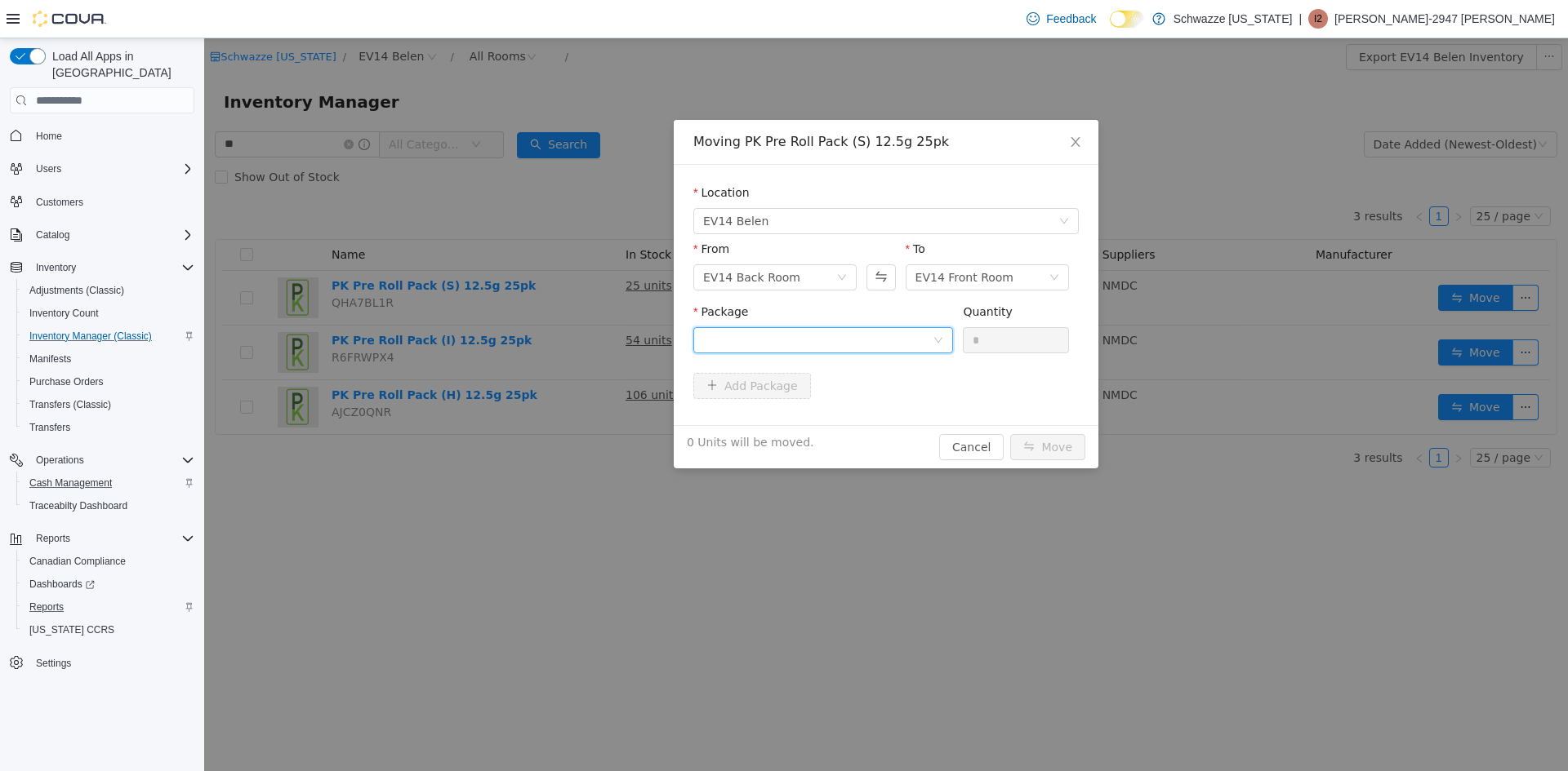
click at [869, 343] on div at bounding box center [817, 340] width 229 height 25
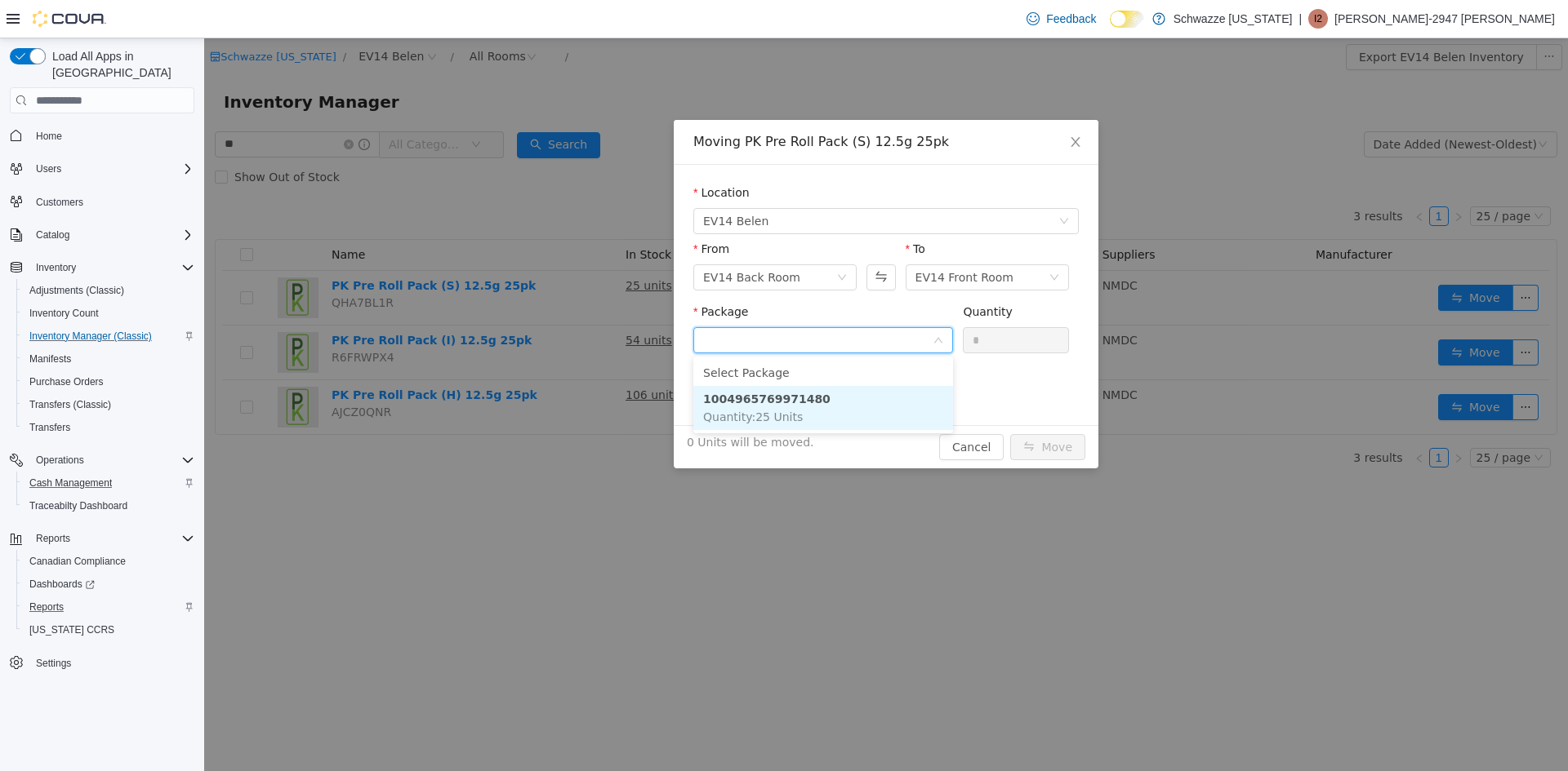
click at [839, 412] on li "1004965769971480 Quantity : 25 Units" at bounding box center [823, 408] width 260 height 44
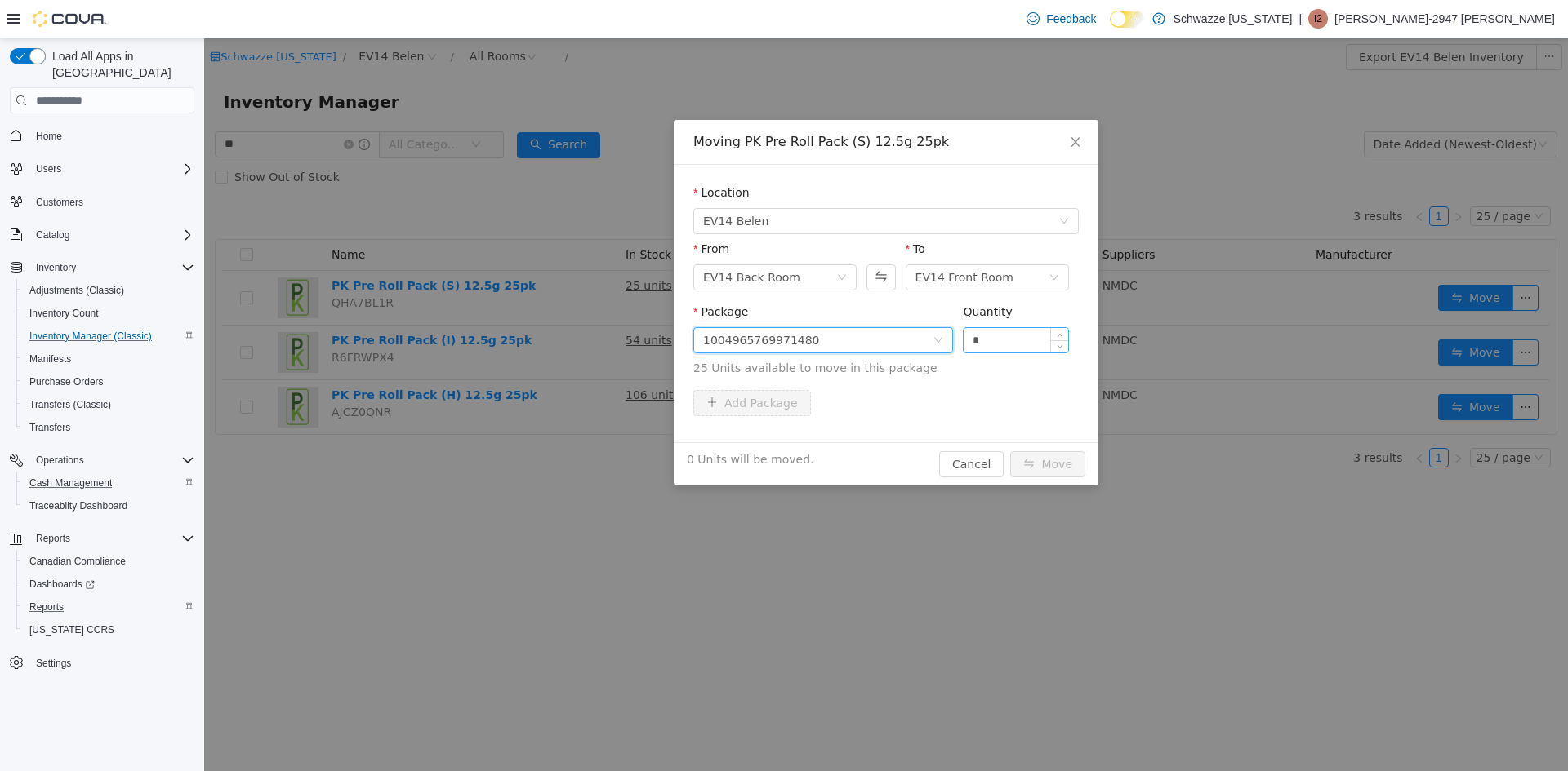
click at [1006, 342] on input "*" at bounding box center [1016, 340] width 105 height 25
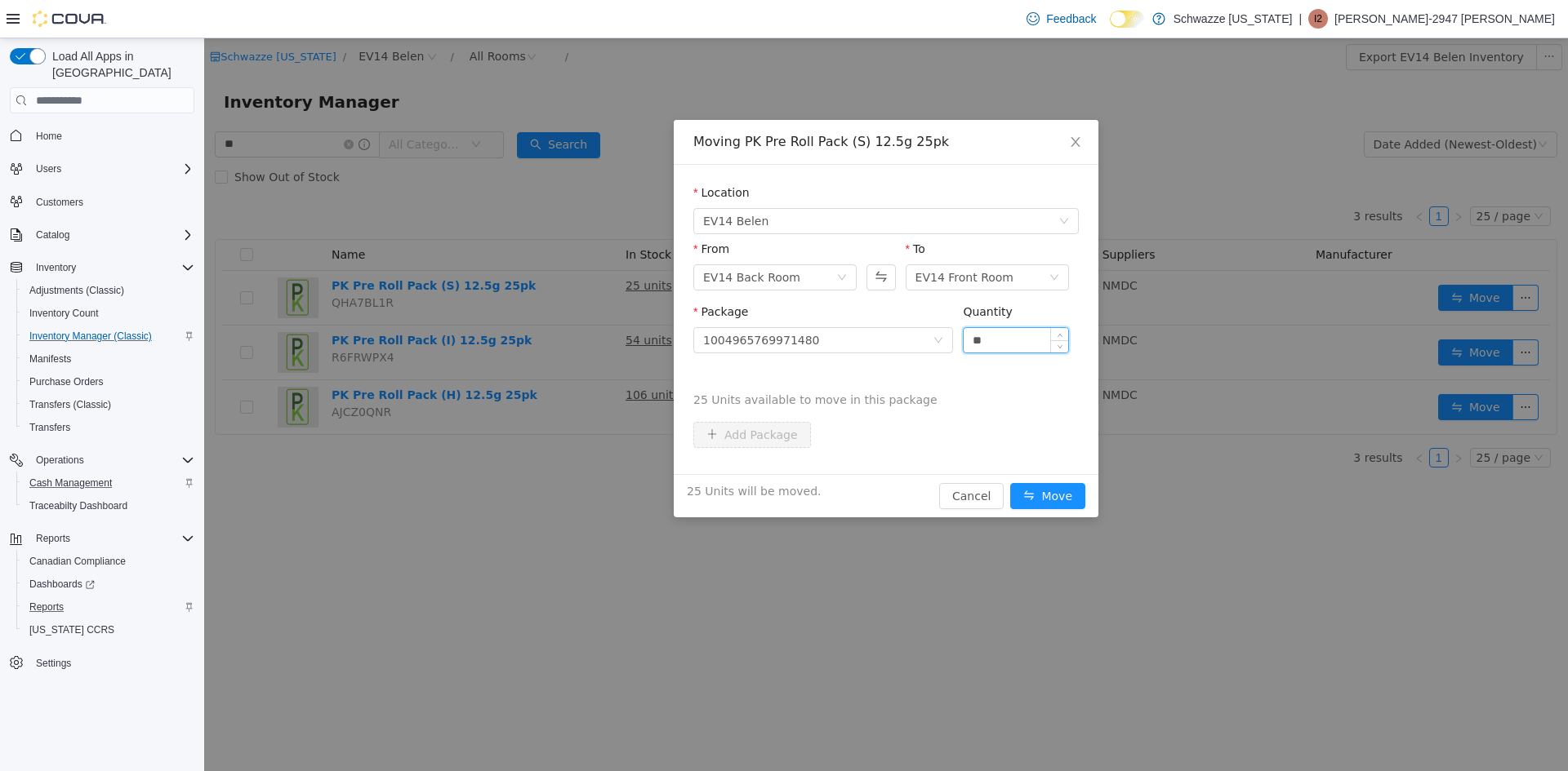
type input "**"
click at [1010, 483] on button "Move" at bounding box center [1047, 495] width 75 height 26
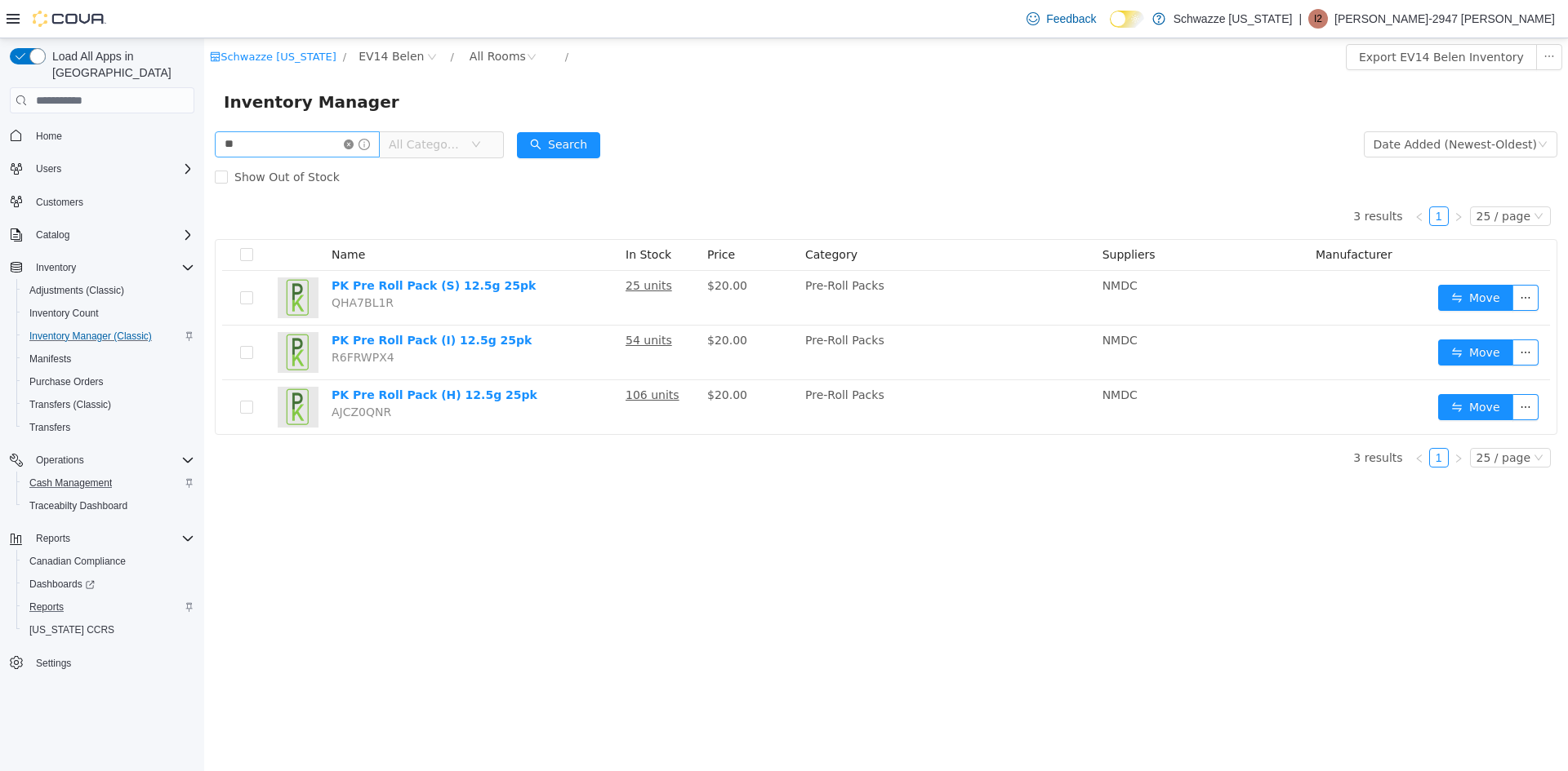
click at [354, 140] on icon "icon: close-circle" at bounding box center [348, 145] width 10 height 10
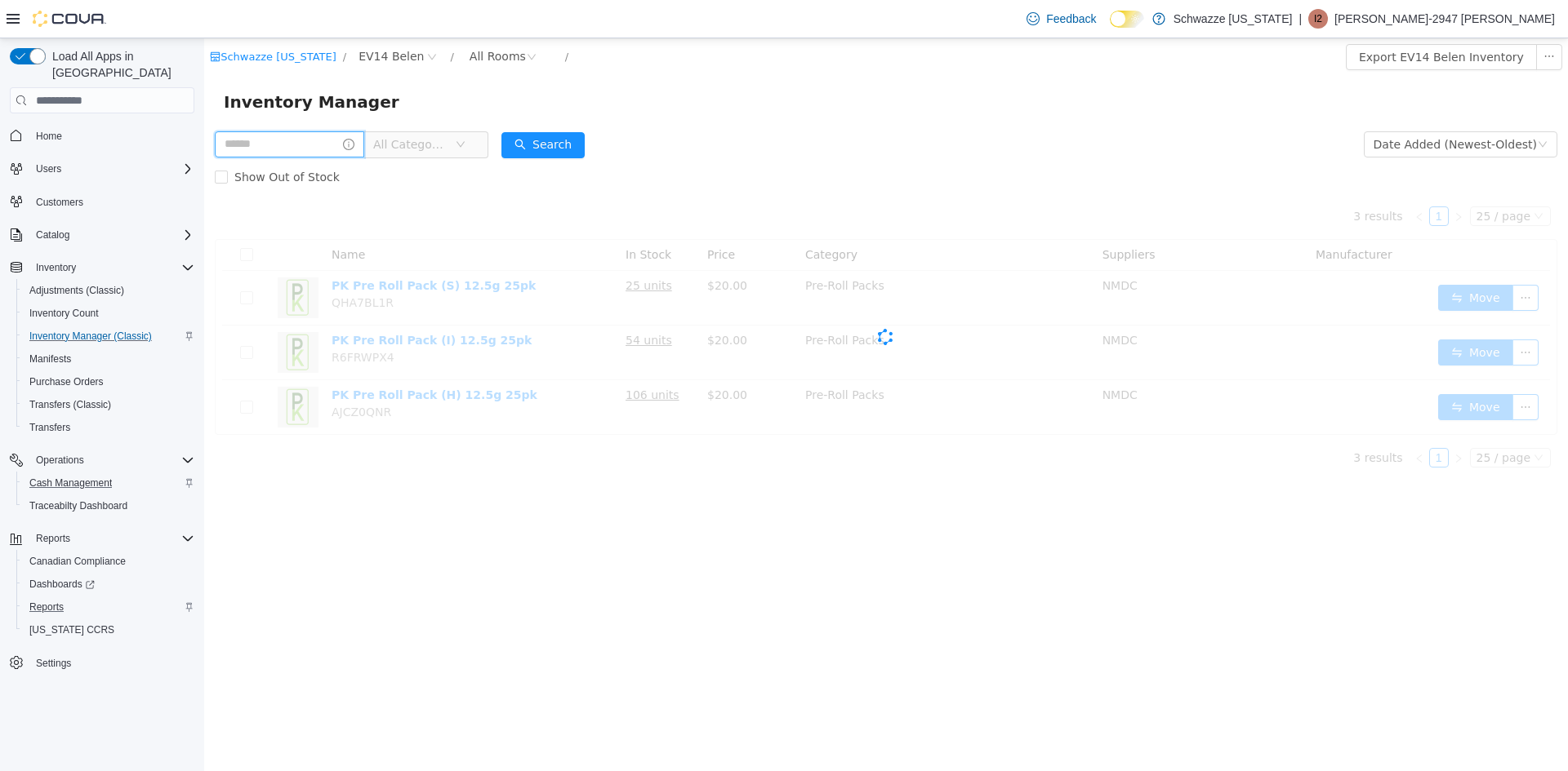
click at [312, 142] on input "text" at bounding box center [289, 144] width 149 height 26
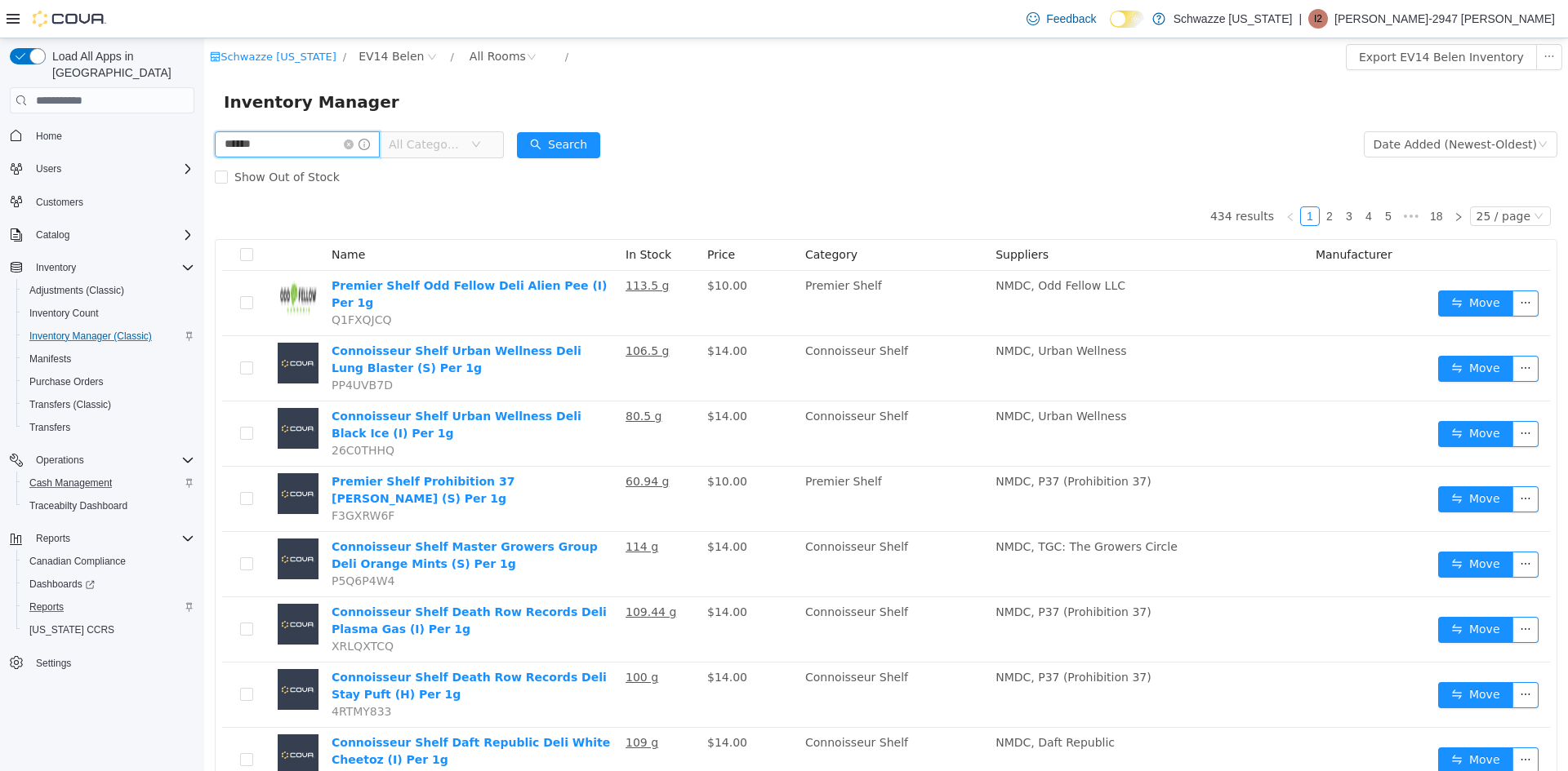
type input "******"
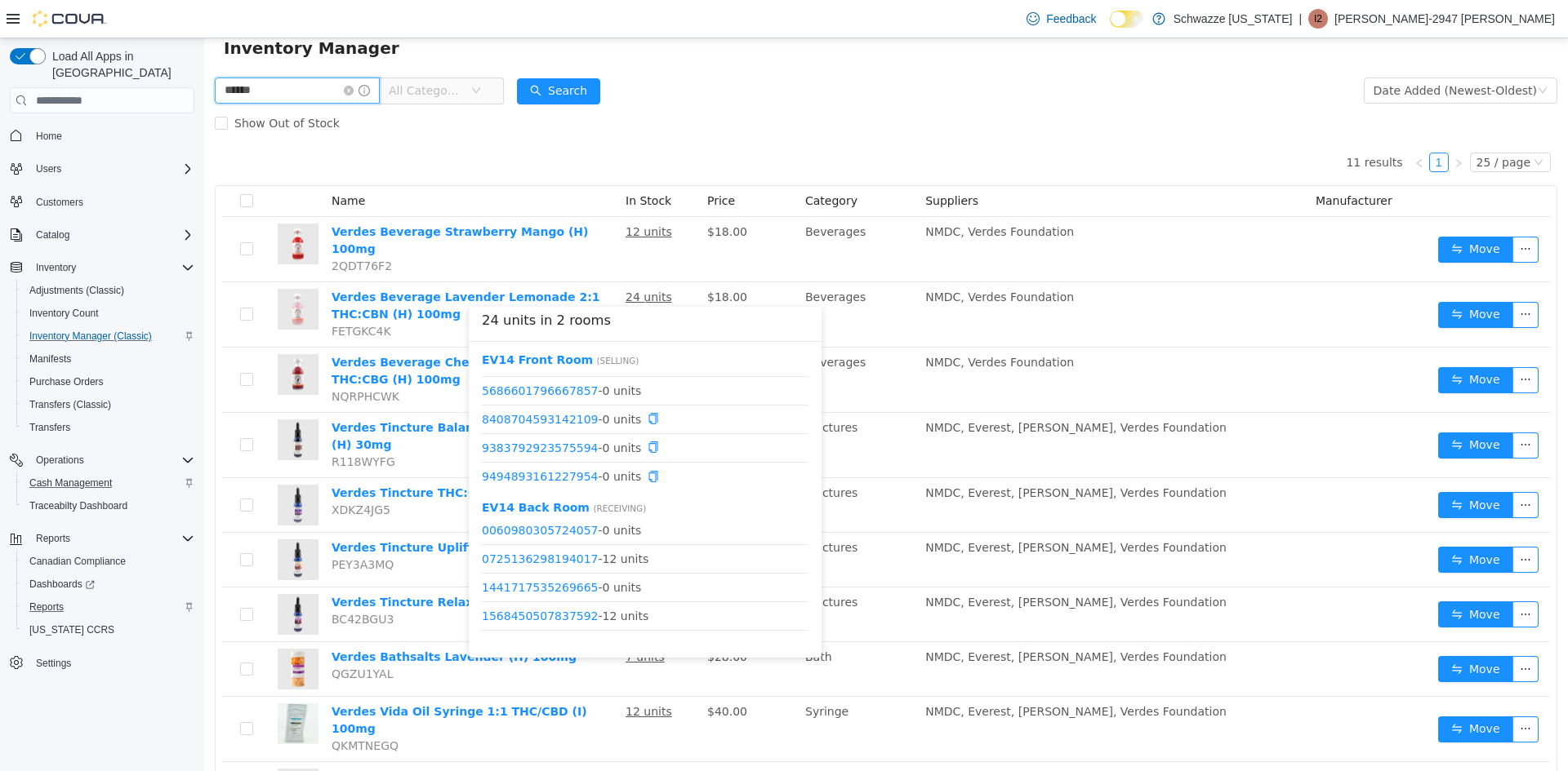
scroll to position [82, 0]
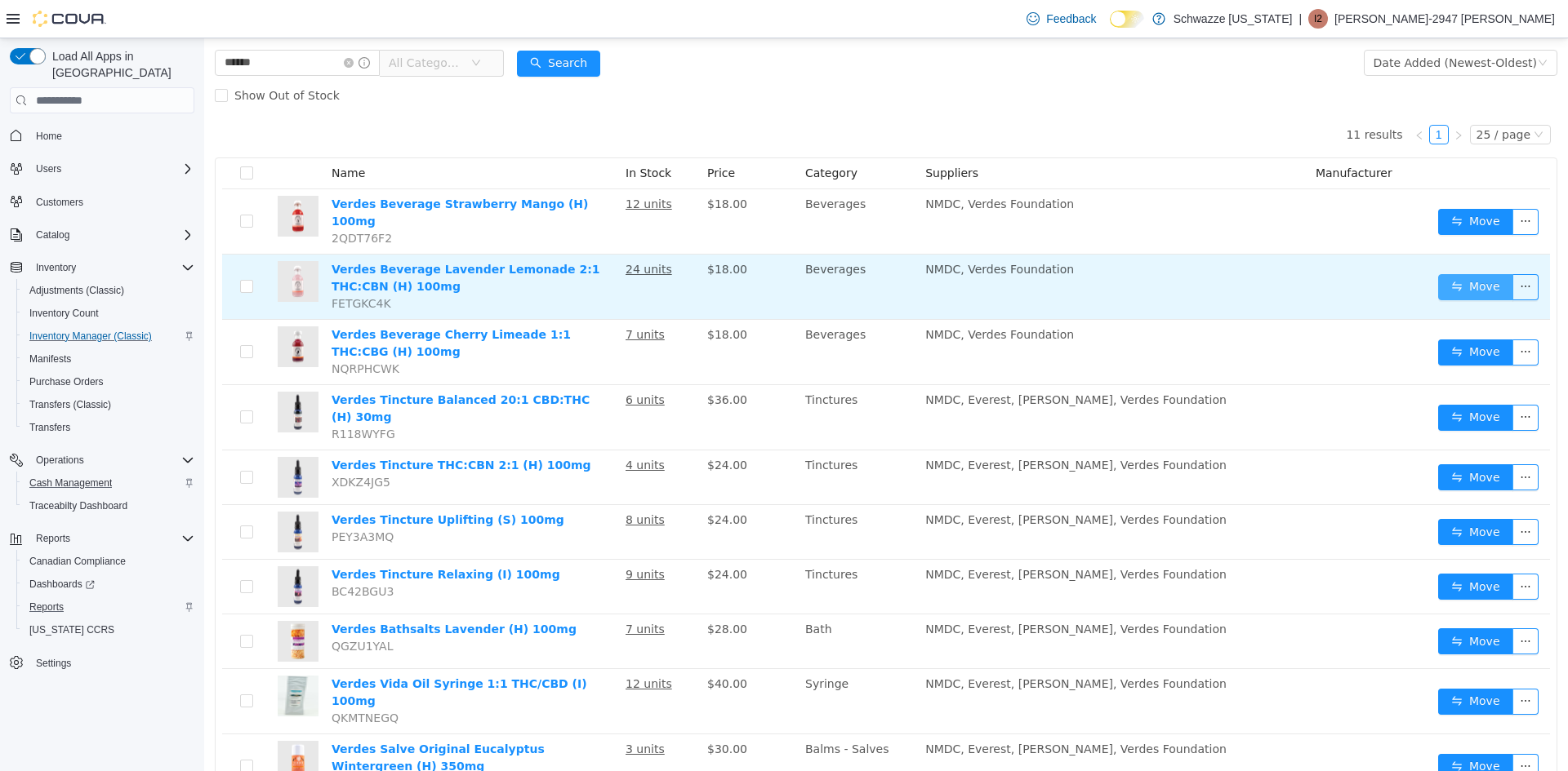
click at [1468, 274] on button "Move" at bounding box center [1475, 286] width 75 height 26
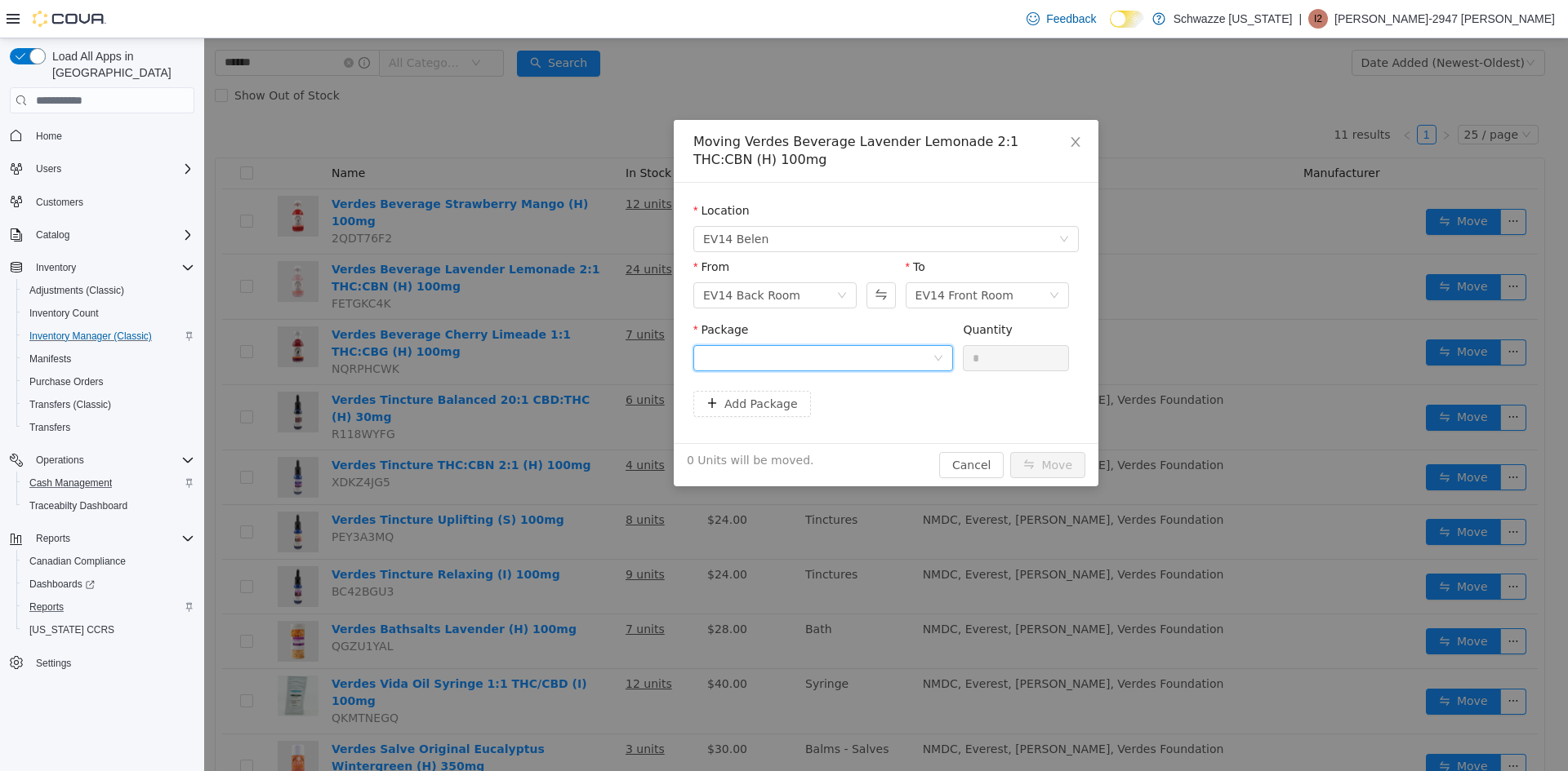
click at [823, 355] on div at bounding box center [817, 358] width 229 height 25
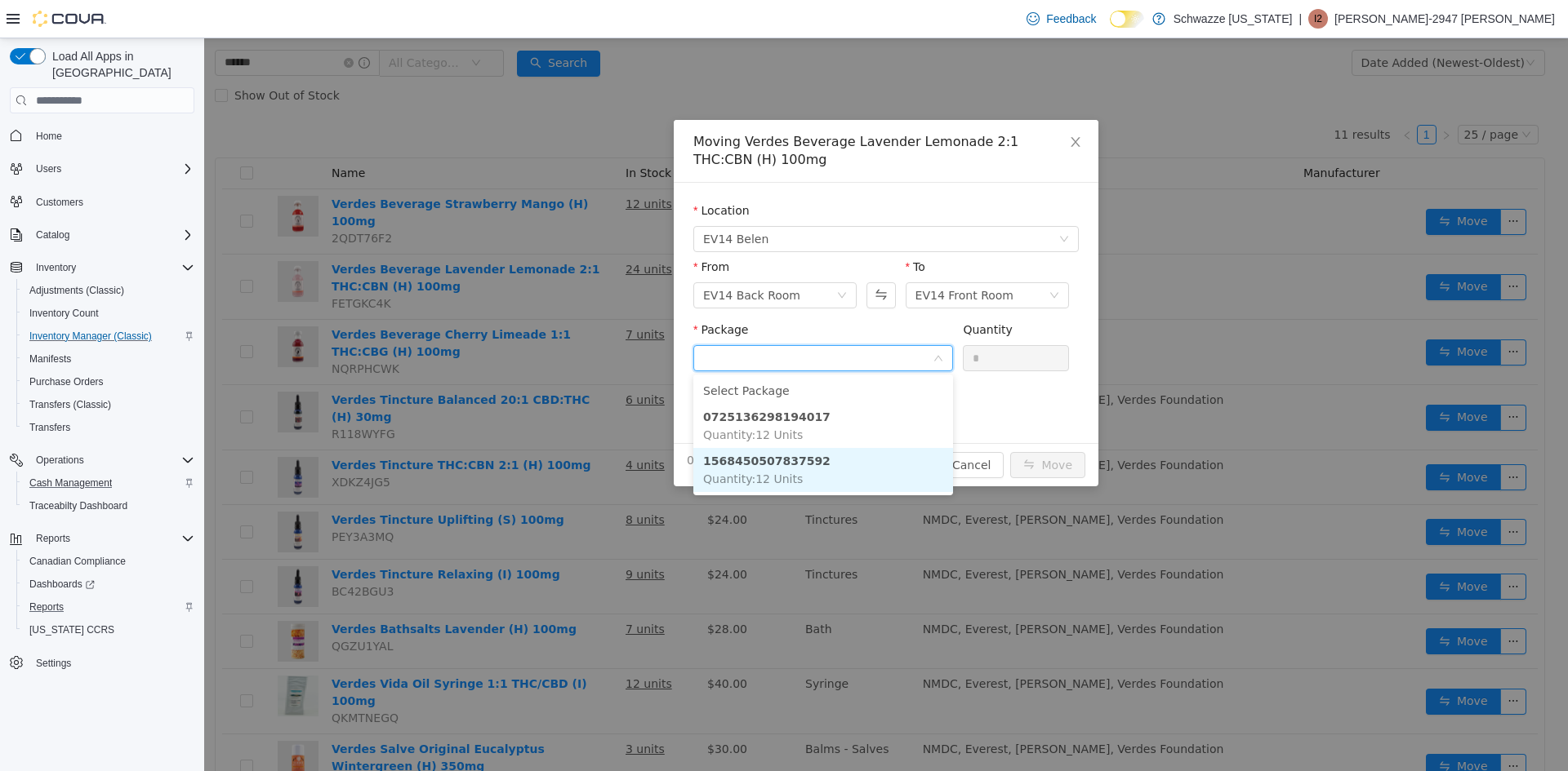
click at [872, 464] on li "1568450507837592 Quantity : 12 Units" at bounding box center [823, 470] width 260 height 44
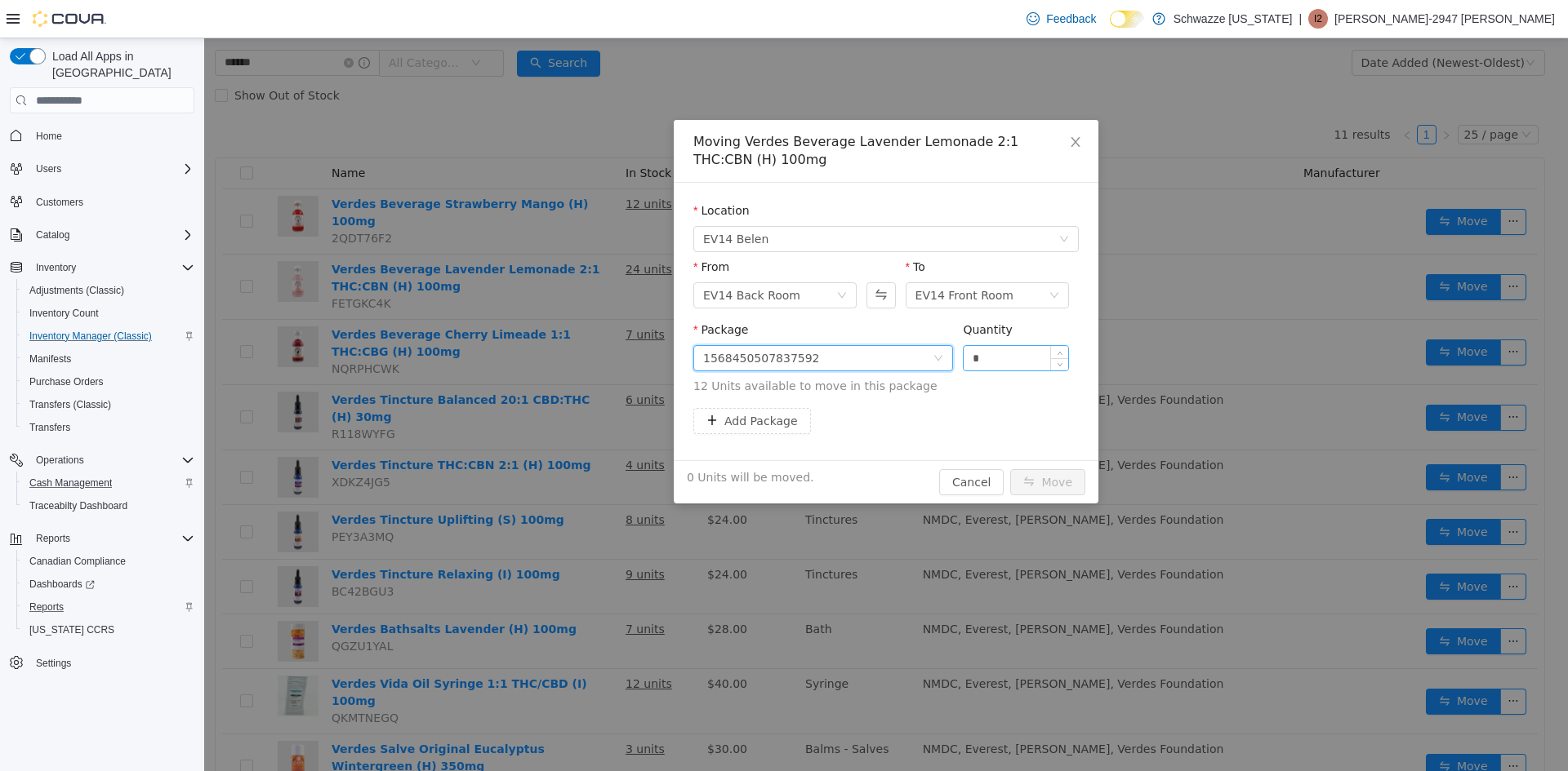
click at [1009, 349] on input "*" at bounding box center [1016, 358] width 105 height 25
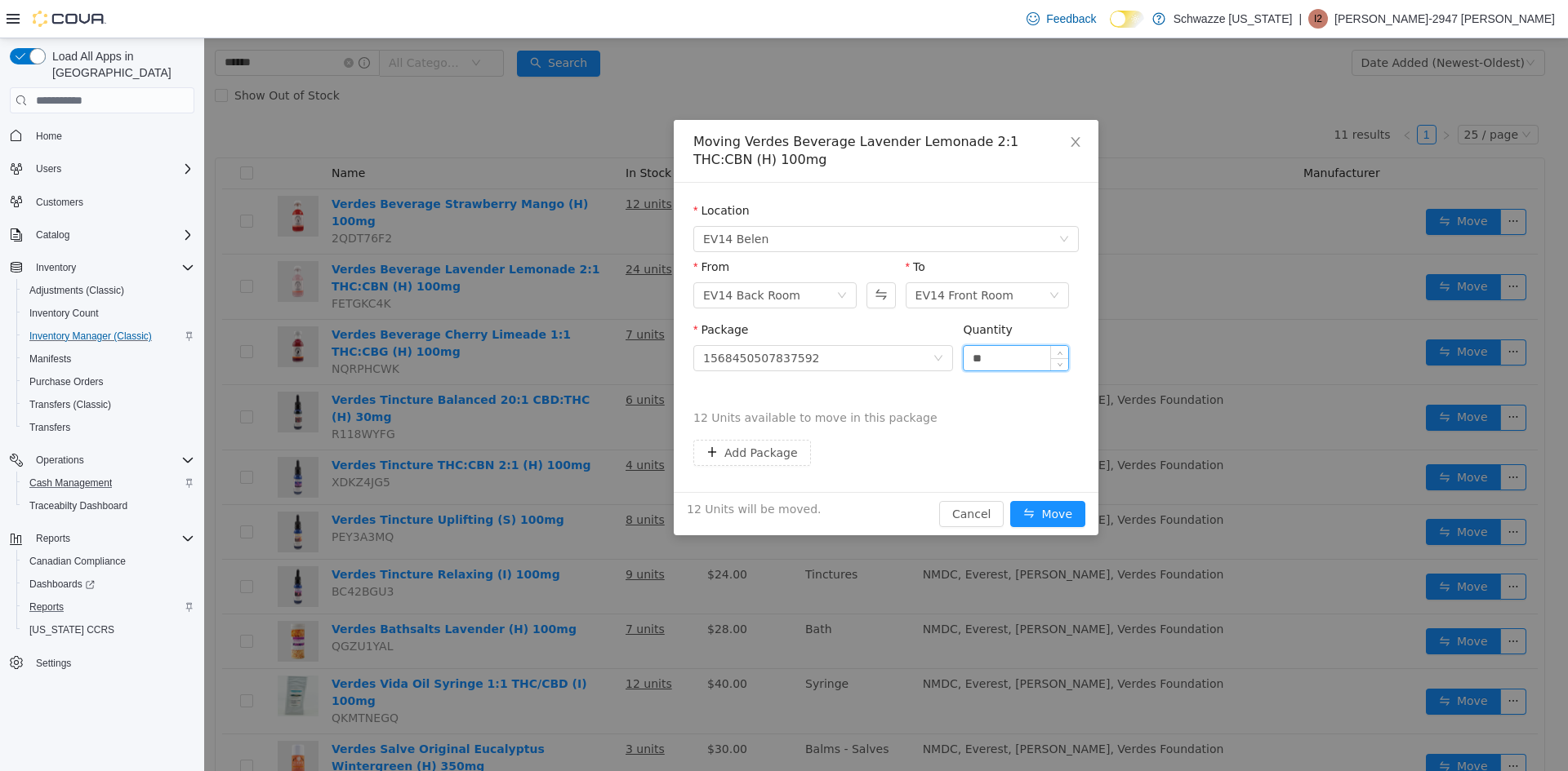
type input "**"
click at [1010, 501] on button "Move" at bounding box center [1047, 513] width 75 height 26
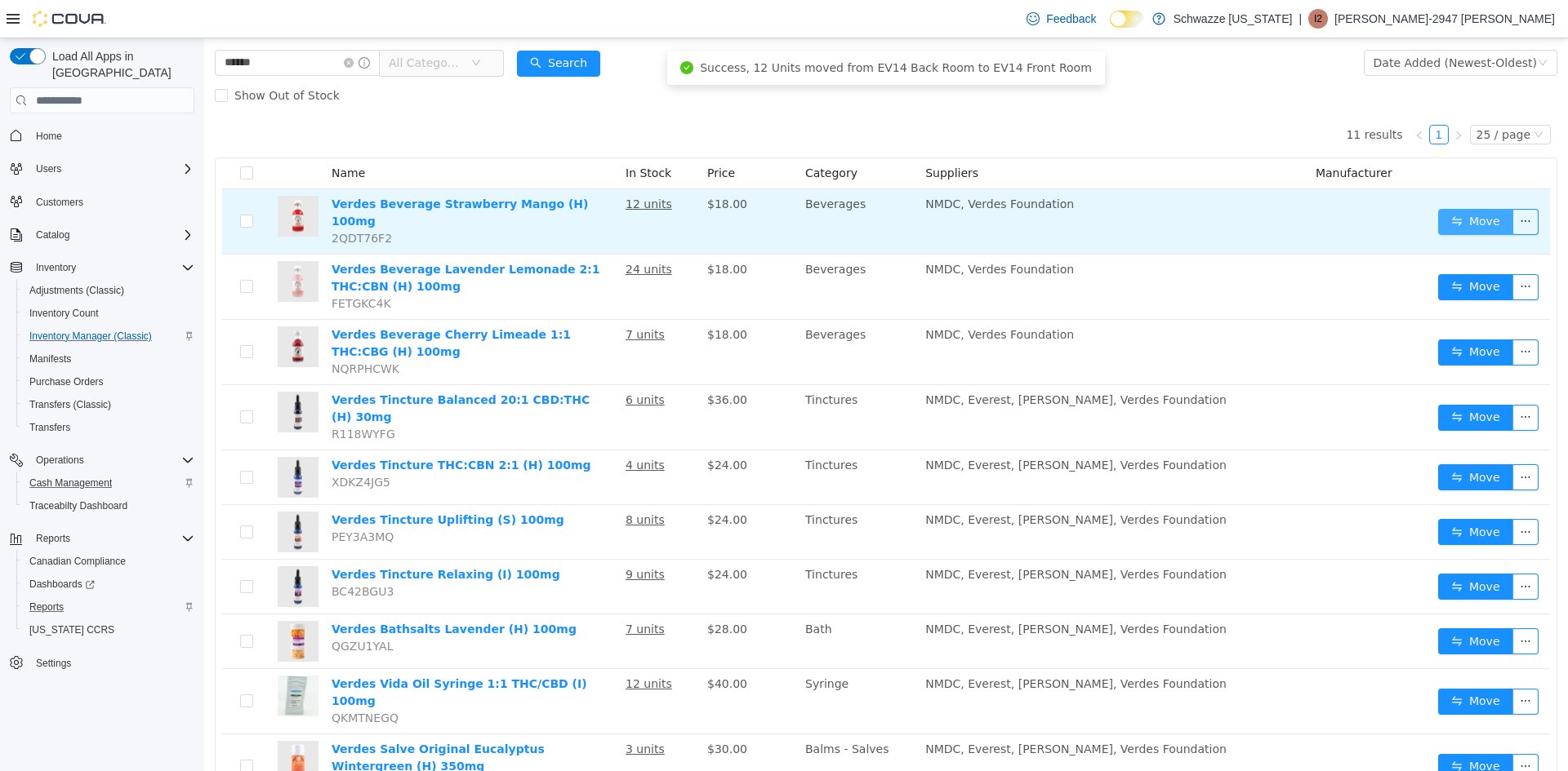
click at [1452, 211] on button "Move" at bounding box center [1475, 222] width 75 height 26
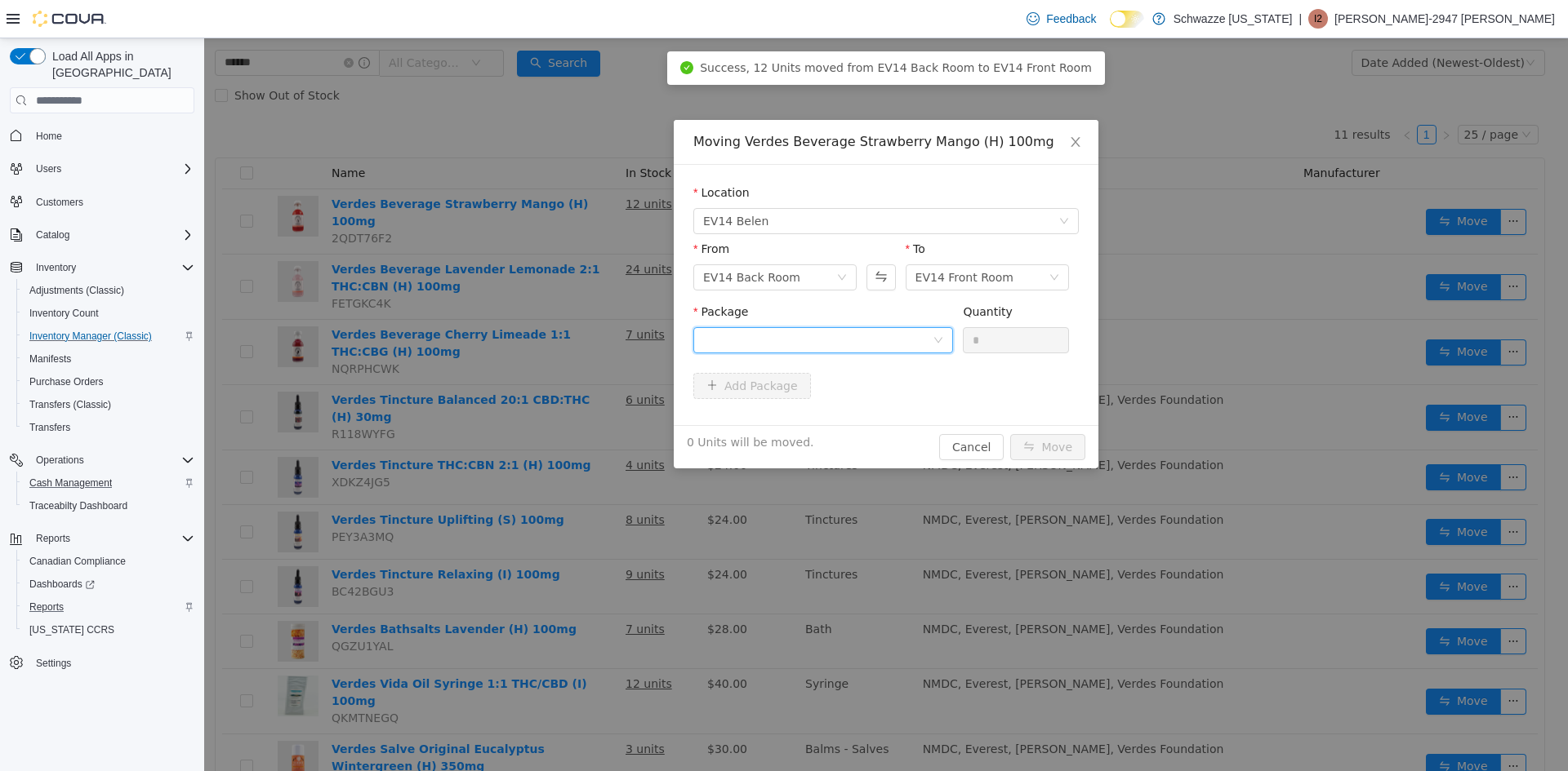
click at [746, 330] on div at bounding box center [817, 340] width 229 height 25
click at [768, 416] on span "Quantity : 12 Units" at bounding box center [752, 417] width 100 height 13
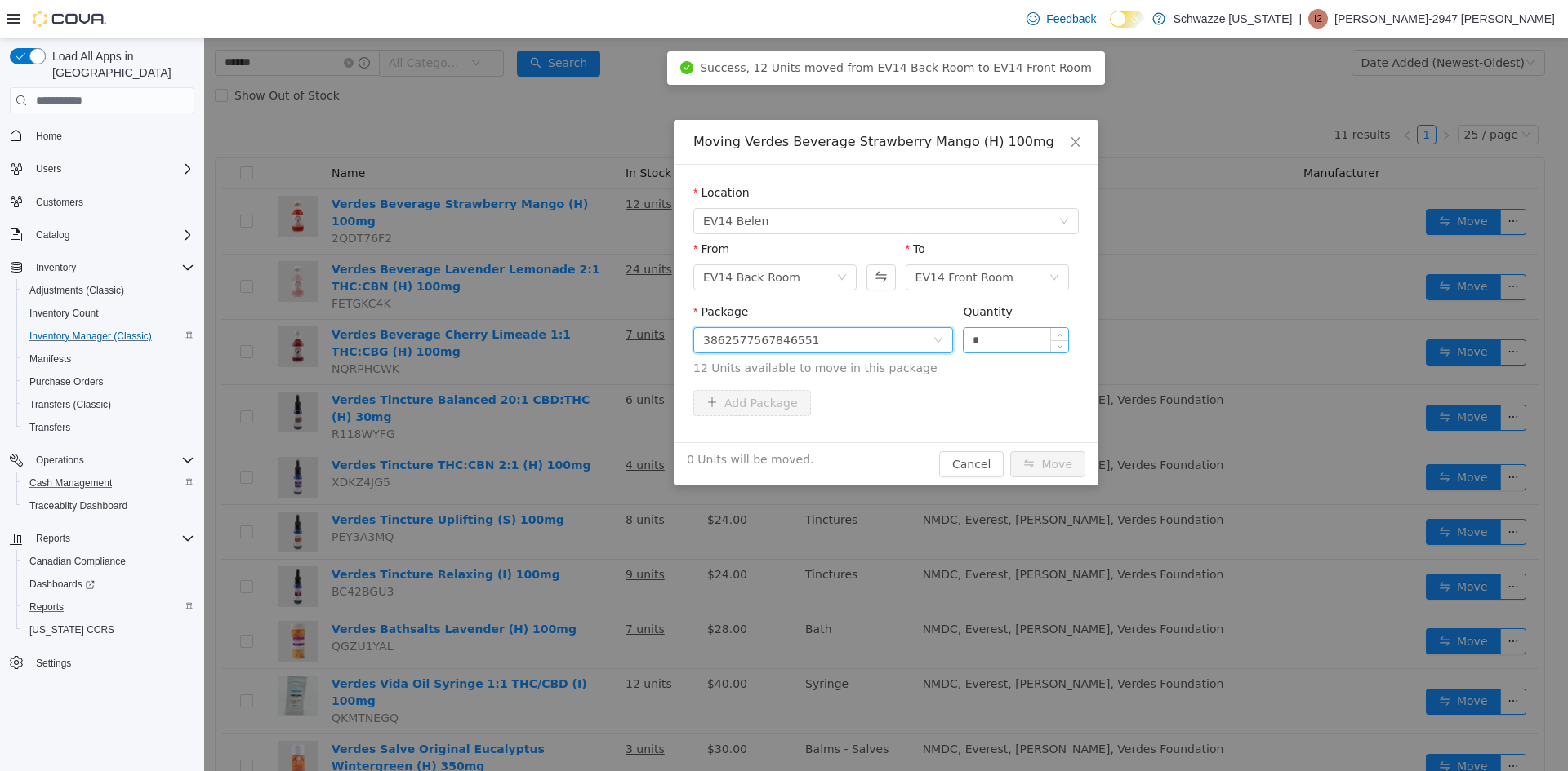
click at [1005, 342] on input "*" at bounding box center [1016, 340] width 105 height 25
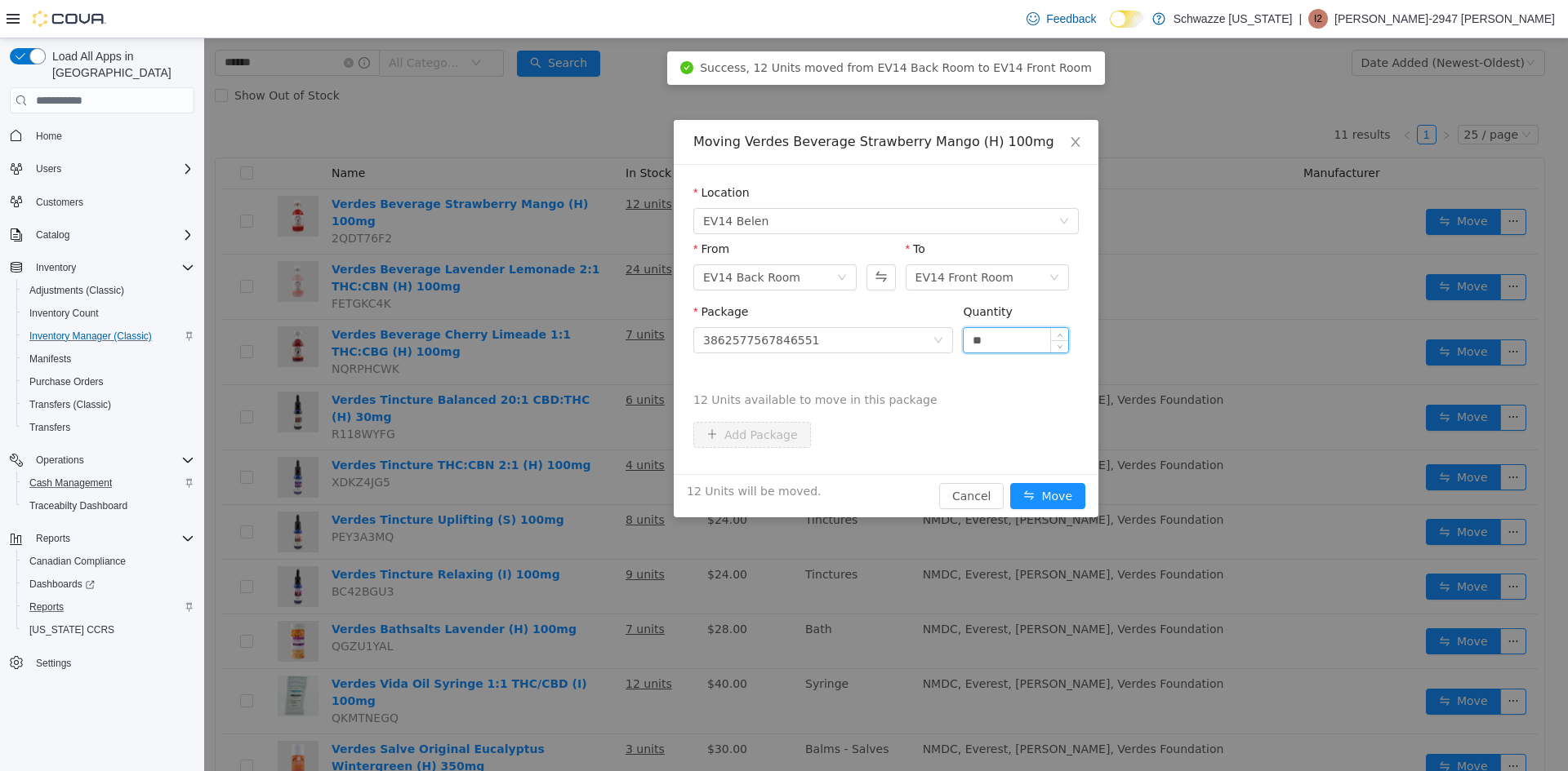
type input "**"
click at [1010, 483] on button "Move" at bounding box center [1047, 495] width 75 height 26
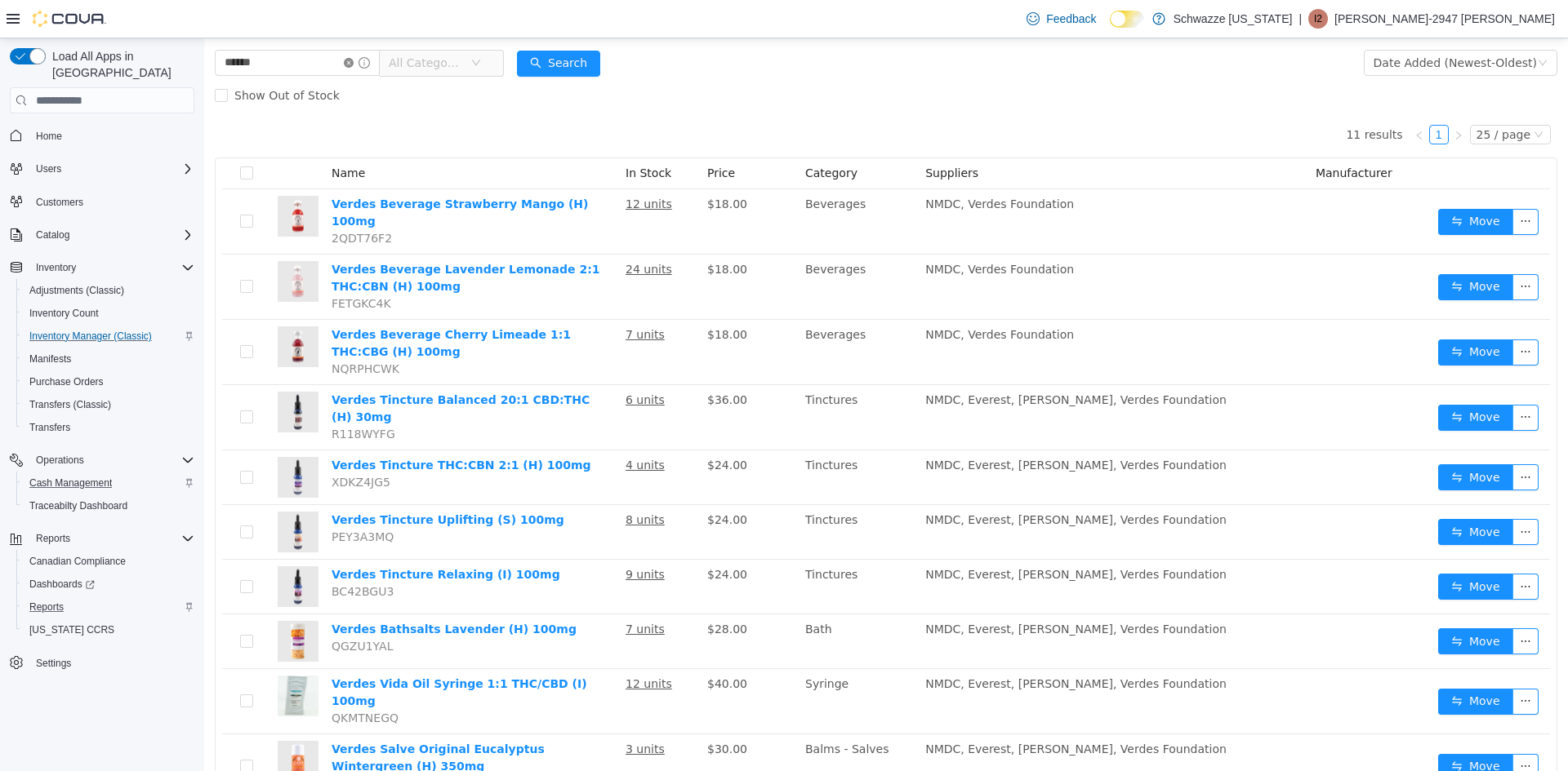
click at [354, 58] on icon "icon: close-circle" at bounding box center [348, 63] width 10 height 10
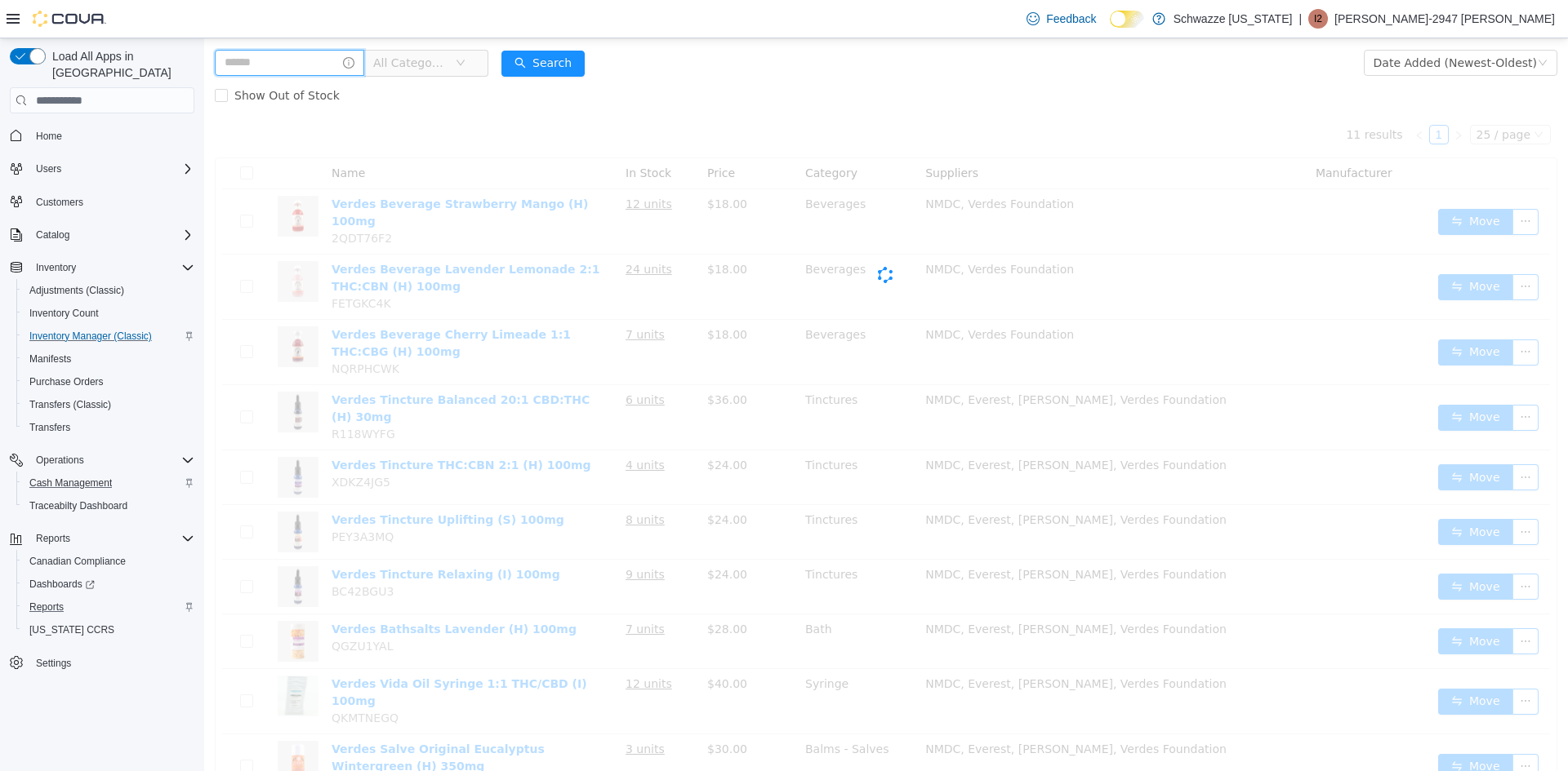
click at [305, 66] on input "text" at bounding box center [289, 62] width 149 height 26
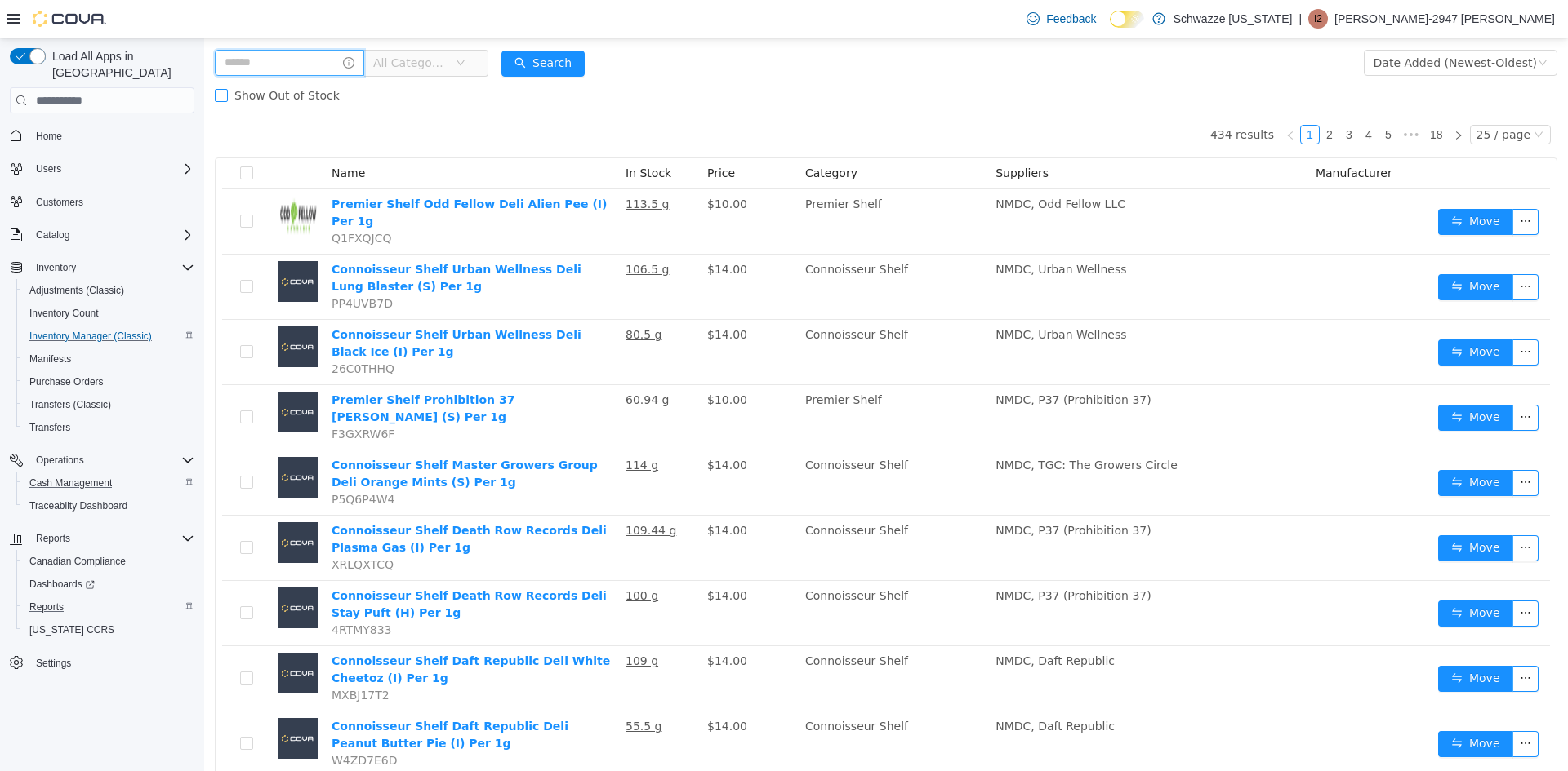
type input "****"
click at [580, 58] on button "Search" at bounding box center [558, 63] width 84 height 26
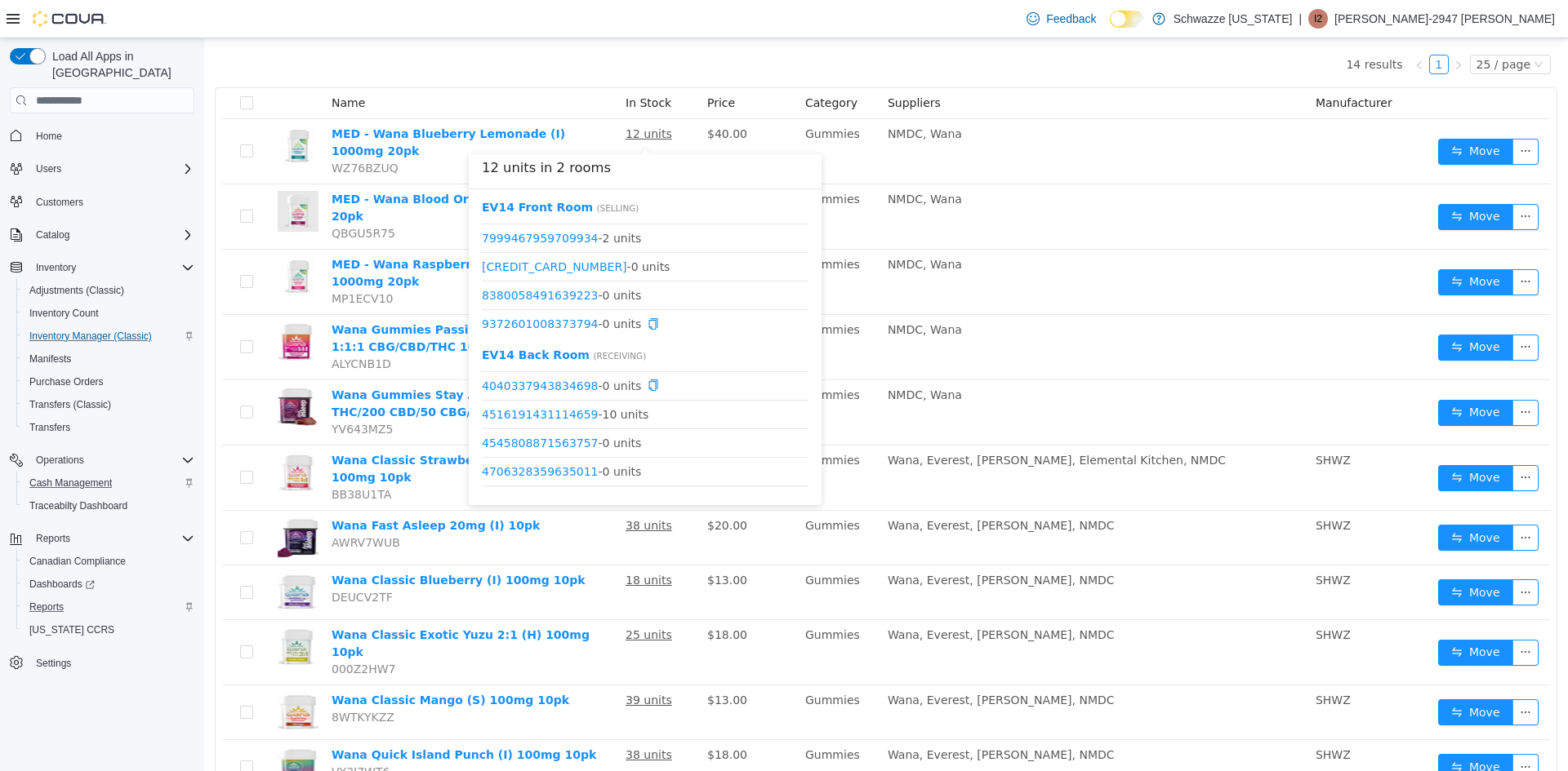
scroll to position [181, 0]
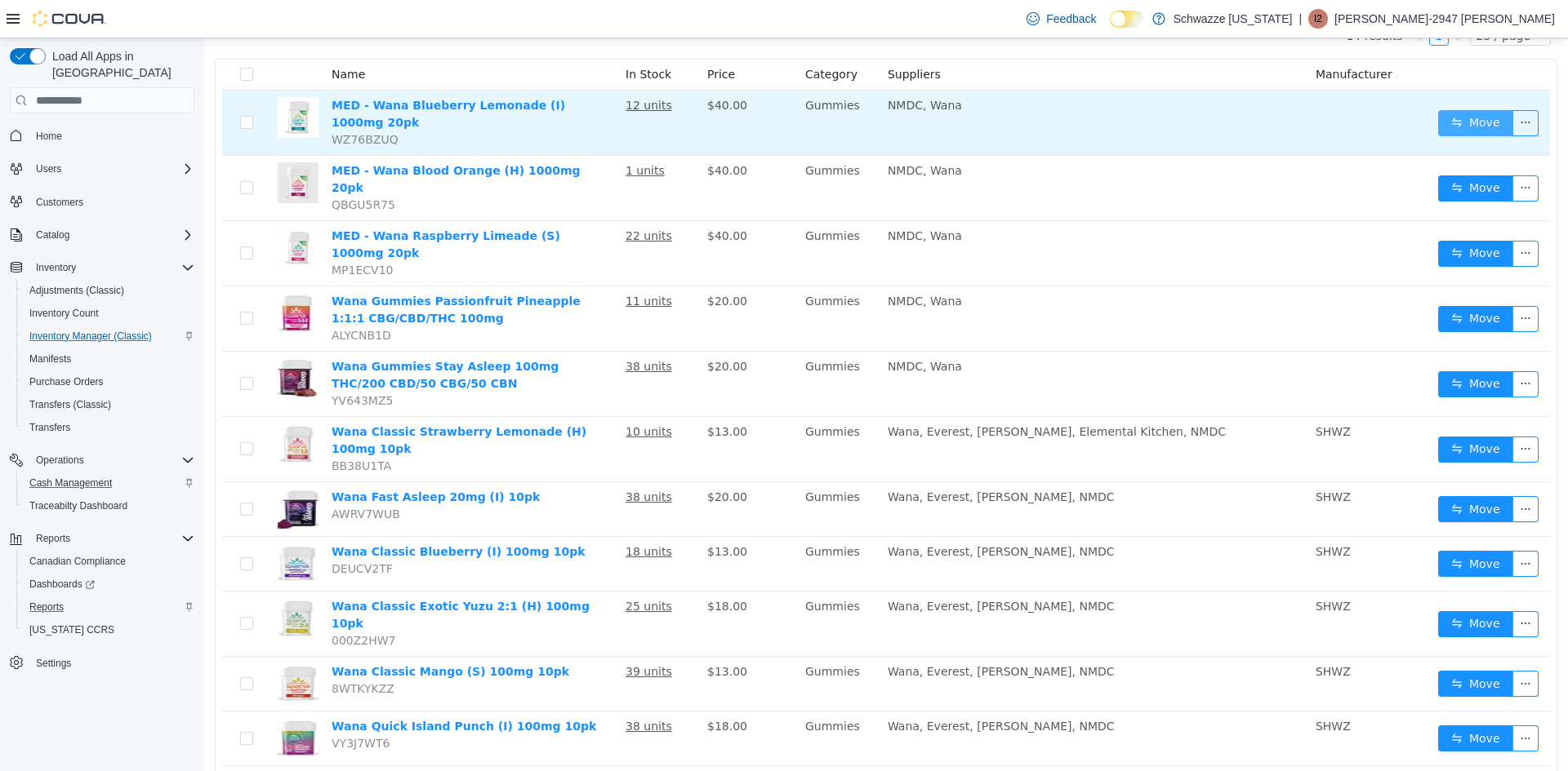
click at [1462, 115] on button "Move" at bounding box center [1475, 123] width 75 height 26
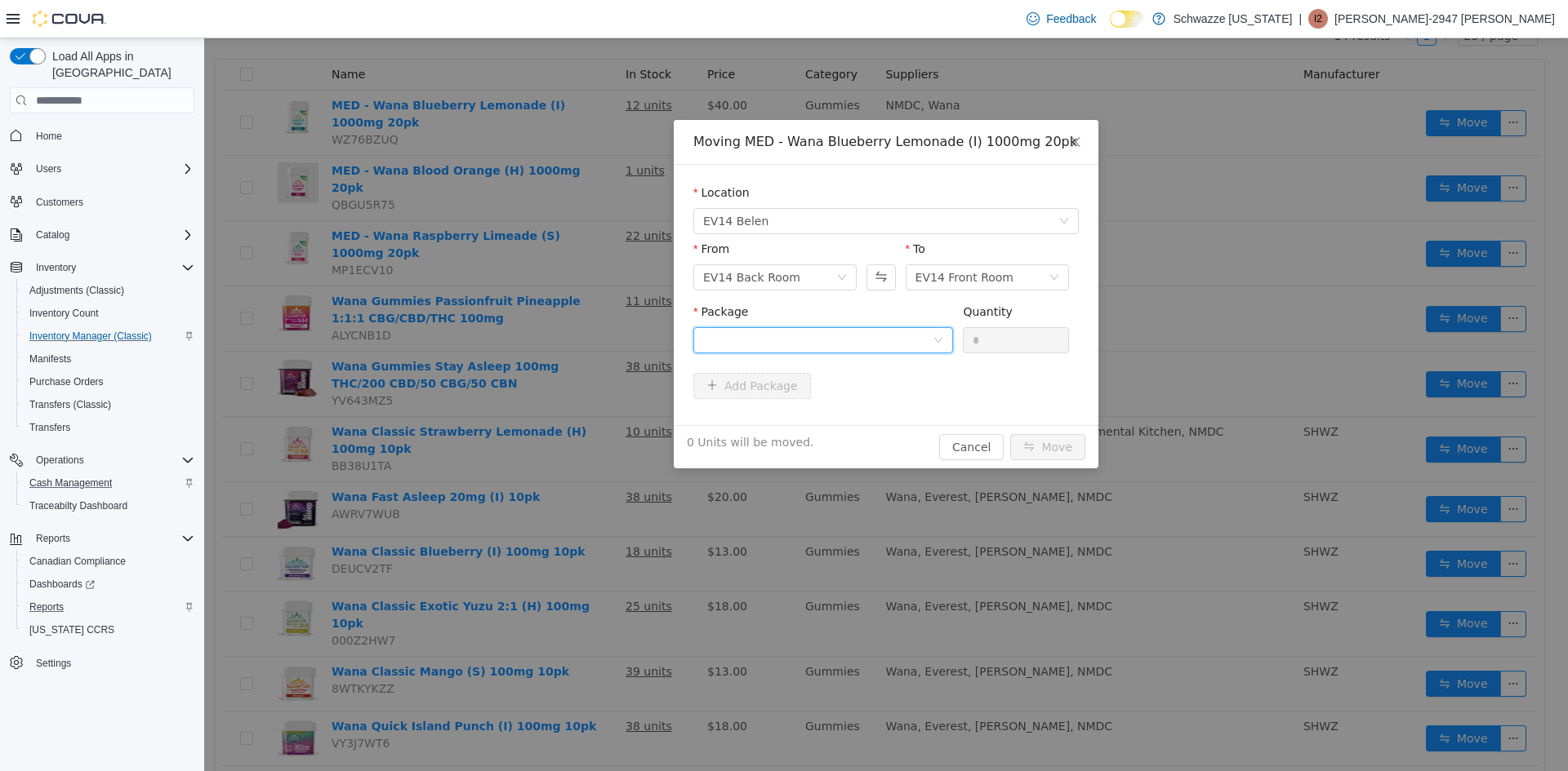
drag, startPoint x: 835, startPoint y: 352, endPoint x: 845, endPoint y: 338, distance: 17.2
click div
click at [846, 401] on li "4516191431114659 Quantity : 10 Units" at bounding box center [823, 408] width 260 height 44
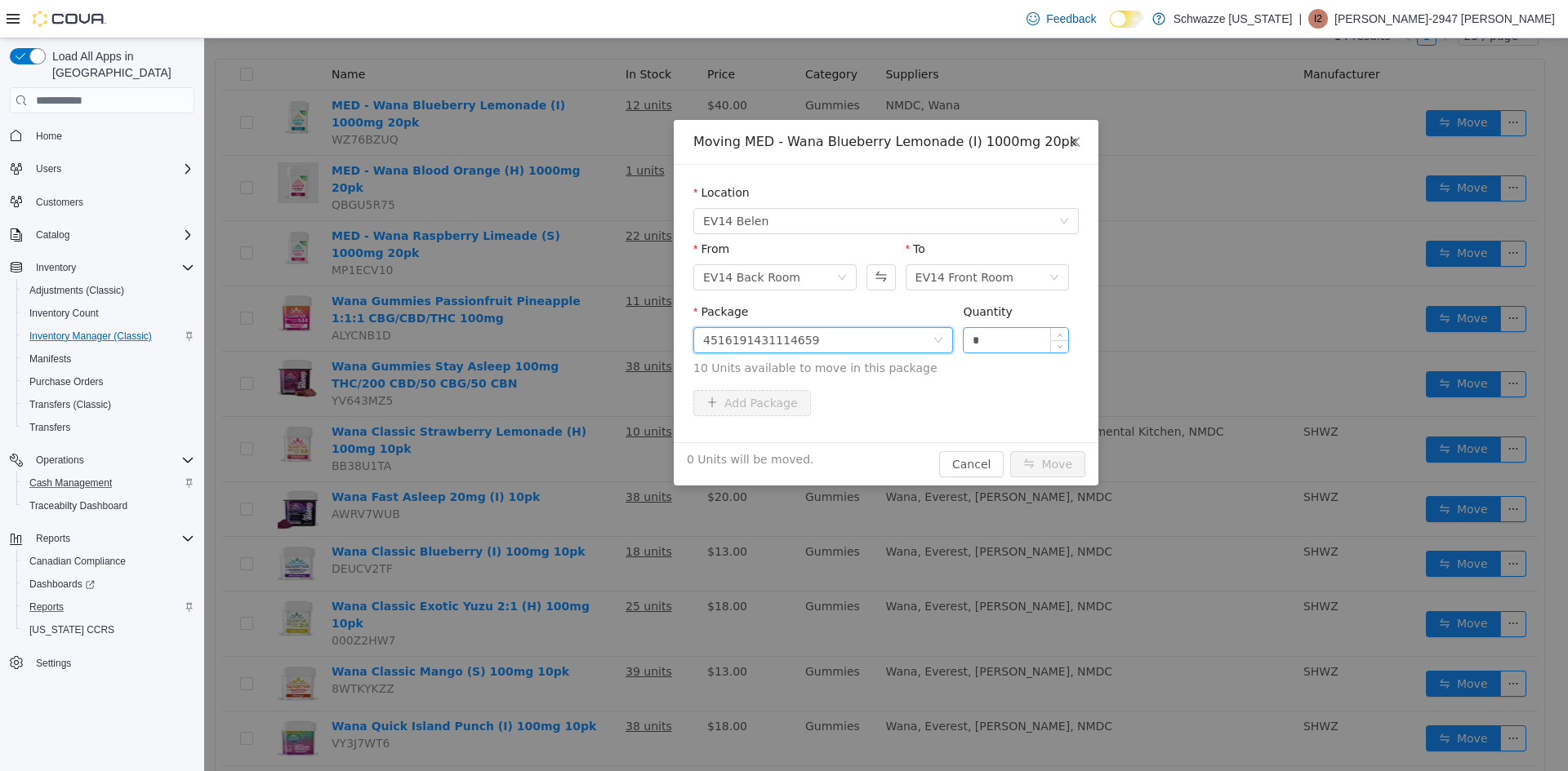
click at [982, 340] on input "*" at bounding box center [1016, 340] width 105 height 25
click at [971, 343] on input "*" at bounding box center [1016, 340] width 105 height 25
type input "**"
click at [1010, 452] on button "Move" at bounding box center [1047, 464] width 75 height 26
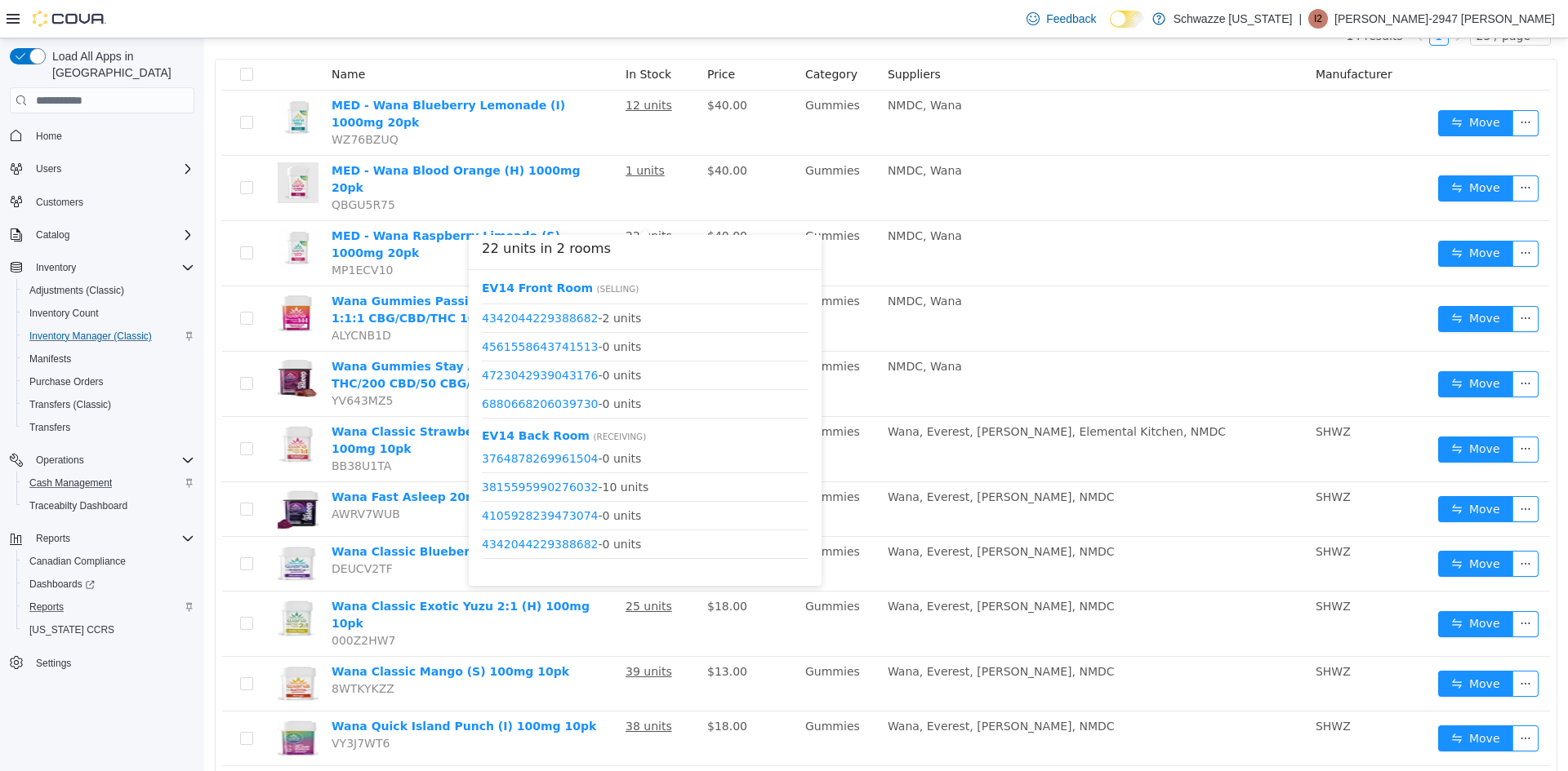
scroll to position [78, 0]
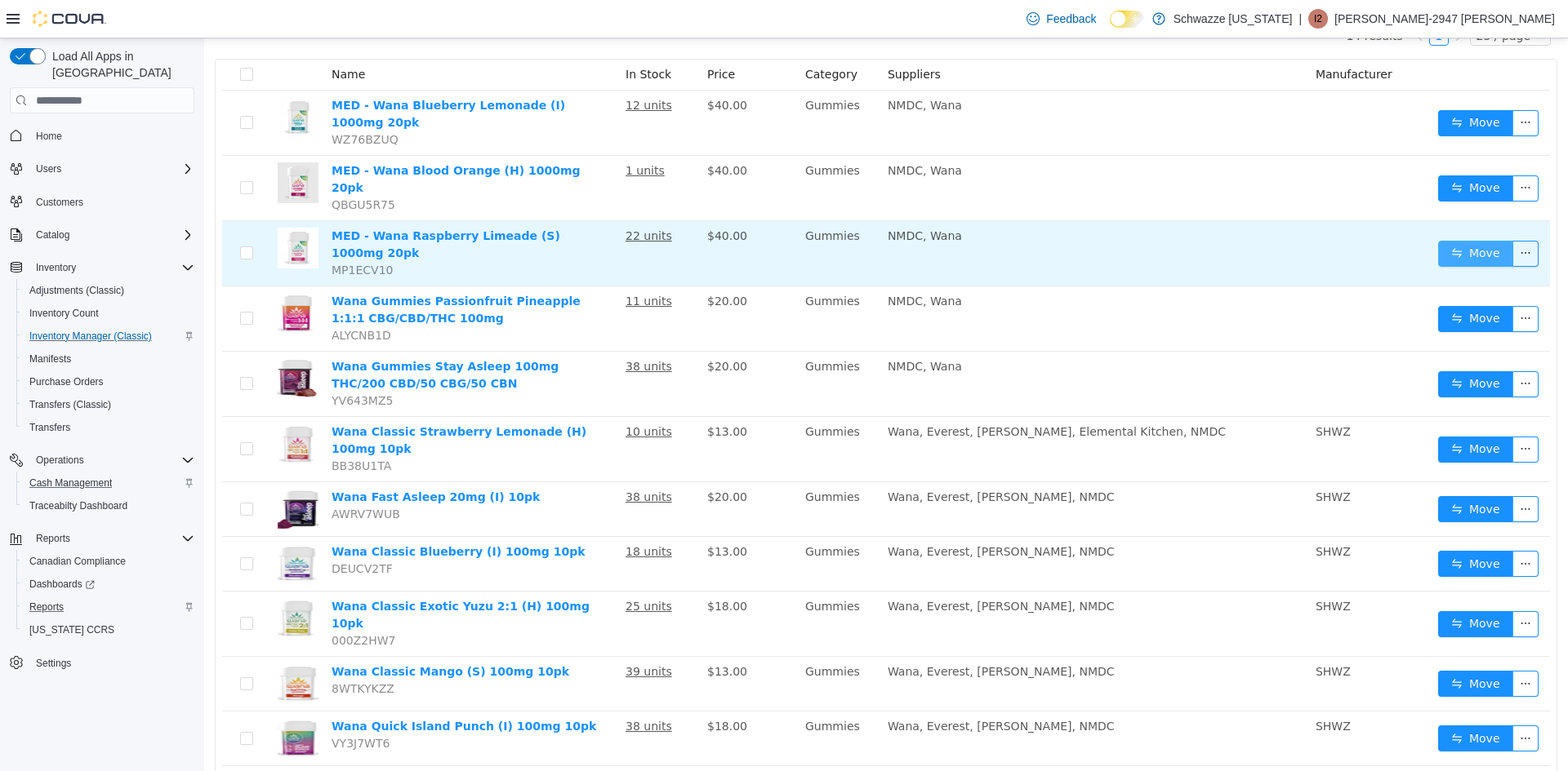
click at [1464, 241] on button "Move" at bounding box center [1475, 253] width 75 height 26
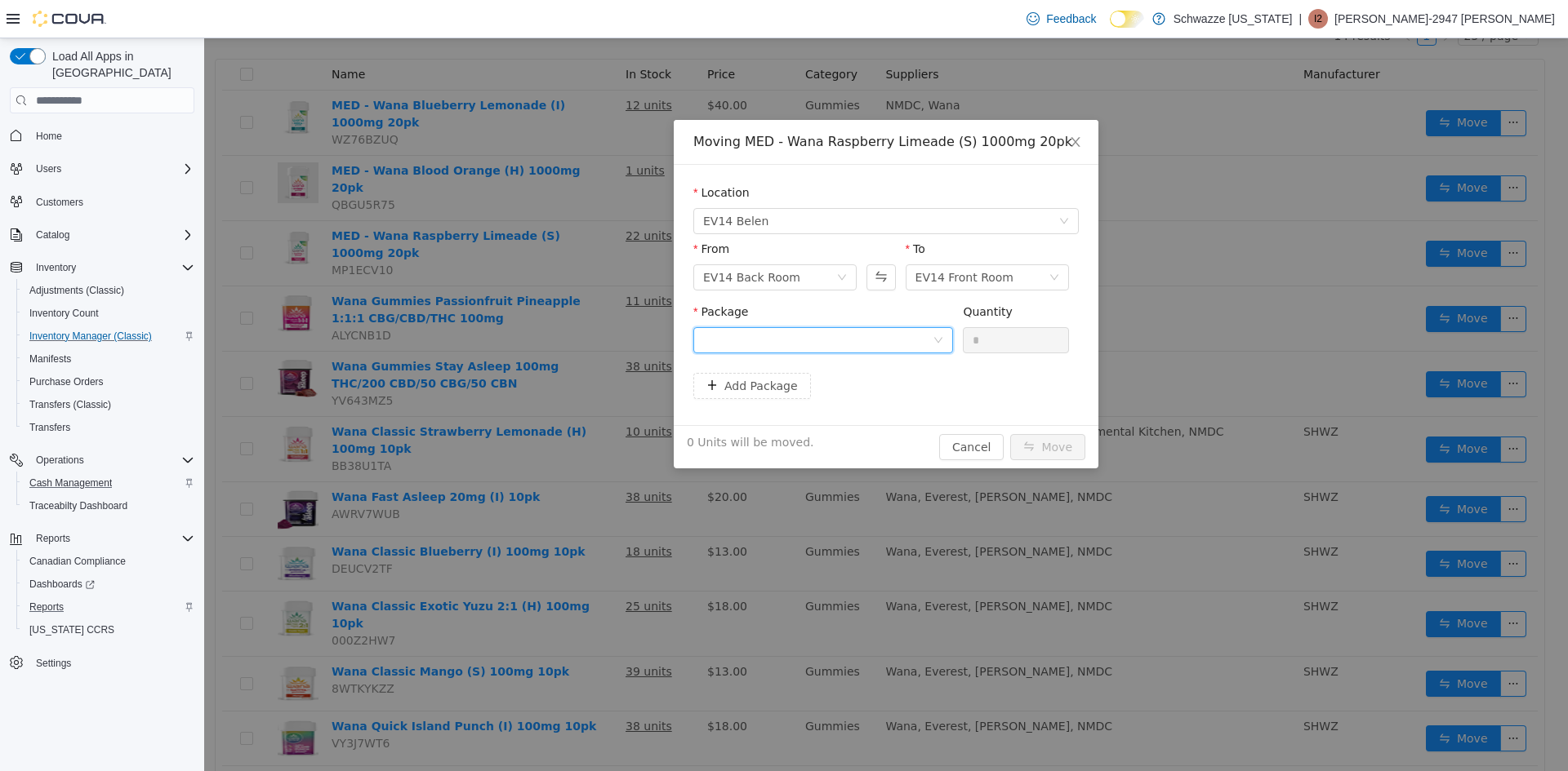
click at [845, 342] on div at bounding box center [817, 340] width 229 height 25
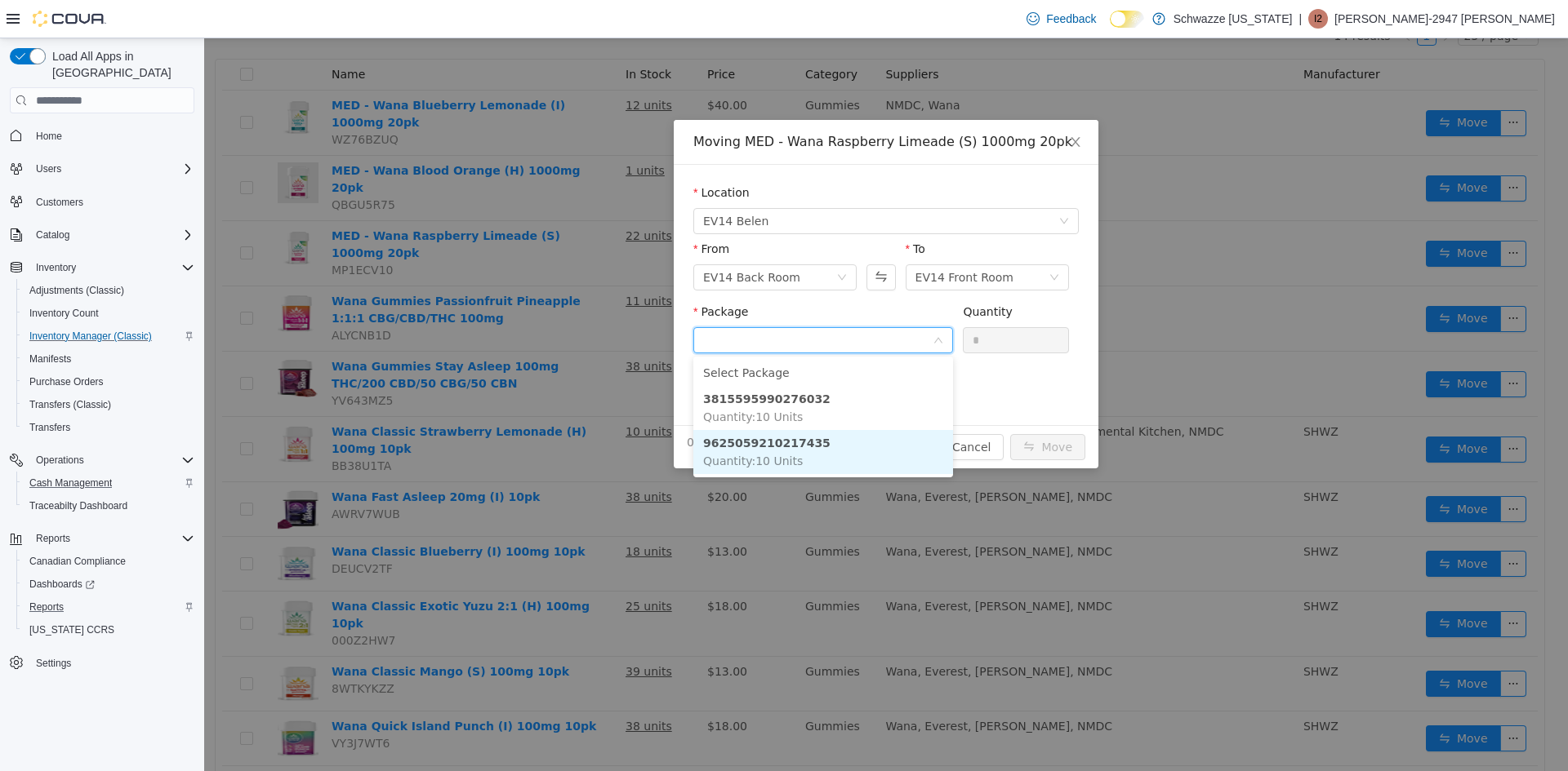
click at [823, 449] on li "9625059210217435 Quantity : 10 Units" at bounding box center [823, 452] width 260 height 44
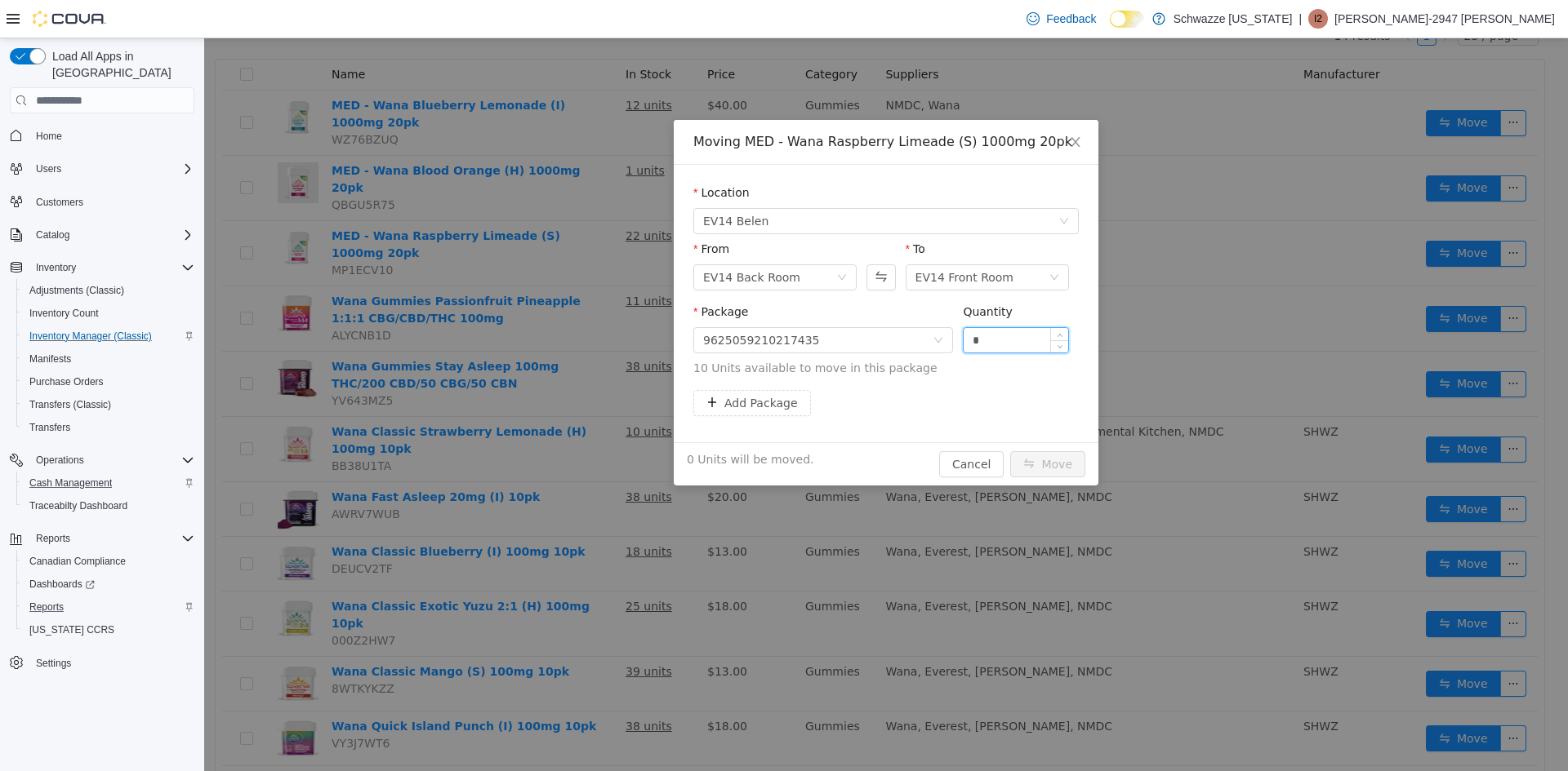
click at [969, 340] on input "*" at bounding box center [1016, 340] width 105 height 25
type input "**"
click at [1010, 452] on button "Move" at bounding box center [1047, 464] width 75 height 26
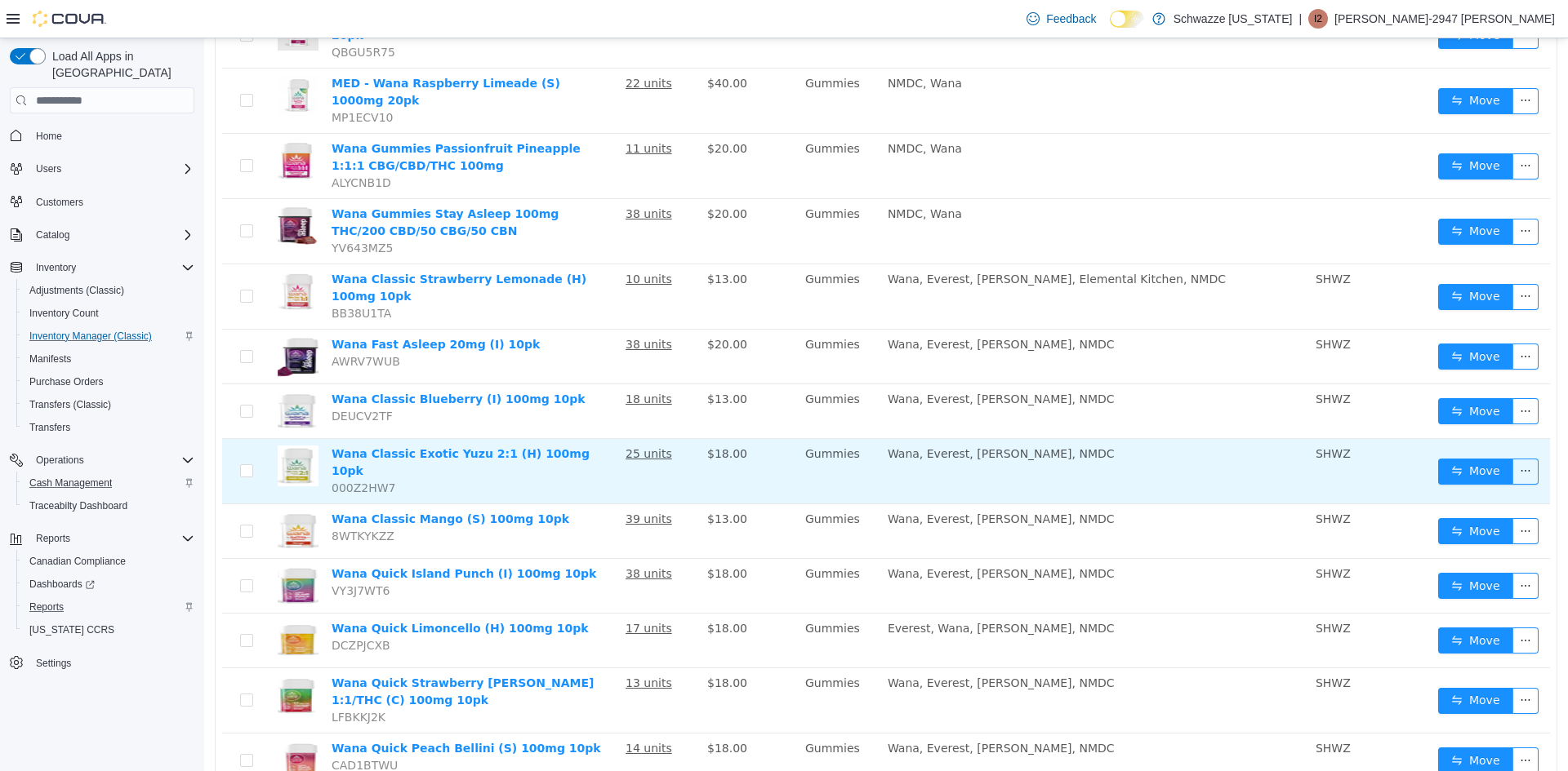
scroll to position [0, 0]
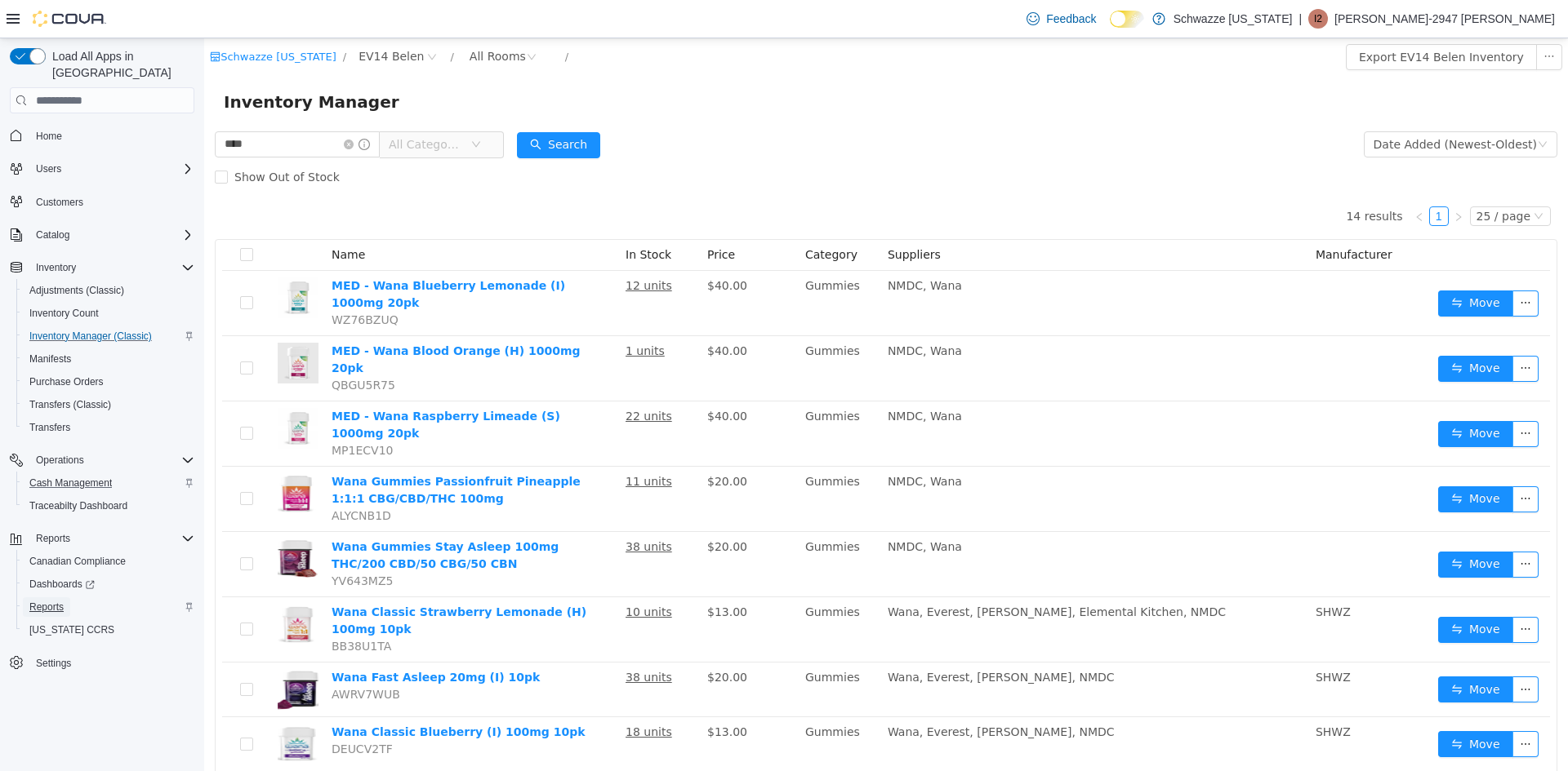
click at [37, 601] on span "Reports" at bounding box center [47, 607] width 34 height 13
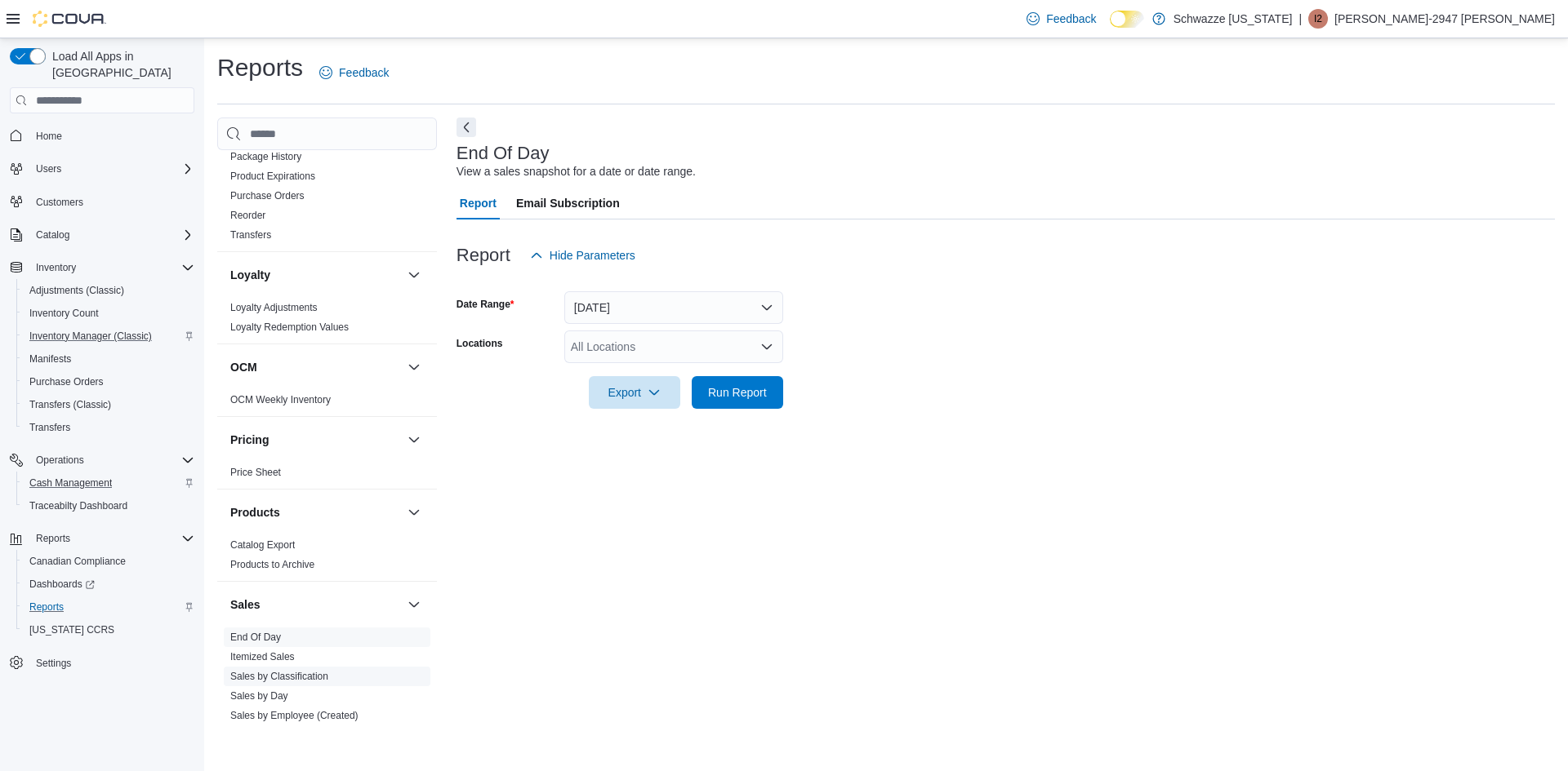
scroll to position [735, 0]
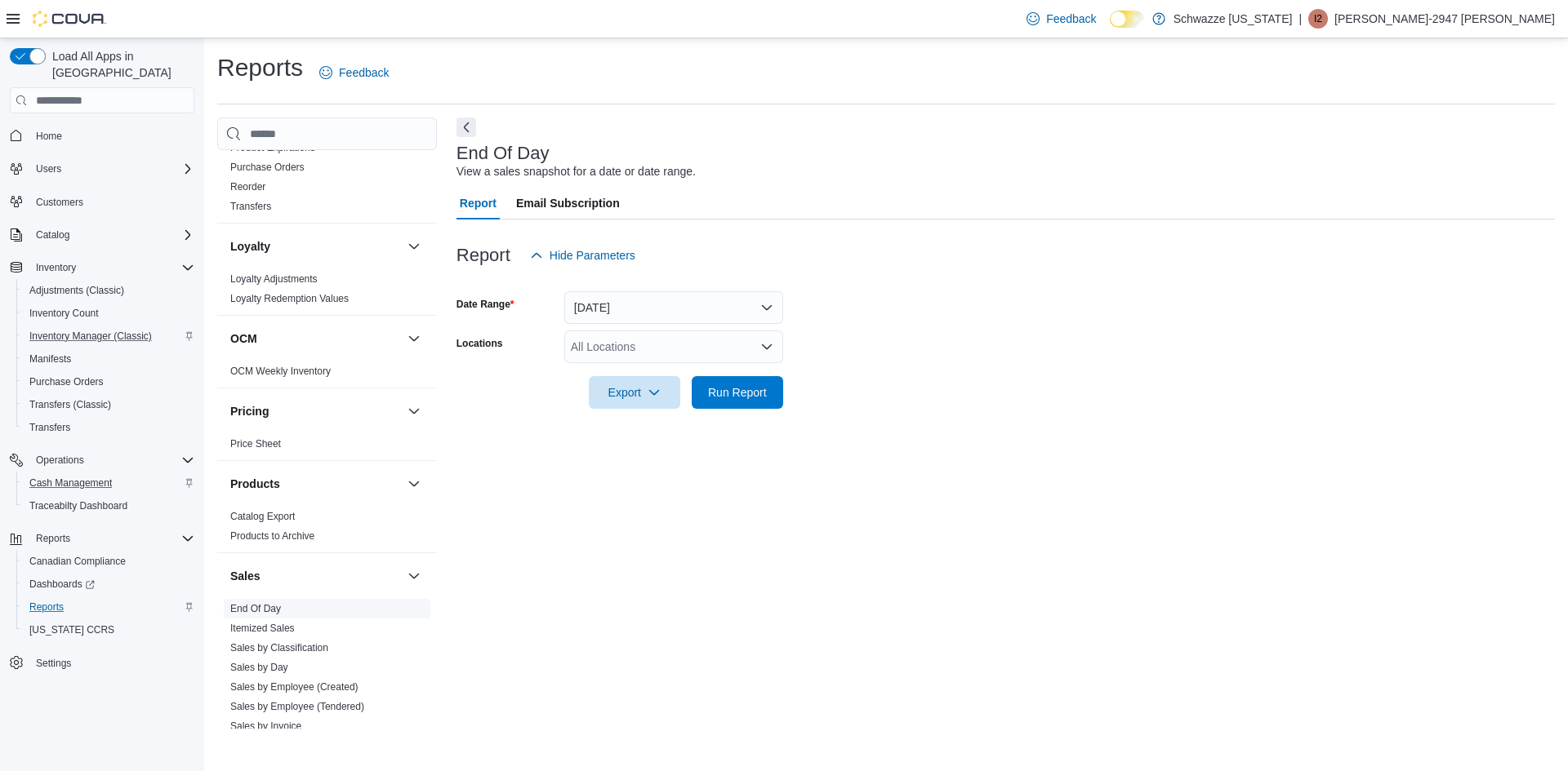
click at [273, 613] on link "End Of Day" at bounding box center [255, 609] width 50 height 11
click at [627, 348] on div "All Locations" at bounding box center [673, 347] width 219 height 32
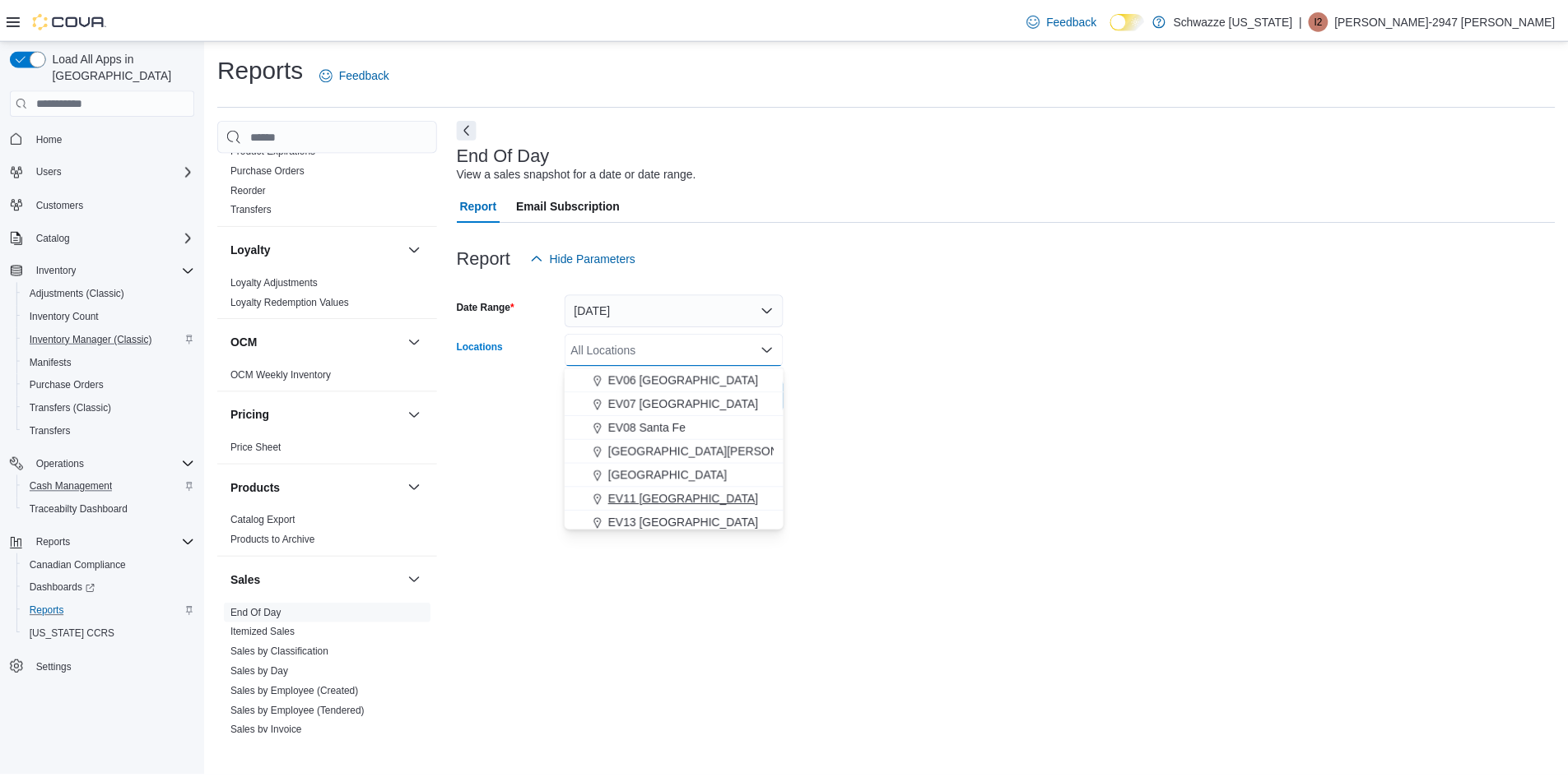
scroll to position [247, 0]
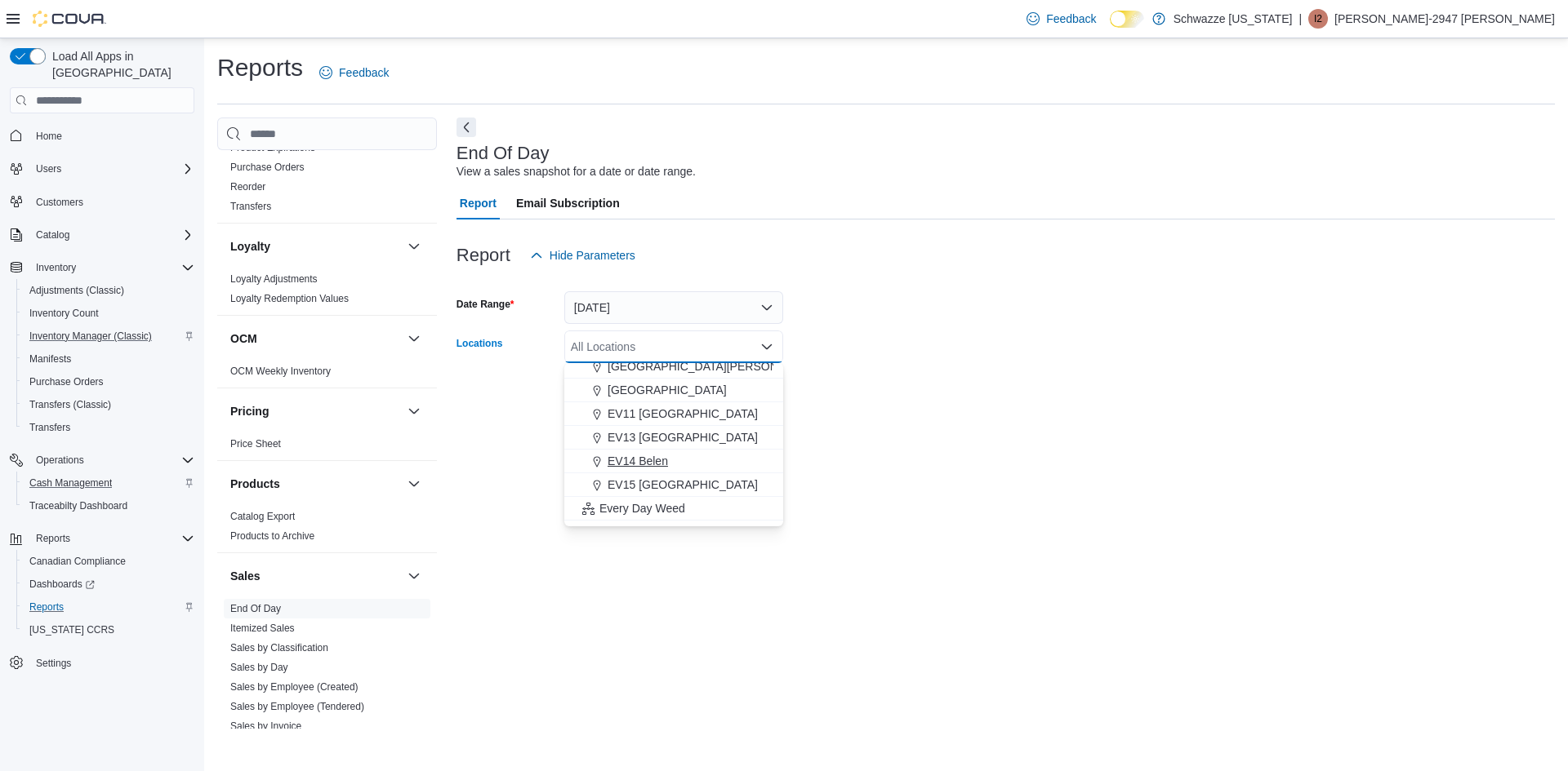
click at [669, 460] on div "EV14 Belen" at bounding box center [673, 461] width 199 height 16
click at [954, 465] on div "End Of Day View a sales snapshot for a date or date range. Report Email Subscri…" at bounding box center [1005, 423] width 1098 height 611
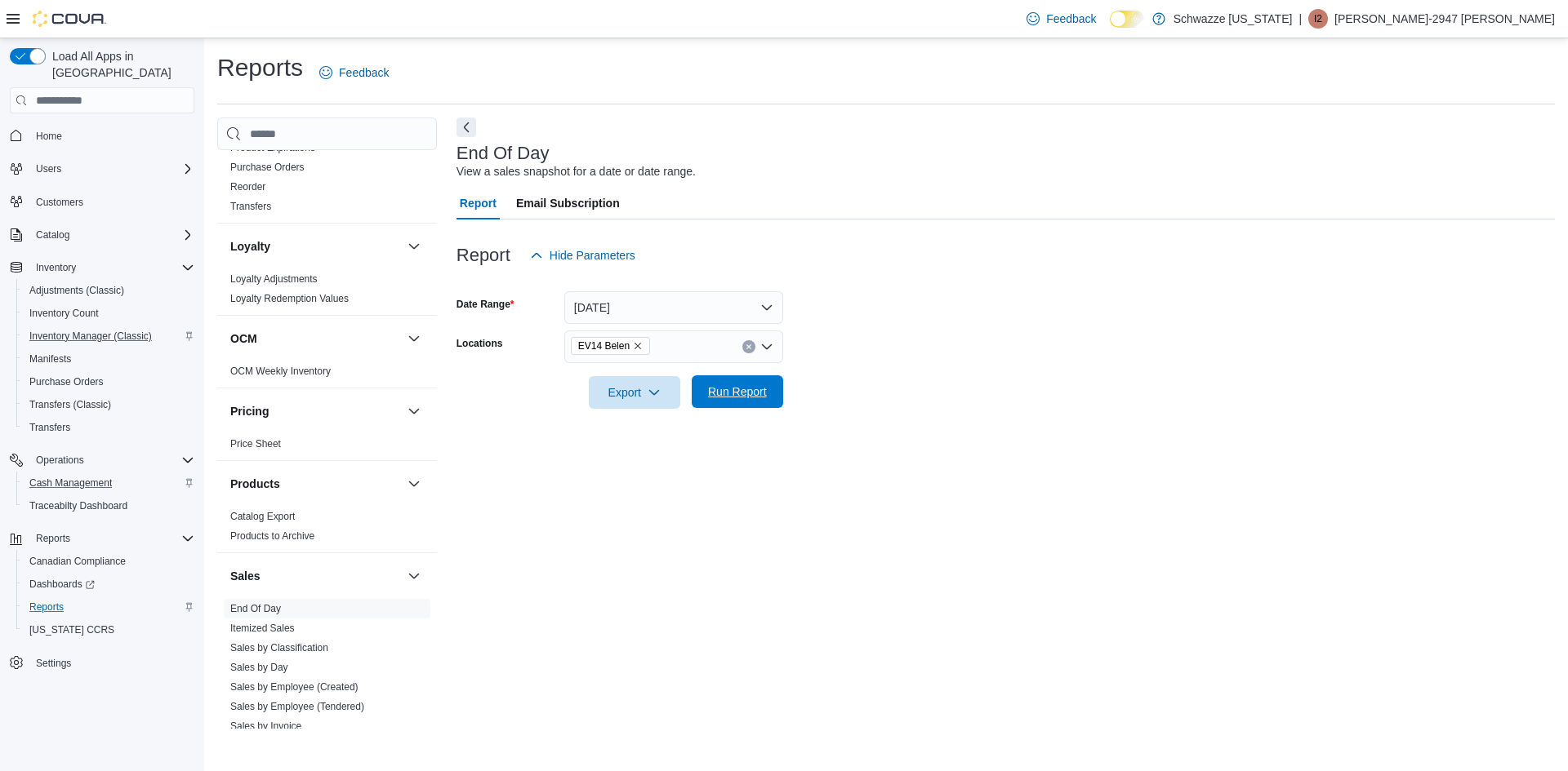
click at [723, 380] on span "Run Report" at bounding box center [738, 392] width 72 height 32
